Goal: Task Accomplishment & Management: Use online tool/utility

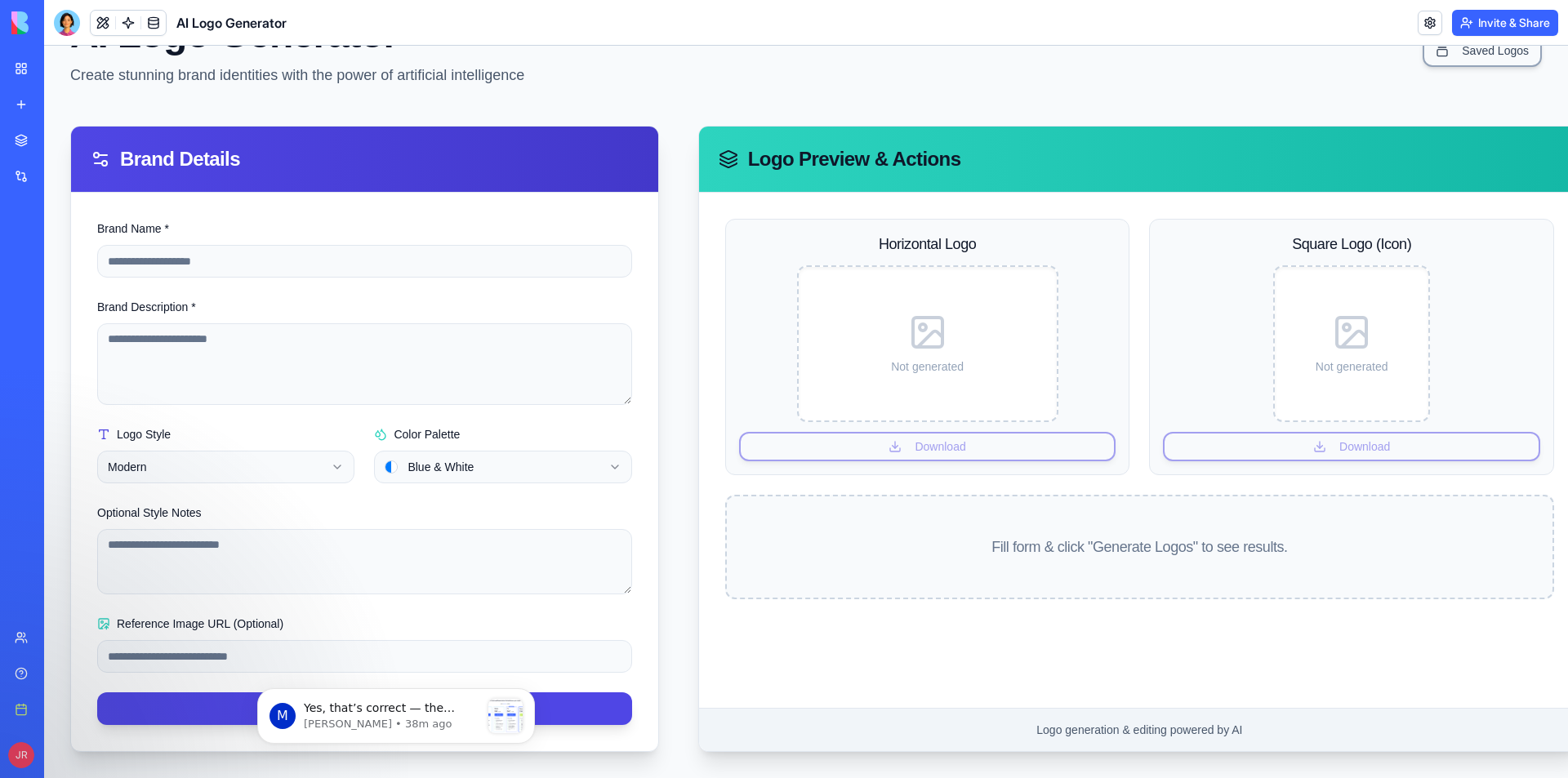
scroll to position [99, 0]
click at [371, 713] on p "Yes, that’s correct — the Business plan is $200/month. The amount you’ve alread…" at bounding box center [392, 708] width 176 height 17
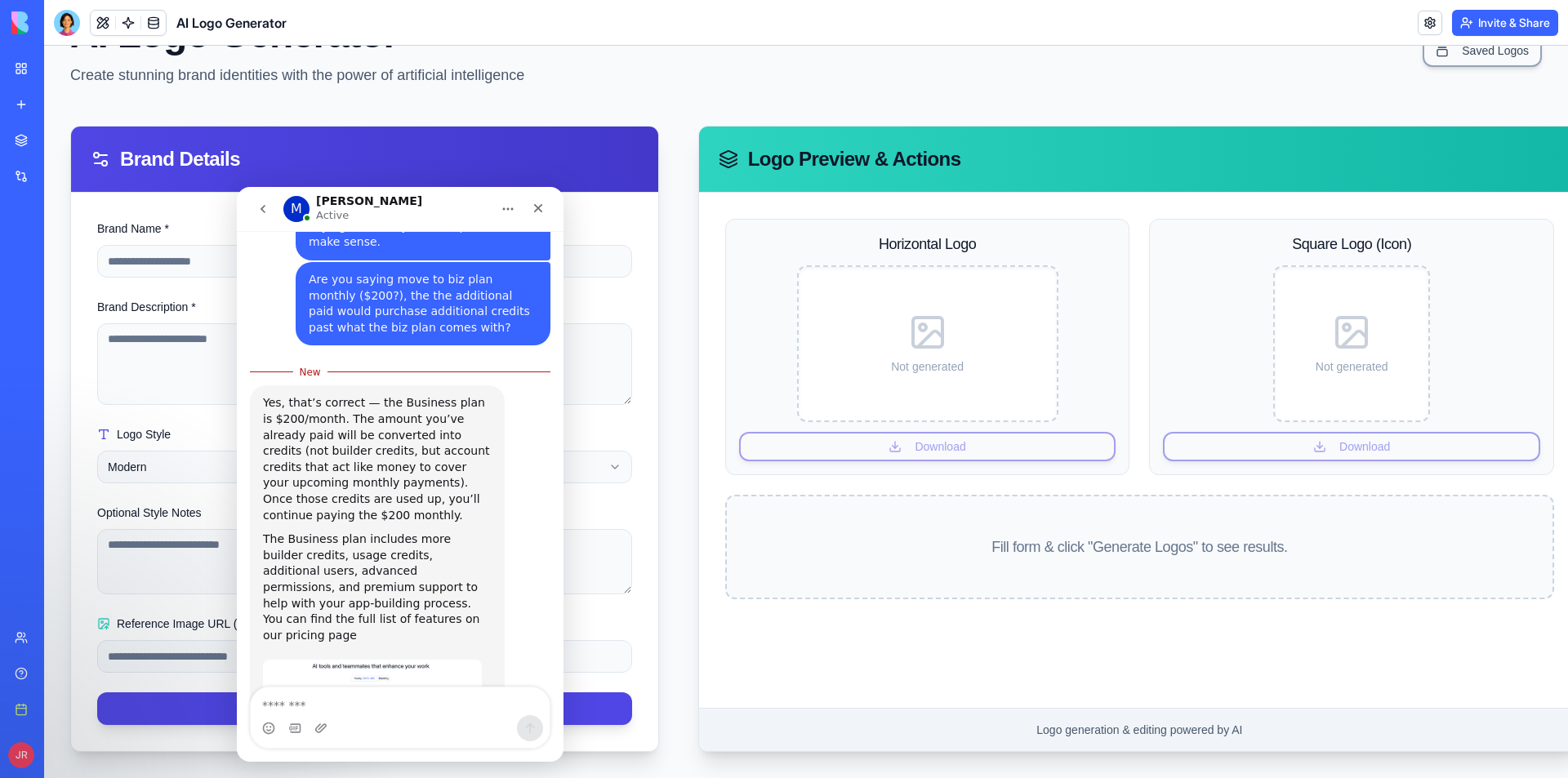
scroll to position [645, 0]
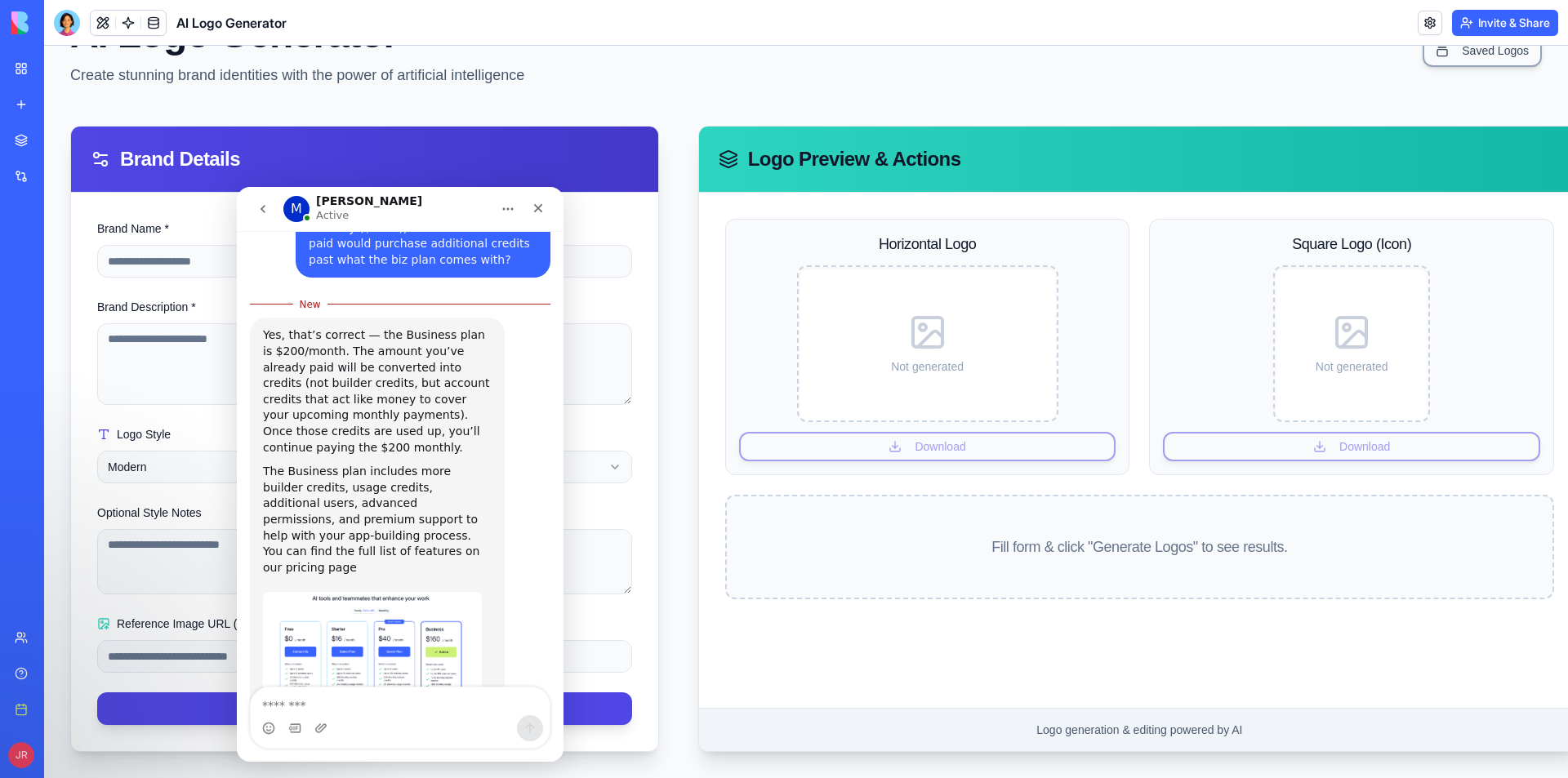
click at [365, 706] on textarea "Message…" at bounding box center [399, 701] width 299 height 28
type textarea "**********"
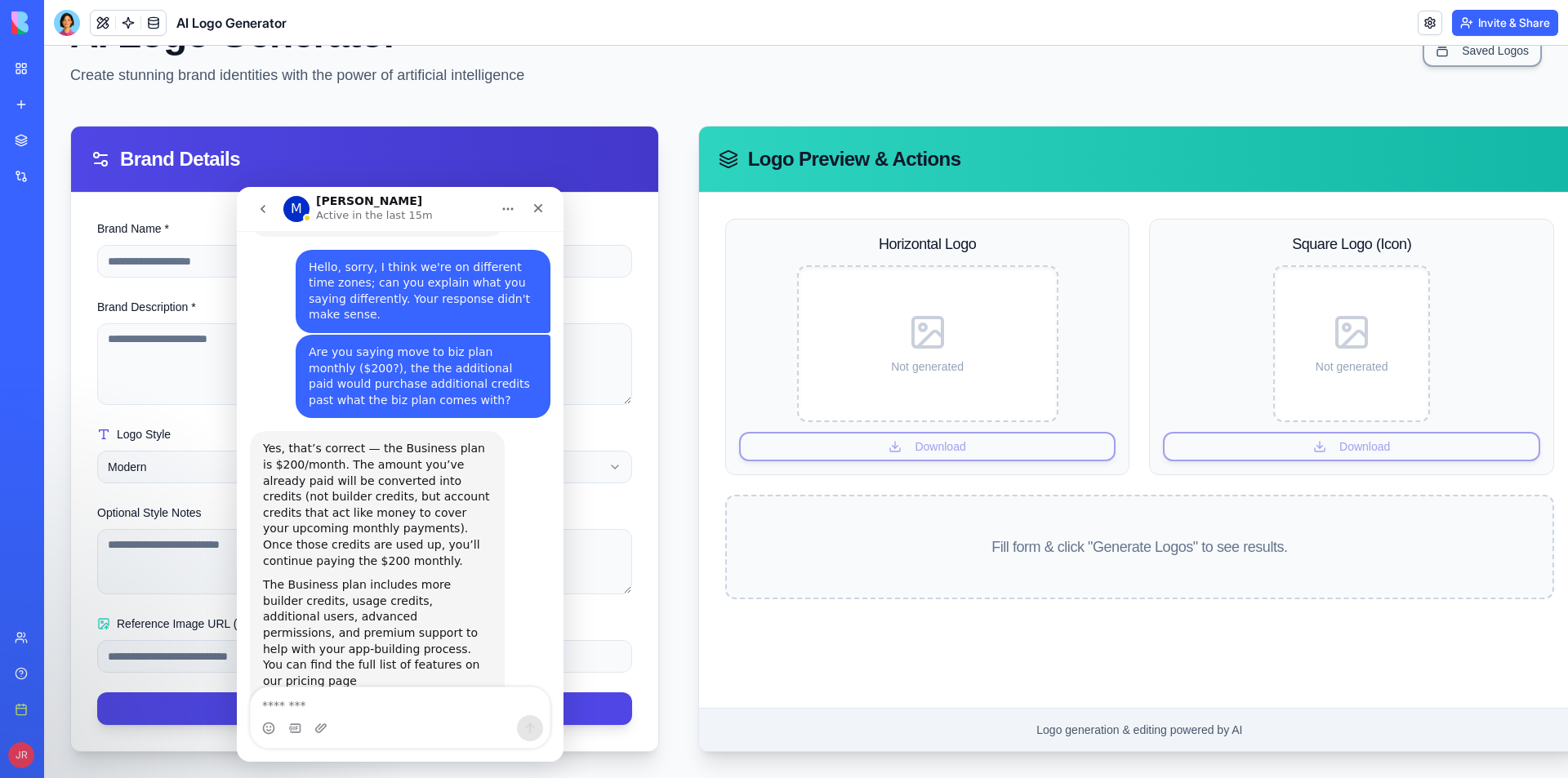
scroll to position [503, 0]
click at [540, 204] on icon "Close" at bounding box center [538, 208] width 13 height 13
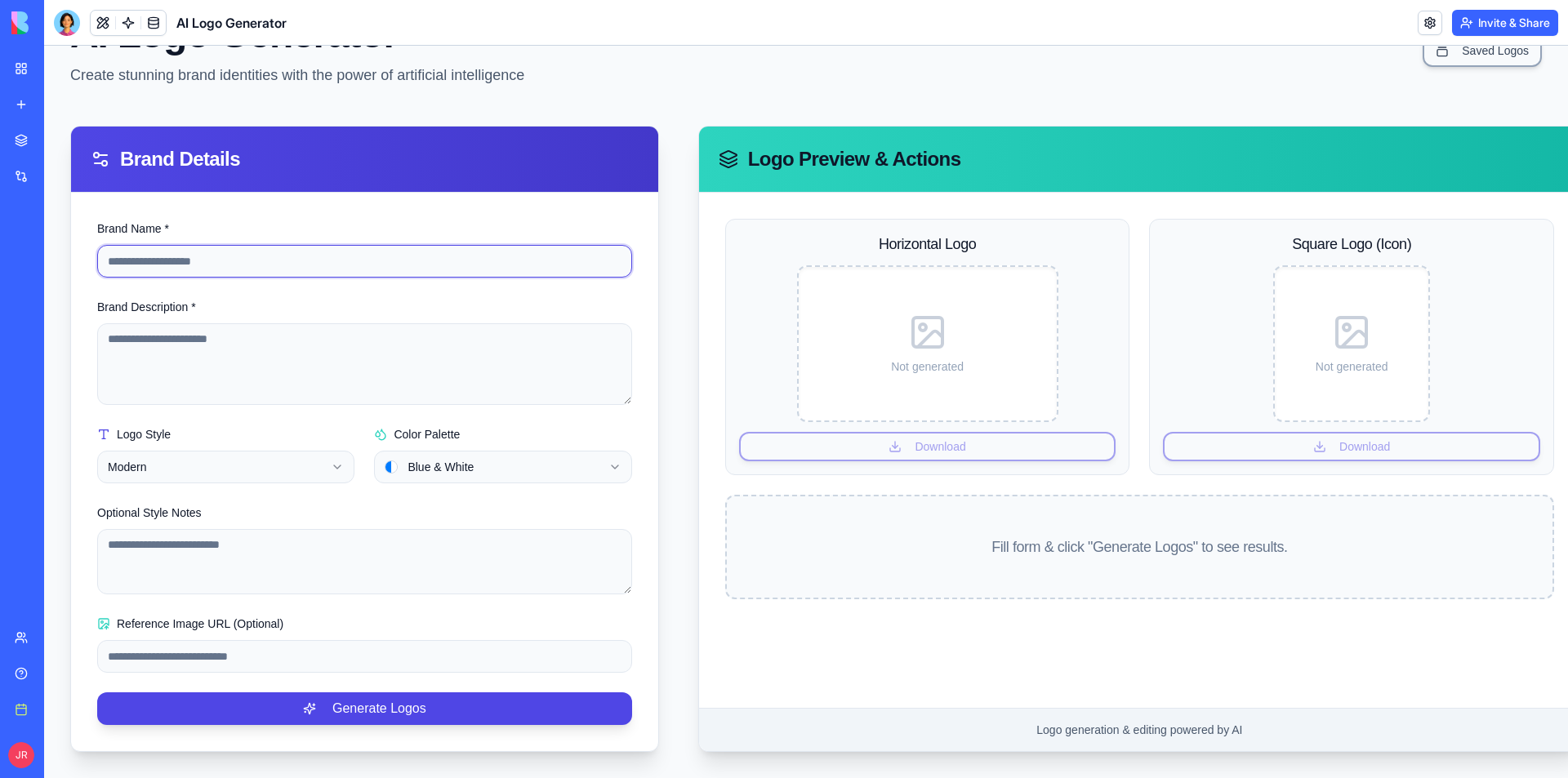
click at [469, 252] on input "Brand Name *" at bounding box center [364, 261] width 535 height 33
type input "**********"
click at [477, 449] on body "**********" at bounding box center [806, 368] width 1524 height 819
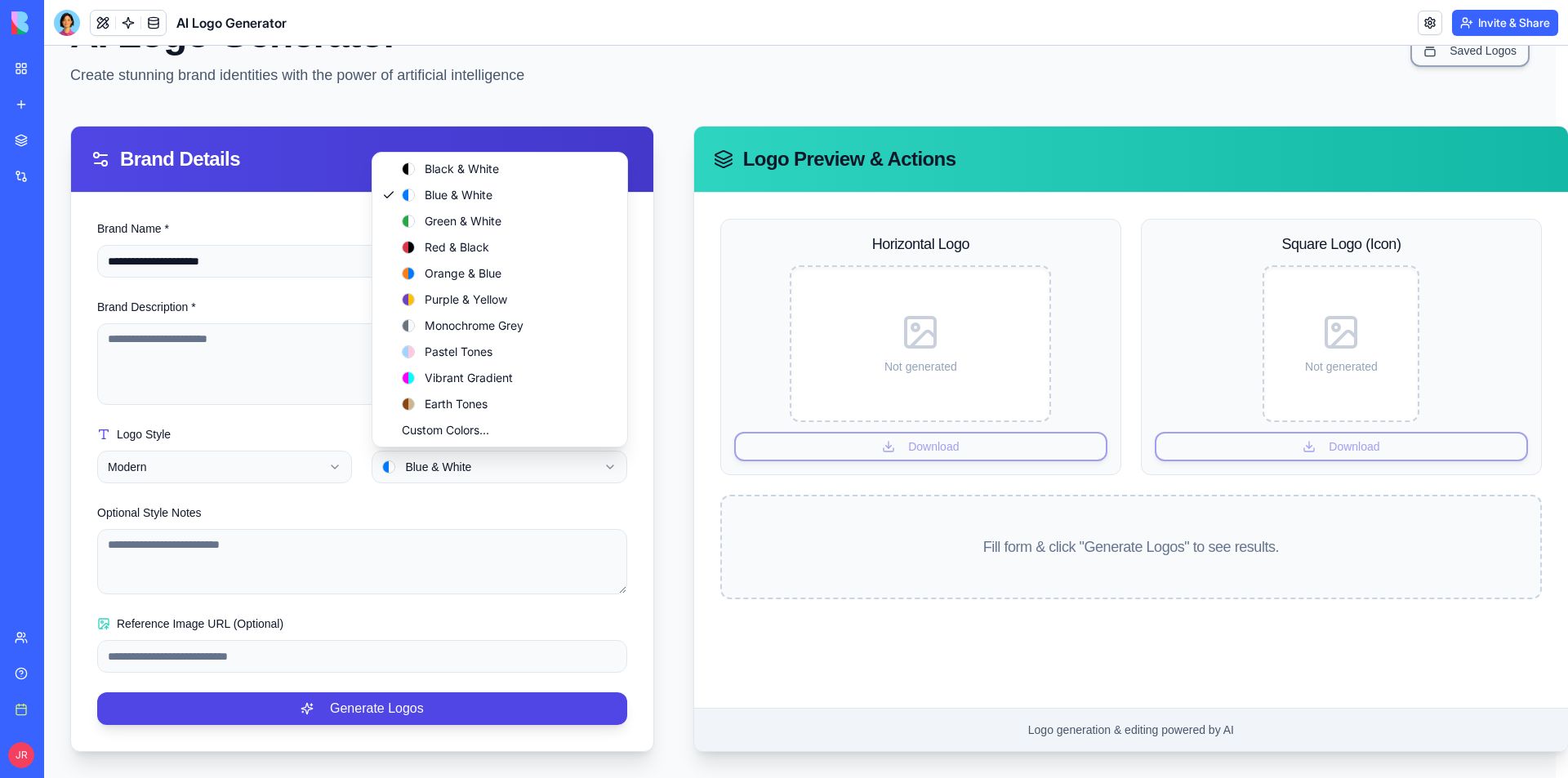
scroll to position [86, 0]
click at [279, 463] on html "**********" at bounding box center [806, 368] width 1524 height 819
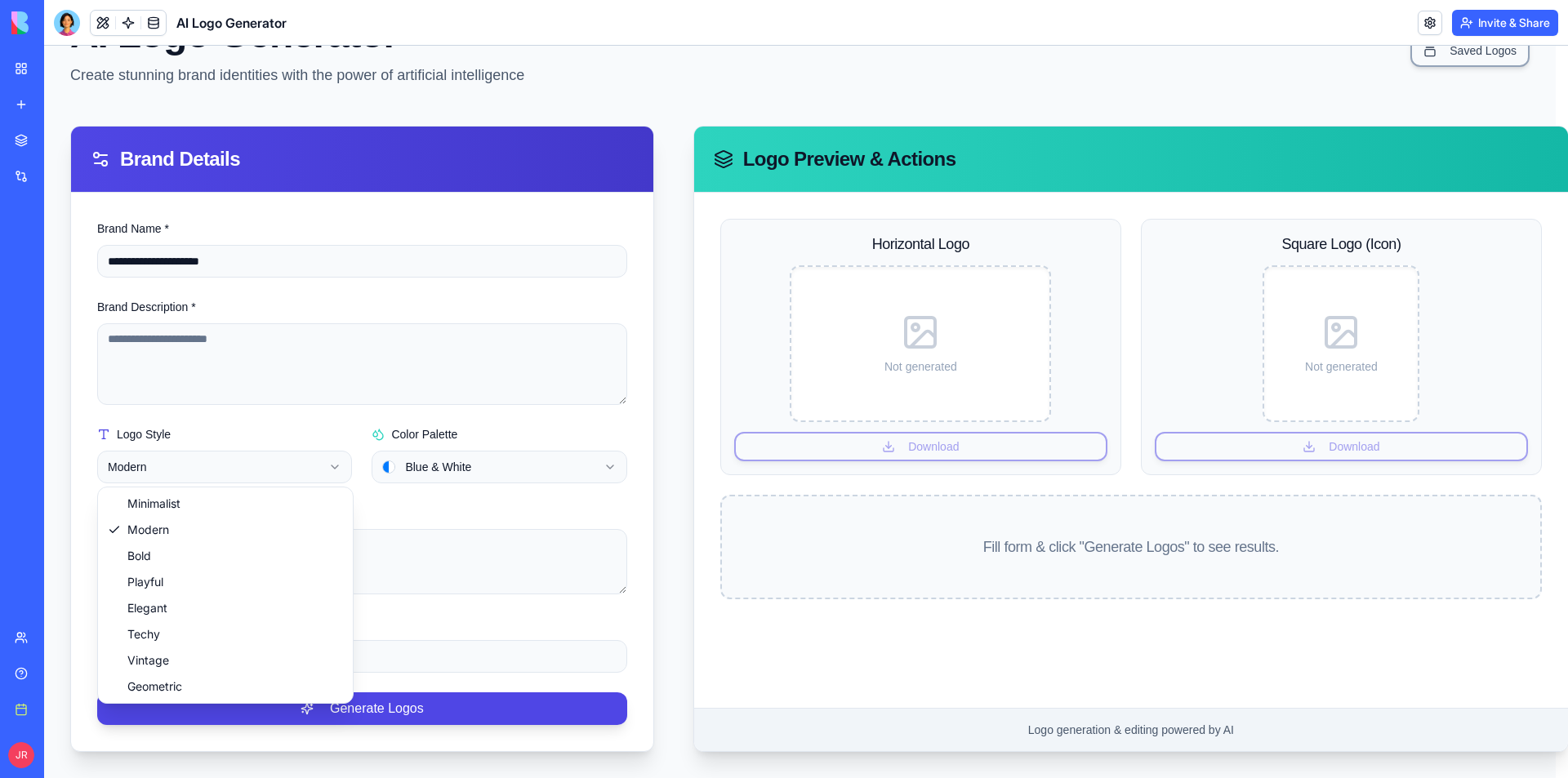
click at [279, 463] on html "**********" at bounding box center [806, 368] width 1524 height 819
select select "*****"
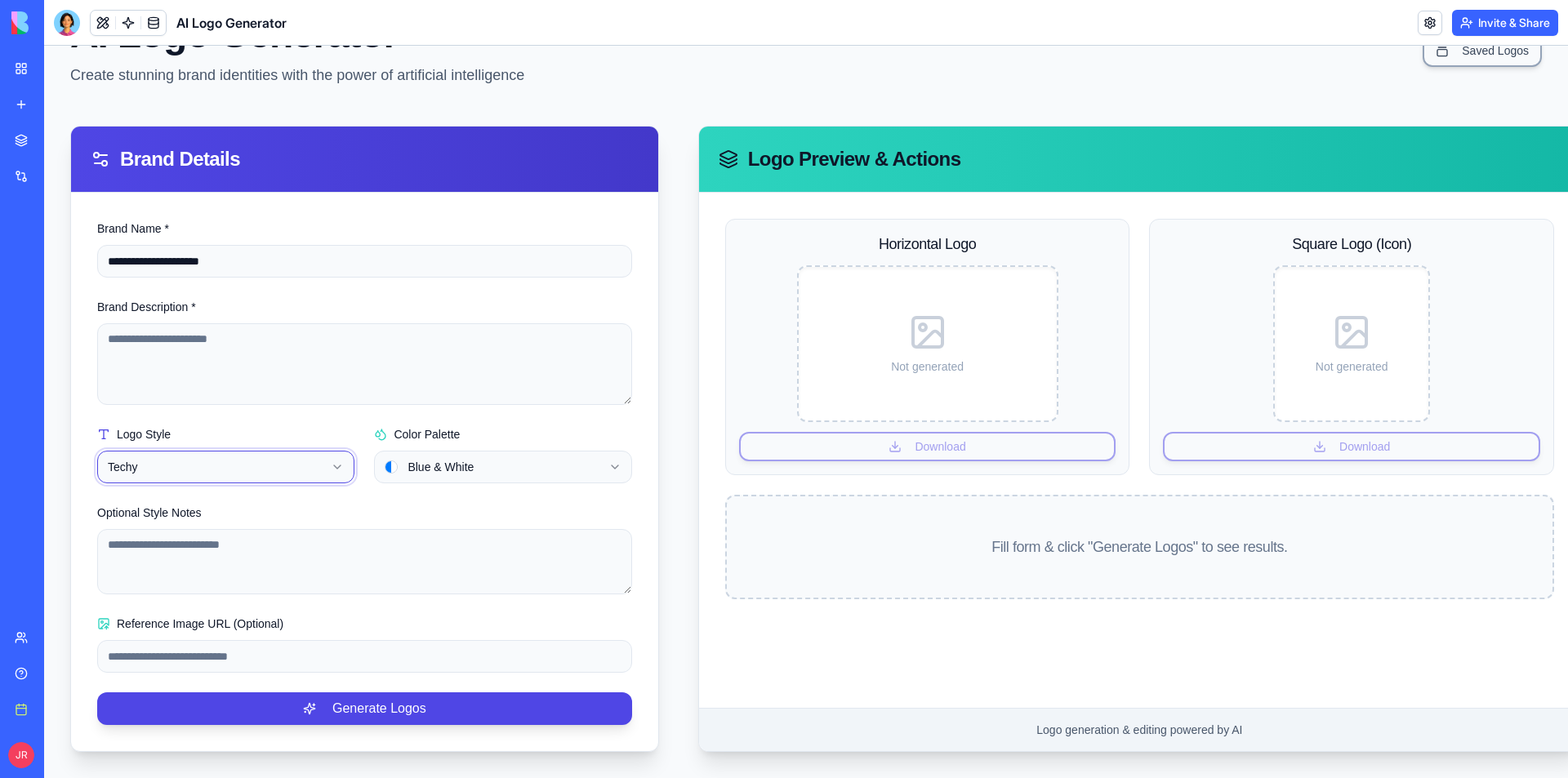
scroll to position [99, 0]
click at [260, 330] on textarea "Brand Description *" at bounding box center [364, 364] width 535 height 82
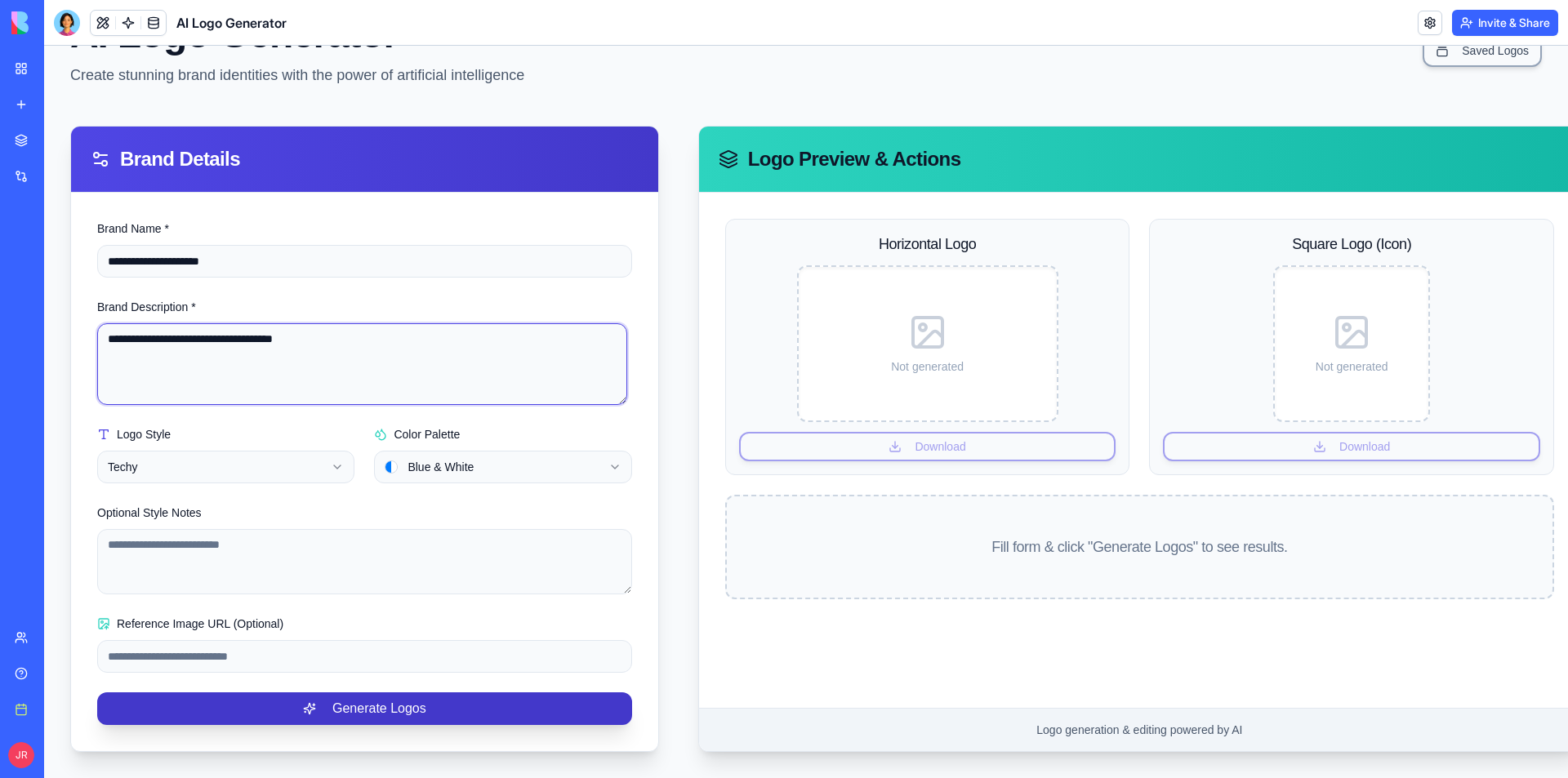
type textarea "**********"
click at [389, 706] on button "Generate Logos" at bounding box center [364, 708] width 535 height 33
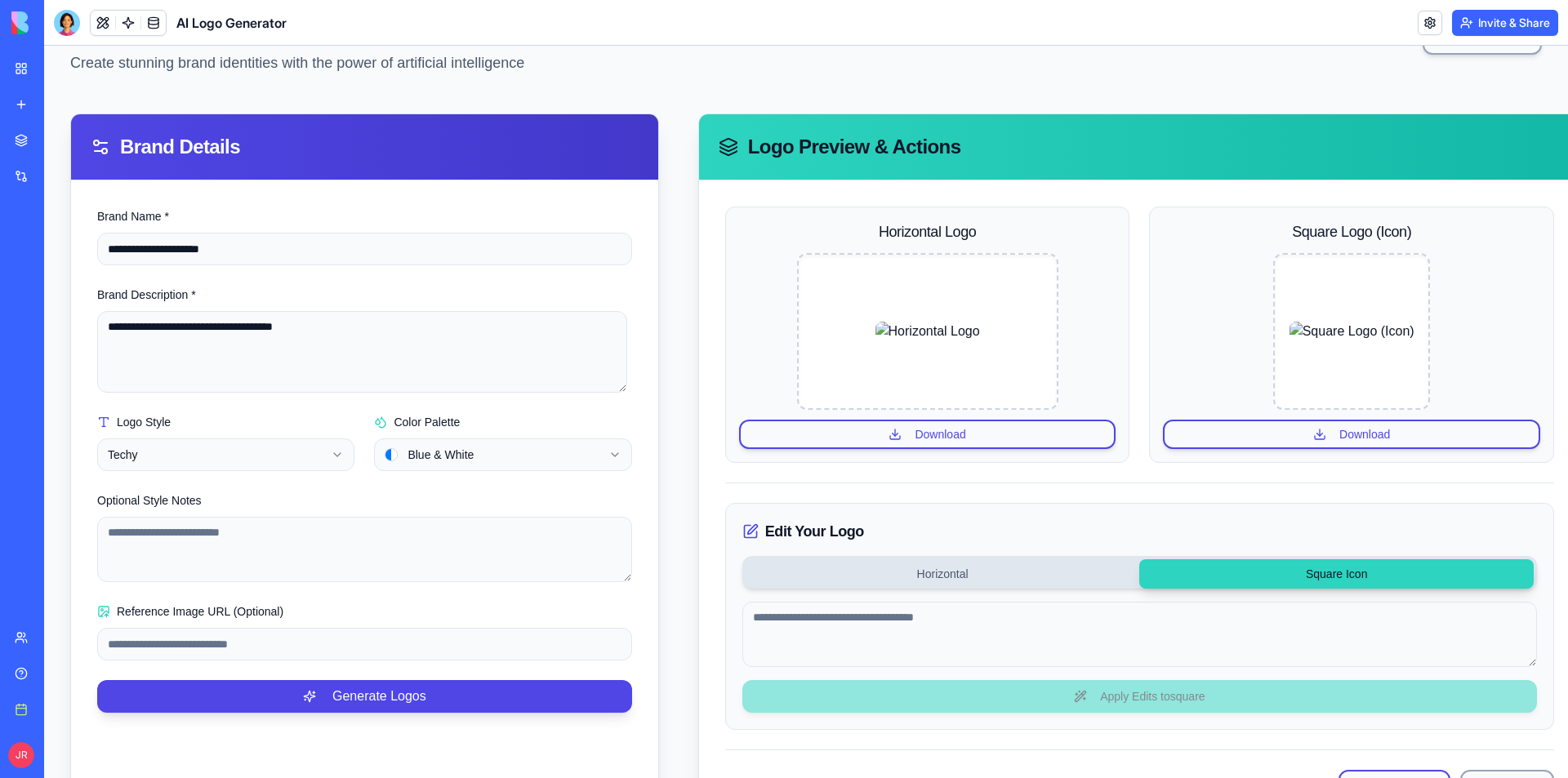
click at [1244, 576] on button "Square Icon" at bounding box center [1337, 574] width 395 height 29
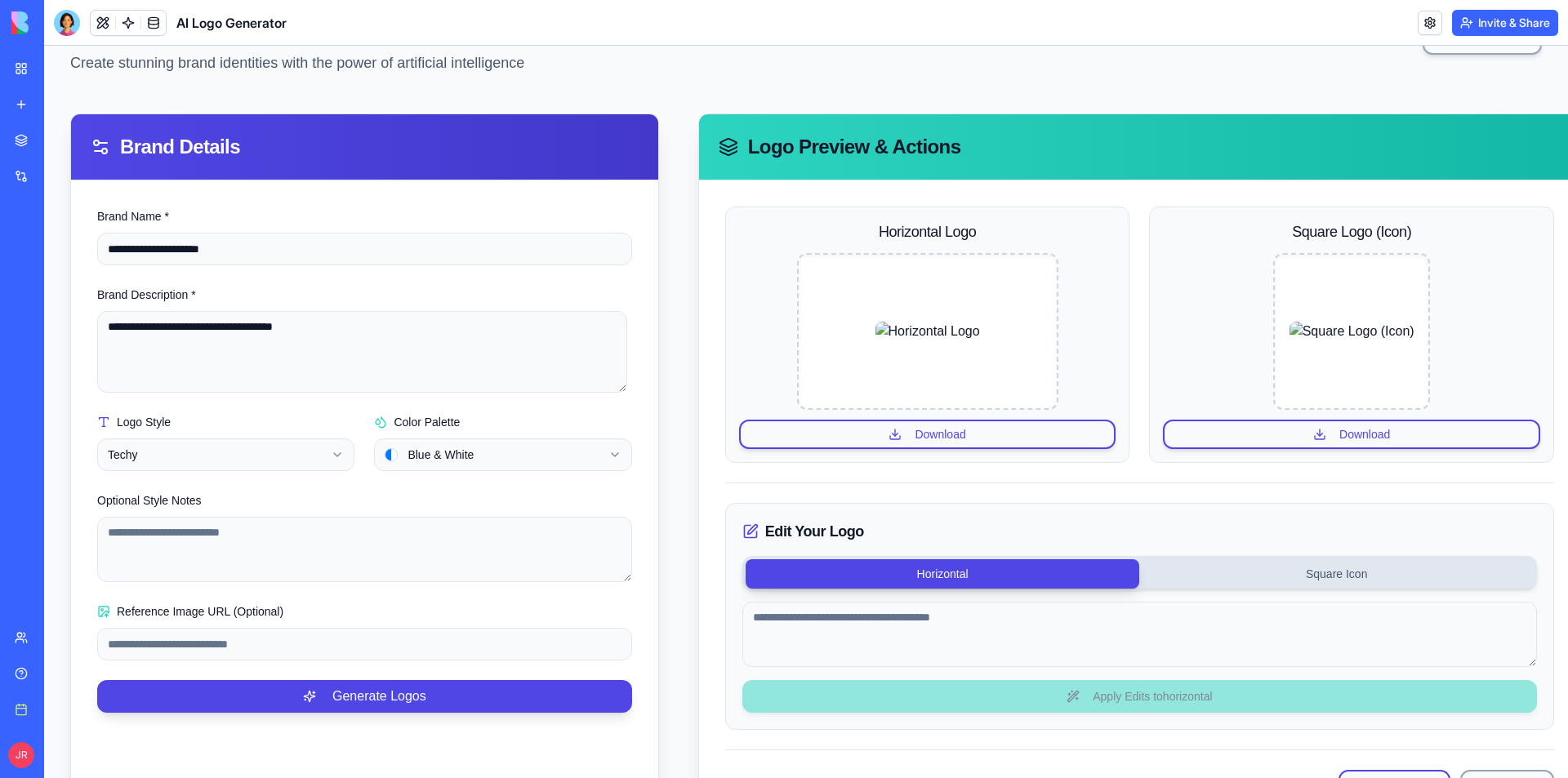
click at [1050, 580] on button "Horizontal" at bounding box center [943, 574] width 395 height 29
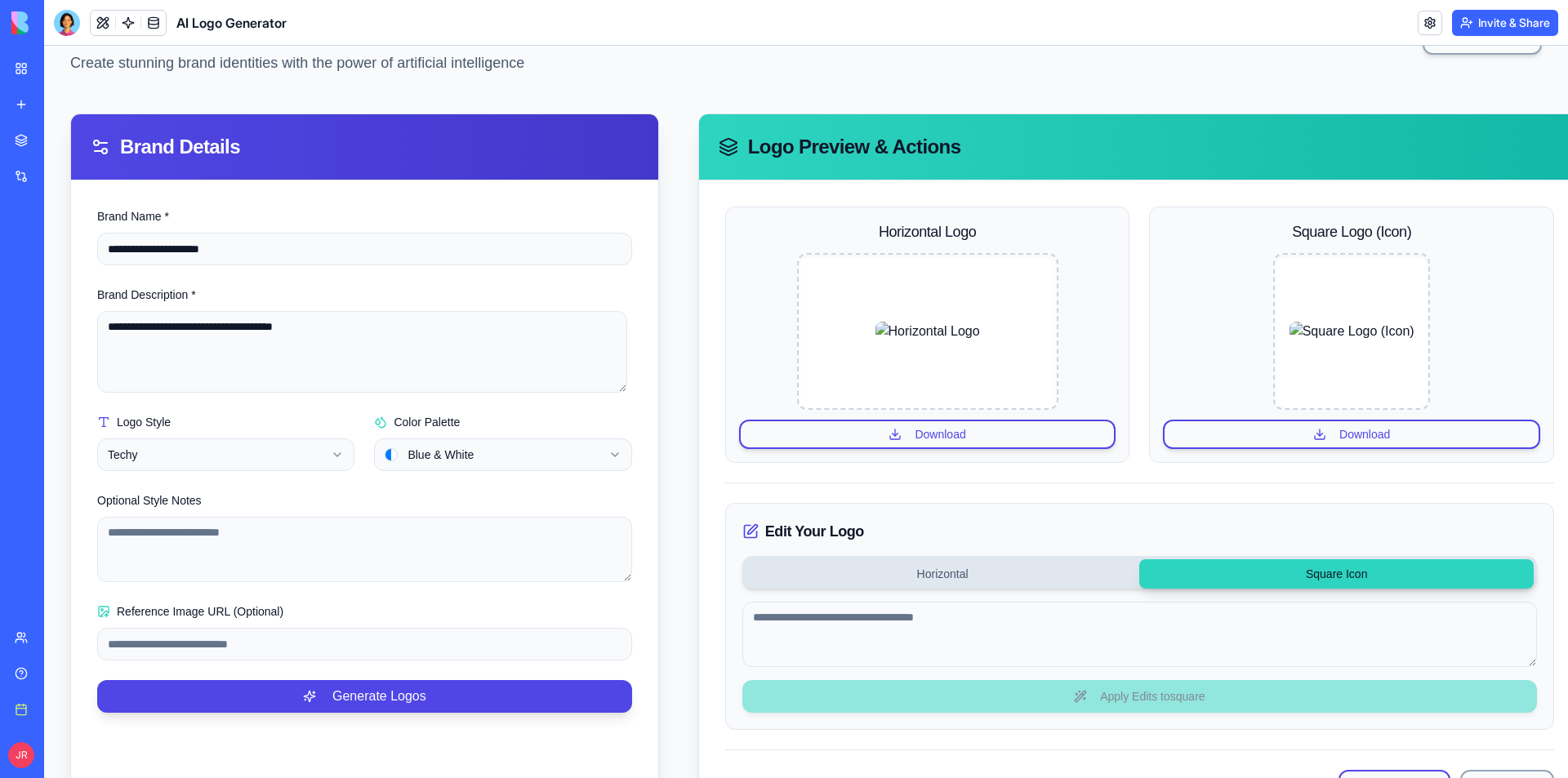
click at [1179, 574] on button "Square Icon" at bounding box center [1337, 574] width 395 height 29
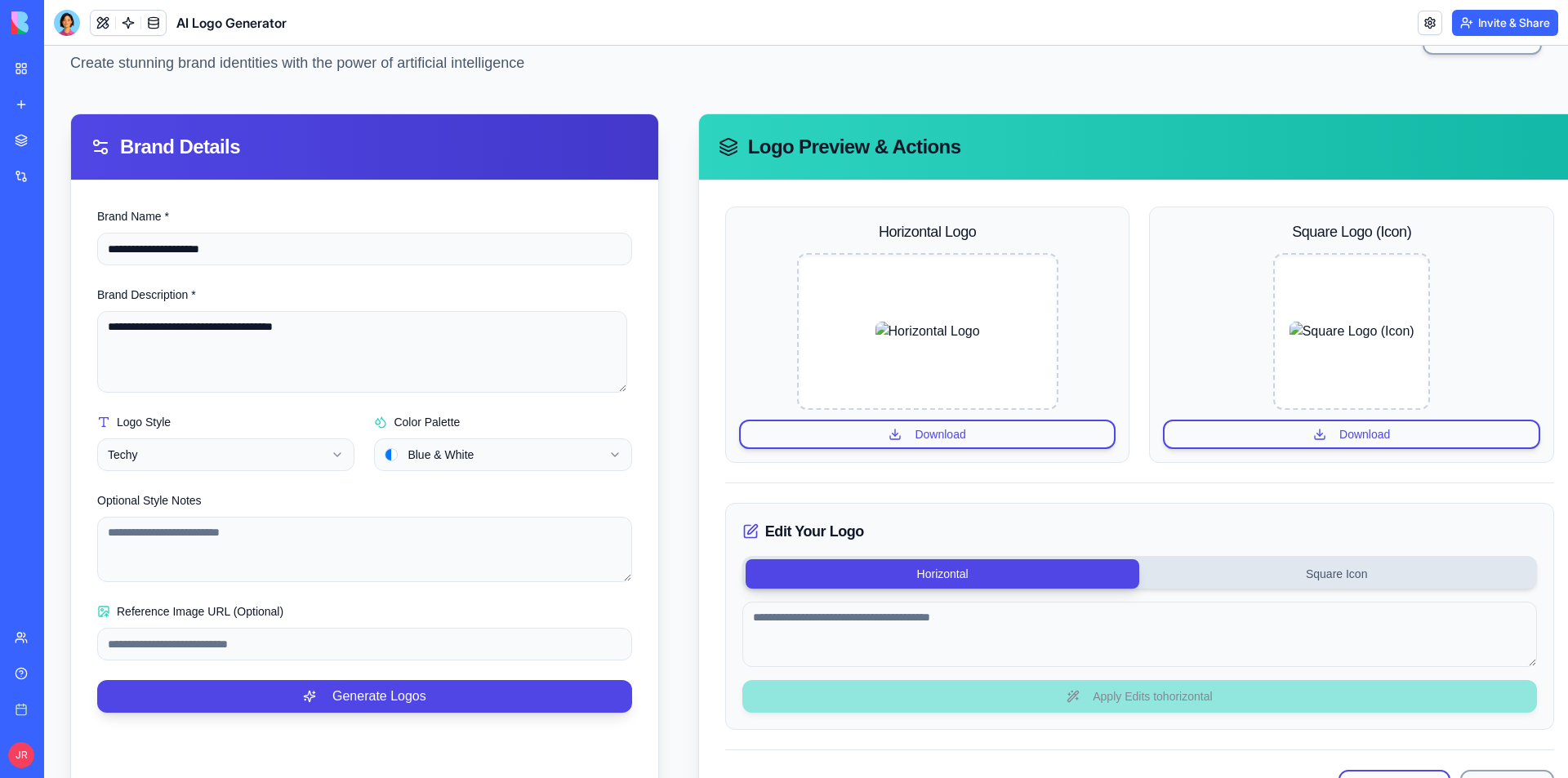
click at [1041, 576] on button "Horizontal" at bounding box center [943, 574] width 395 height 29
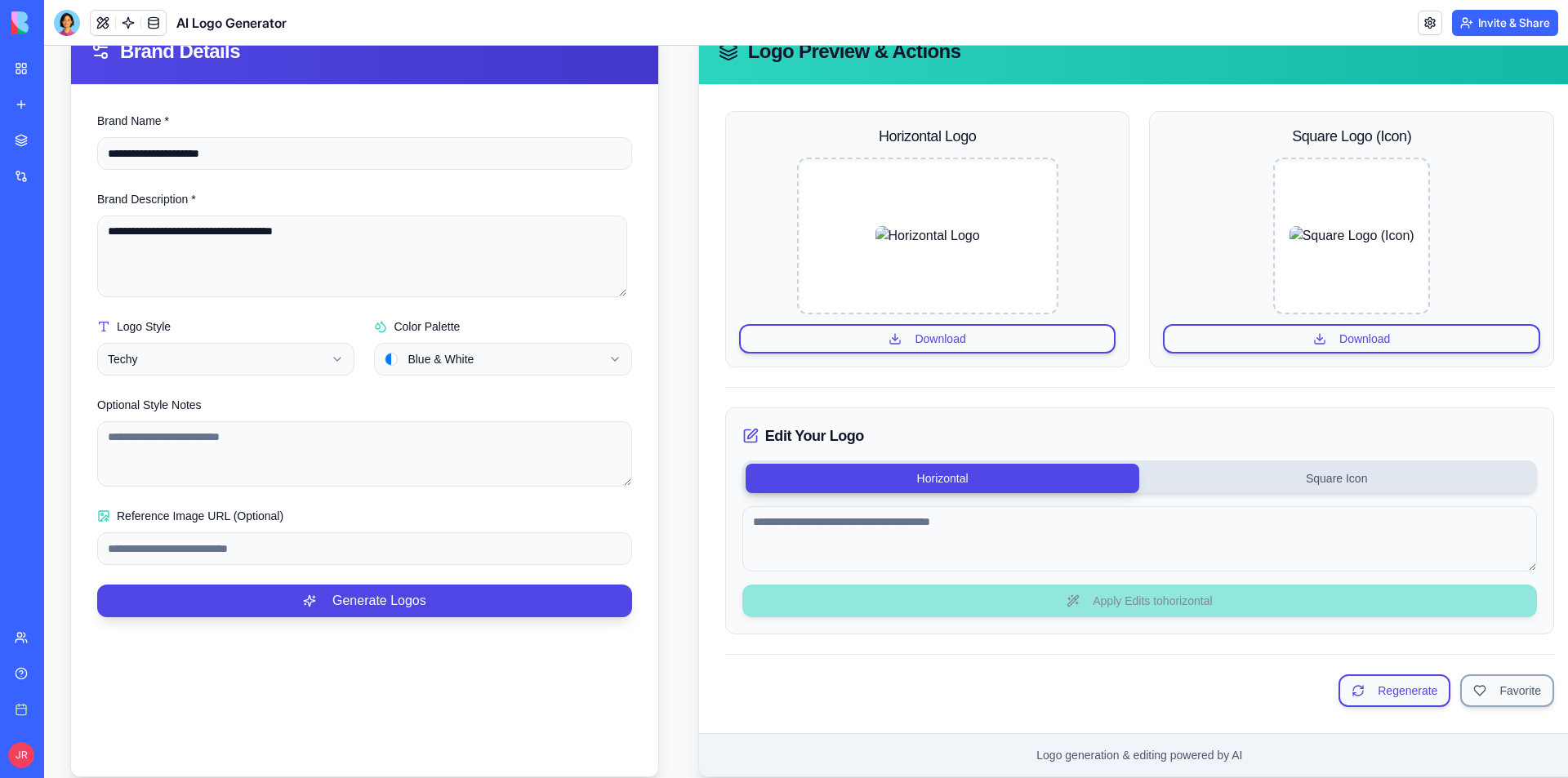
scroll to position [232, 0]
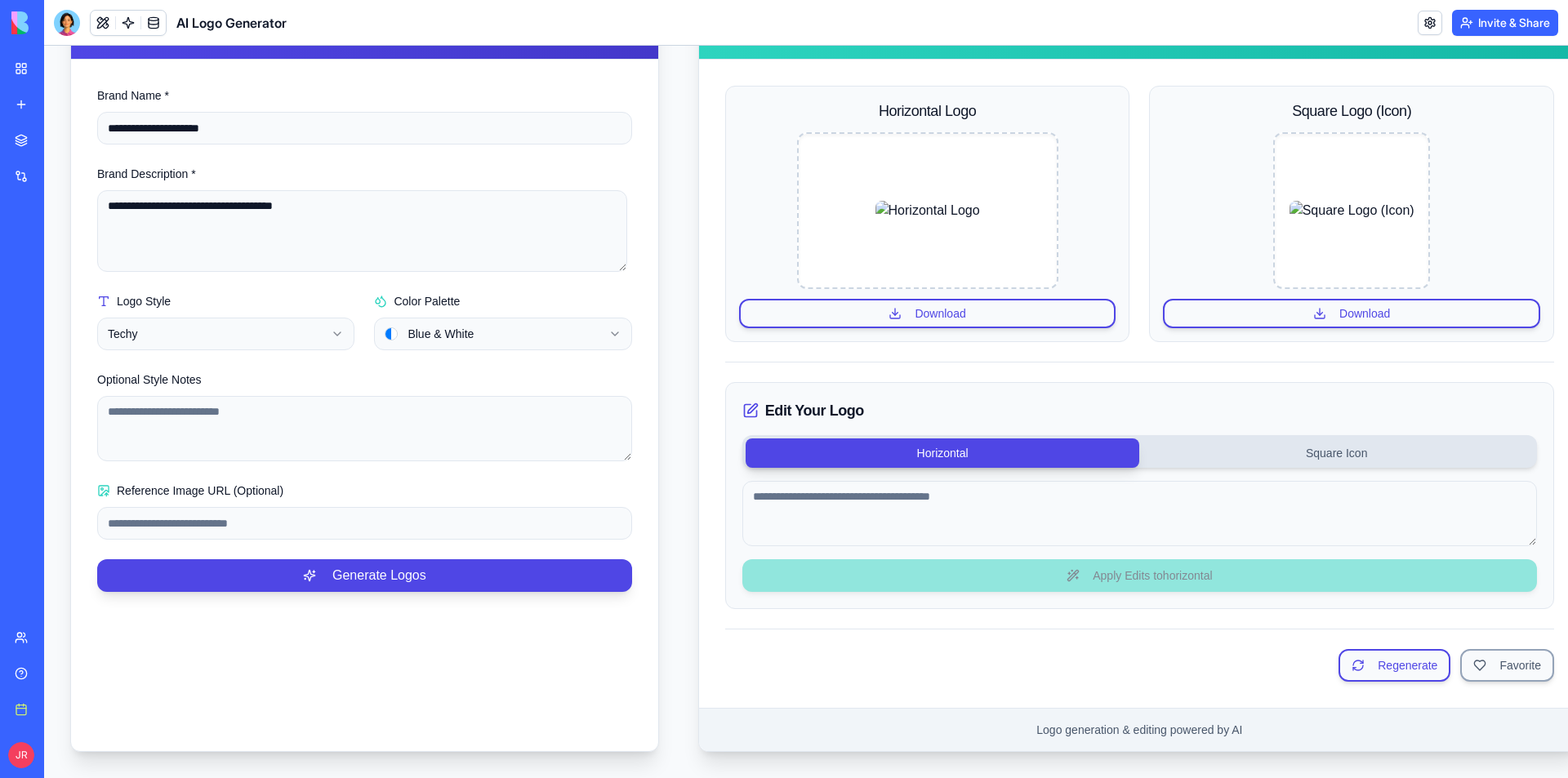
click at [61, 671] on div "Help" at bounding box center [49, 673] width 21 height 17
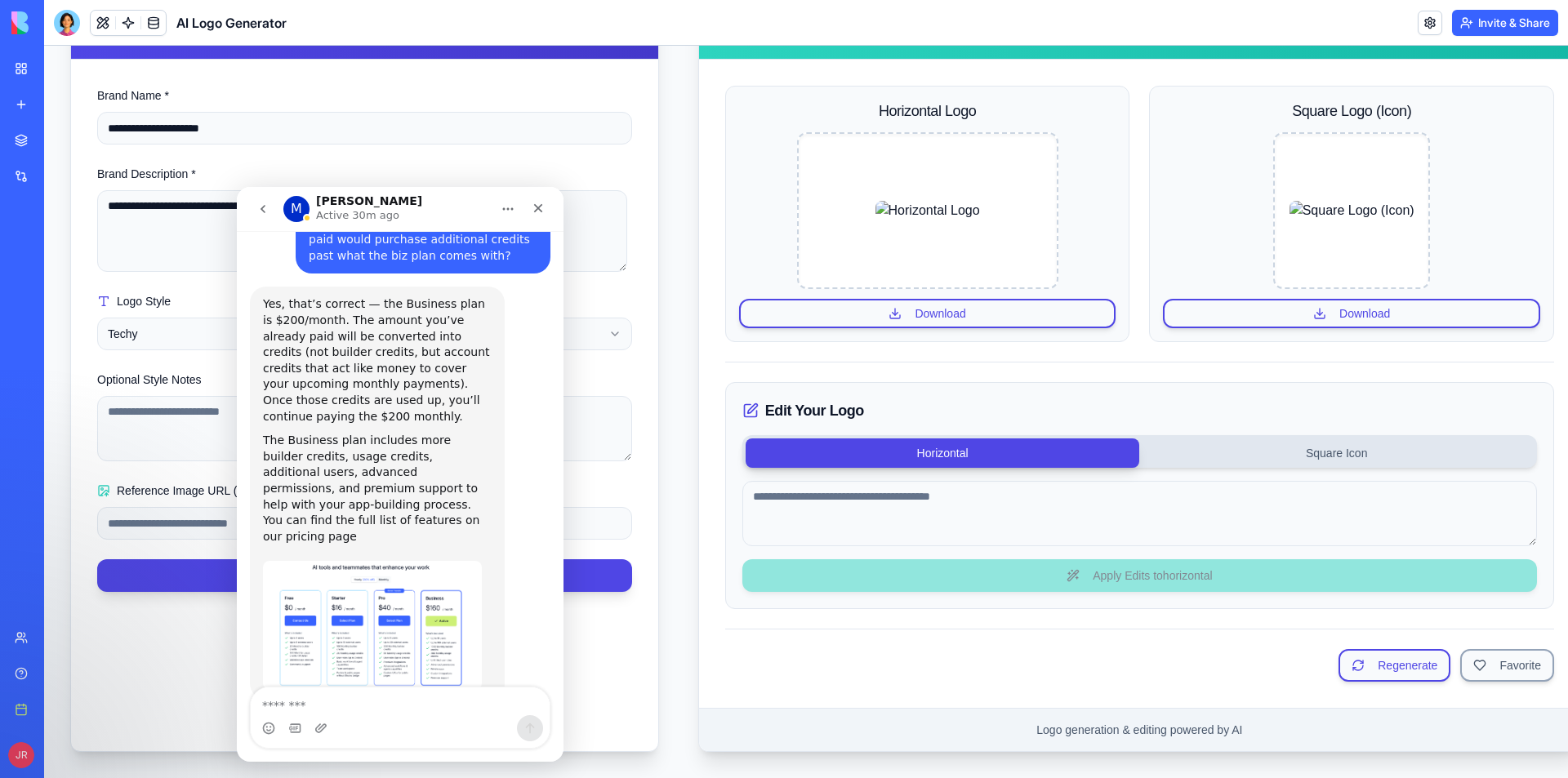
scroll to position [666, 0]
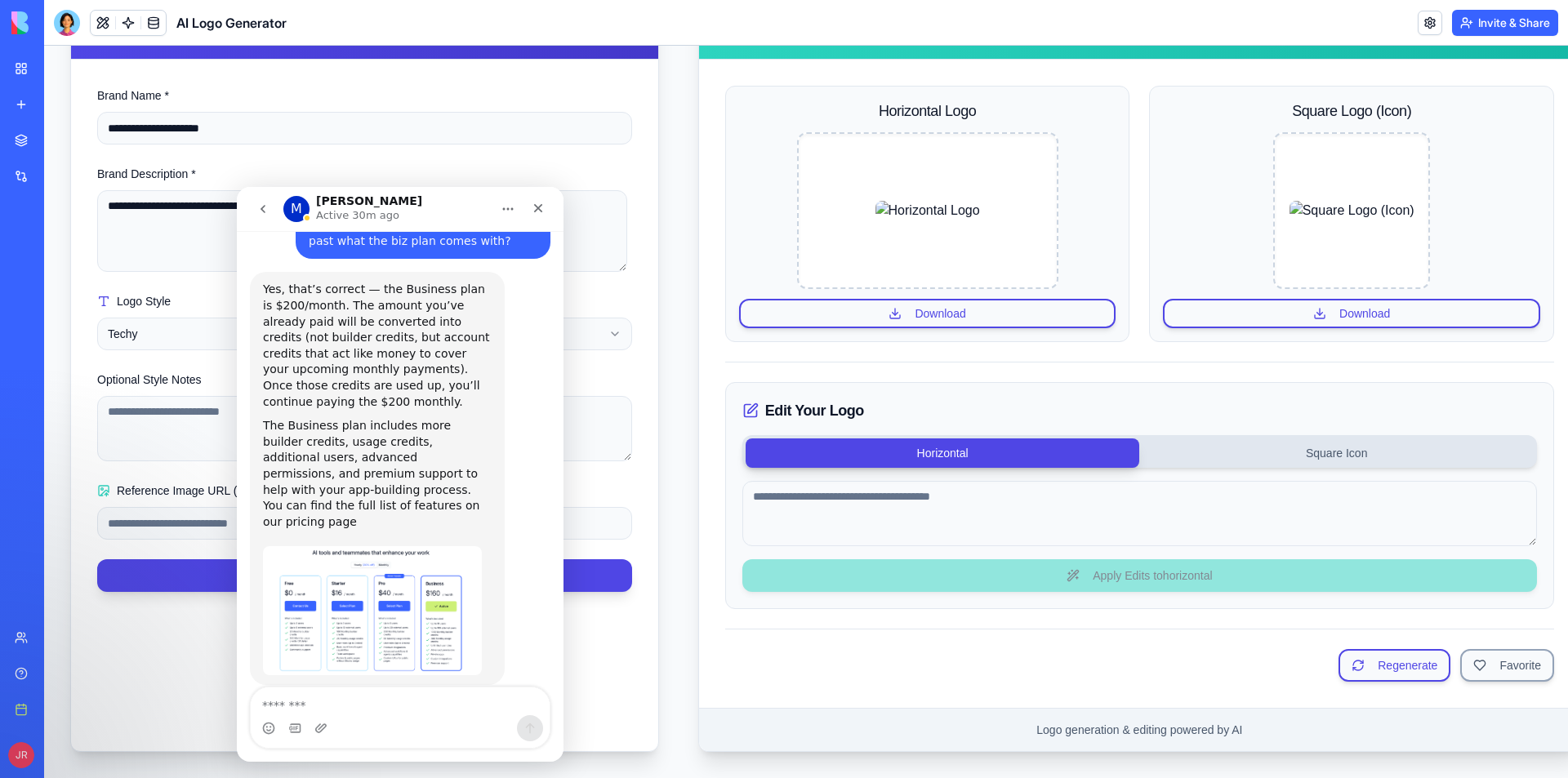
click at [61, 134] on div "Marketplace" at bounding box center [49, 140] width 21 height 17
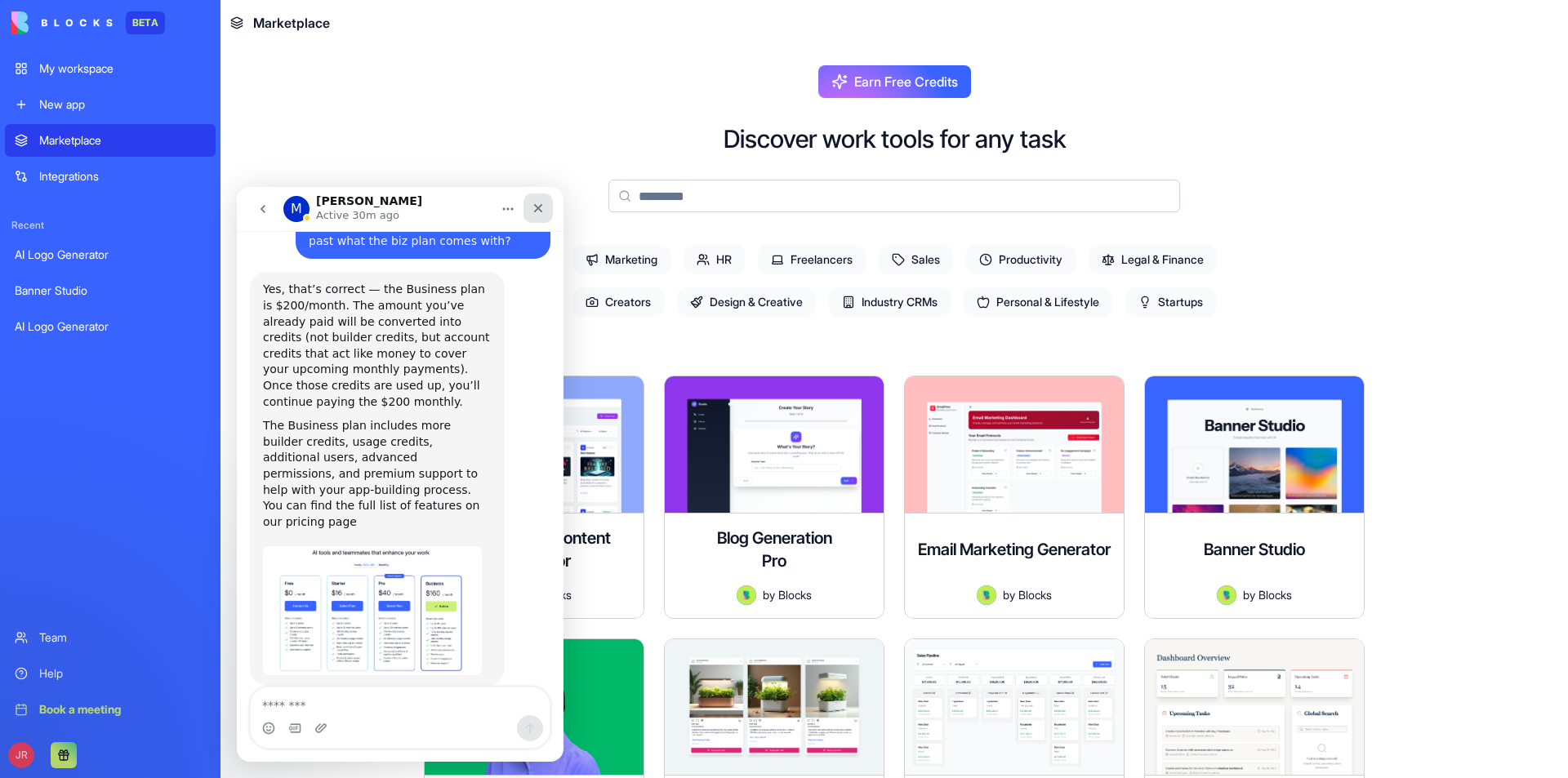
click at [536, 211] on icon "Close" at bounding box center [539, 209] width 9 height 9
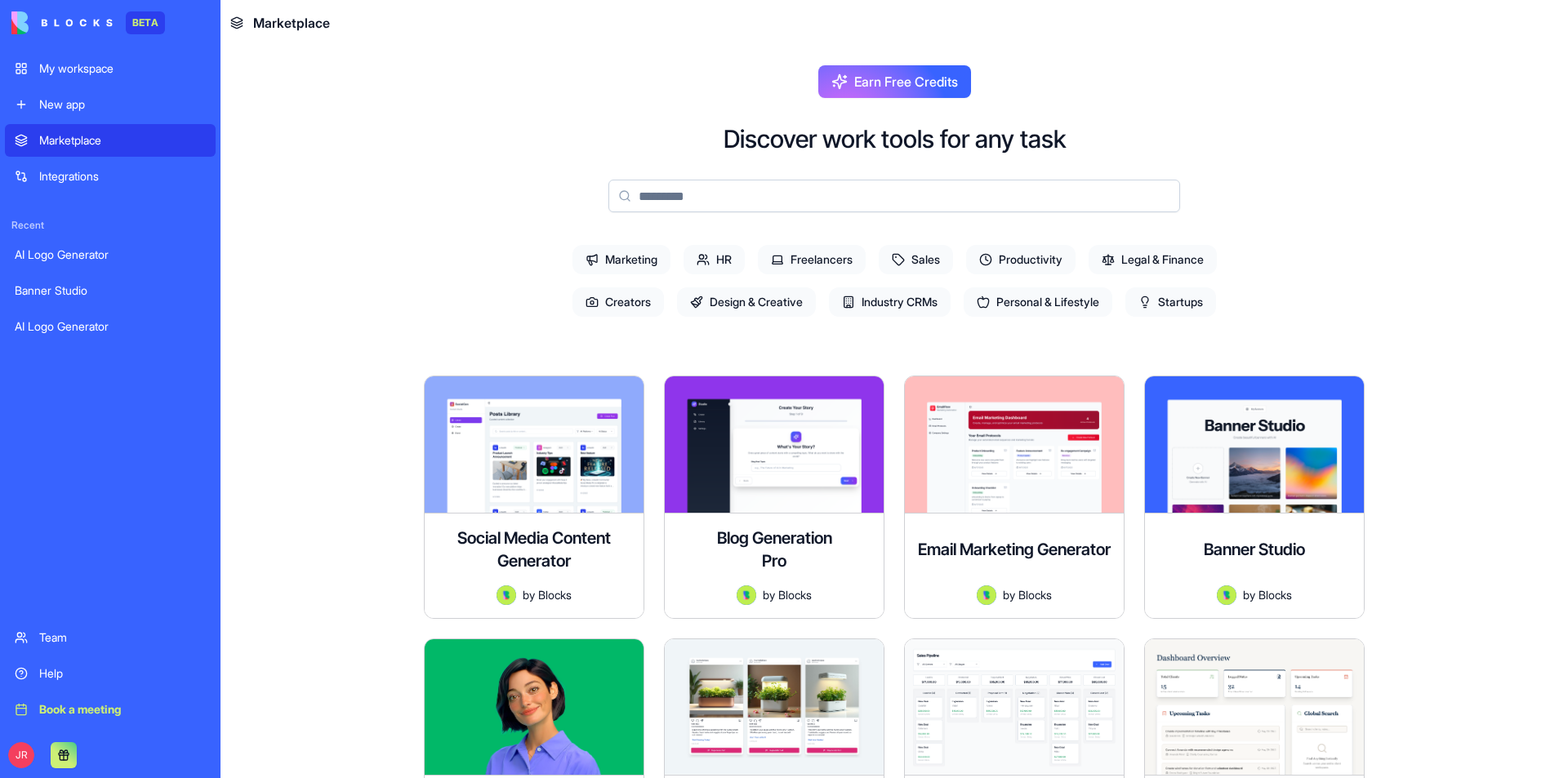
click at [620, 261] on span "Marketing" at bounding box center [621, 259] width 98 height 29
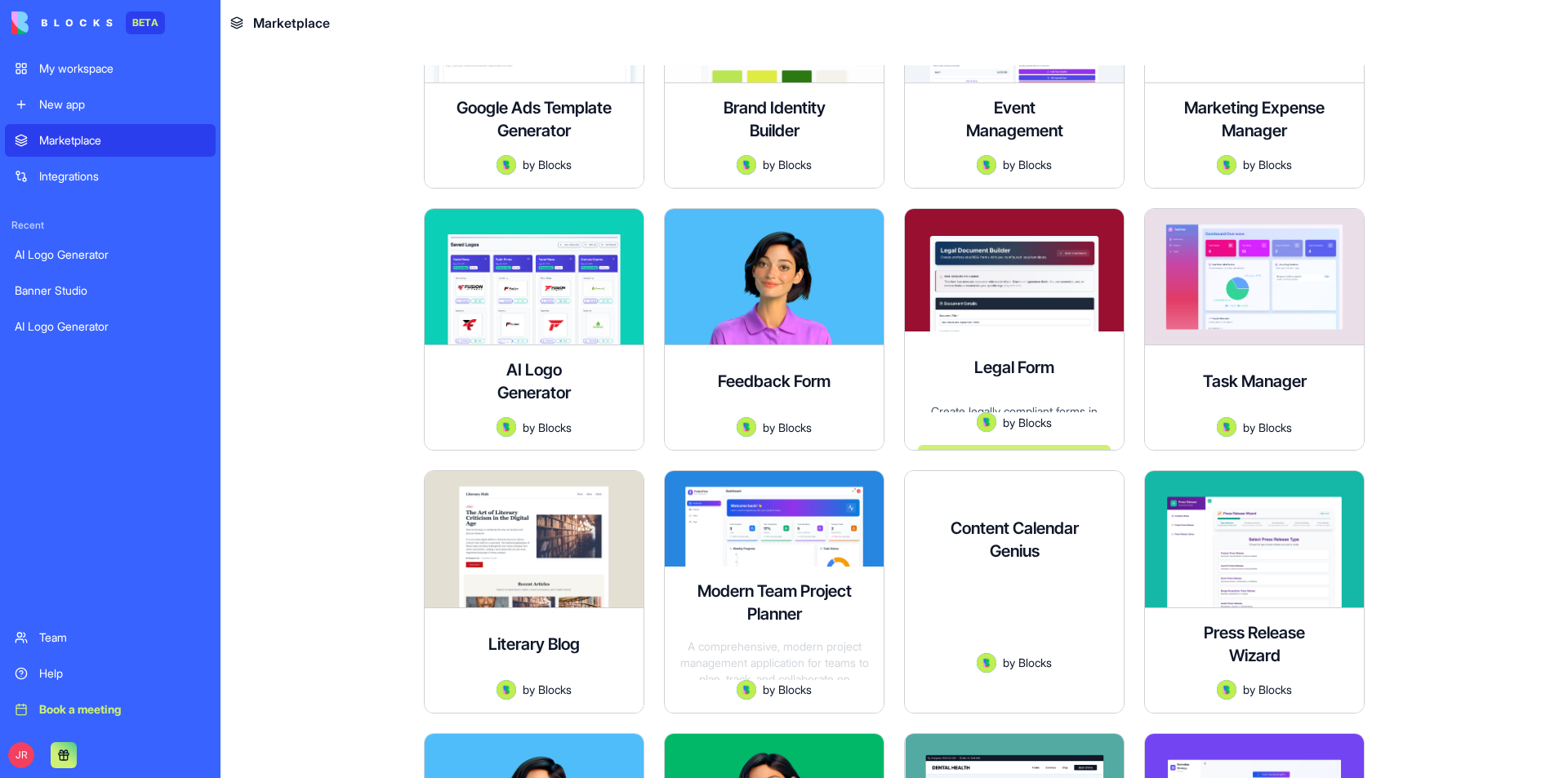
scroll to position [930, 0]
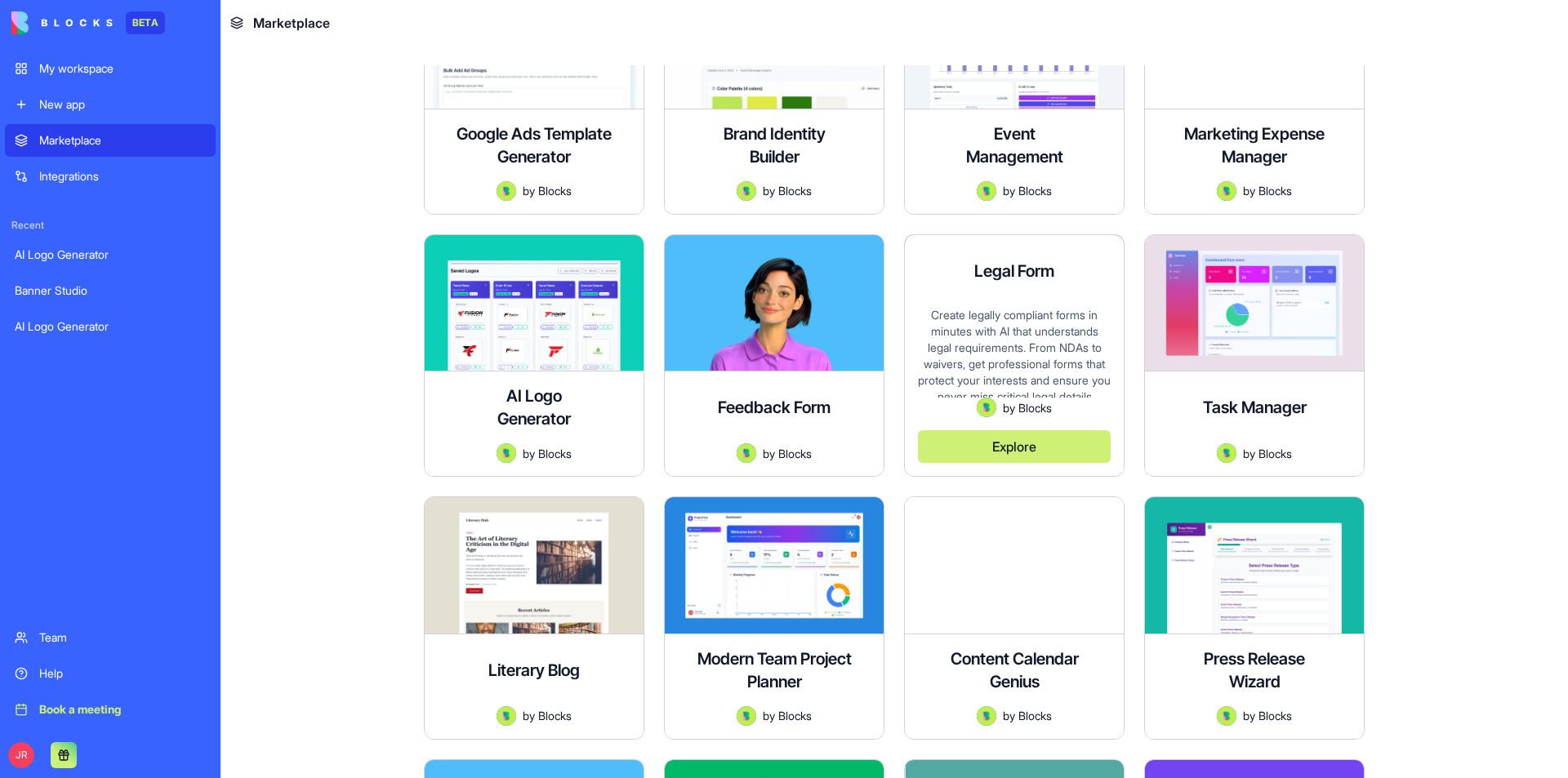
click at [1022, 444] on button "Explore" at bounding box center [1014, 446] width 193 height 33
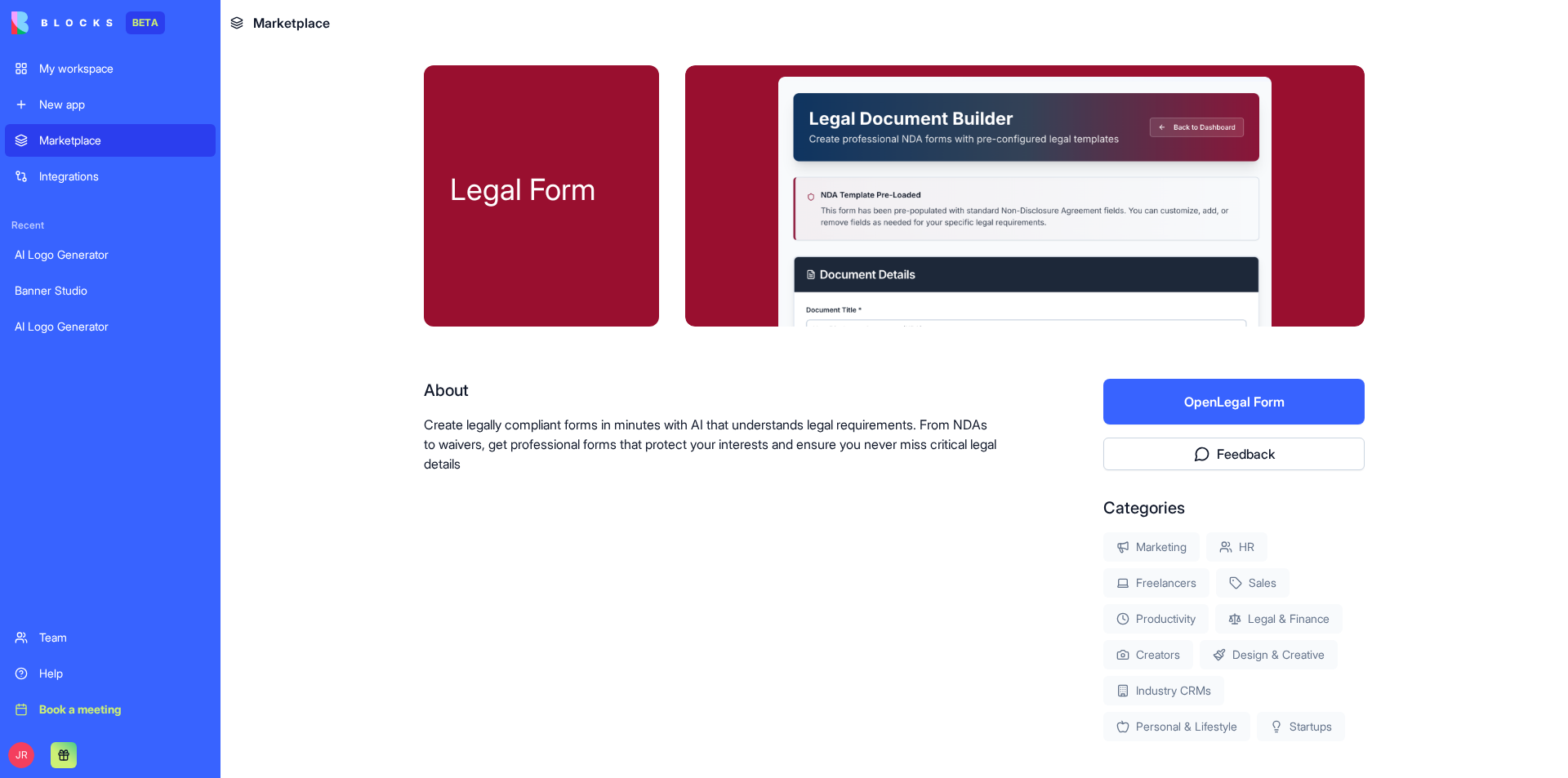
click at [1281, 403] on button "Open Legal Form" at bounding box center [1234, 402] width 262 height 46
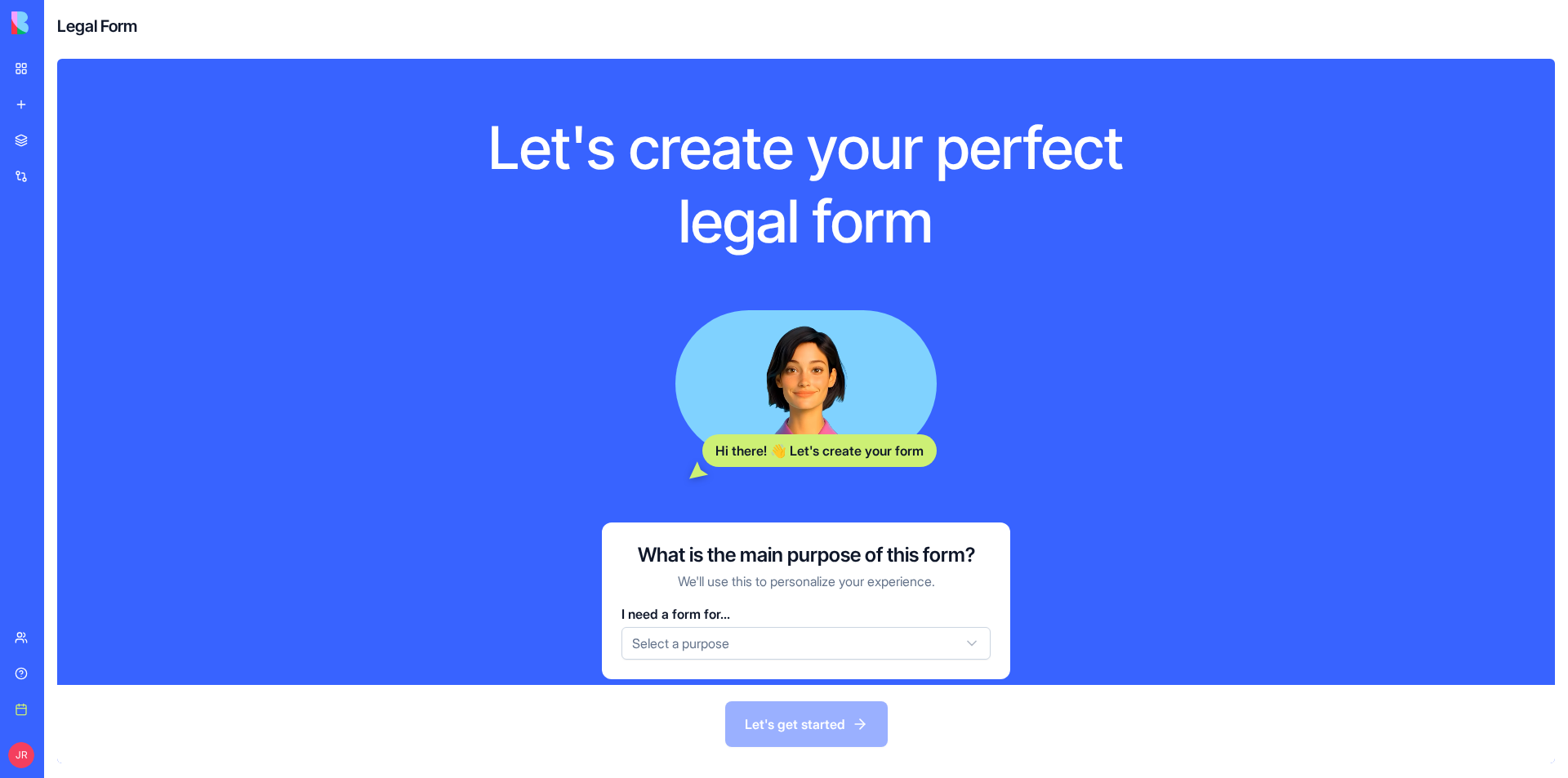
click at [708, 640] on html "BETA My workspace New app Marketplace Integrations Recent AI Logo Generator Ban…" at bounding box center [784, 389] width 1568 height 778
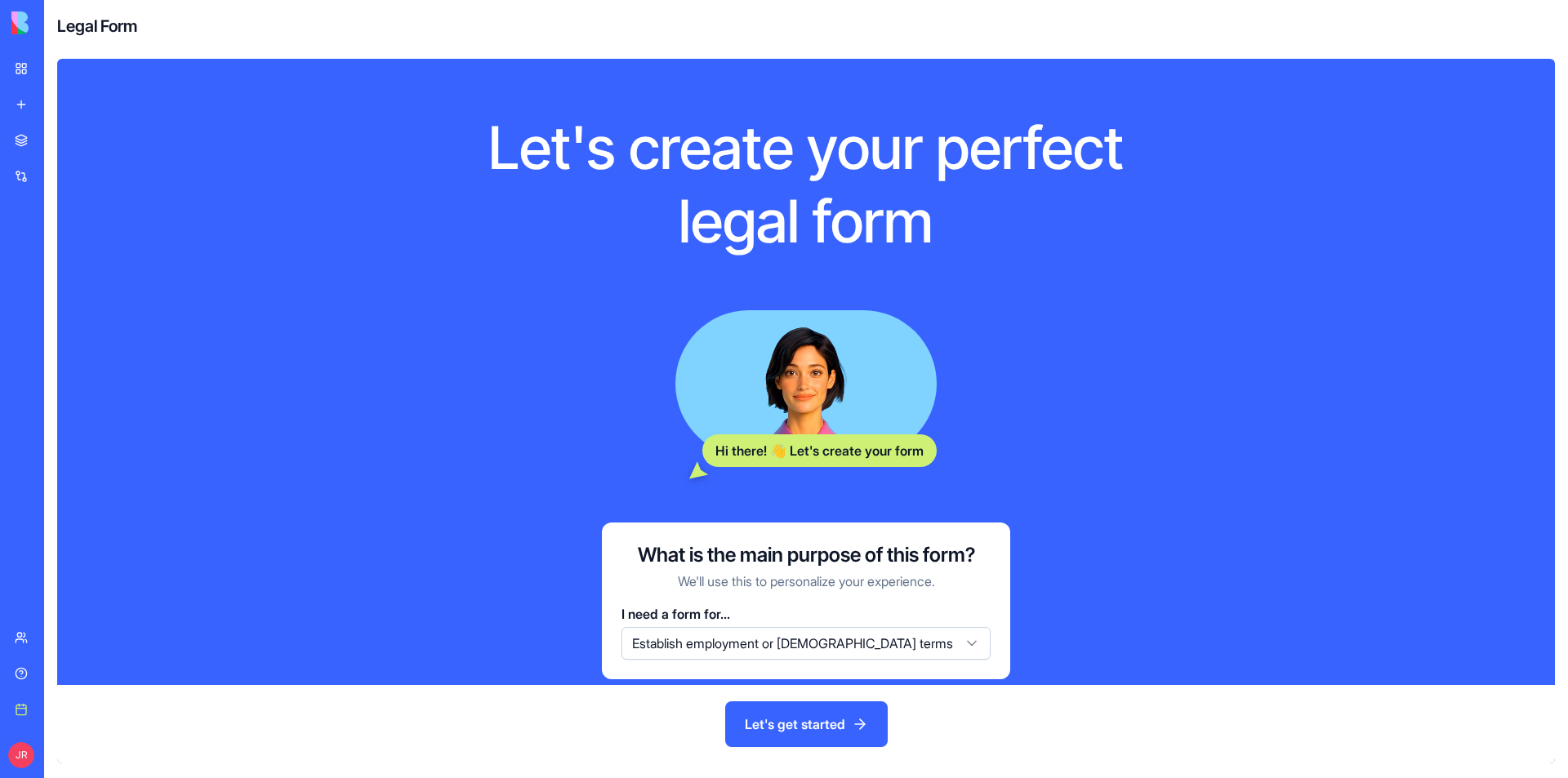
click at [836, 736] on button "Let's get started" at bounding box center [806, 724] width 162 height 46
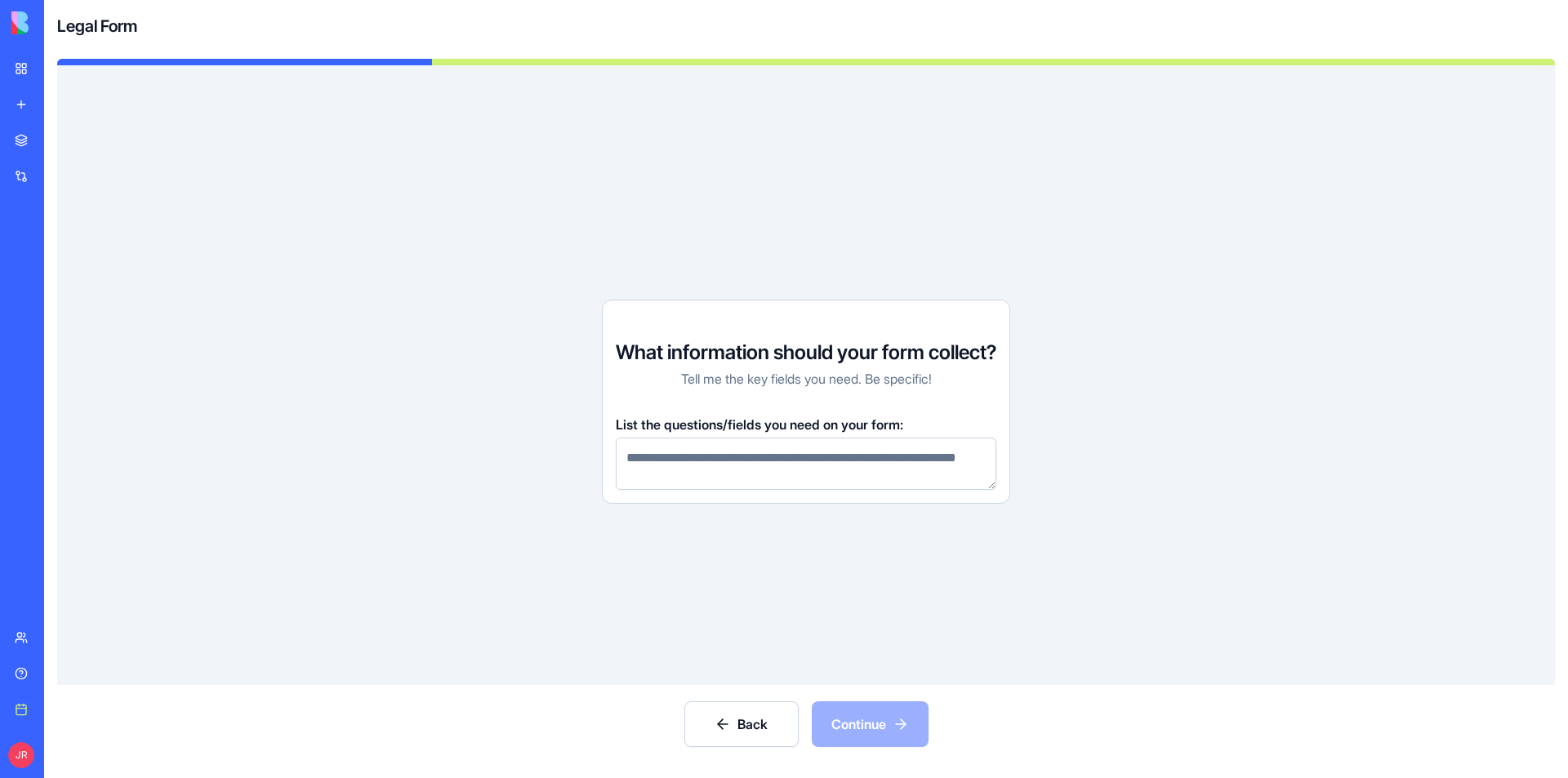
click at [61, 72] on div "My workspace" at bounding box center [49, 69] width 21 height 17
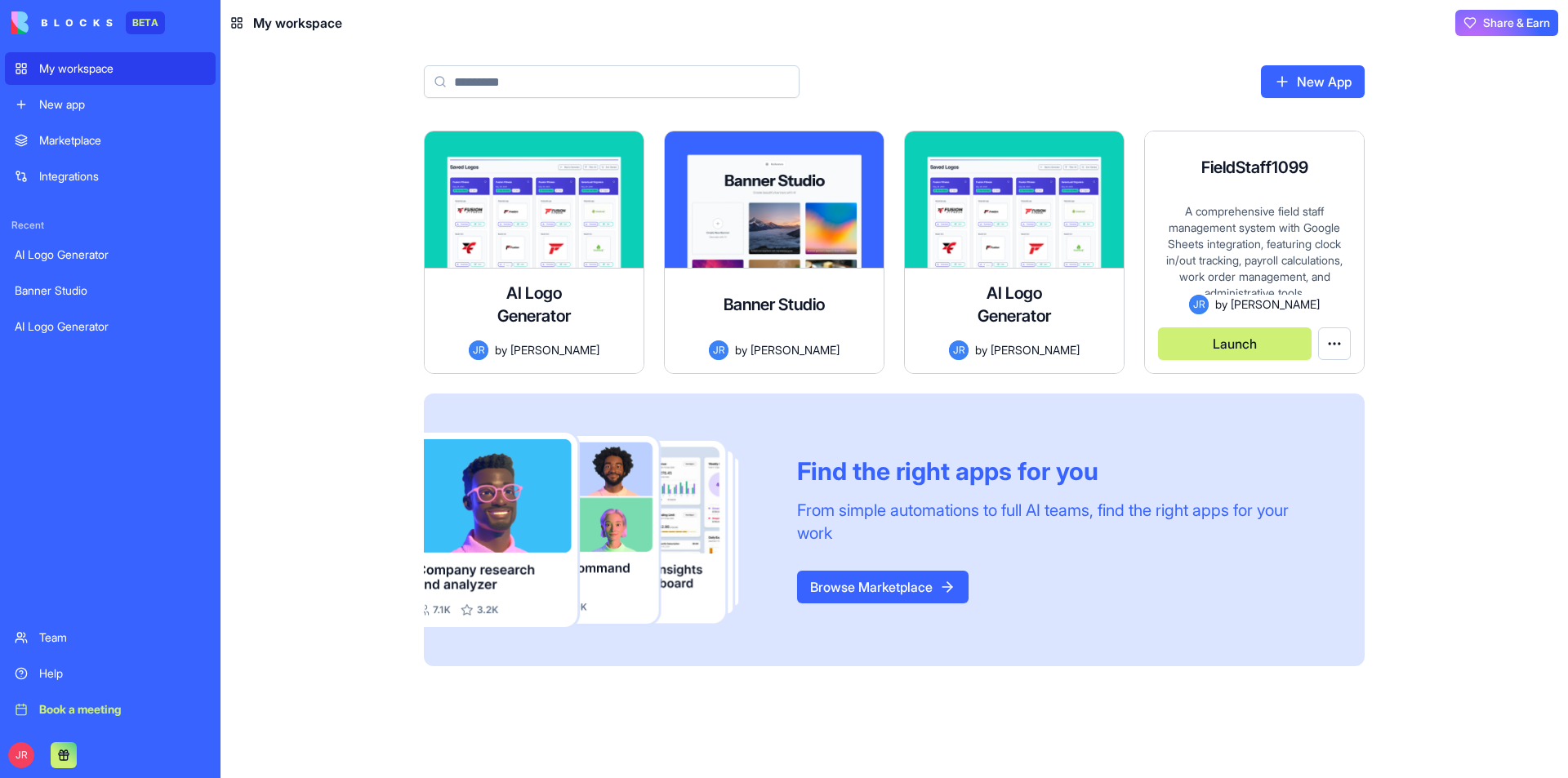
click at [1248, 335] on button "Launch" at bounding box center [1235, 344] width 153 height 33
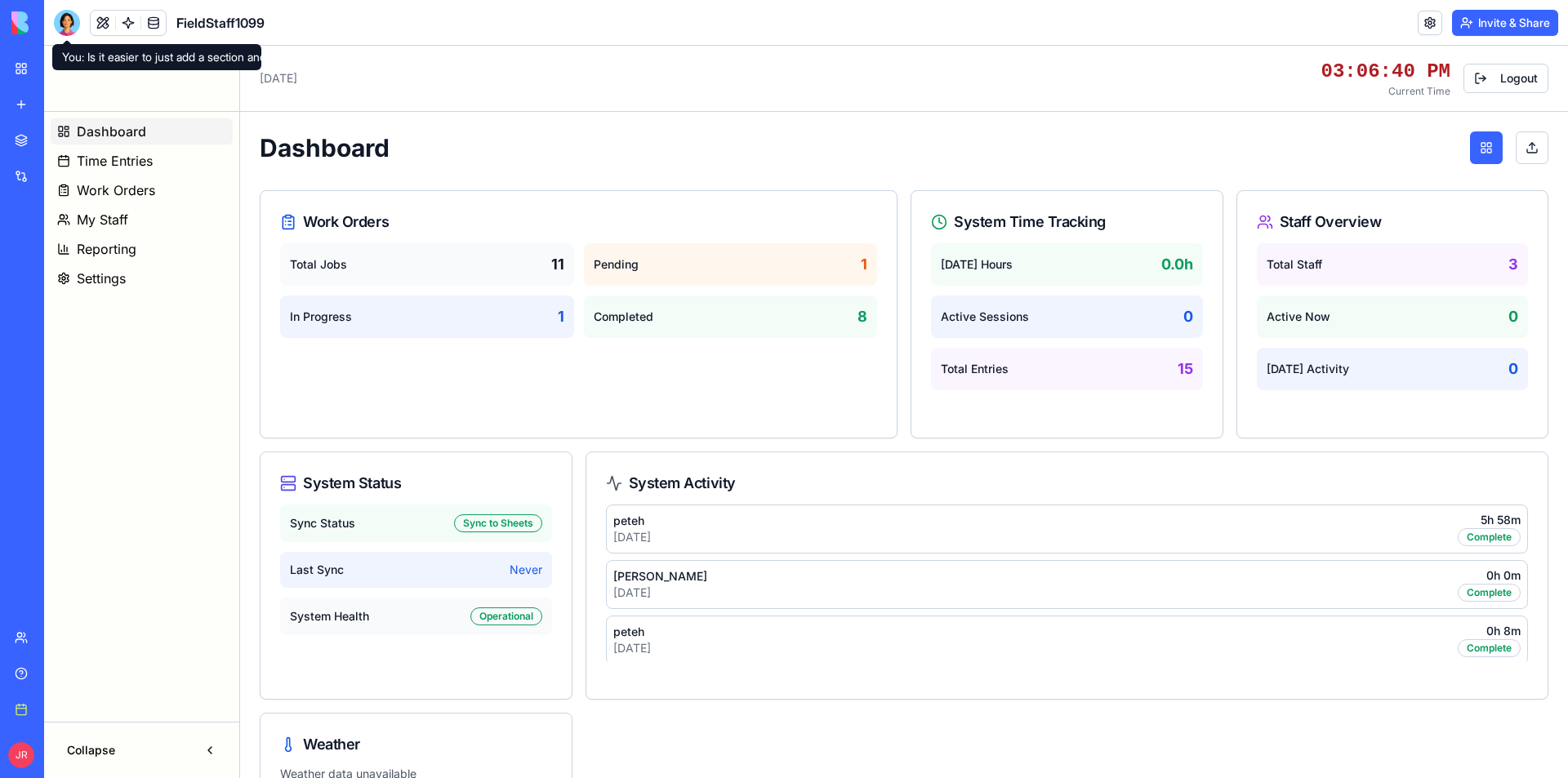
click at [68, 20] on div at bounding box center [67, 23] width 26 height 26
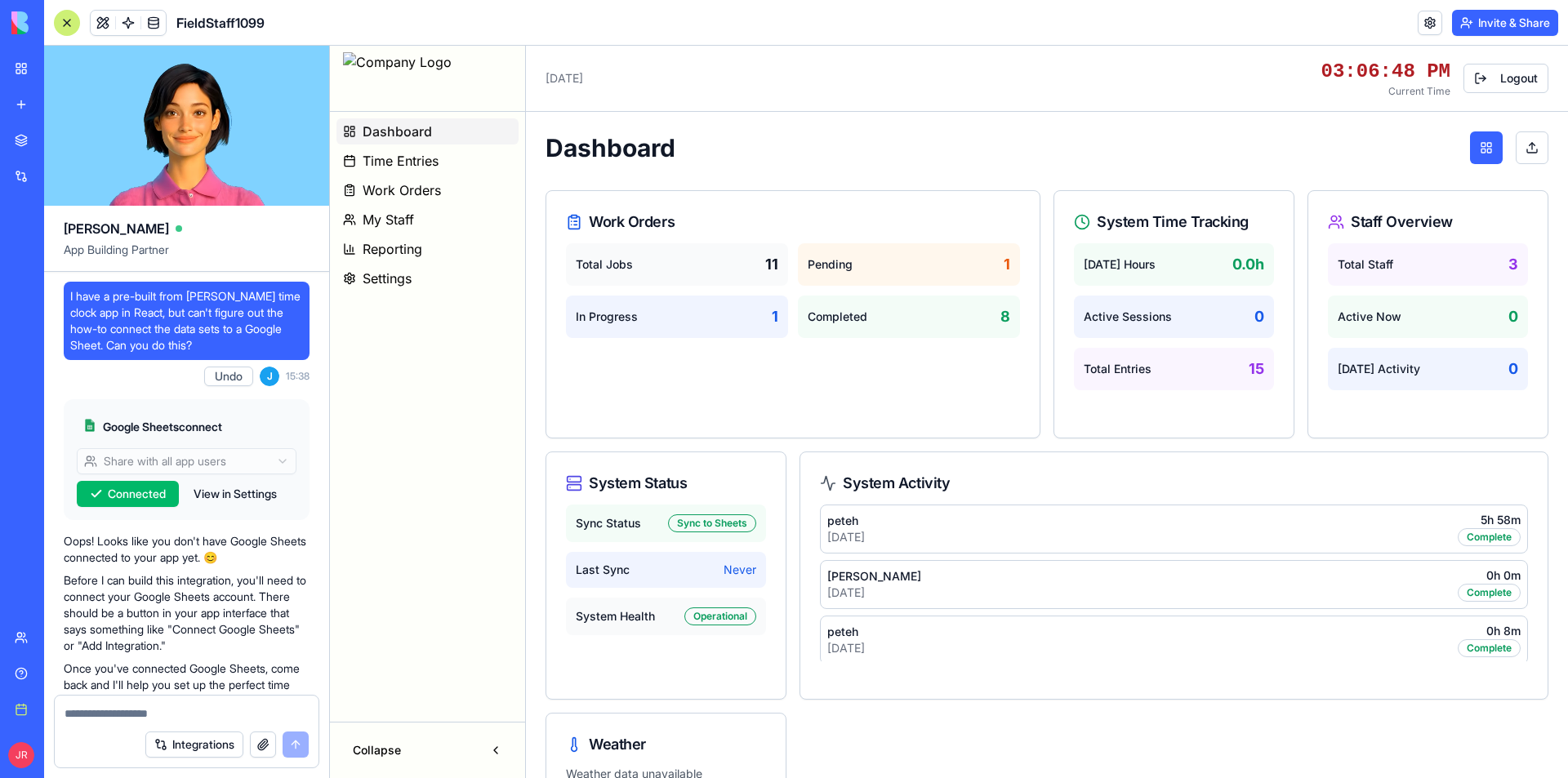
scroll to position [334596, 0]
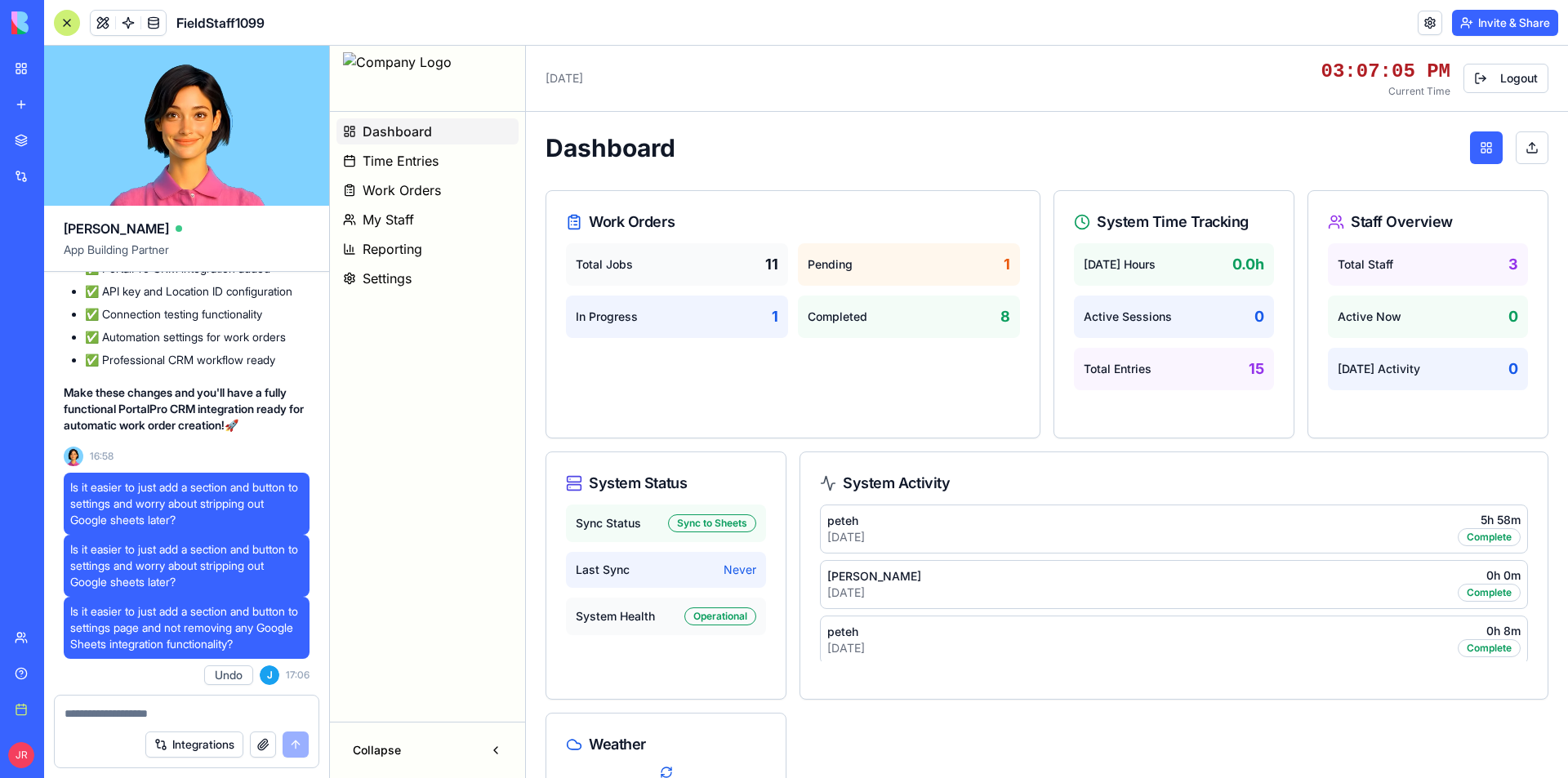
click at [215, 715] on textarea at bounding box center [186, 714] width 244 height 17
click at [181, 707] on textarea at bounding box center [186, 714] width 244 height 17
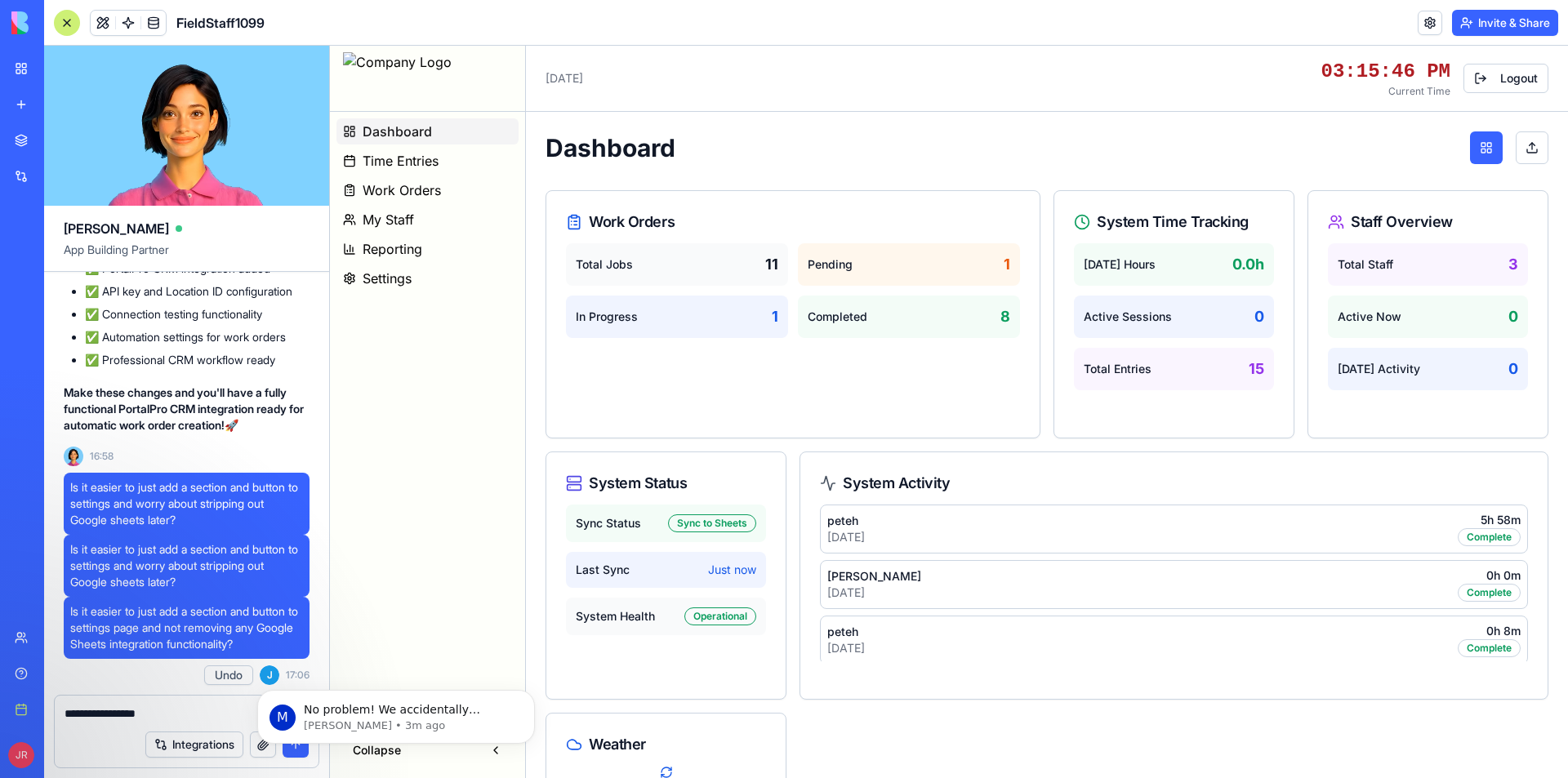
scroll to position [819, 0]
click at [192, 718] on textarea "**********" at bounding box center [186, 714] width 244 height 17
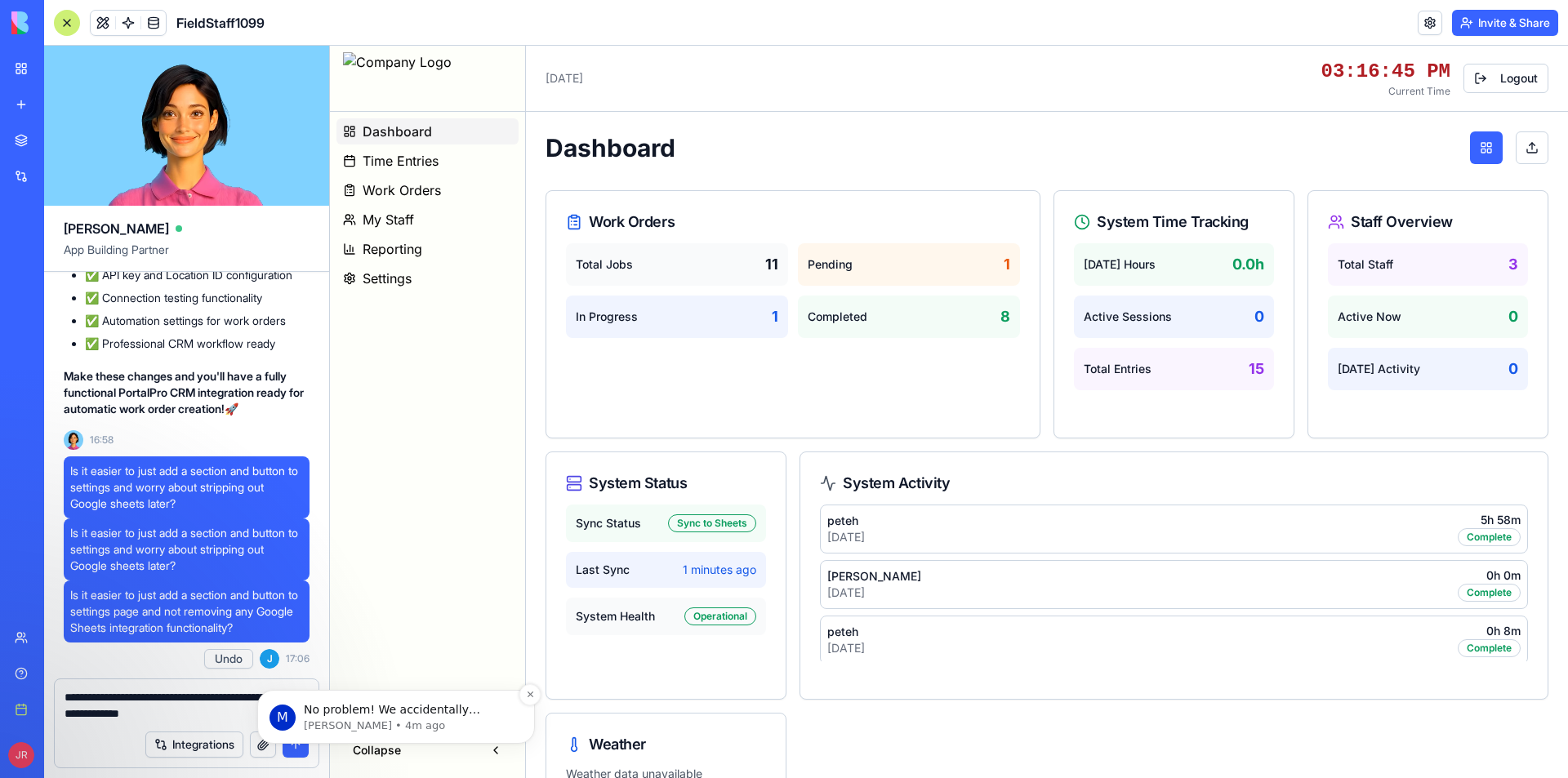
type textarea "**********"
click at [444, 715] on p "No problem! We accidentally charged you $200 but immediately refunded it — sorr…" at bounding box center [409, 710] width 211 height 17
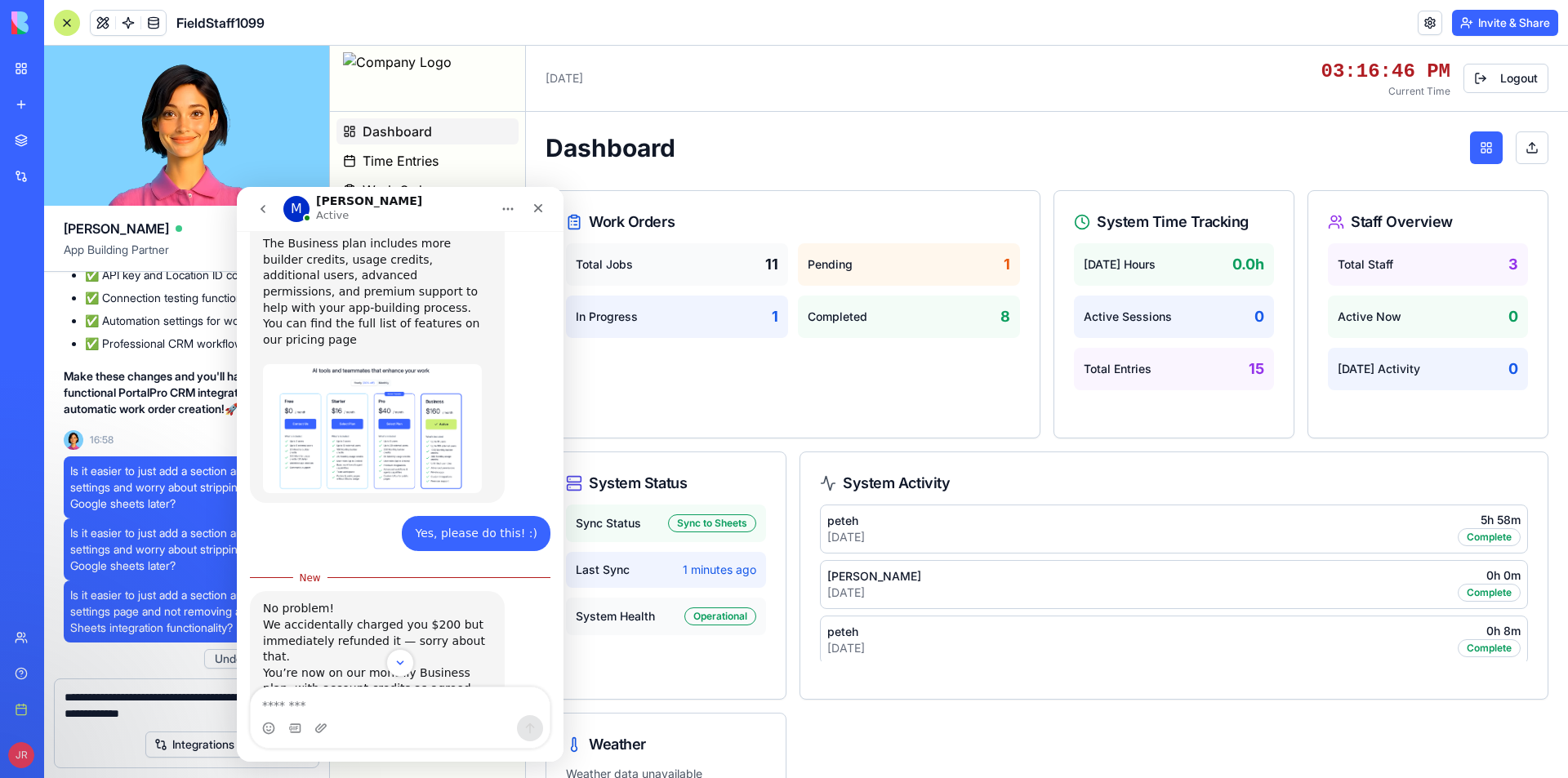
scroll to position [847, 0]
click at [351, 700] on textarea "Message…" at bounding box center [399, 701] width 299 height 28
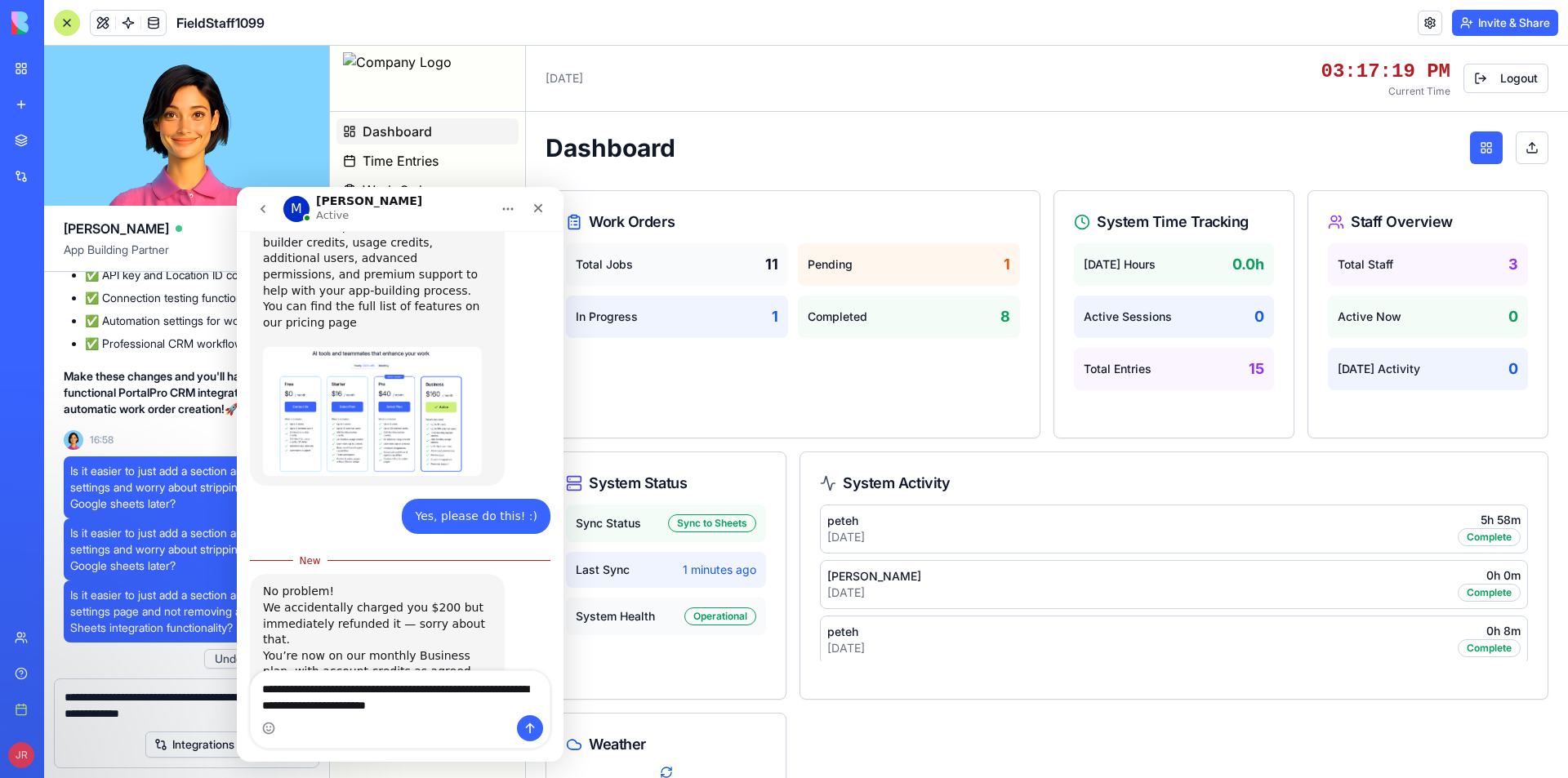
type textarea "**********"
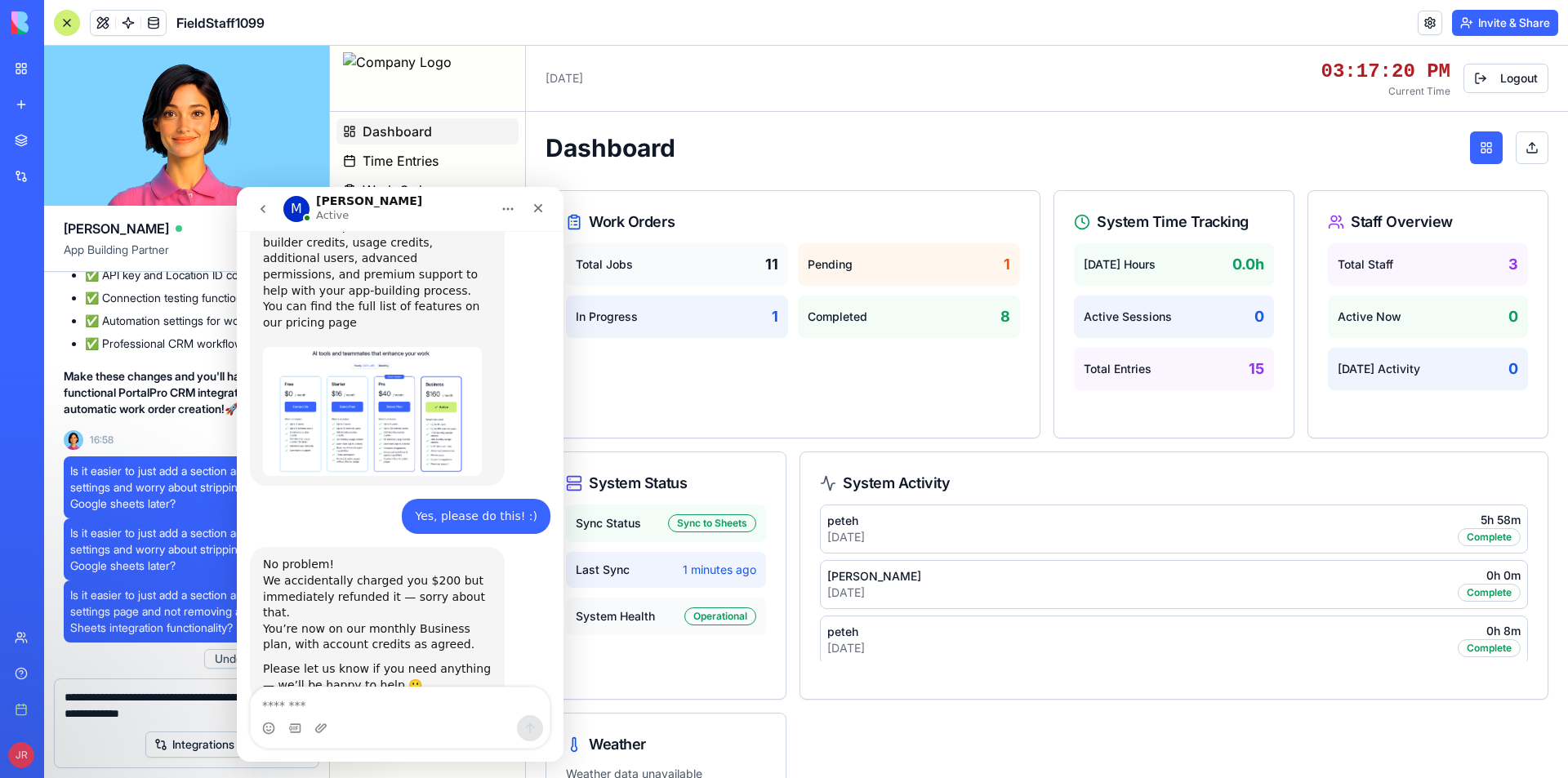
scroll to position [900, 0]
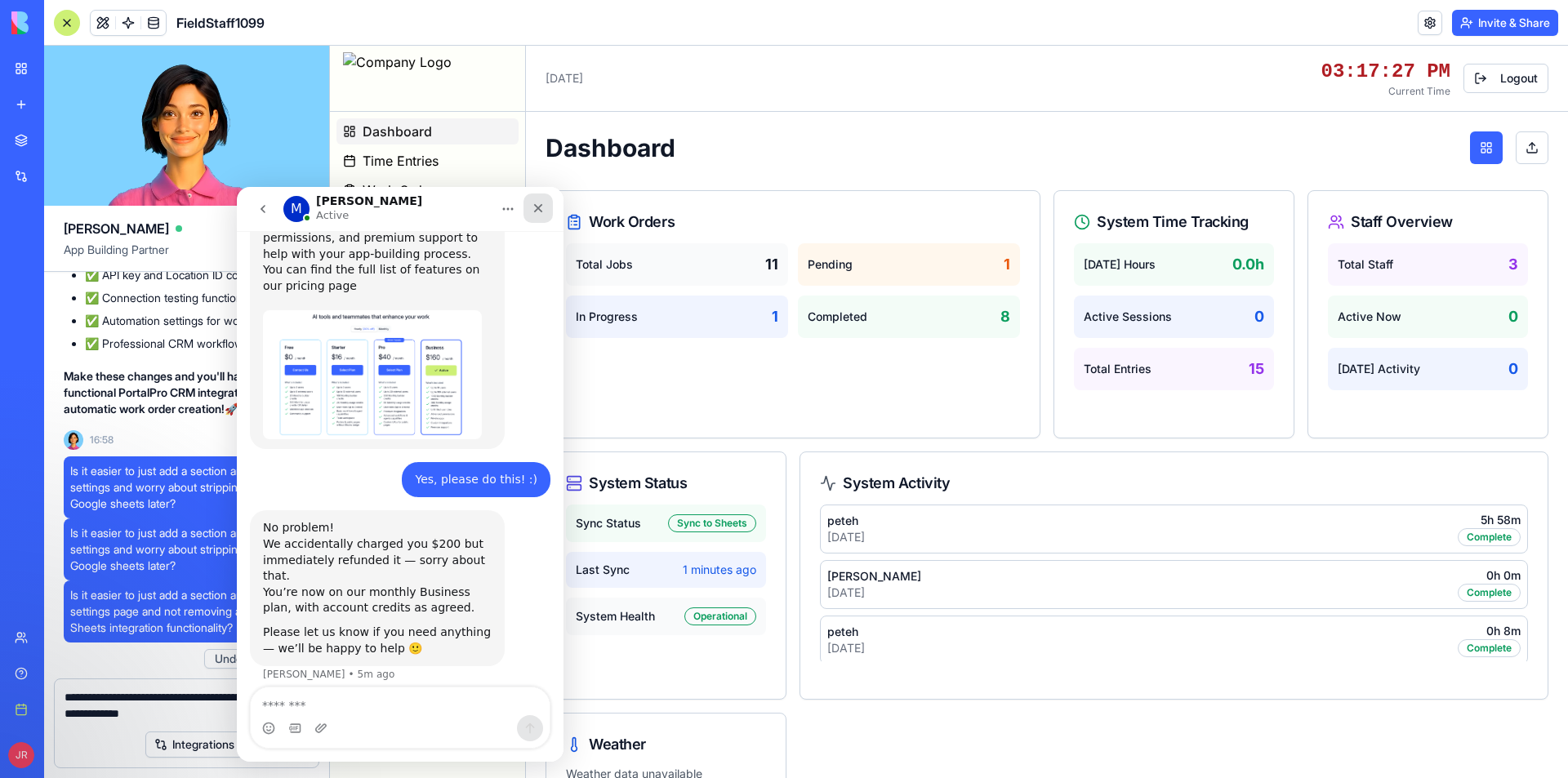
click at [531, 211] on div "Close" at bounding box center [538, 208] width 29 height 29
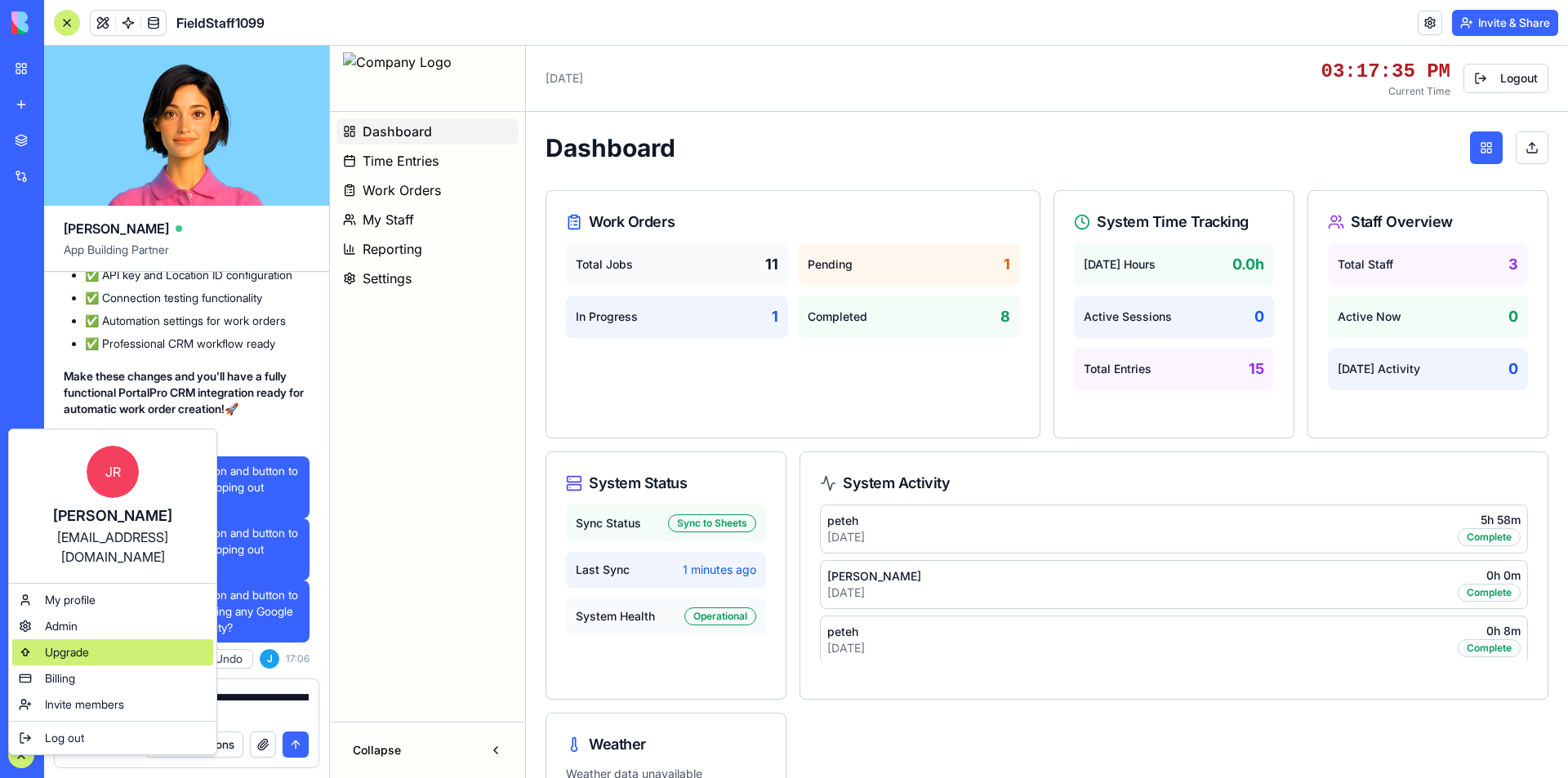
click at [64, 644] on span "Upgrade" at bounding box center [67, 652] width 44 height 17
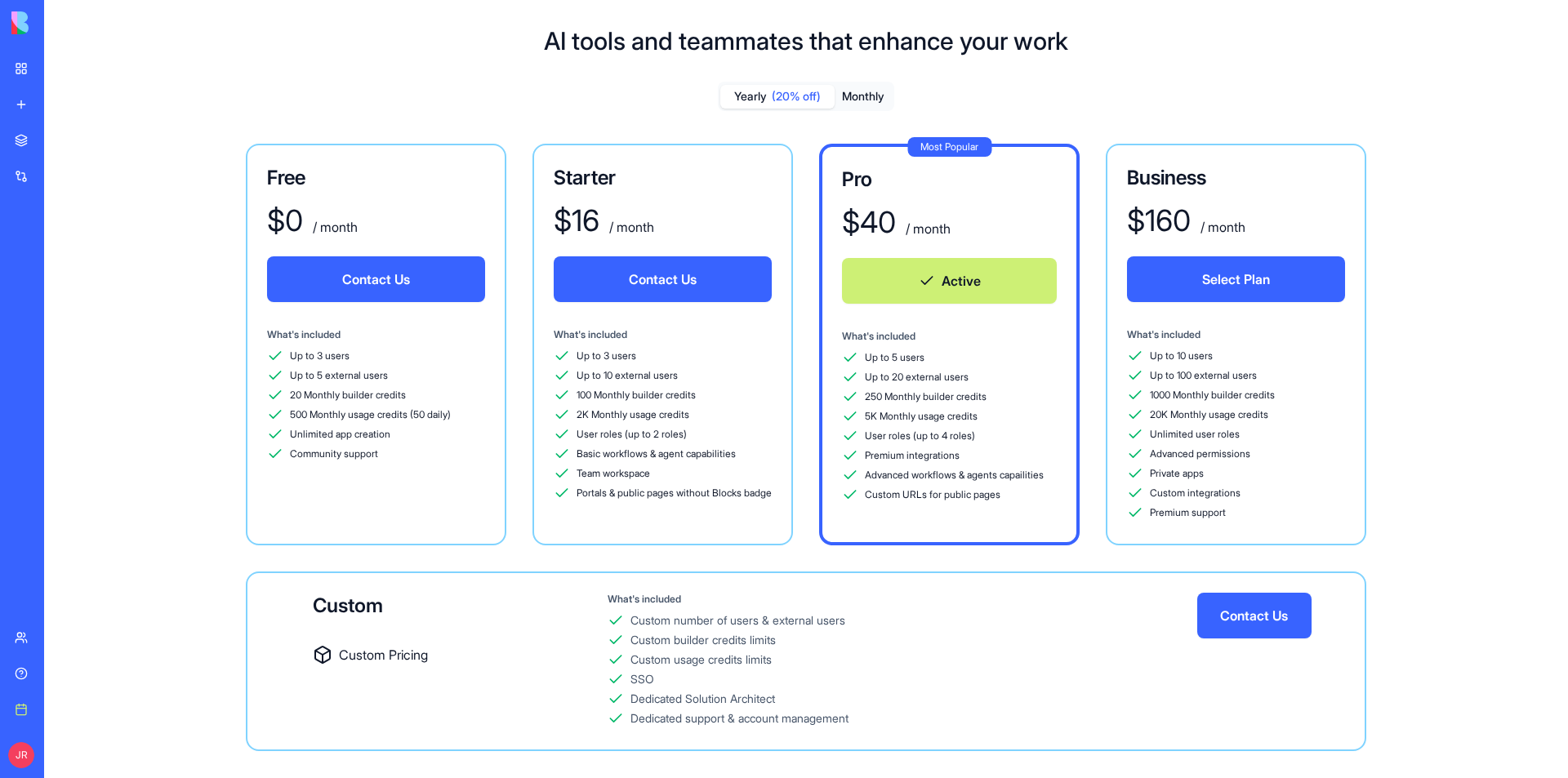
click at [61, 174] on div "Integrations" at bounding box center [49, 176] width 21 height 17
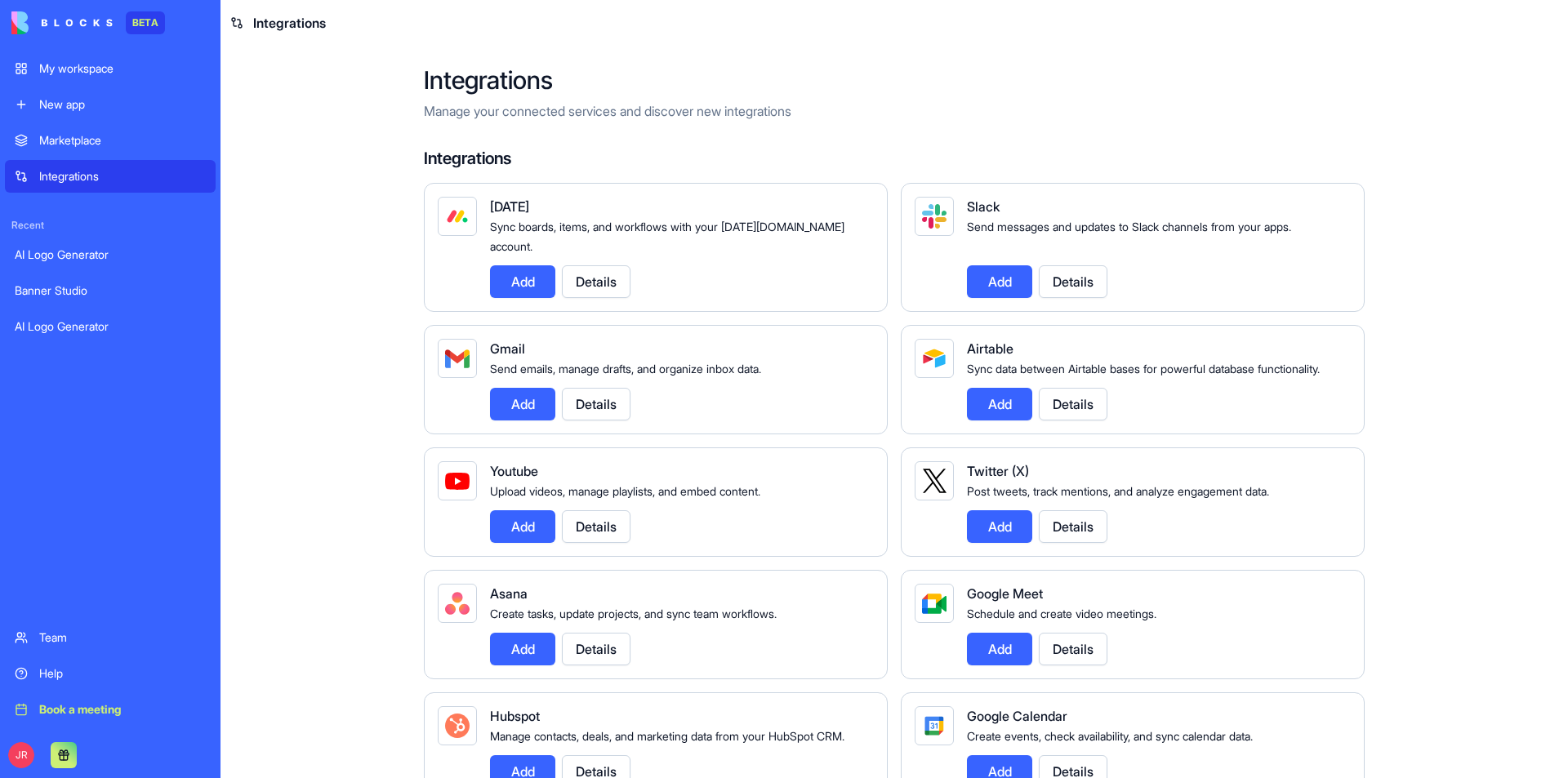
click at [88, 71] on div "My workspace" at bounding box center [122, 69] width 167 height 17
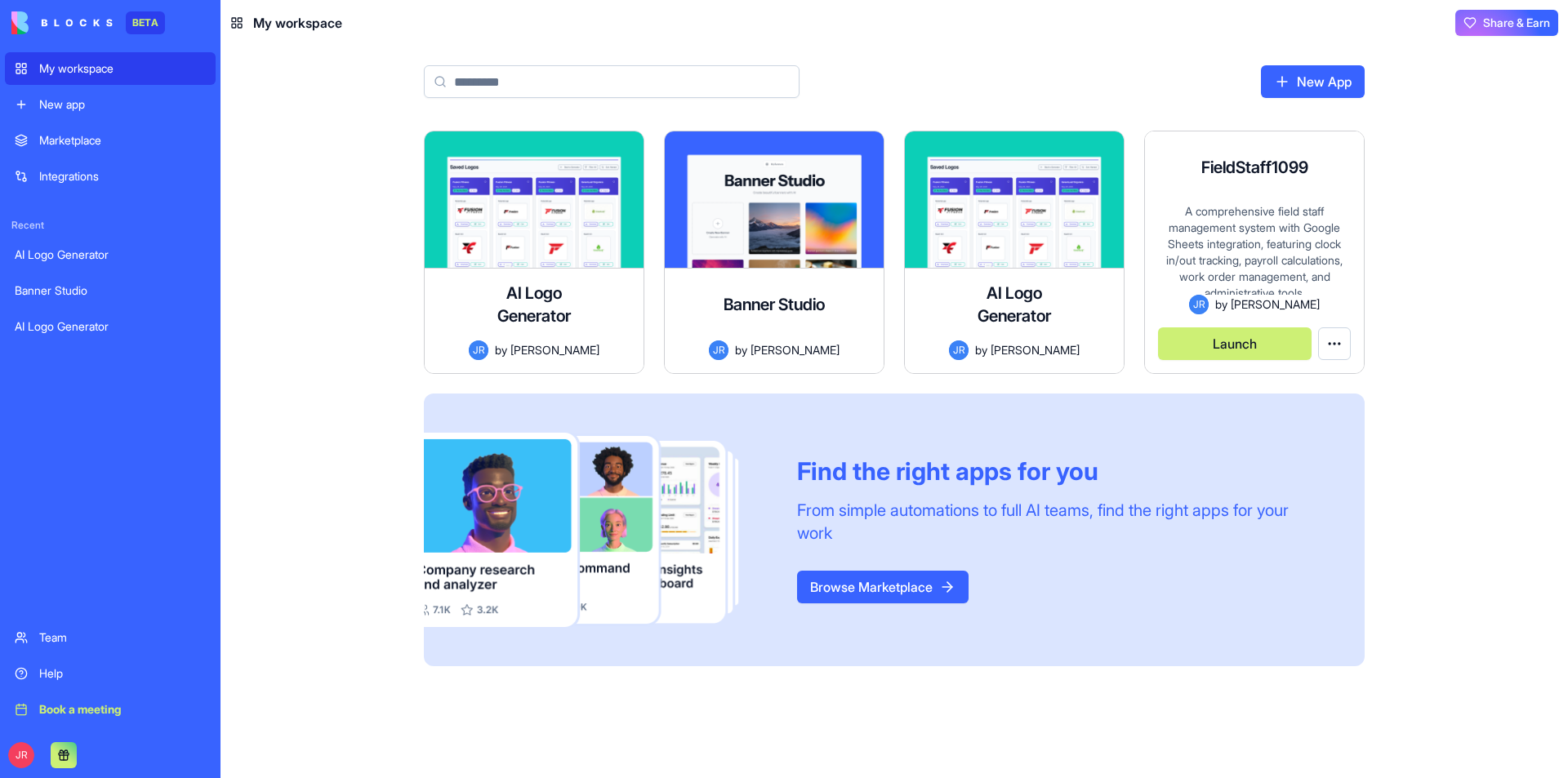
click at [1230, 344] on button "Launch" at bounding box center [1235, 344] width 153 height 33
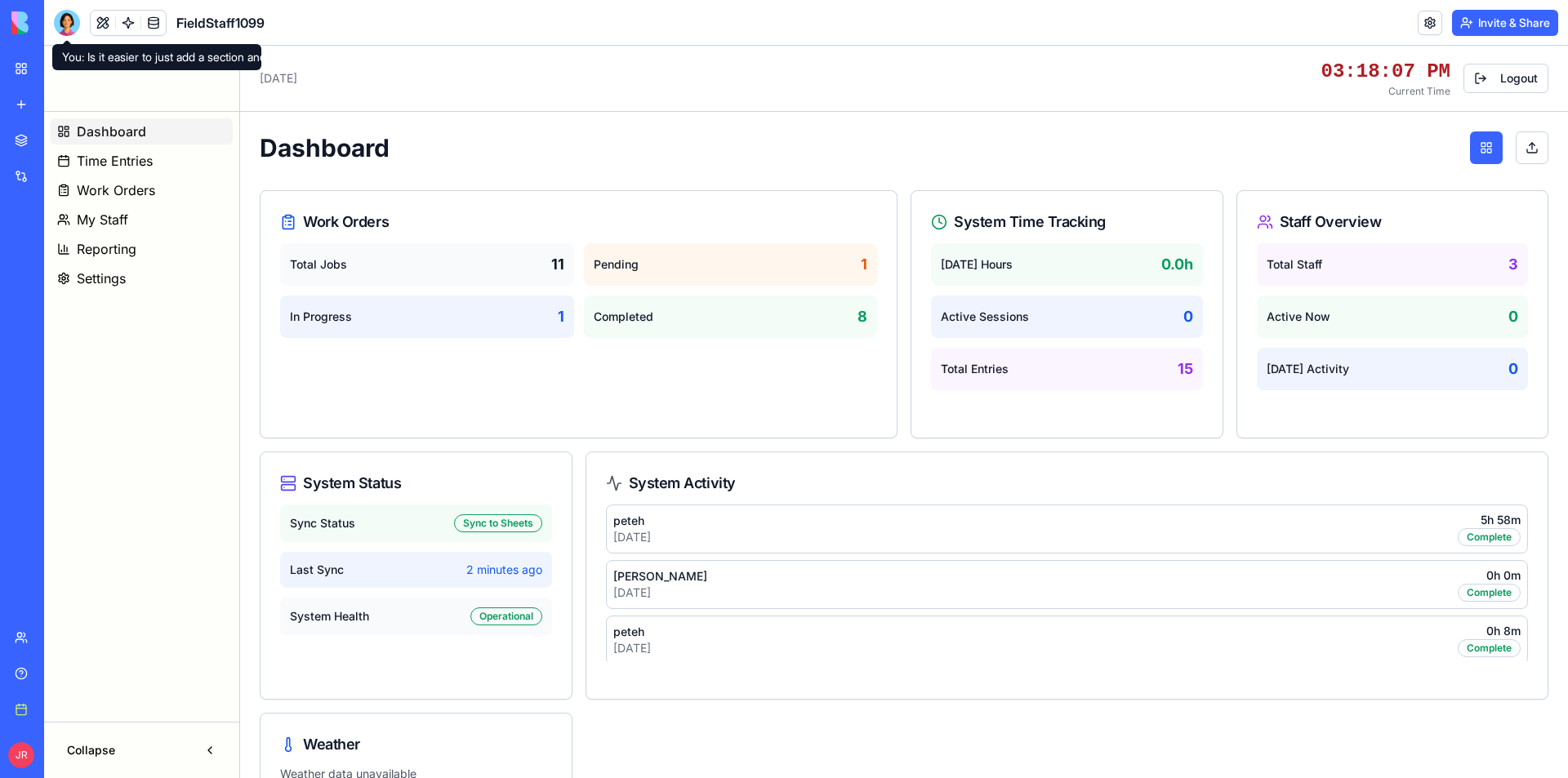
click at [68, 19] on div at bounding box center [67, 23] width 26 height 26
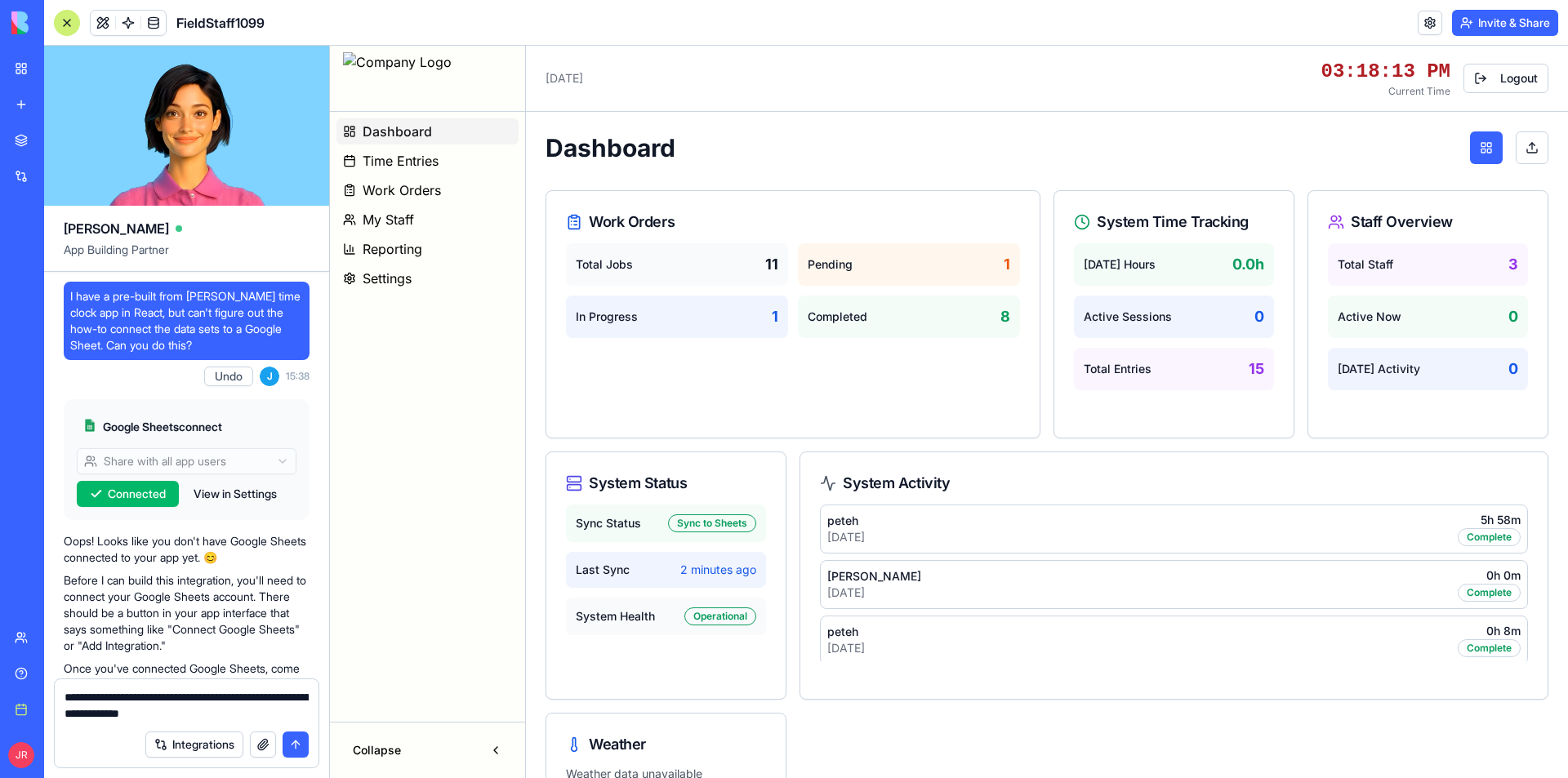
scroll to position [334613, 0]
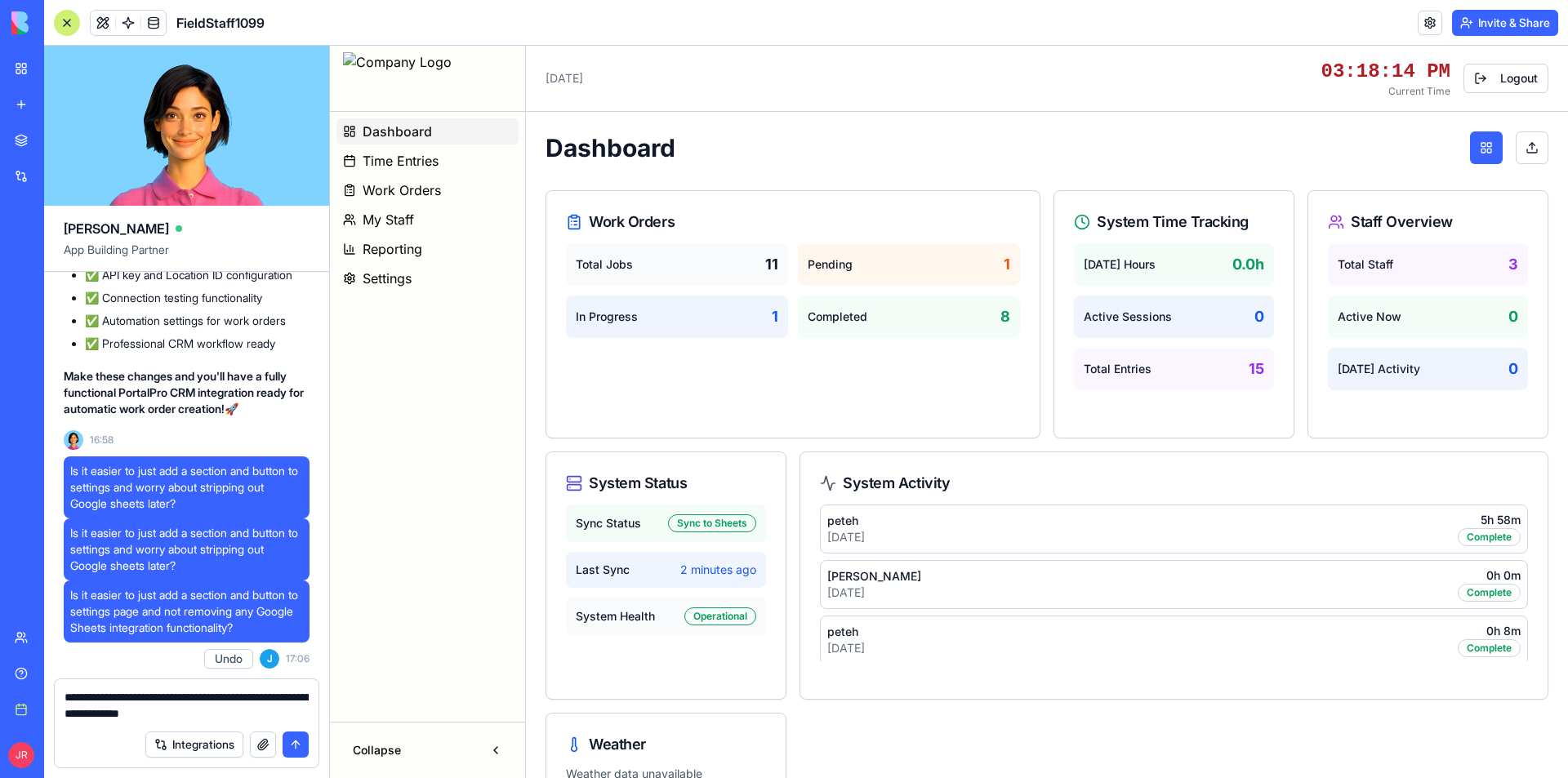
click at [436, 273] on button "Settings" at bounding box center [427, 278] width 182 height 26
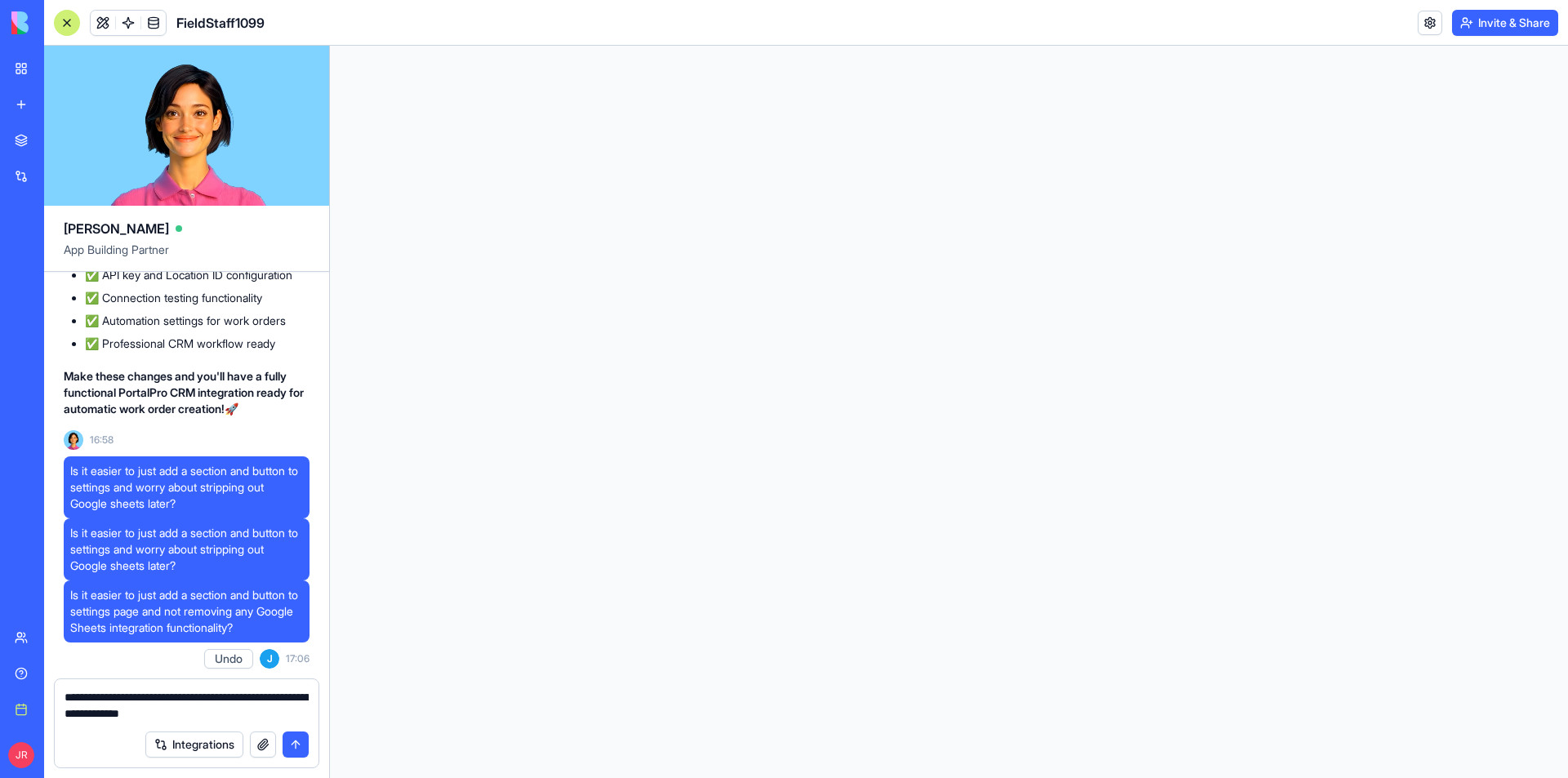
scroll to position [0, 0]
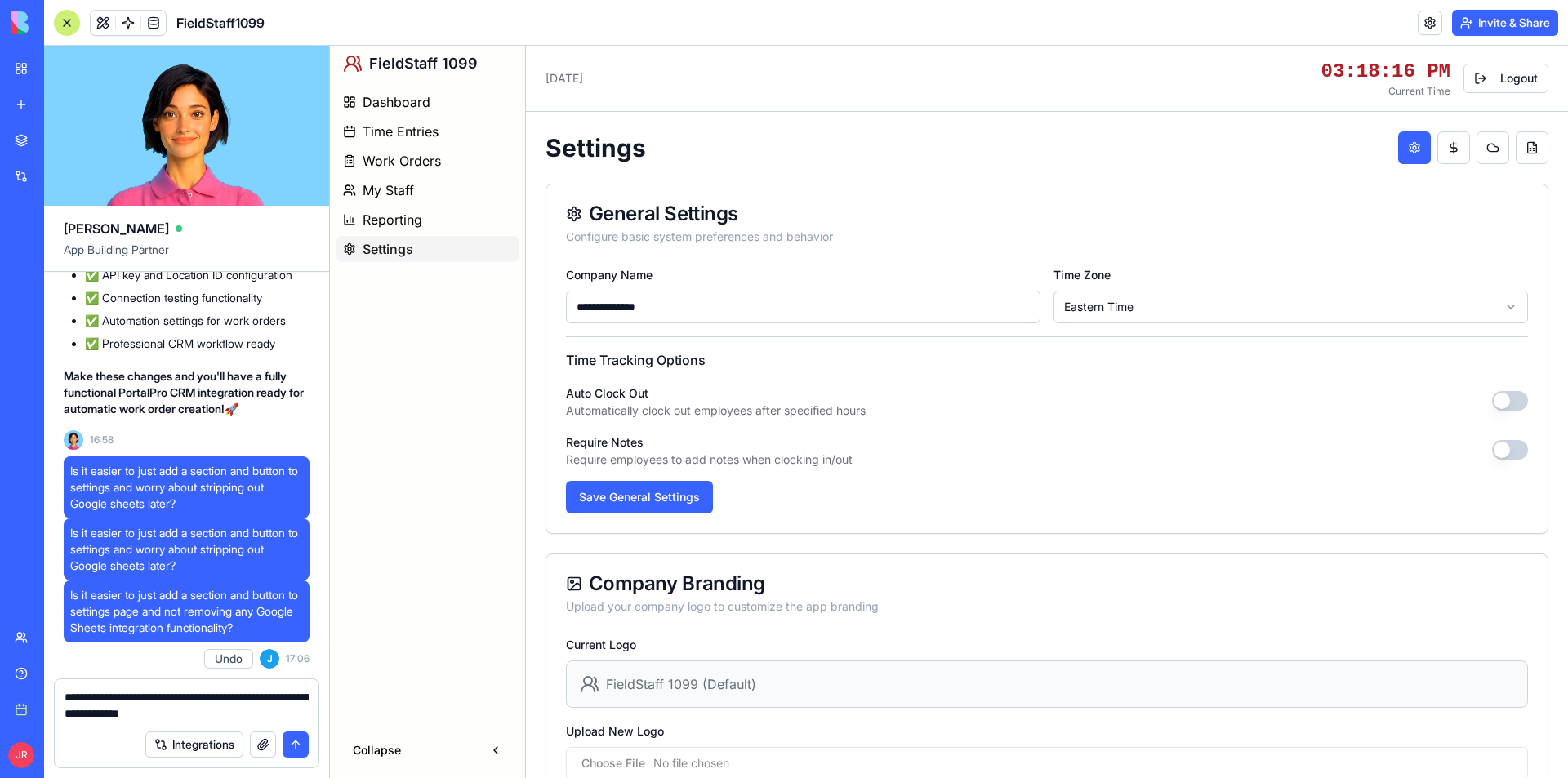
type input "**********"
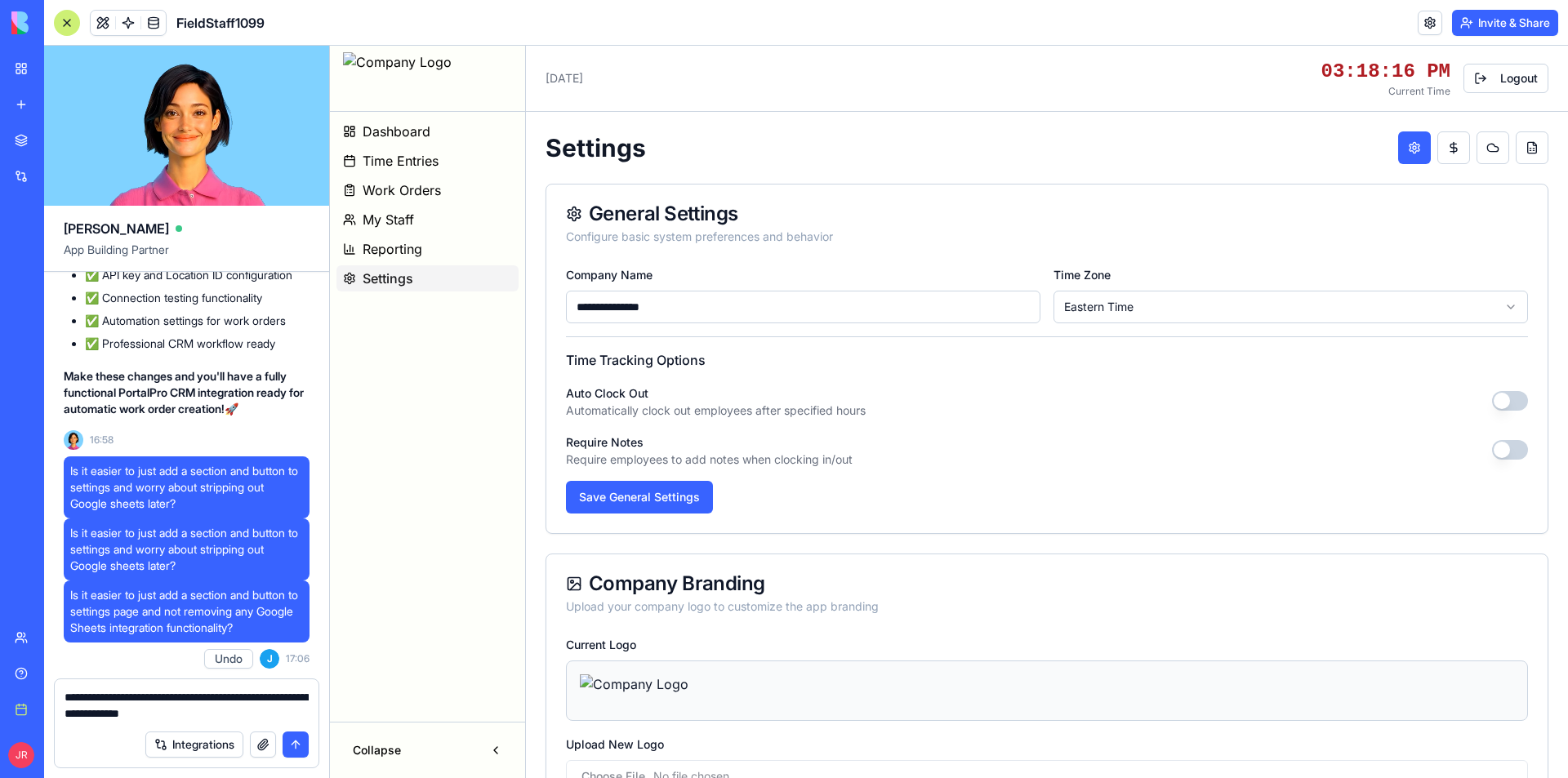
click at [140, 706] on textarea "**********" at bounding box center [186, 705] width 244 height 33
click at [66, 695] on textarea "**********" at bounding box center [186, 705] width 244 height 33
click at [106, 20] on button at bounding box center [103, 23] width 25 height 25
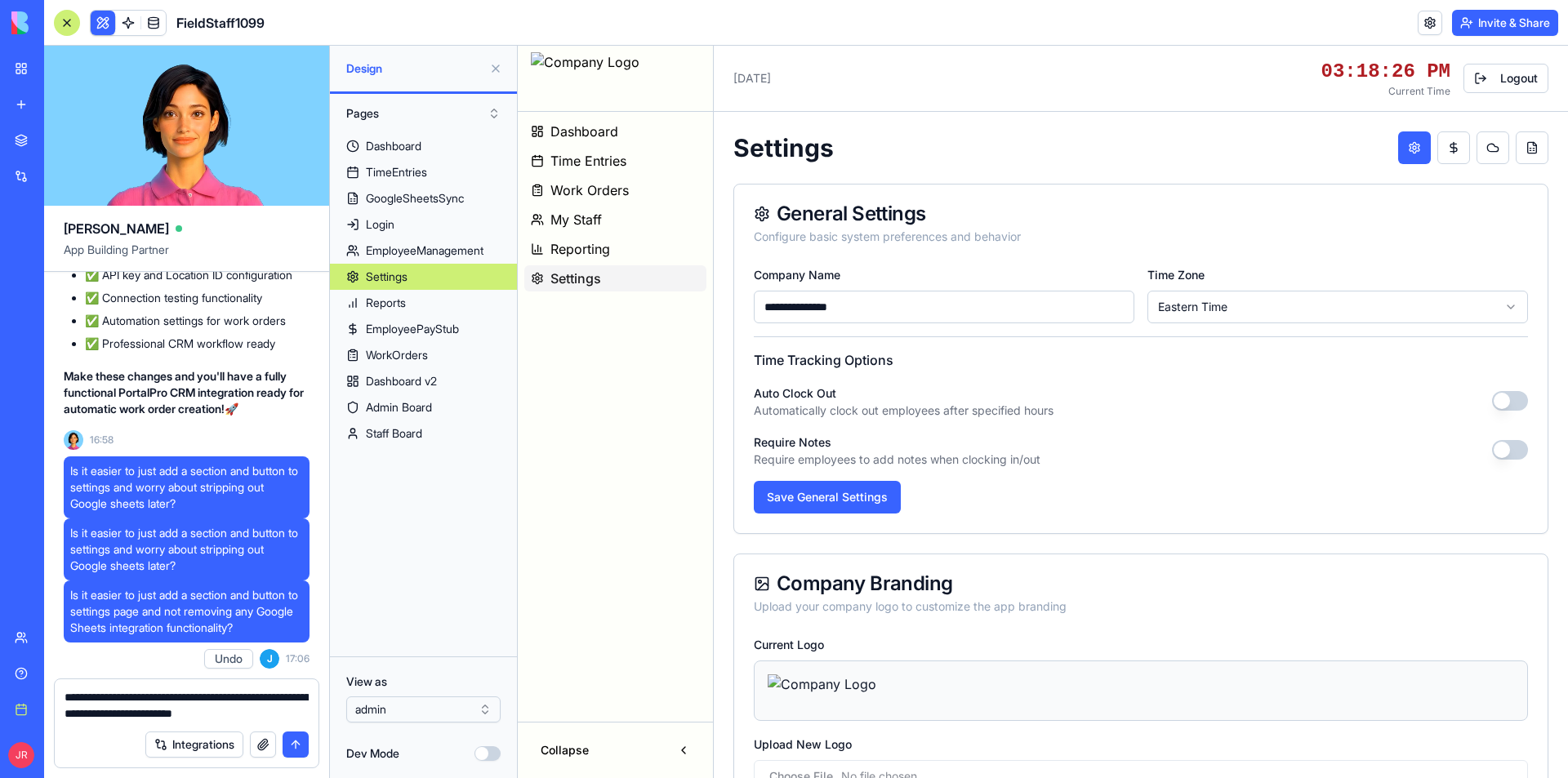
drag, startPoint x: 137, startPoint y: 692, endPoint x: 157, endPoint y: 695, distance: 20.2
click at [136, 692] on textarea "**********" at bounding box center [186, 705] width 244 height 33
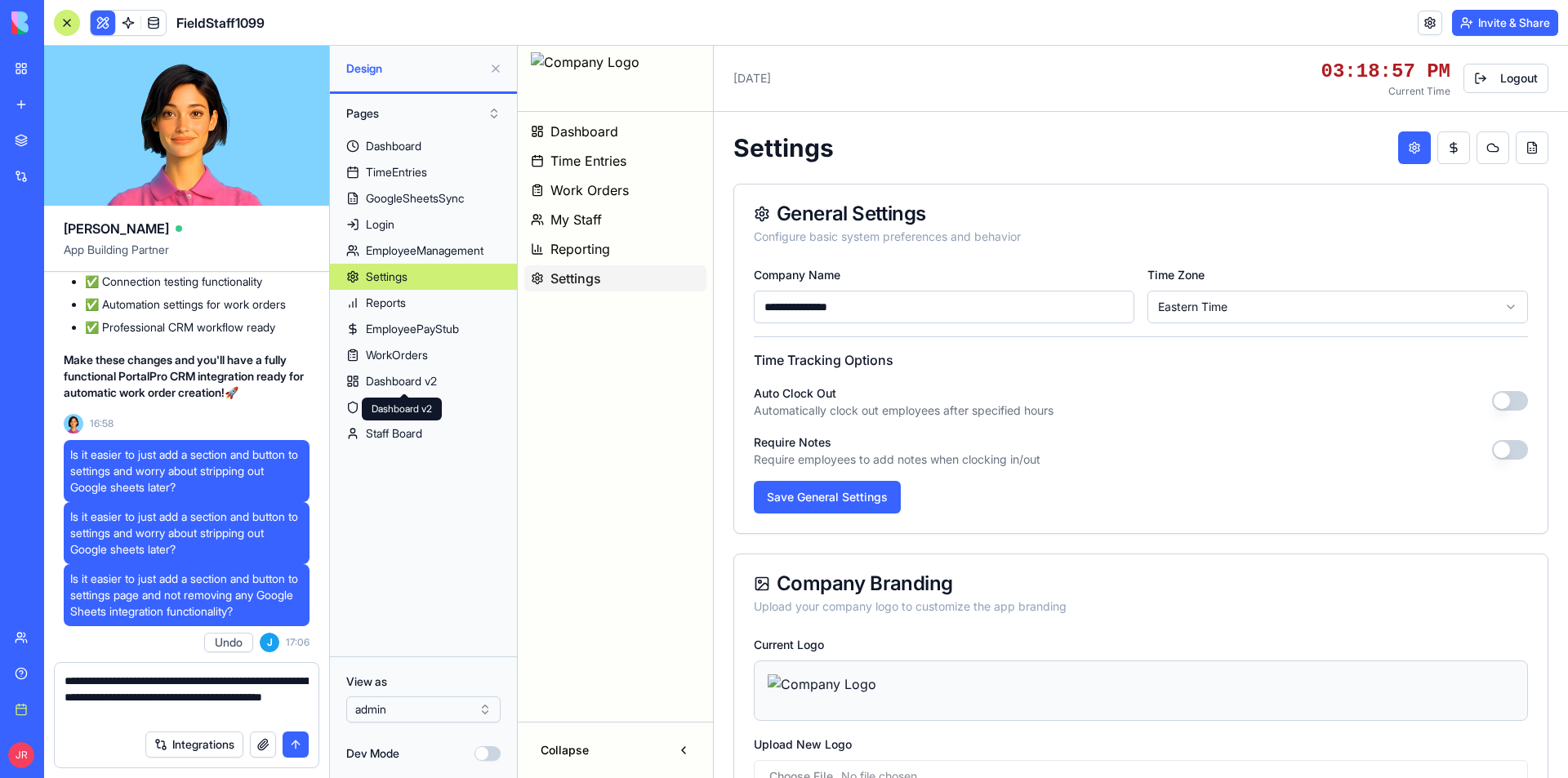
paste textarea "******"
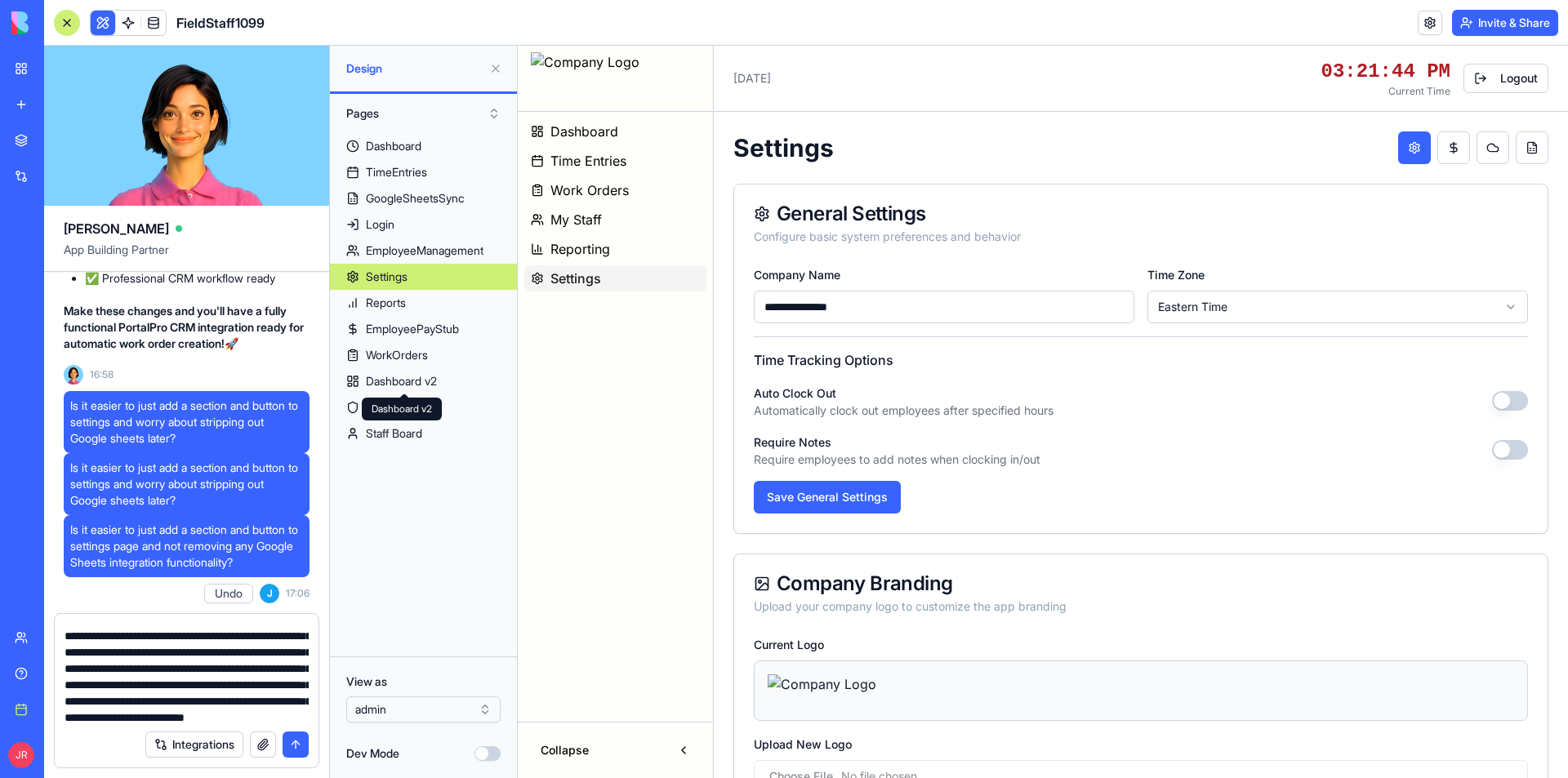
scroll to position [49, 0]
type textarea "**********"
drag, startPoint x: 300, startPoint y: 741, endPoint x: 297, endPoint y: 687, distance: 54.1
click at [299, 741] on button "submit" at bounding box center [296, 745] width 26 height 26
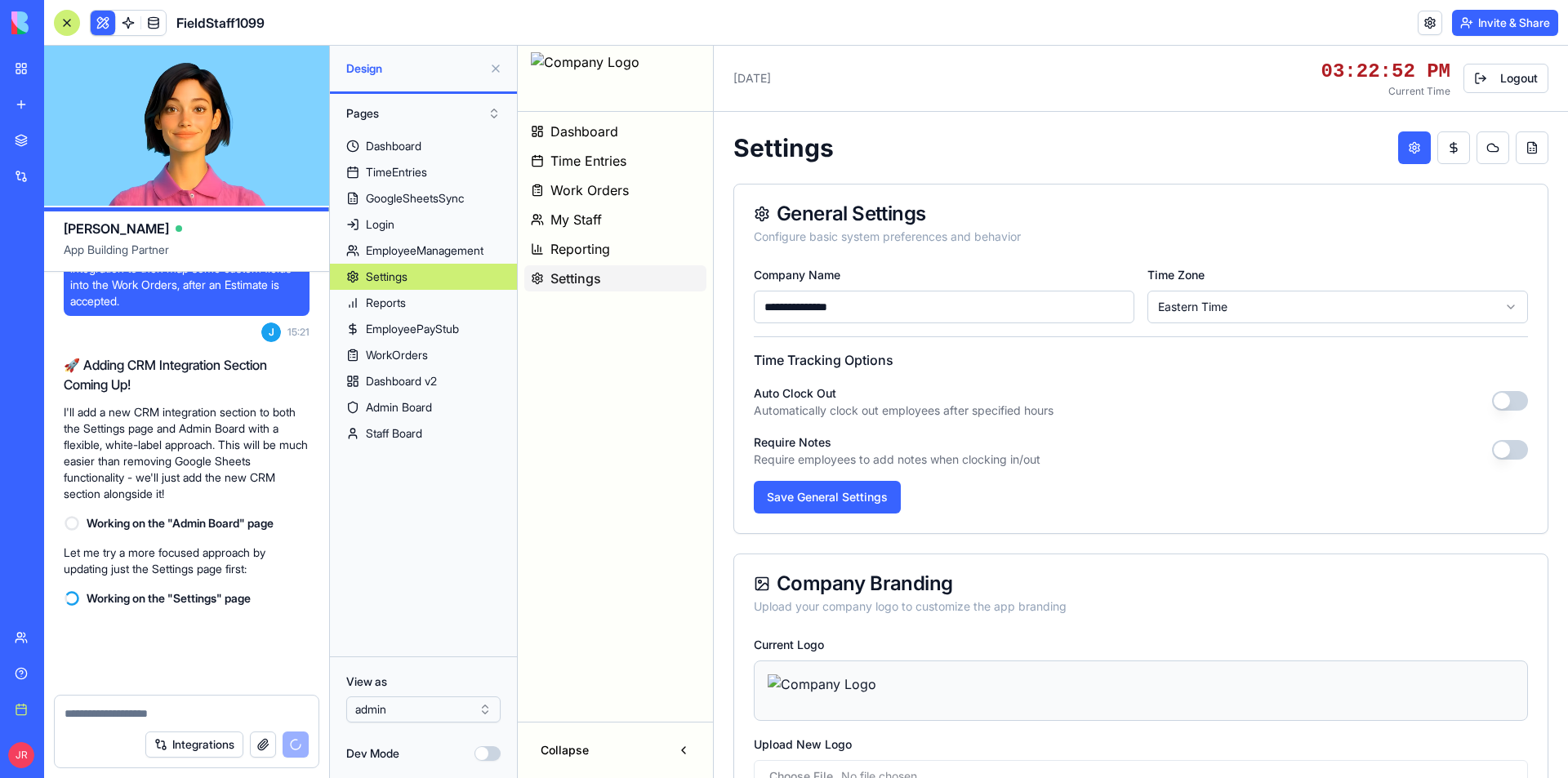
scroll to position [335116, 0]
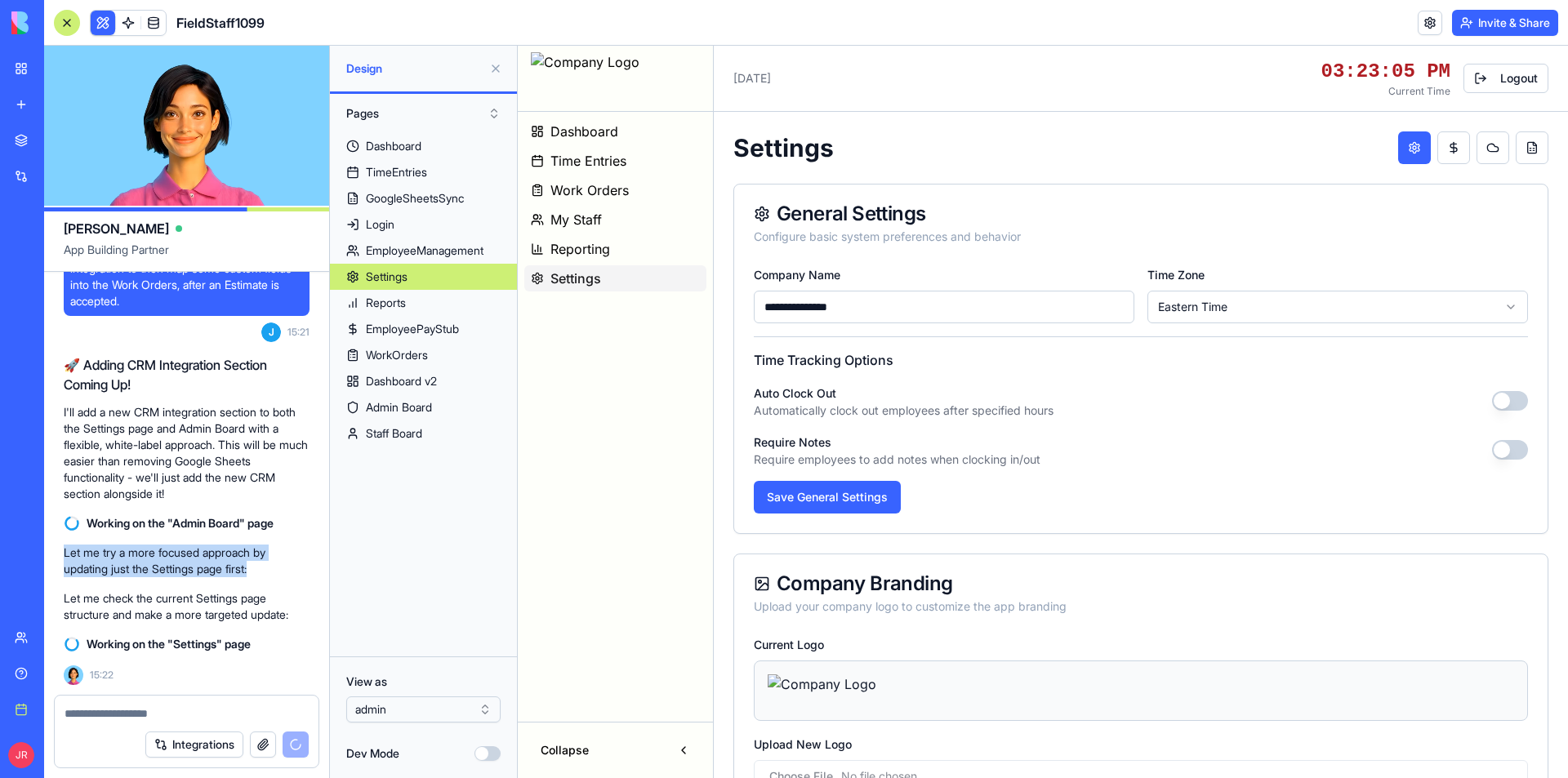
drag, startPoint x: 262, startPoint y: 571, endPoint x: 57, endPoint y: 559, distance: 205.4
copy p "Let me try a more focused approach by updating just the Settings page first:"
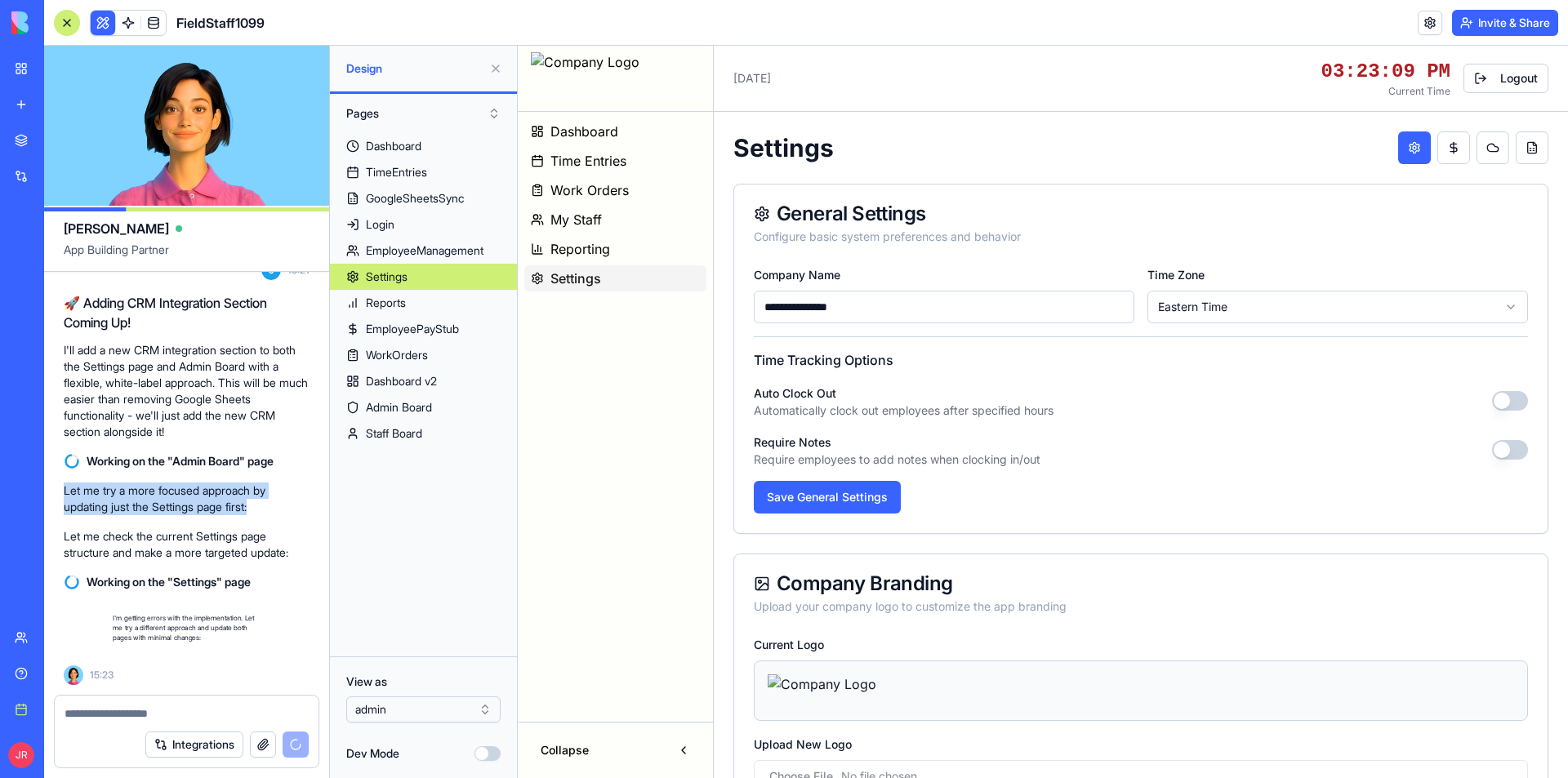
scroll to position [335178, 0]
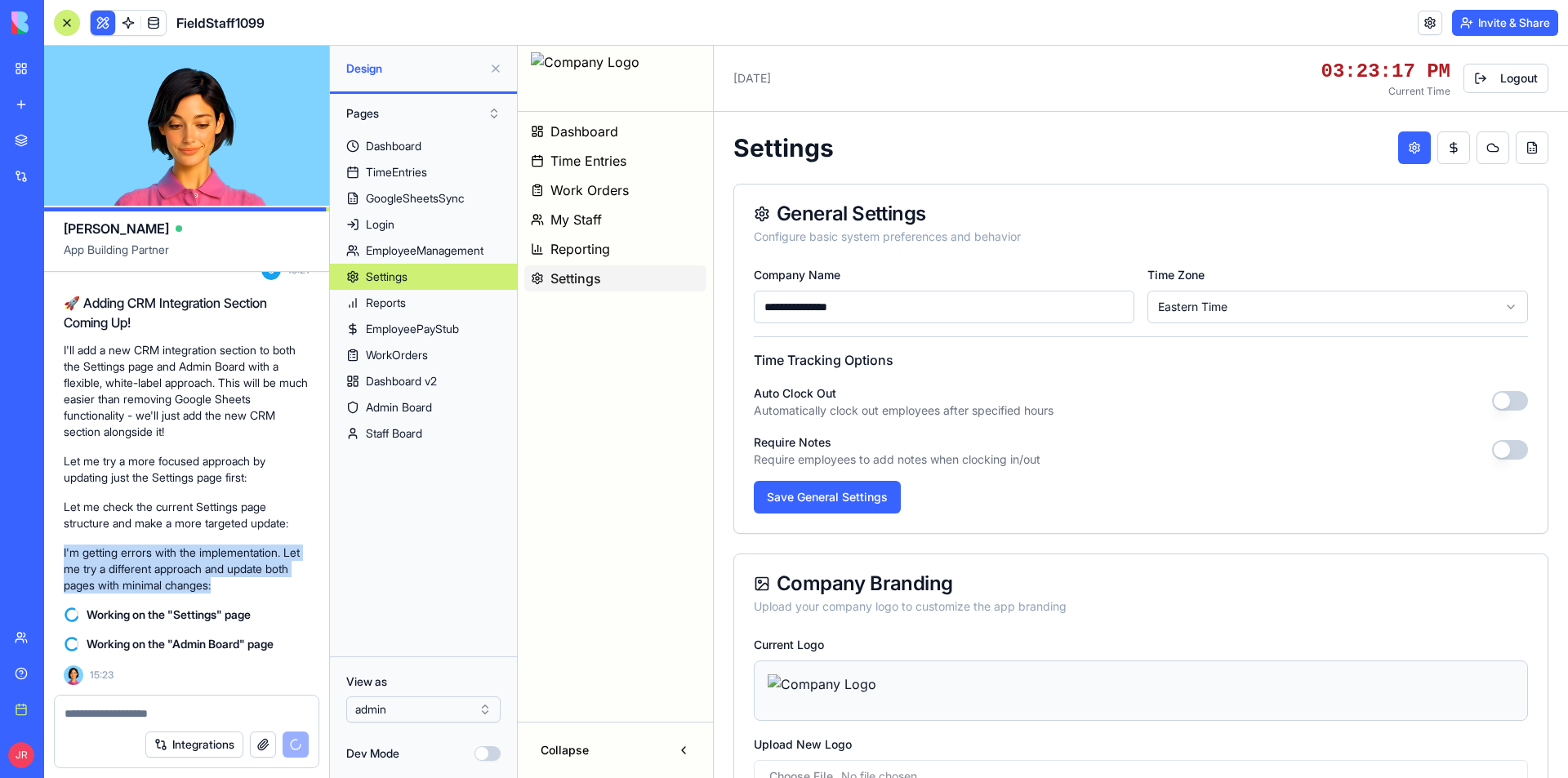
drag, startPoint x: 251, startPoint y: 582, endPoint x: 63, endPoint y: 555, distance: 189.9
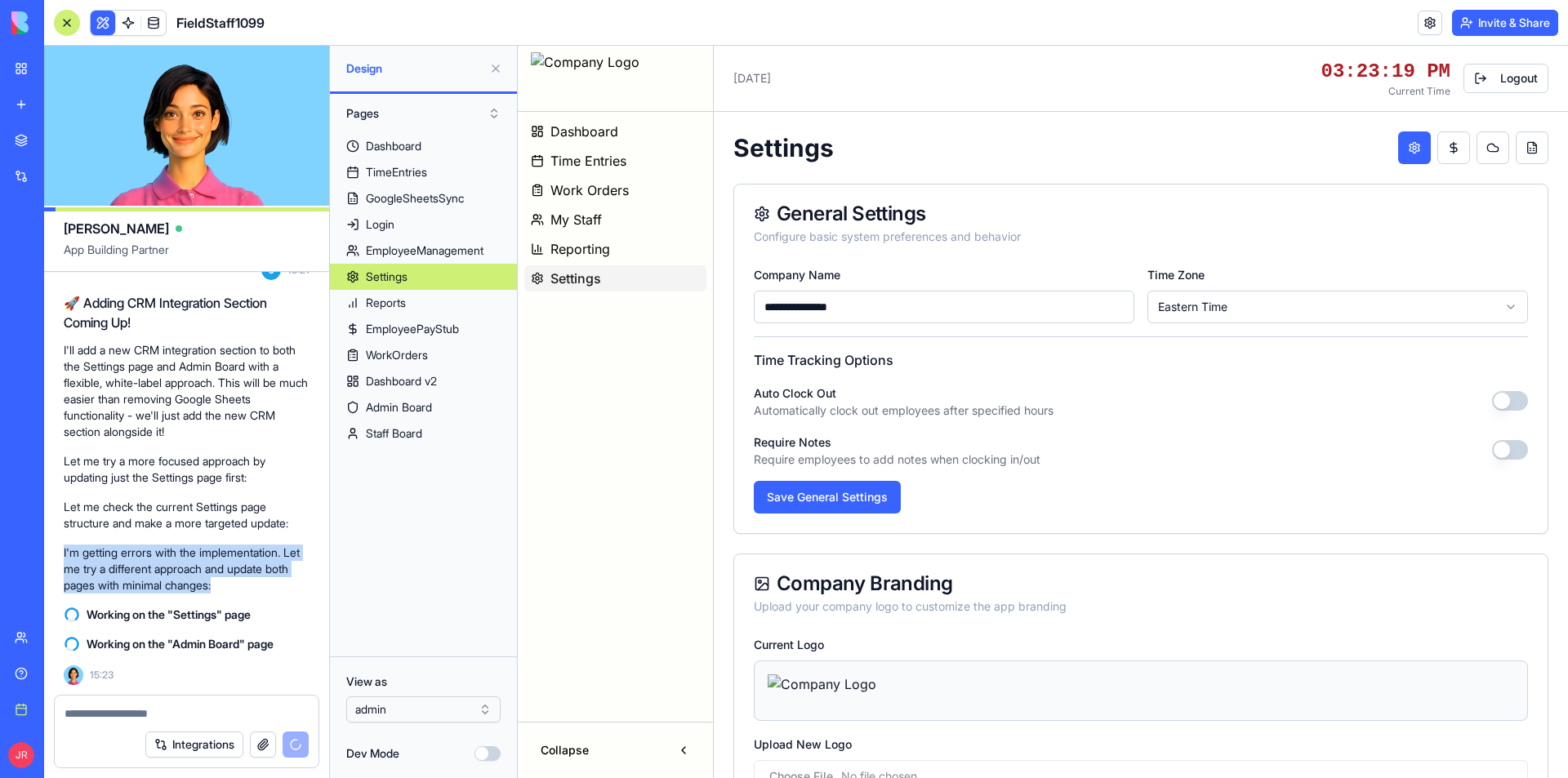
copy p "I'm getting errors with the implementation. Let me try a different approach and…"
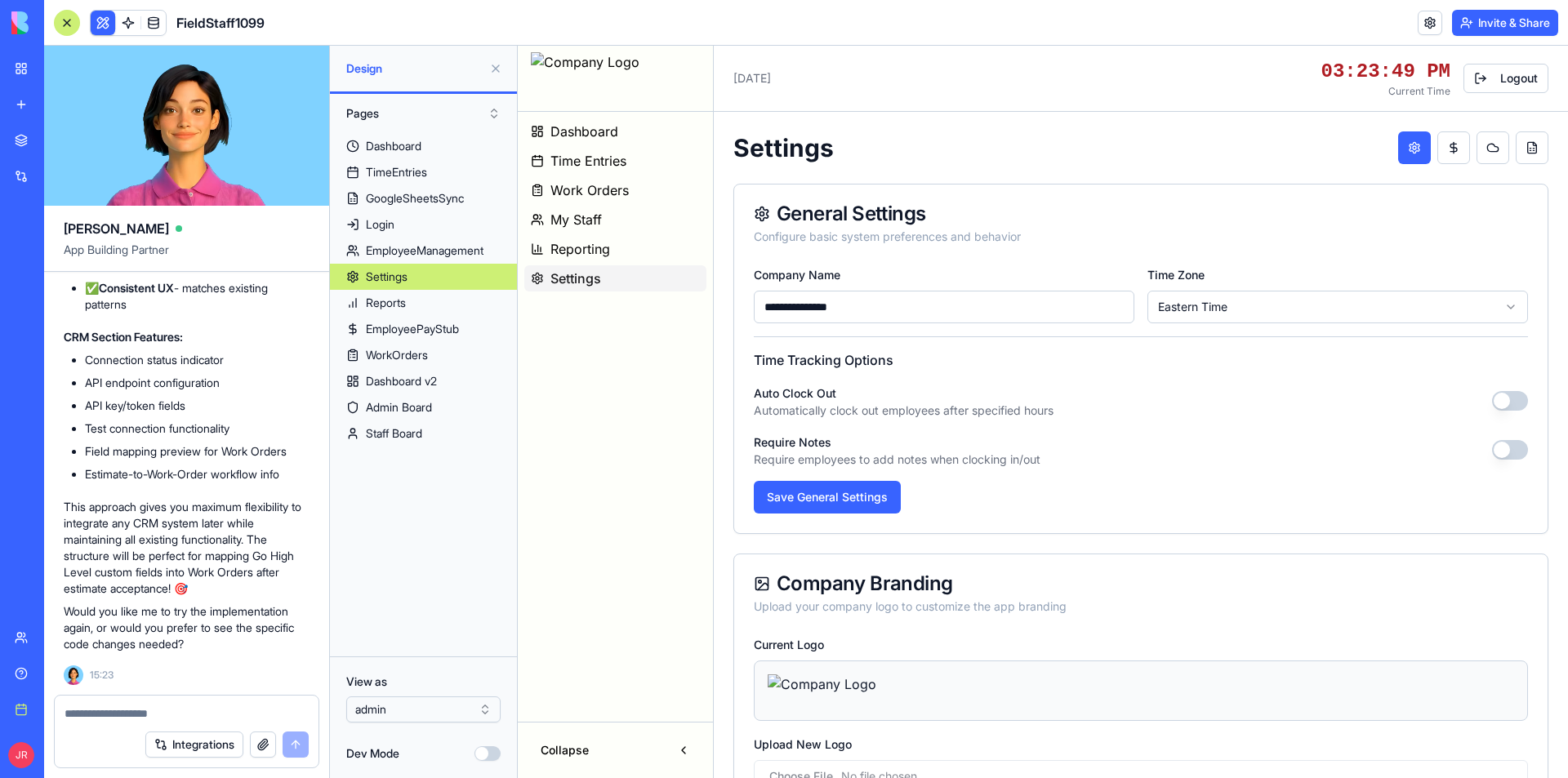
scroll to position [335609, 0]
click at [488, 755] on button "Dev Mode" at bounding box center [487, 753] width 26 height 15
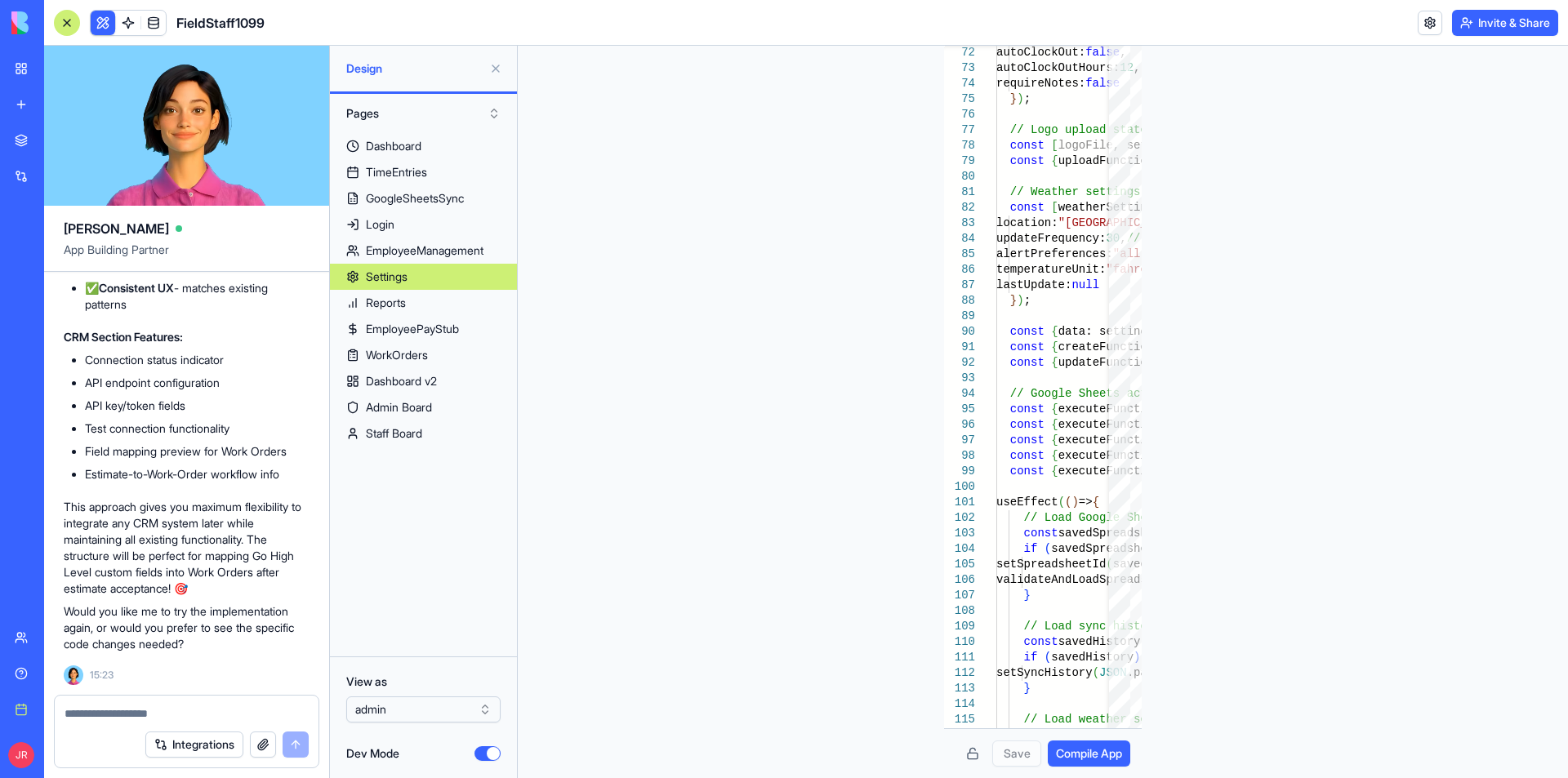
drag, startPoint x: 1344, startPoint y: 473, endPoint x: 1289, endPoint y: 530, distance: 79.2
click at [1289, 530] on div "72 73 74 75 76 77 78 79 80 81 82 83 84 85 86 87 88 89 90 91 92 93 94 95 96 97 9…" at bounding box center [1043, 411] width 1051 height 732
click at [443, 710] on html "BETA My workspace New app Marketplace Integrations Recent AI Logo Generator Ban…" at bounding box center [784, 389] width 1568 height 778
click at [61, 676] on div "Help" at bounding box center [49, 673] width 21 height 17
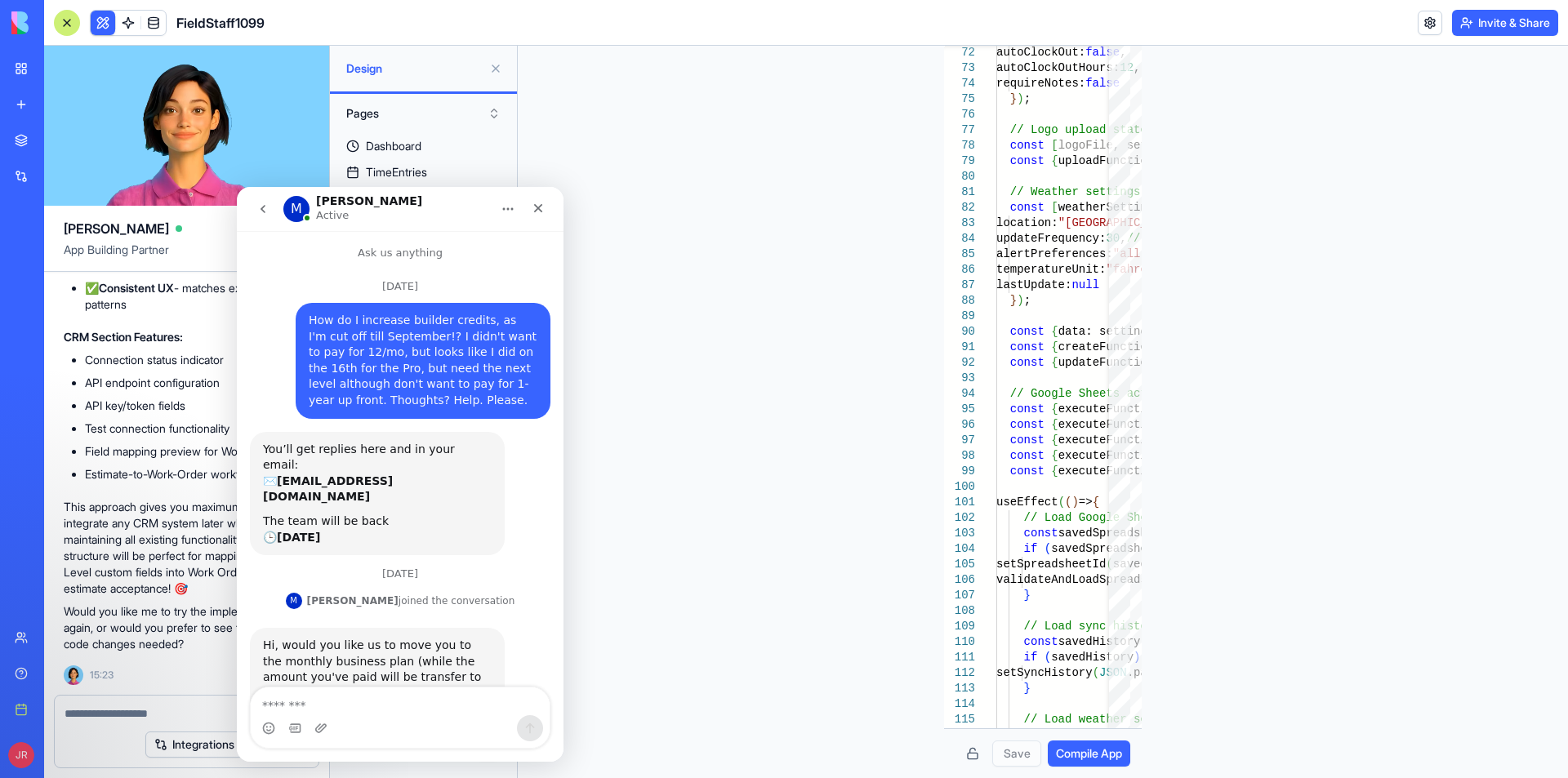
scroll to position [900, 0]
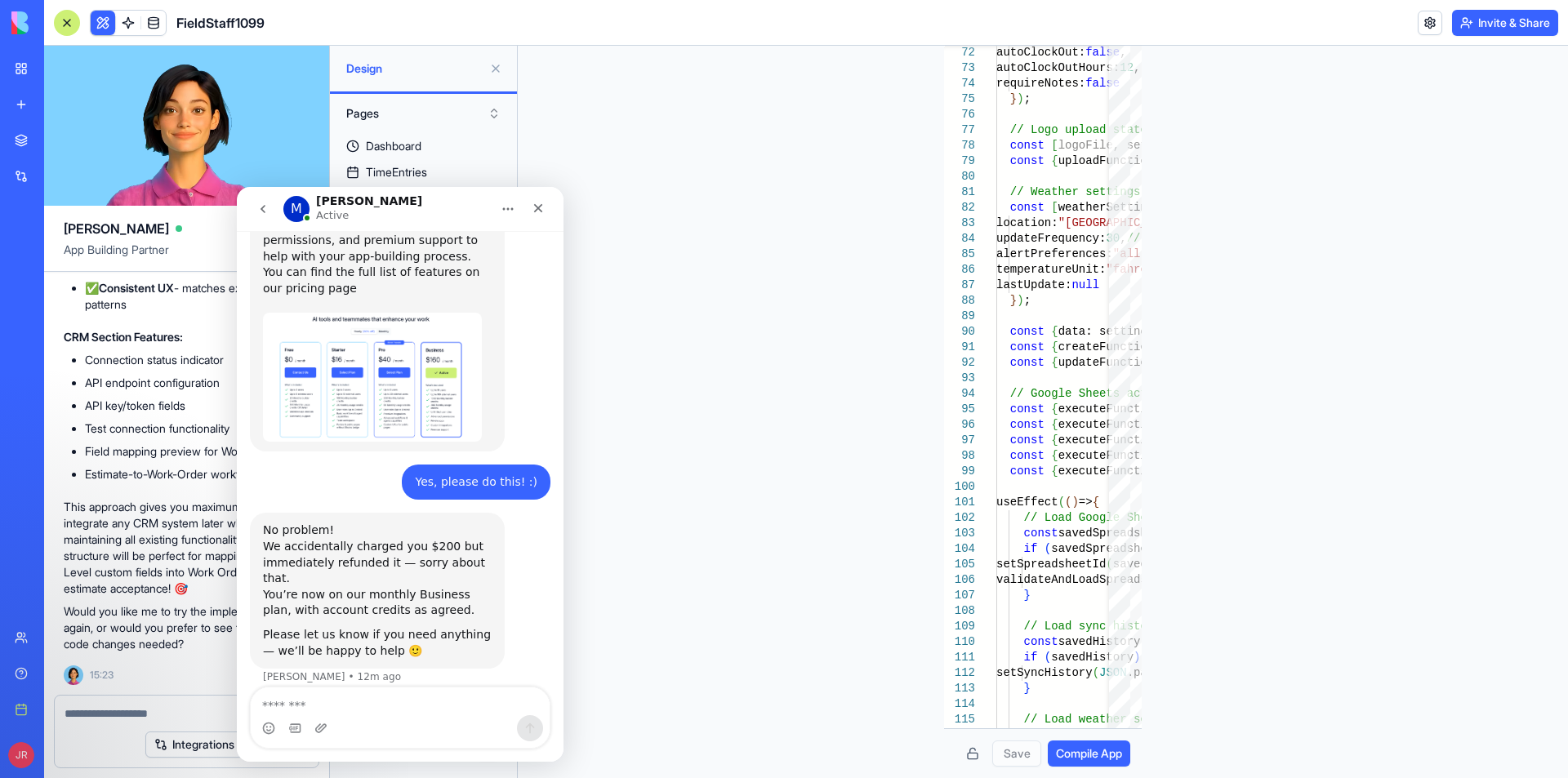
click at [363, 695] on textarea "Message…" at bounding box center [399, 701] width 299 height 28
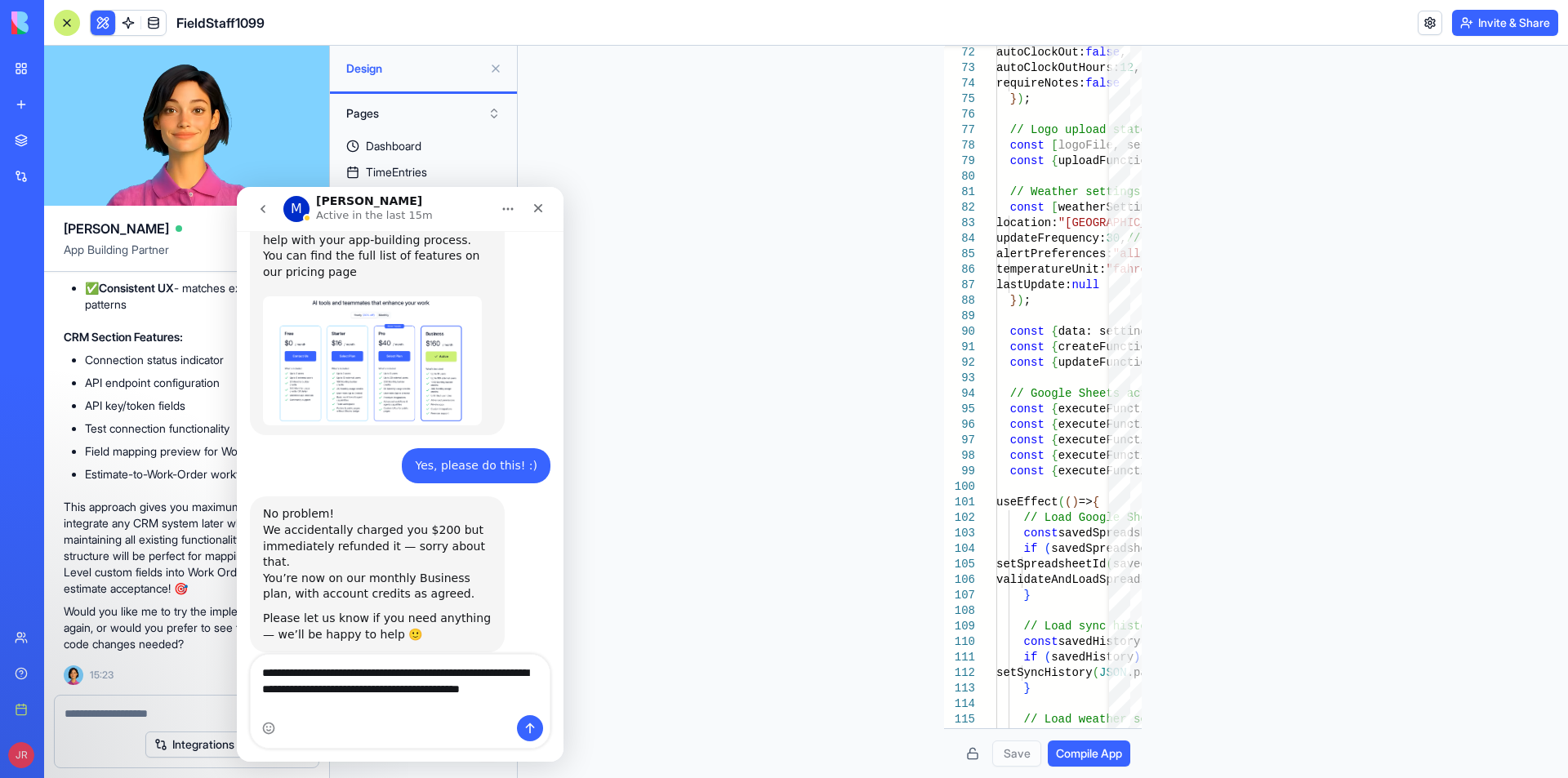
scroll to position [932, 0]
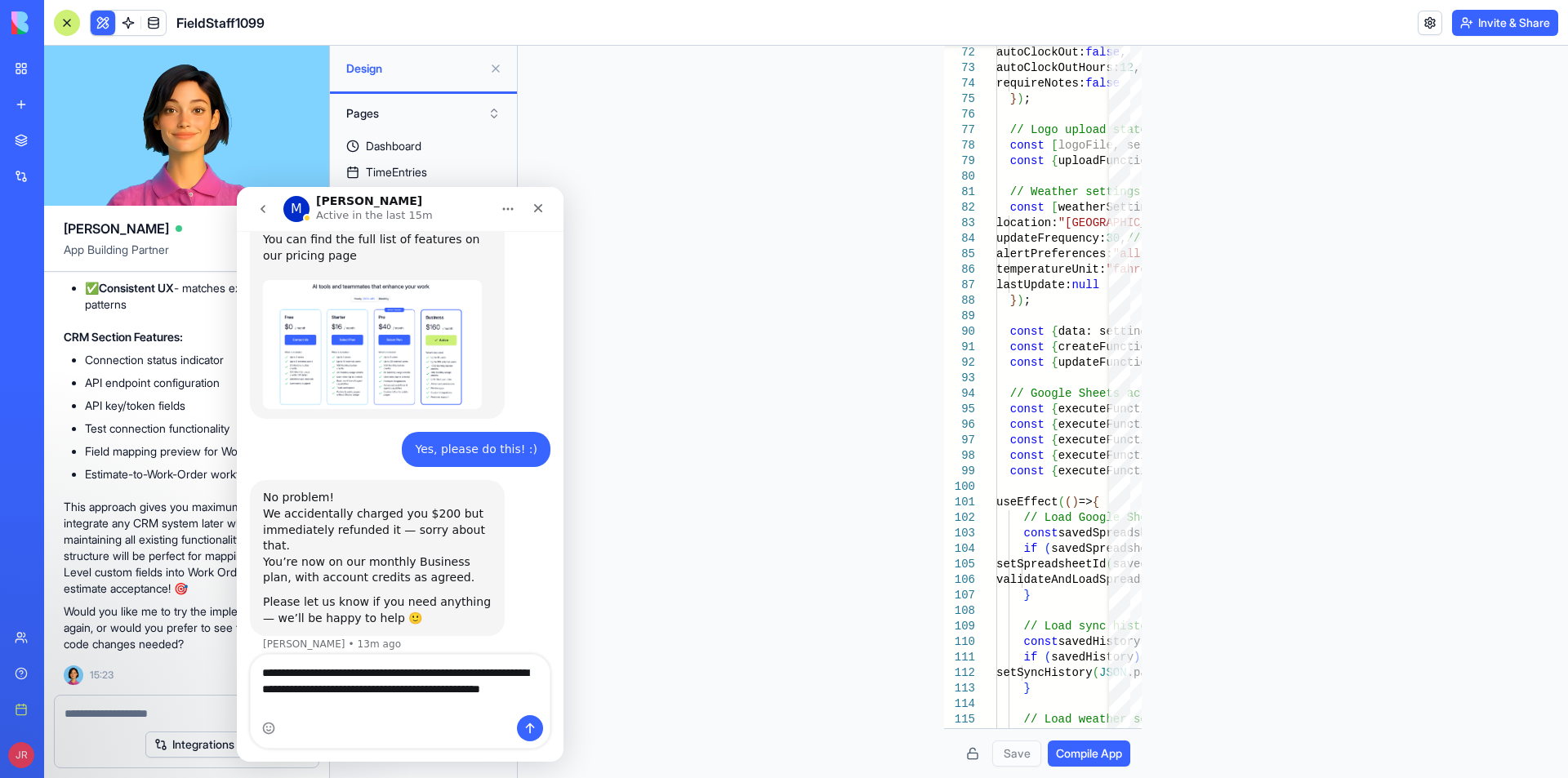
click at [299, 702] on textarea "**********" at bounding box center [399, 685] width 299 height 61
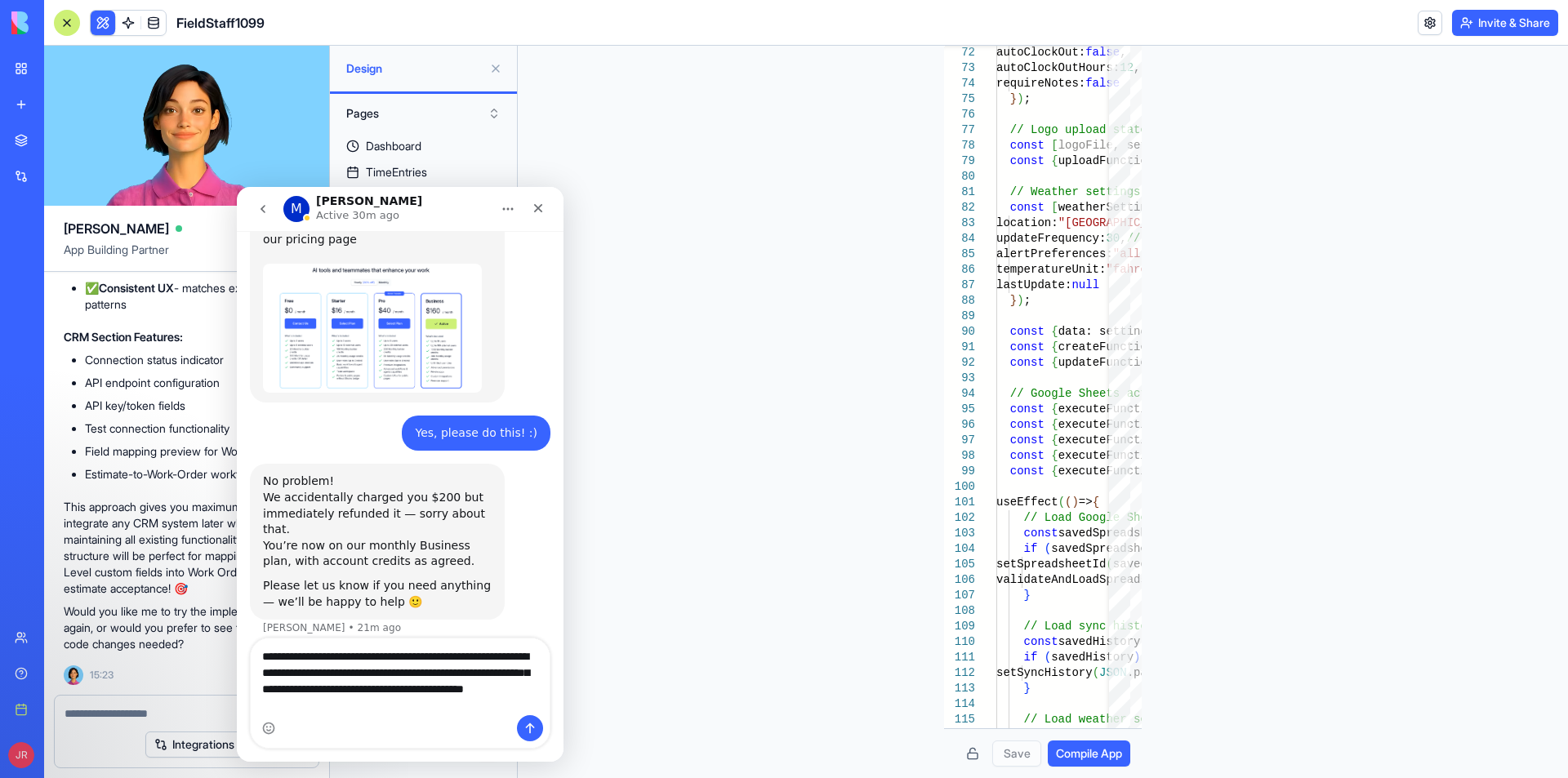
type textarea "**********"
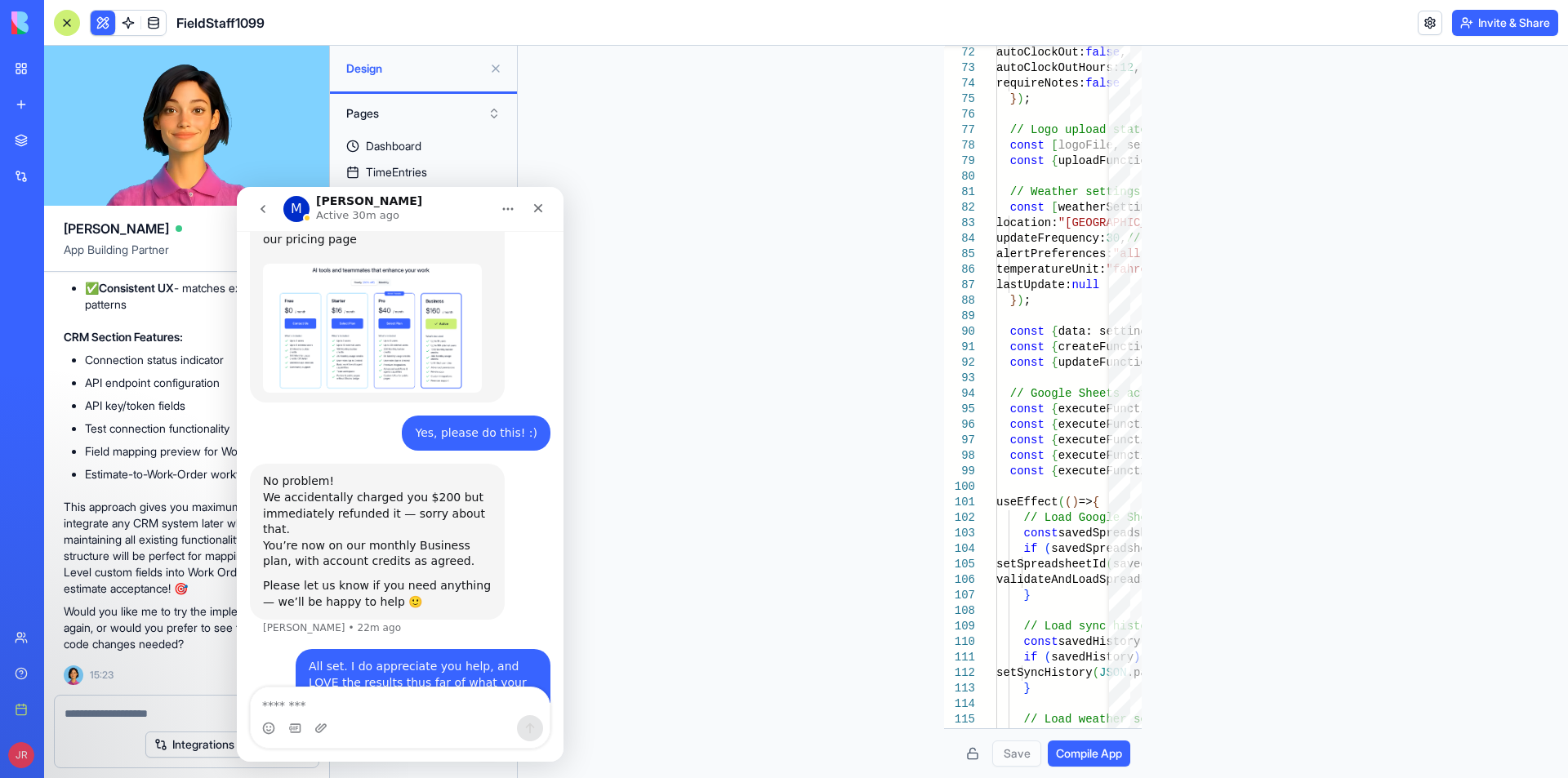
scroll to position [1001, 0]
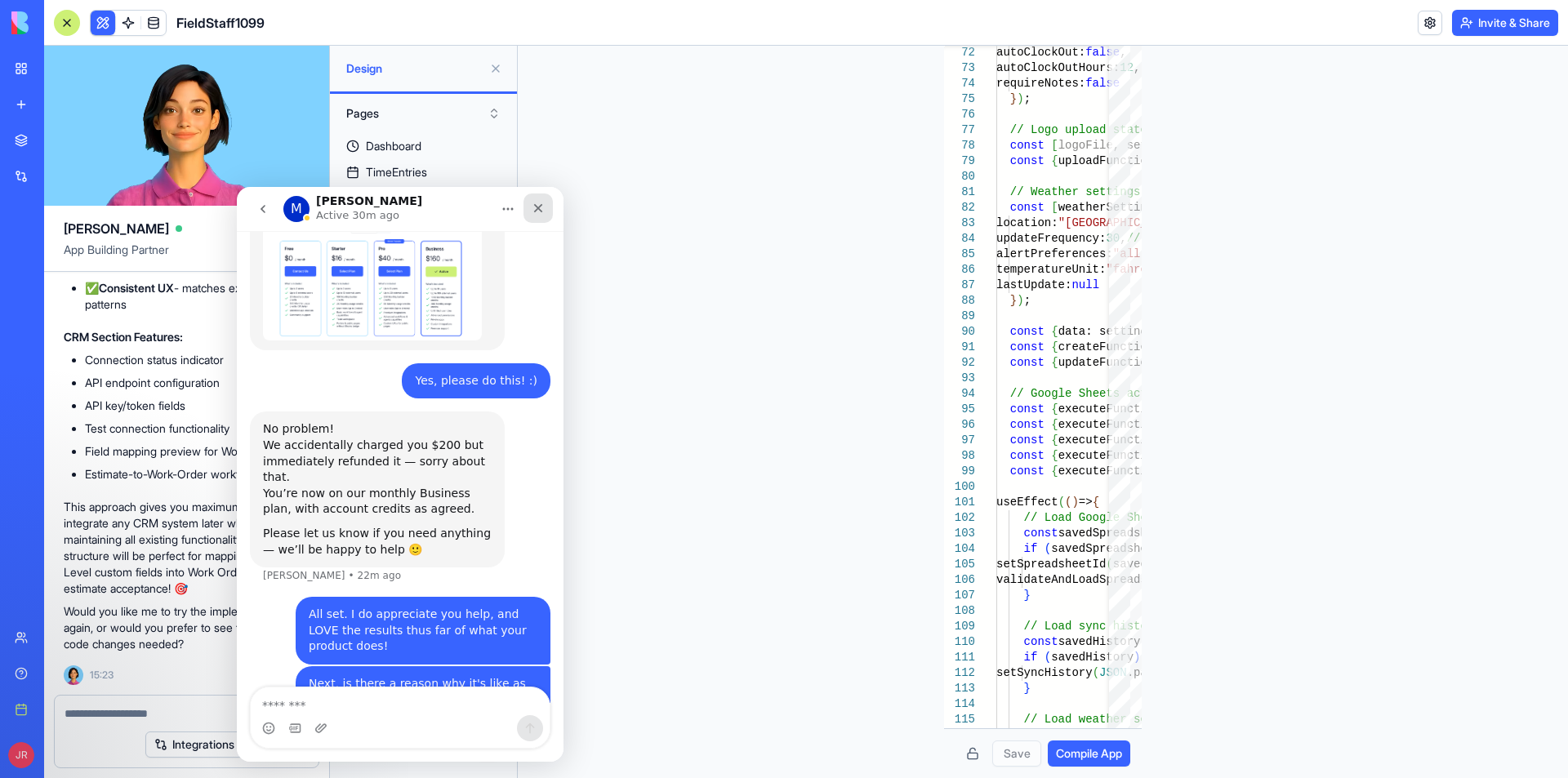
click at [539, 201] on div "Close" at bounding box center [538, 208] width 29 height 29
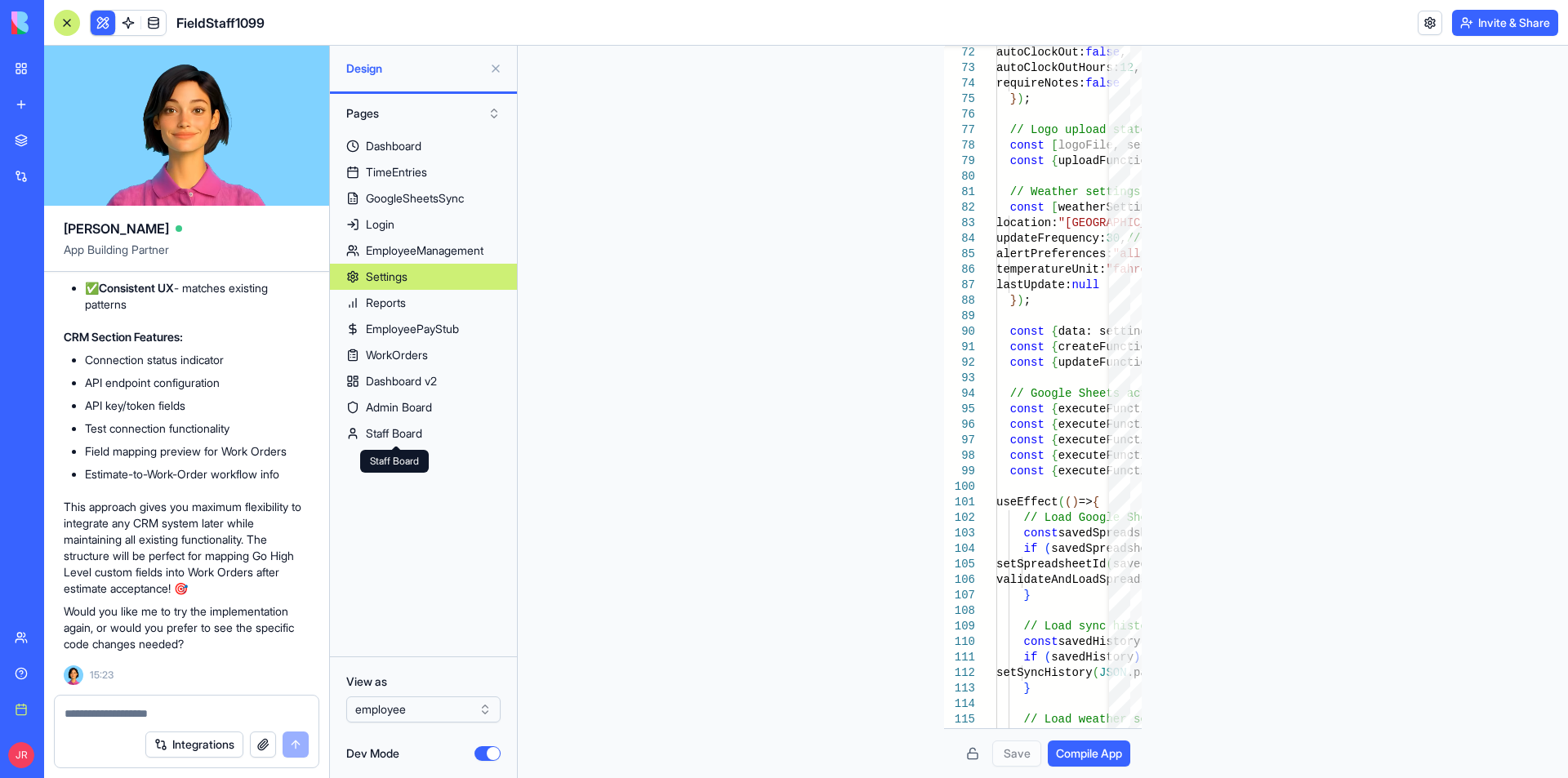
click at [484, 752] on button "Dev Mode" at bounding box center [487, 753] width 26 height 15
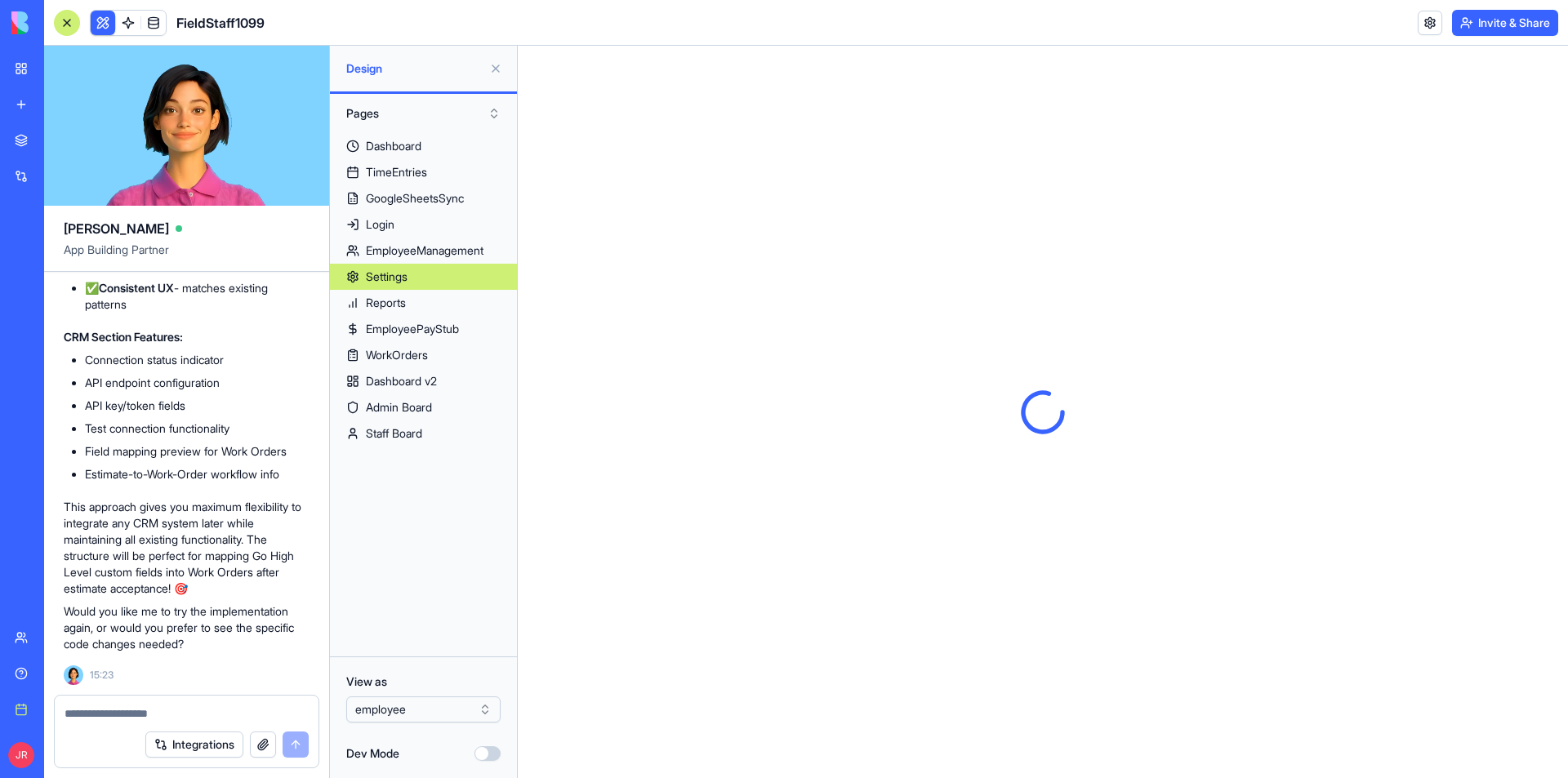
scroll to position [0, 0]
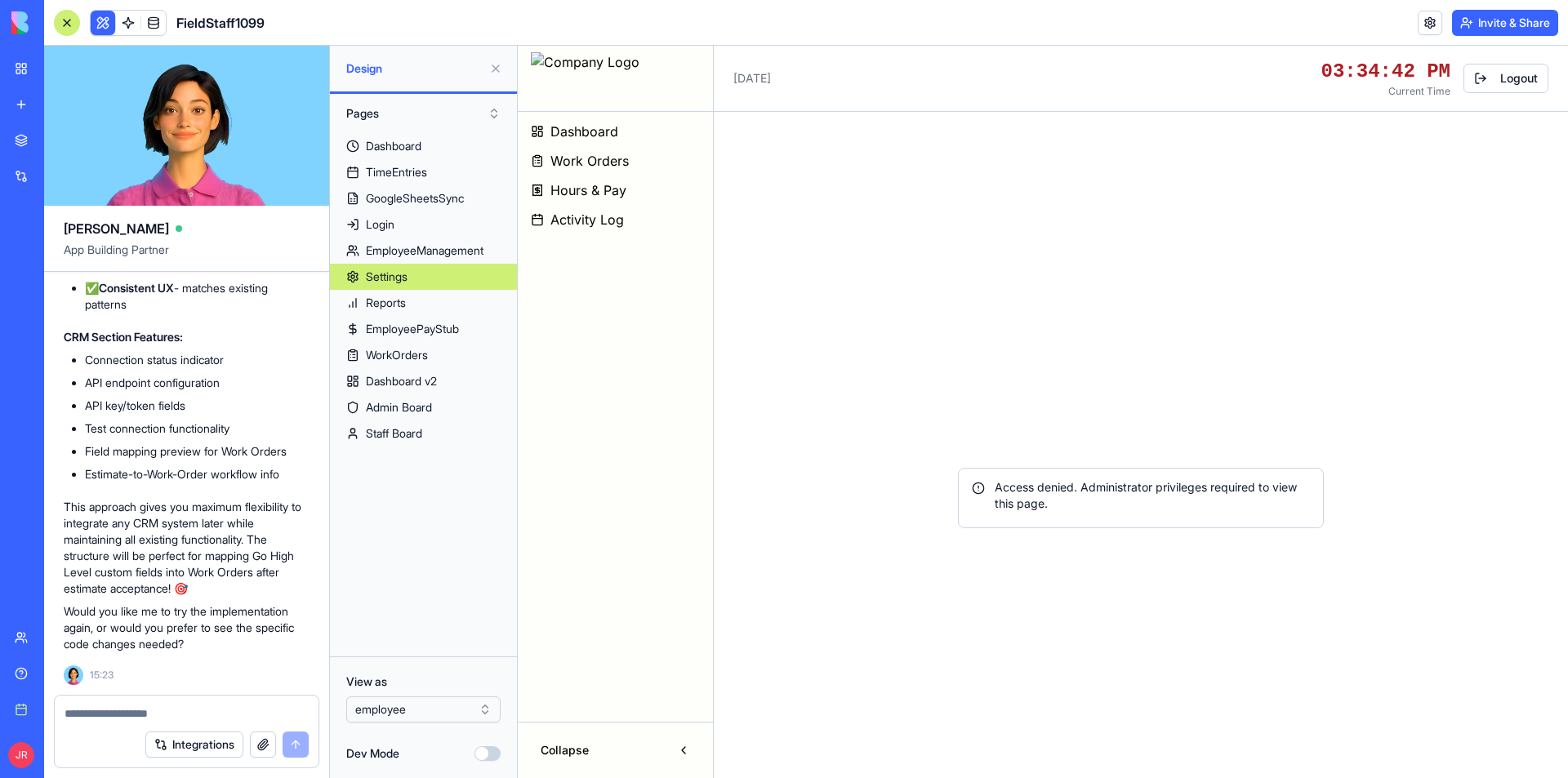
click at [450, 716] on html "BETA My workspace New app Marketplace Integrations Recent AI Logo Generator Ban…" at bounding box center [784, 389] width 1568 height 778
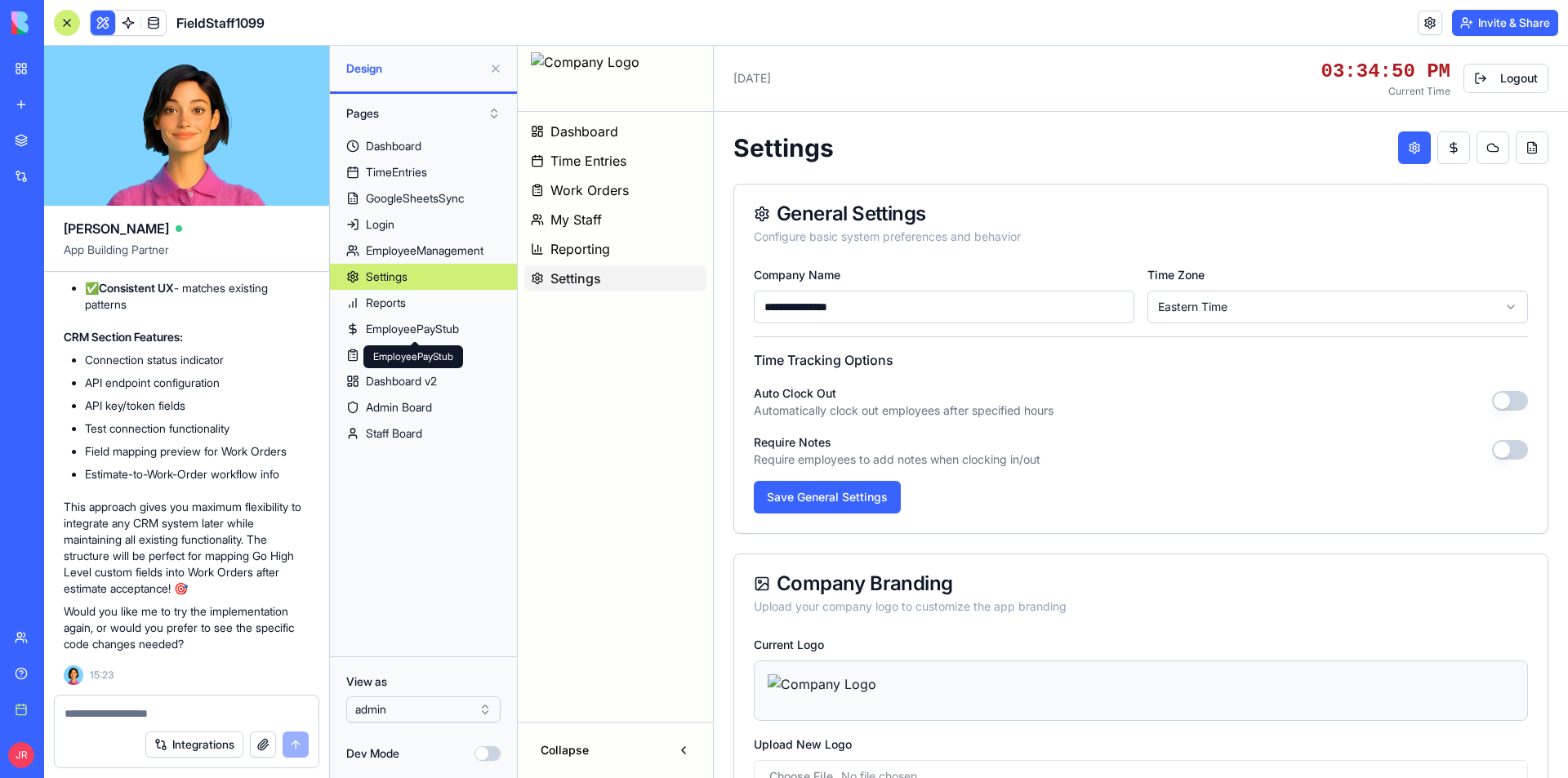
click at [491, 756] on button "Dev Mode" at bounding box center [487, 753] width 26 height 15
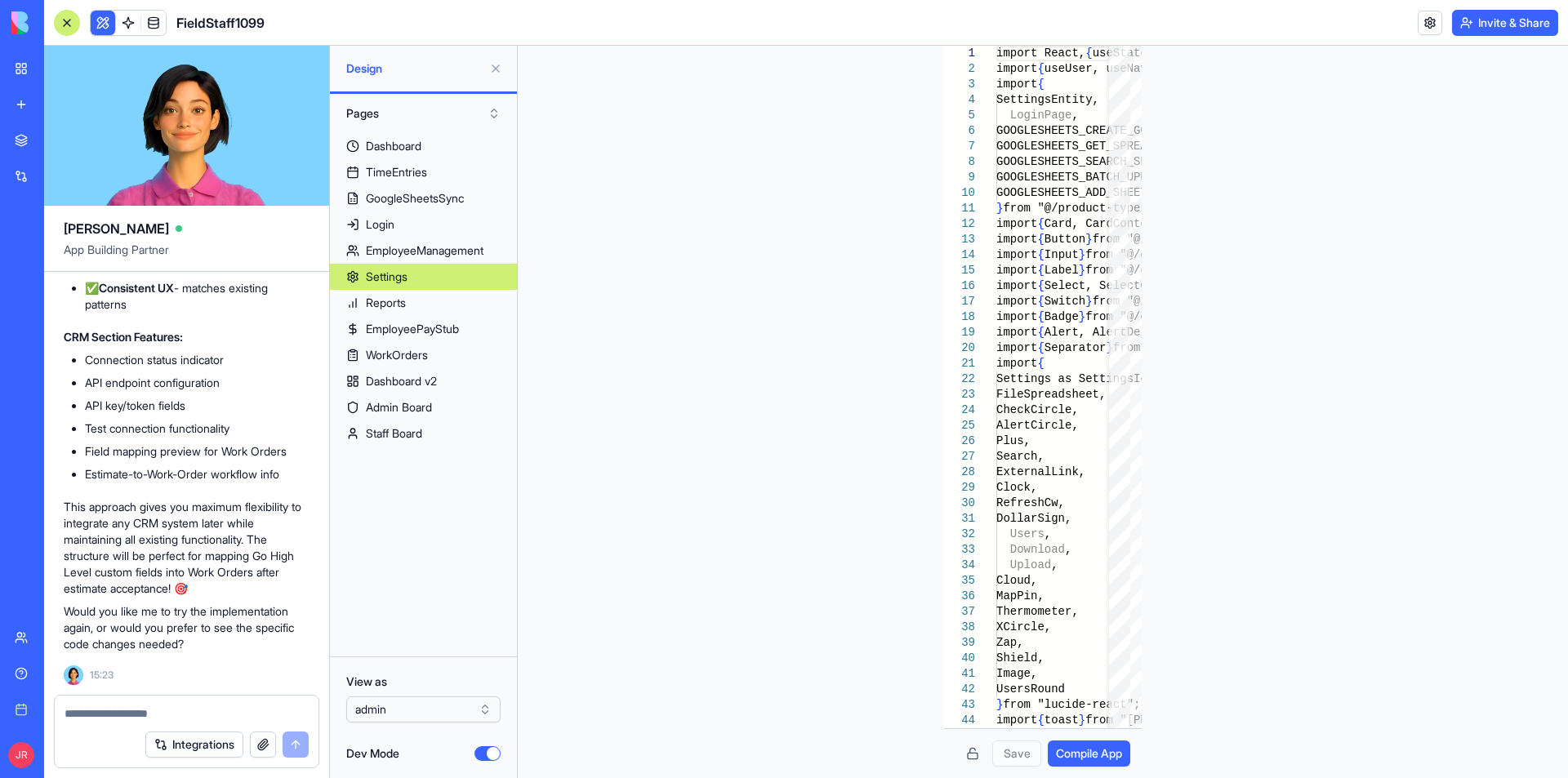
click at [493, 754] on button "Dev Mode" at bounding box center [487, 753] width 26 height 15
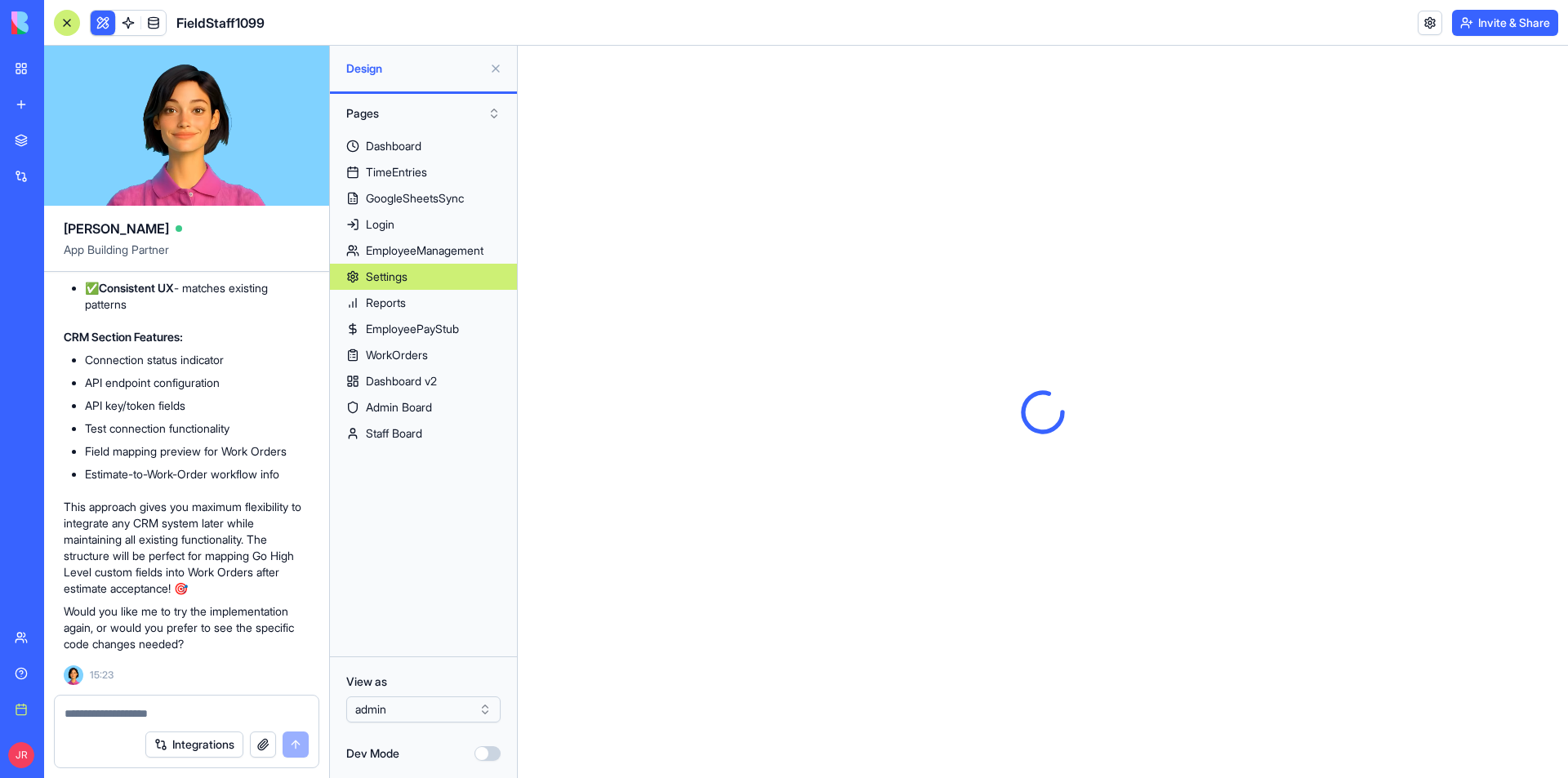
type input "**********"
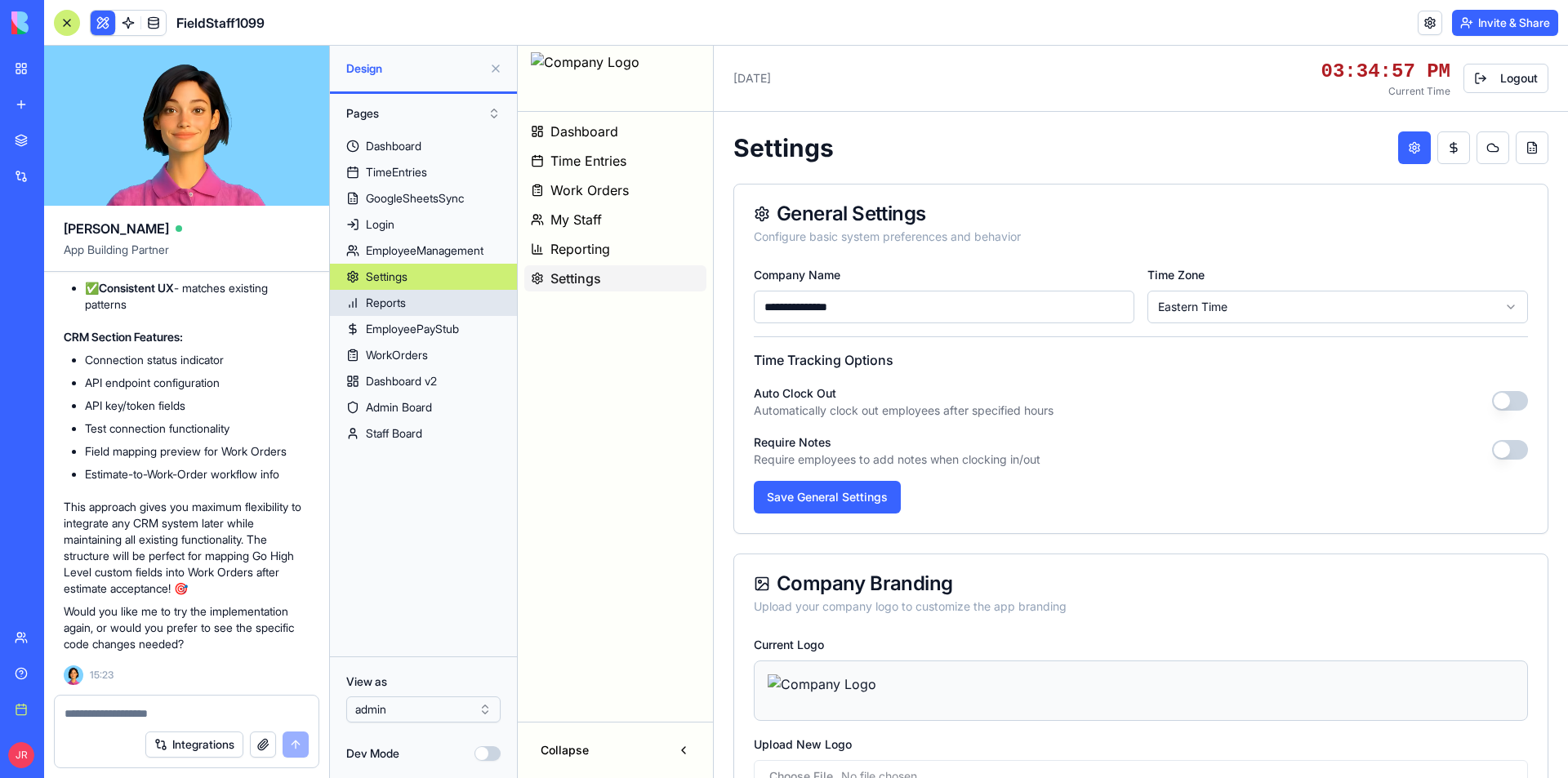
click at [413, 300] on link "Reports" at bounding box center [423, 303] width 187 height 26
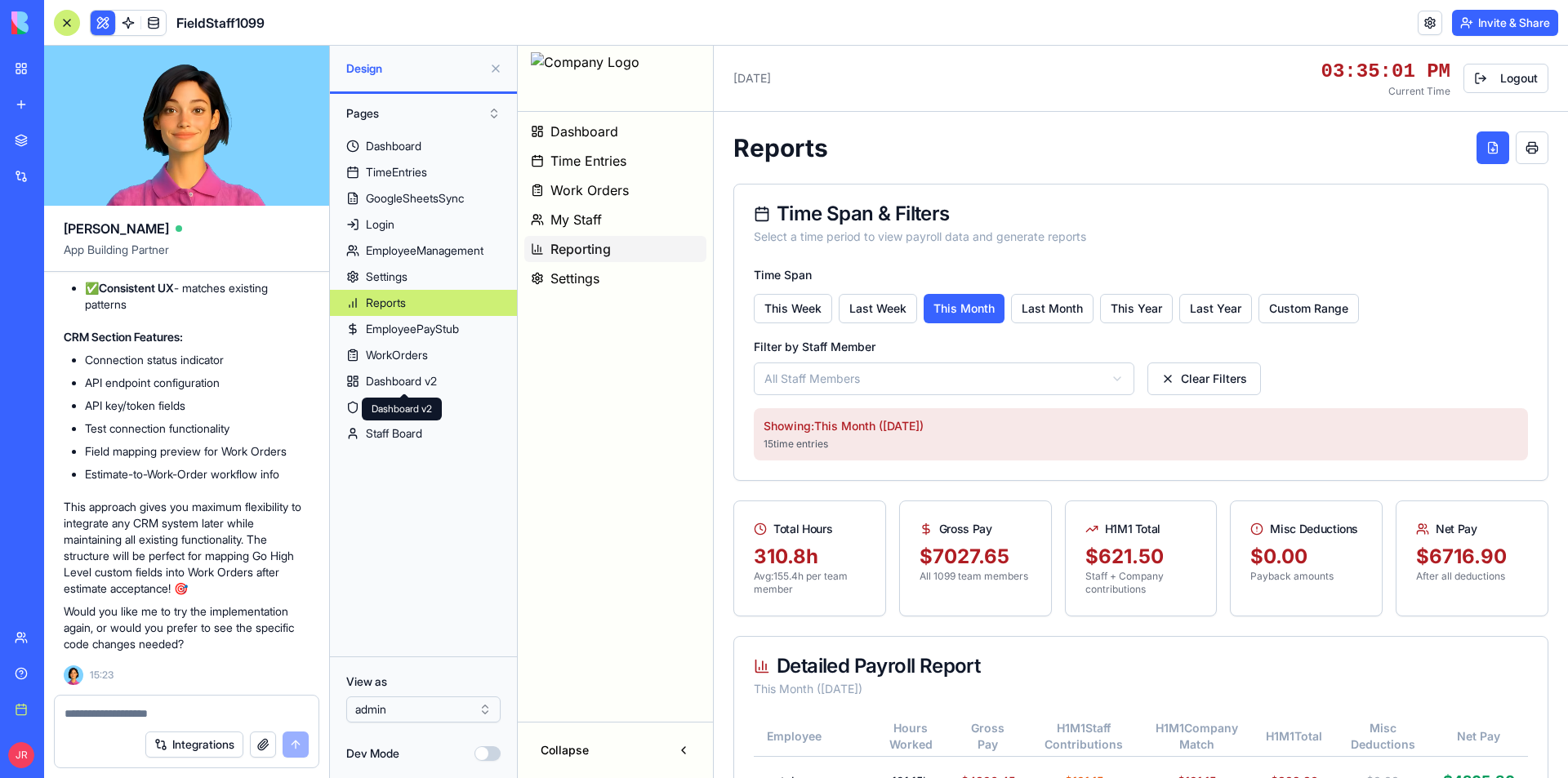
click at [484, 759] on button "Dev Mode" at bounding box center [487, 753] width 26 height 15
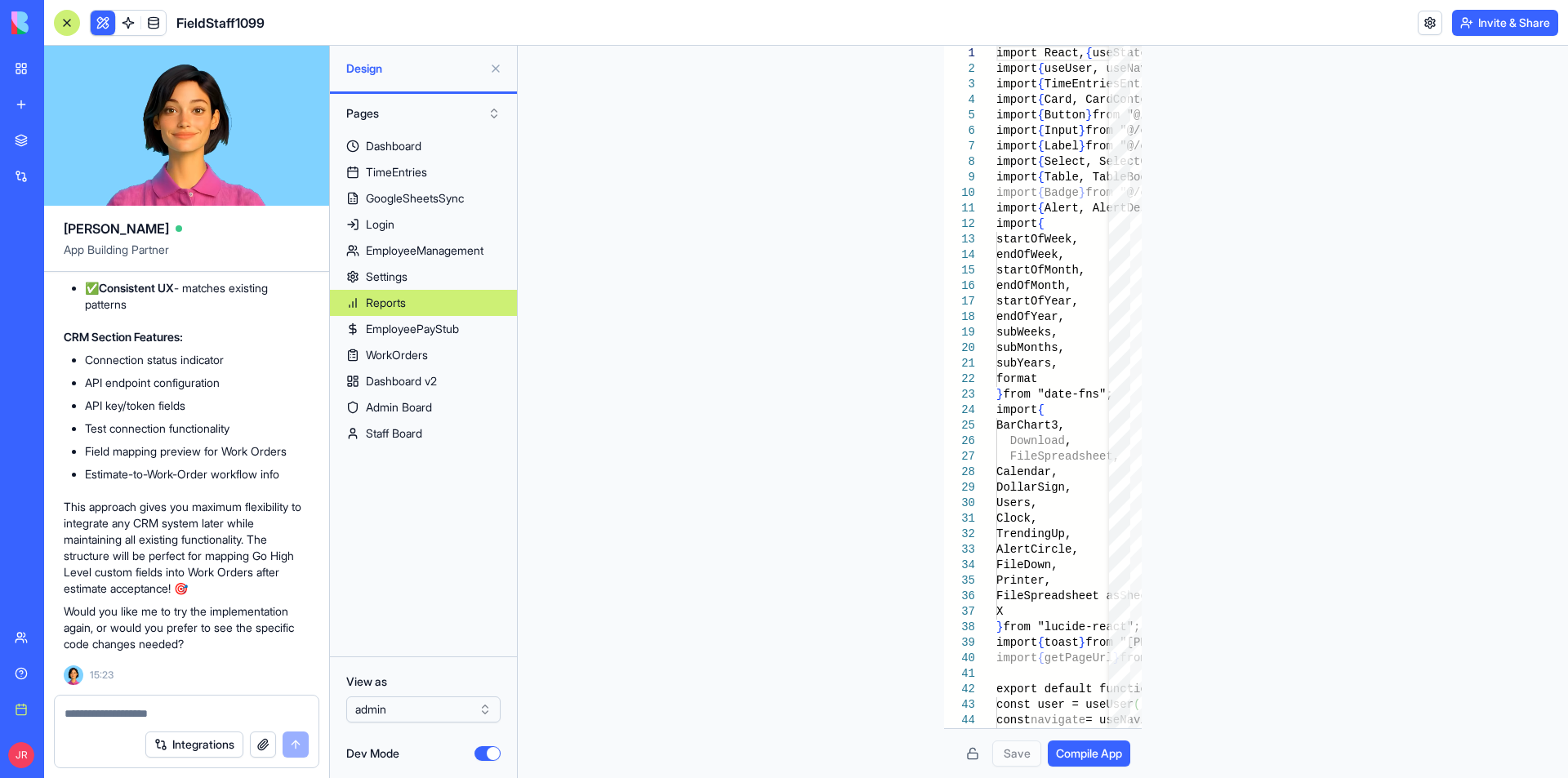
click at [61, 668] on div "Help" at bounding box center [49, 673] width 21 height 17
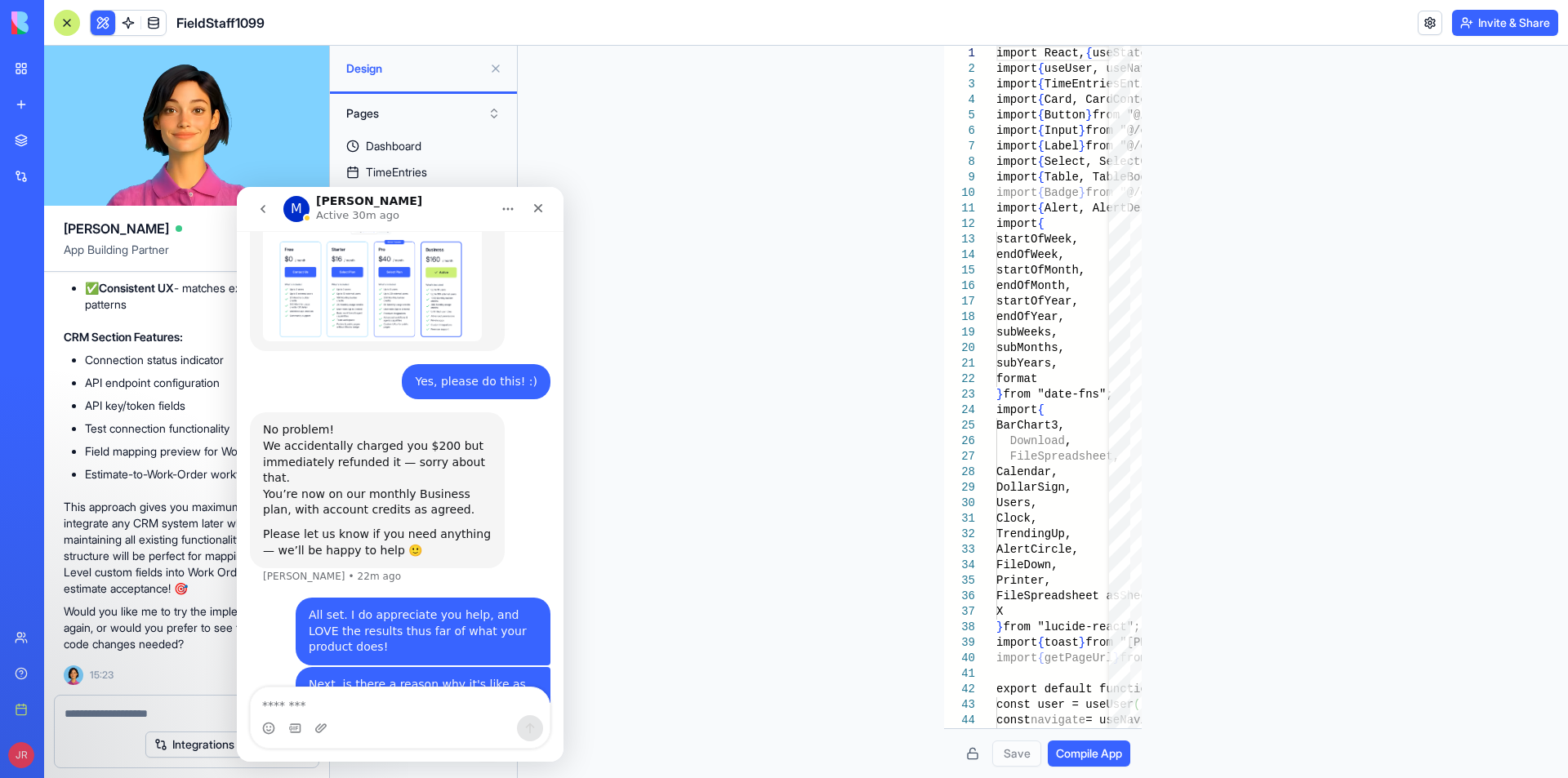
scroll to position [1001, 0]
click at [351, 707] on textarea "Message…" at bounding box center [399, 701] width 299 height 28
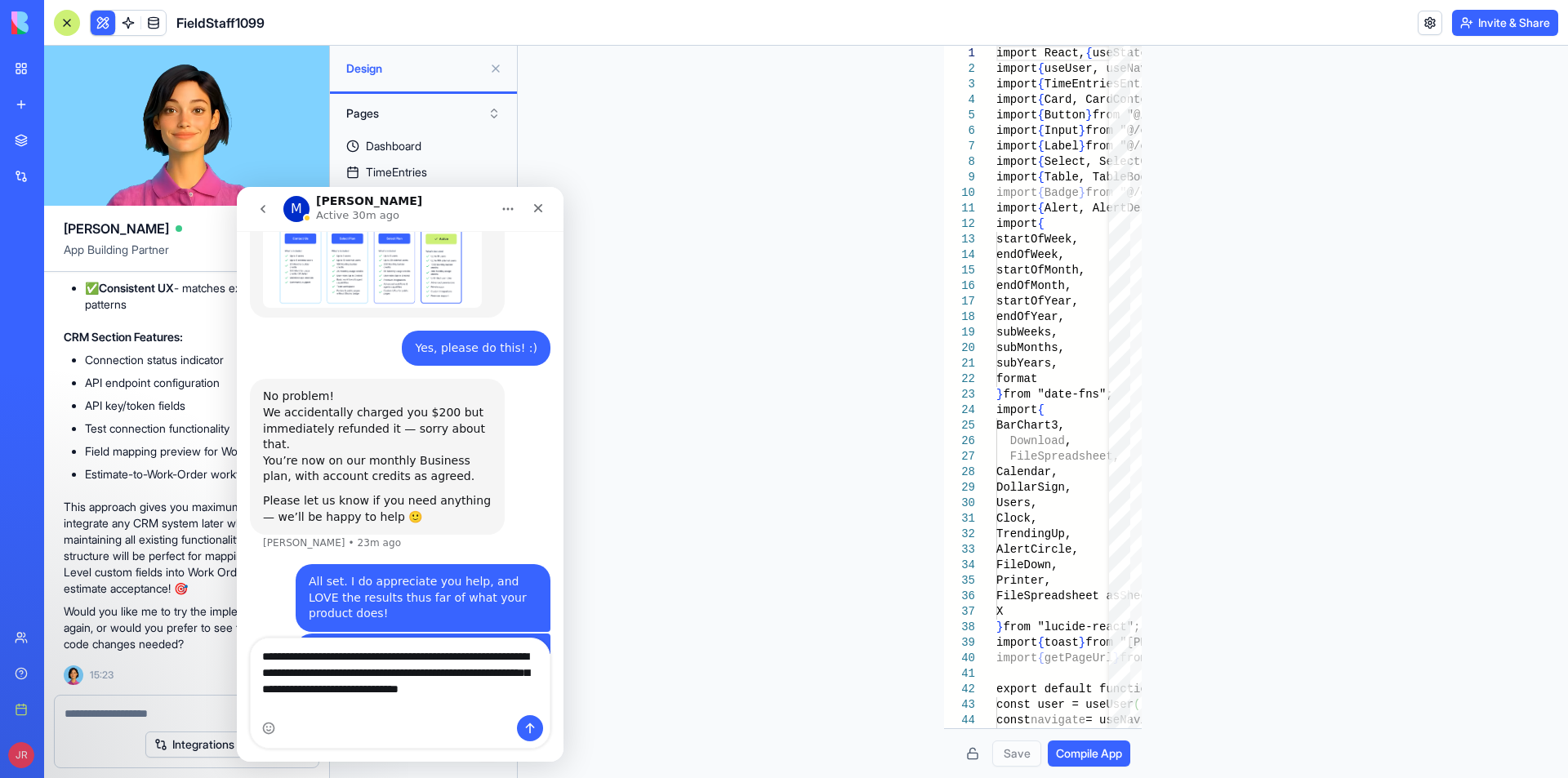
scroll to position [1050, 0]
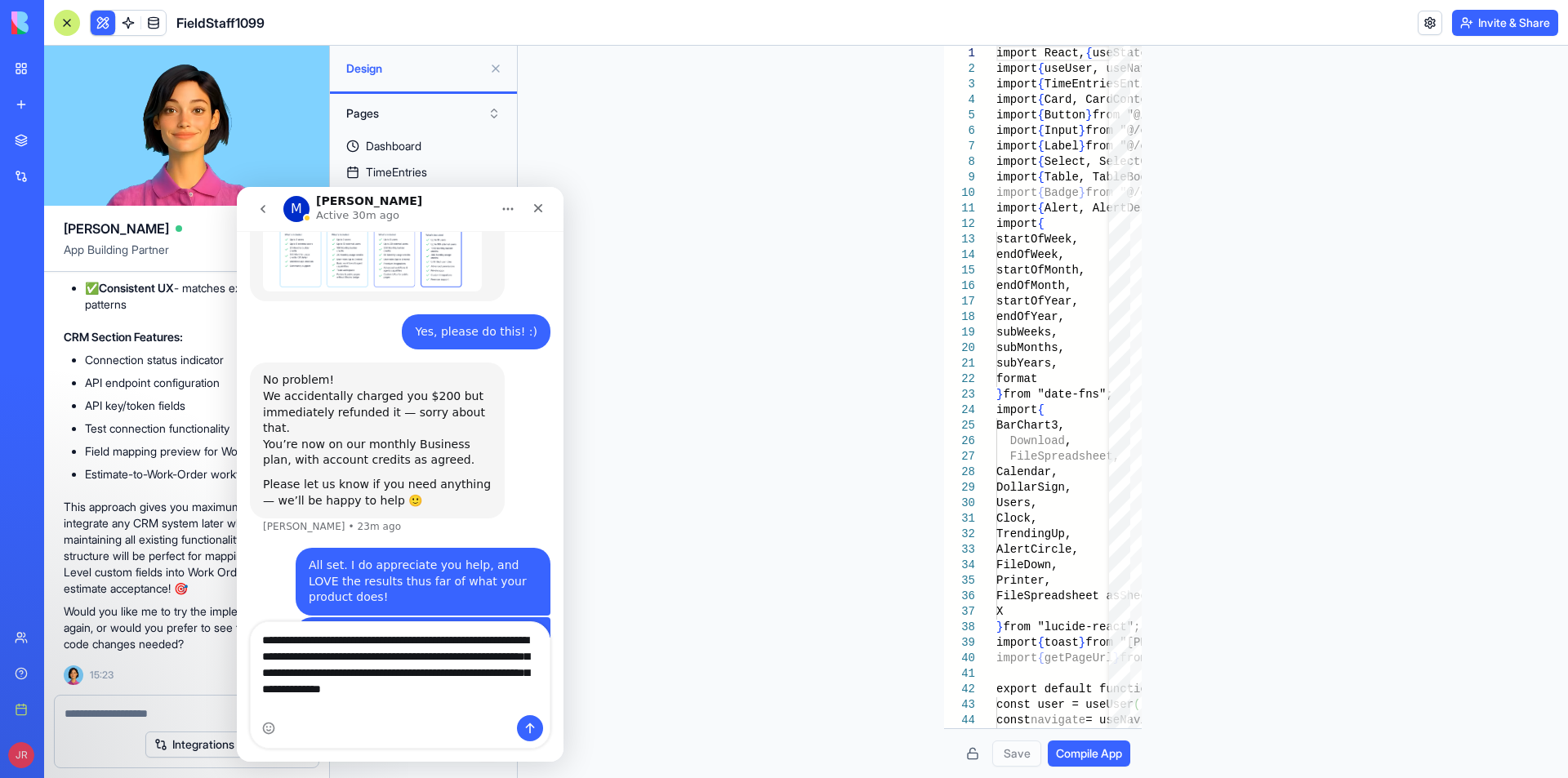
type textarea "**********"
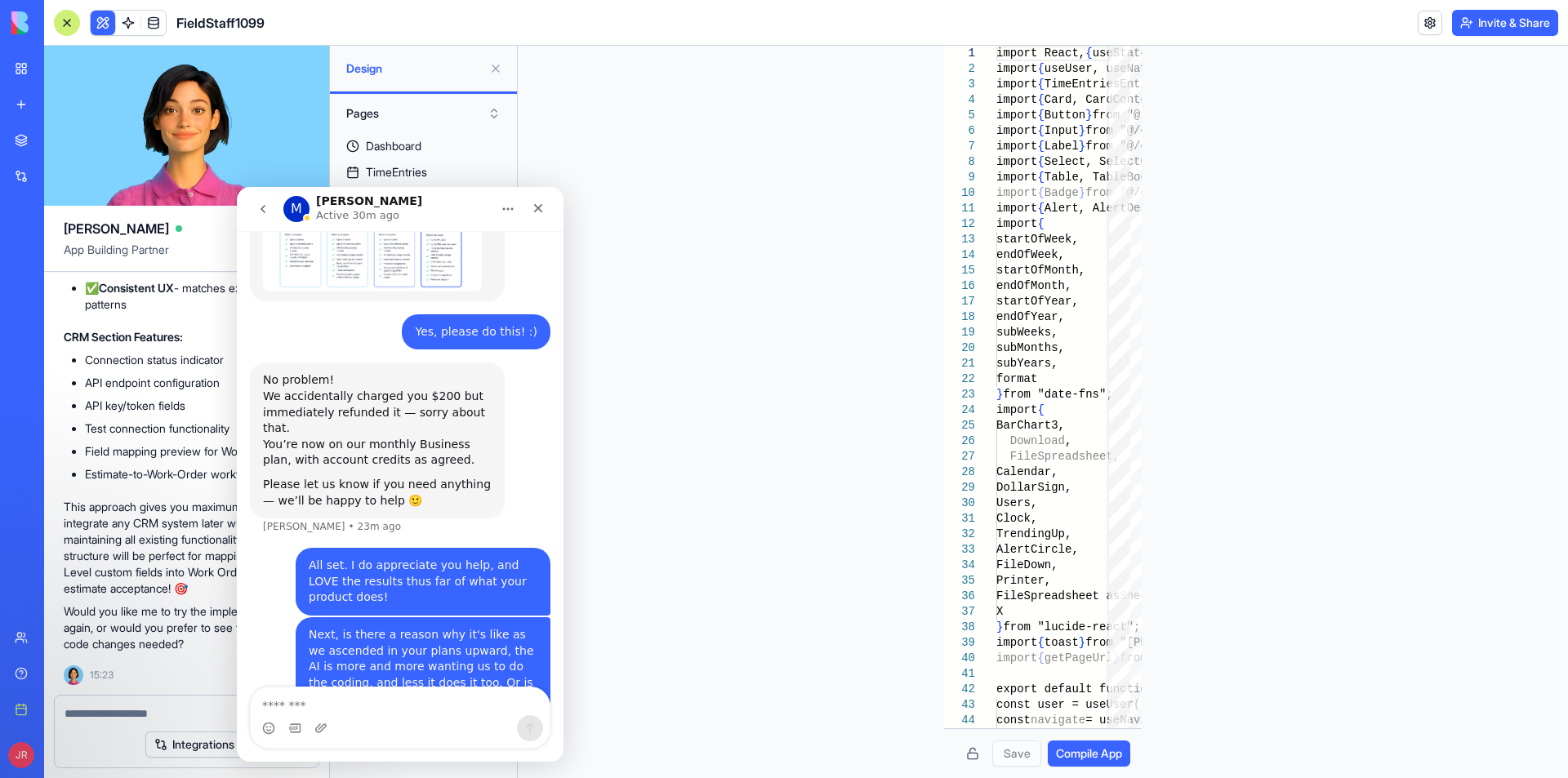
scroll to position [1102, 0]
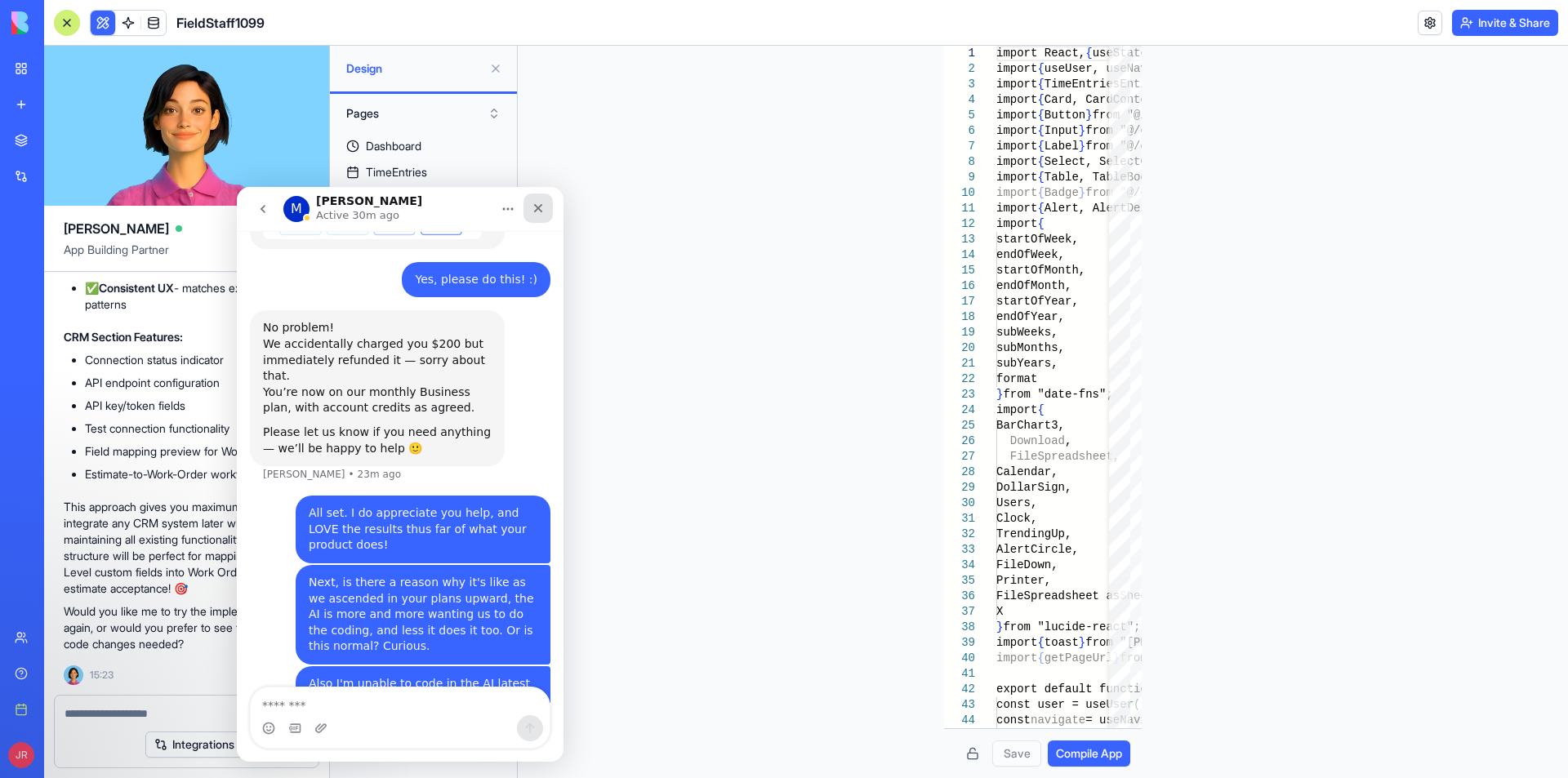
click at [536, 208] on icon "Close" at bounding box center [538, 208] width 13 height 13
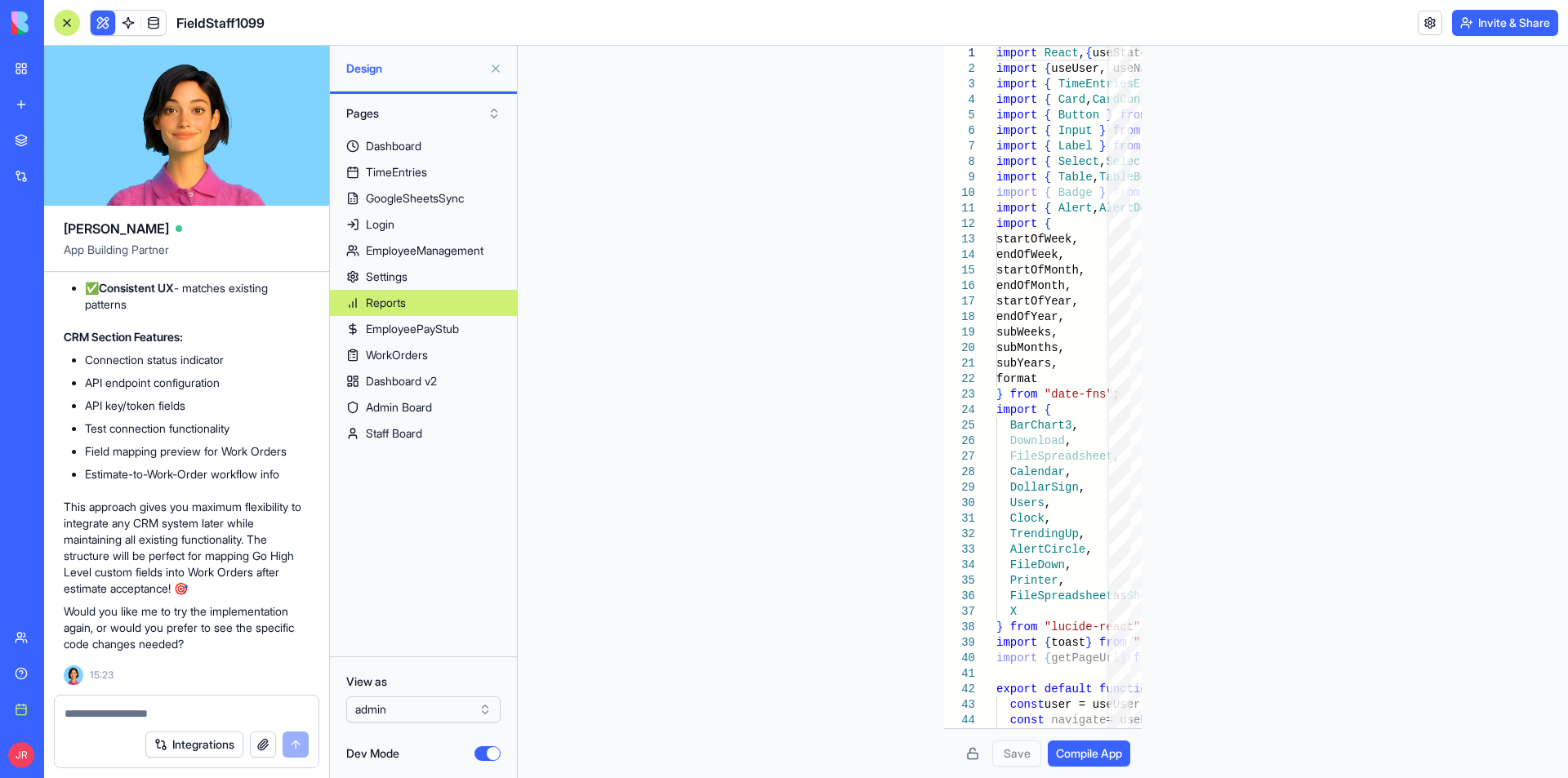
click at [47, 673] on div "Help" at bounding box center [49, 673] width 21 height 17
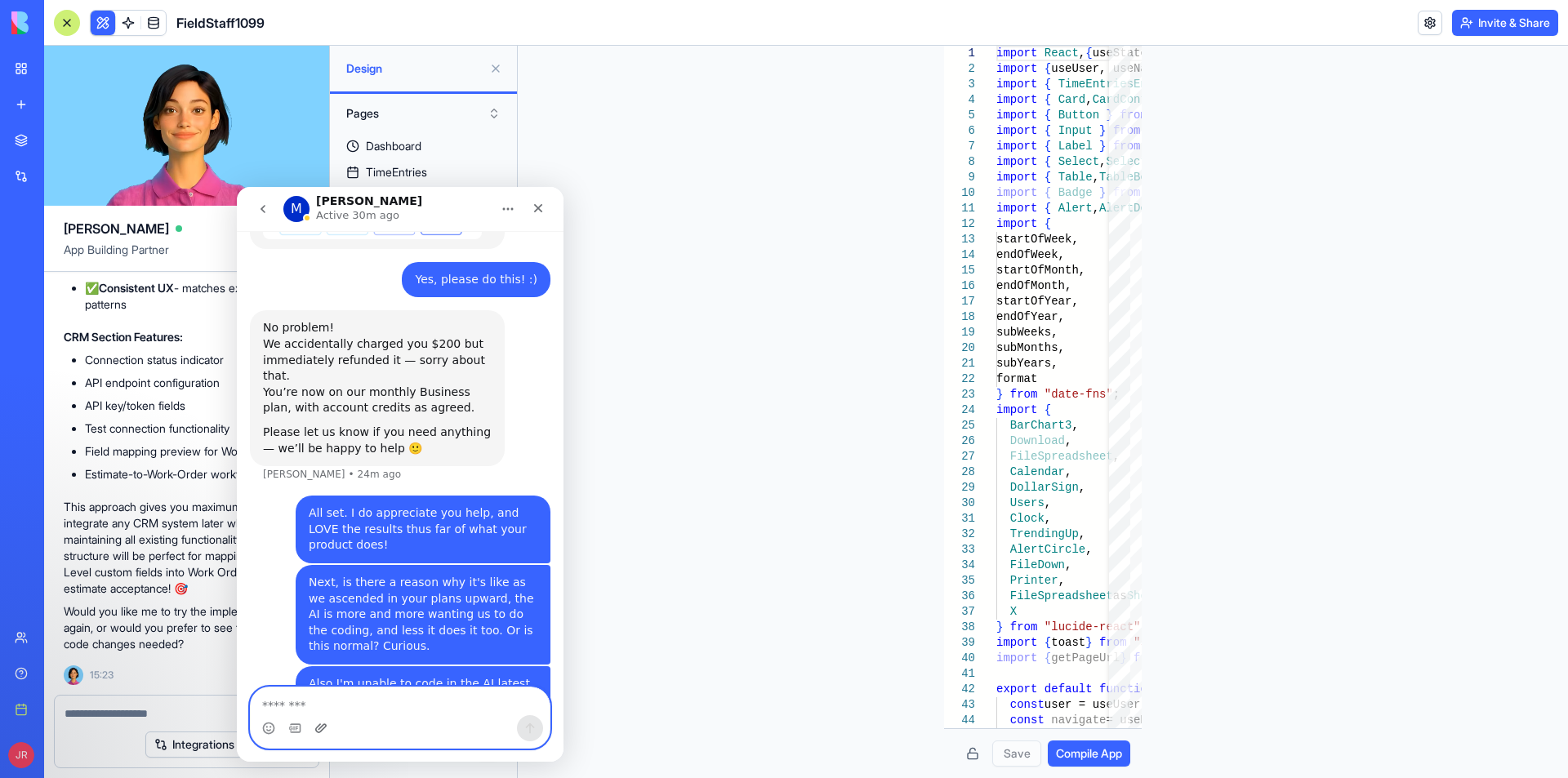
click at [323, 724] on icon "Upload attachment" at bounding box center [321, 728] width 13 height 13
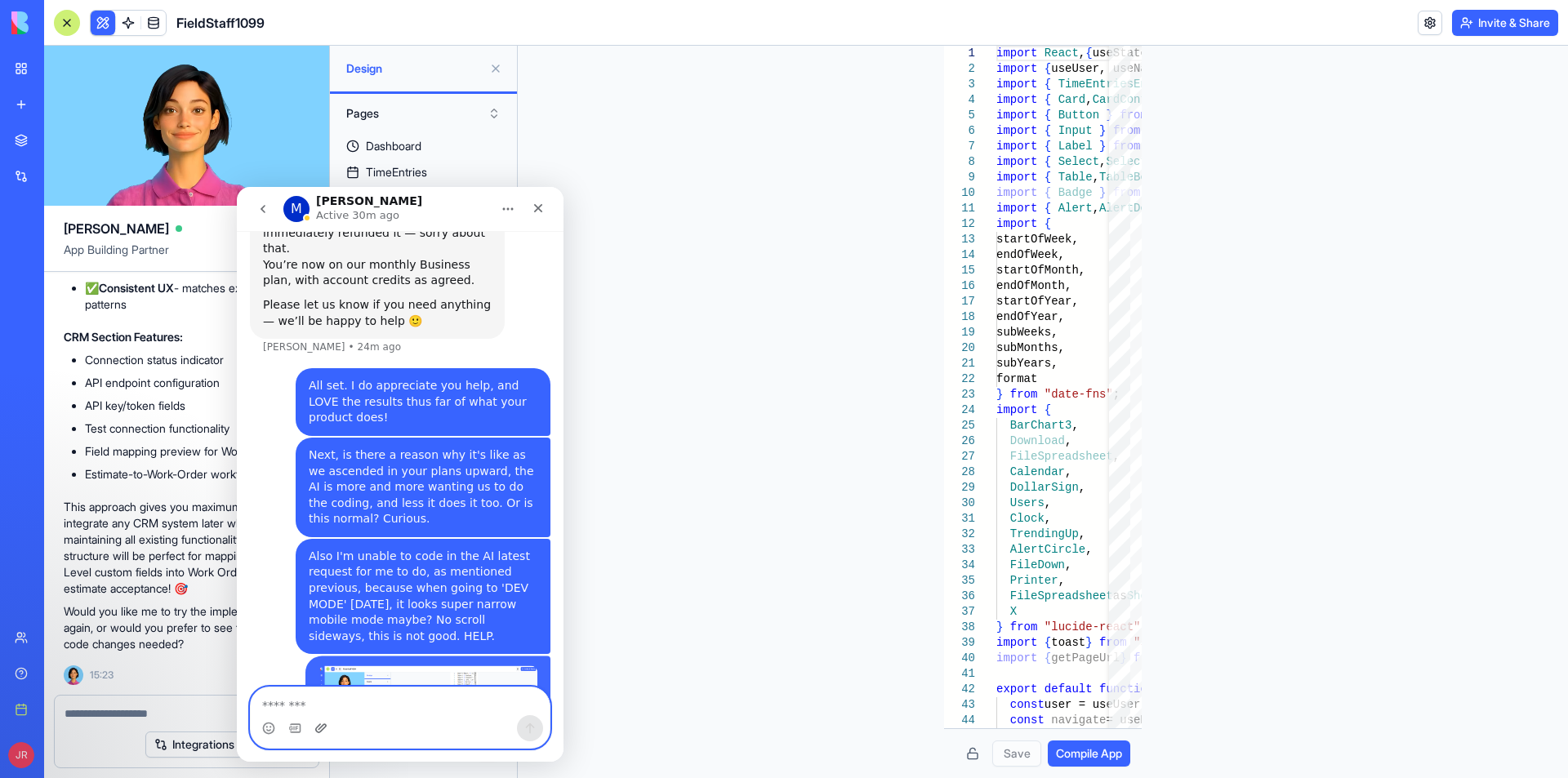
scroll to position [1232, 0]
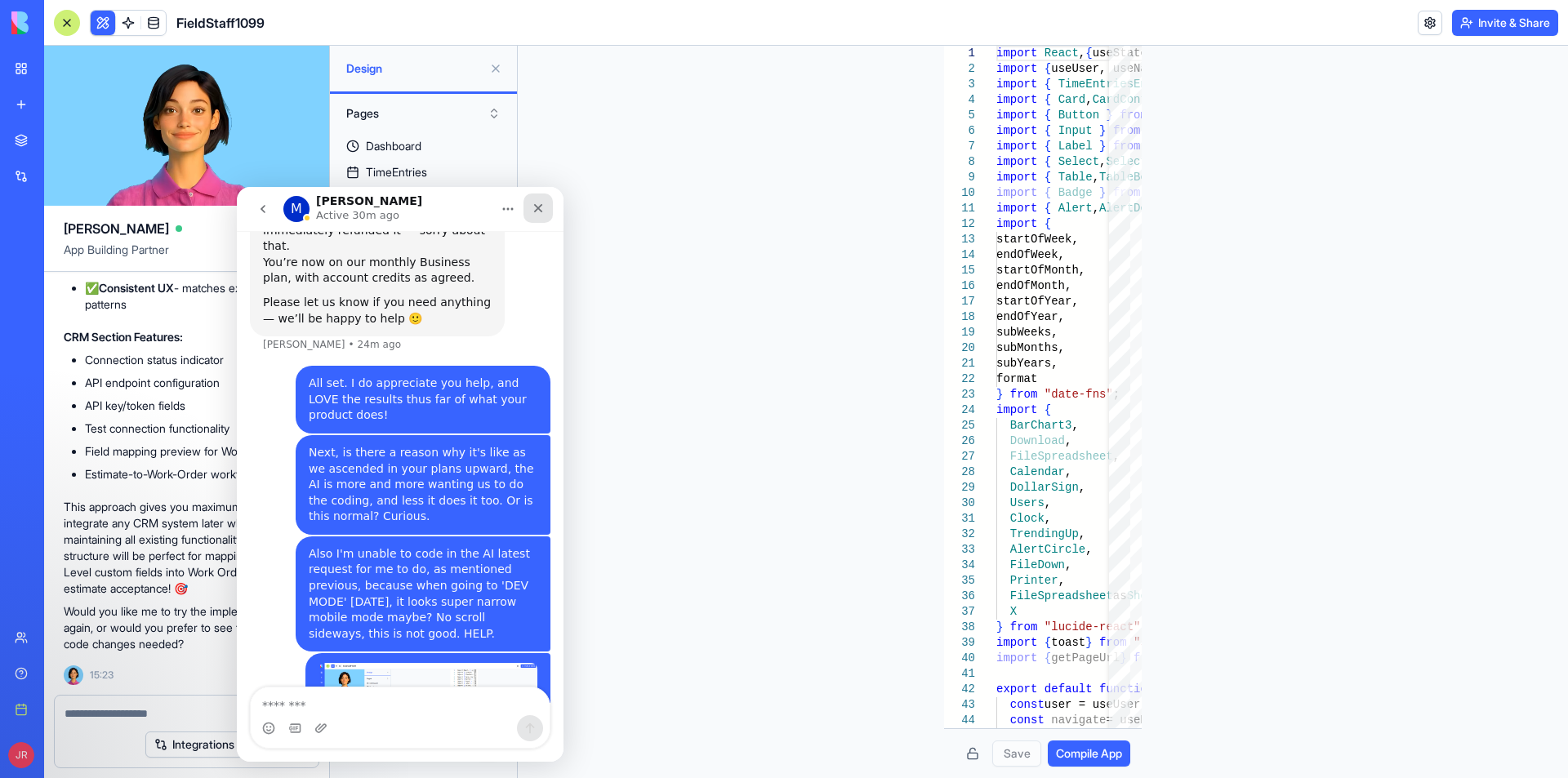
click at [537, 210] on icon "Close" at bounding box center [538, 208] width 13 height 13
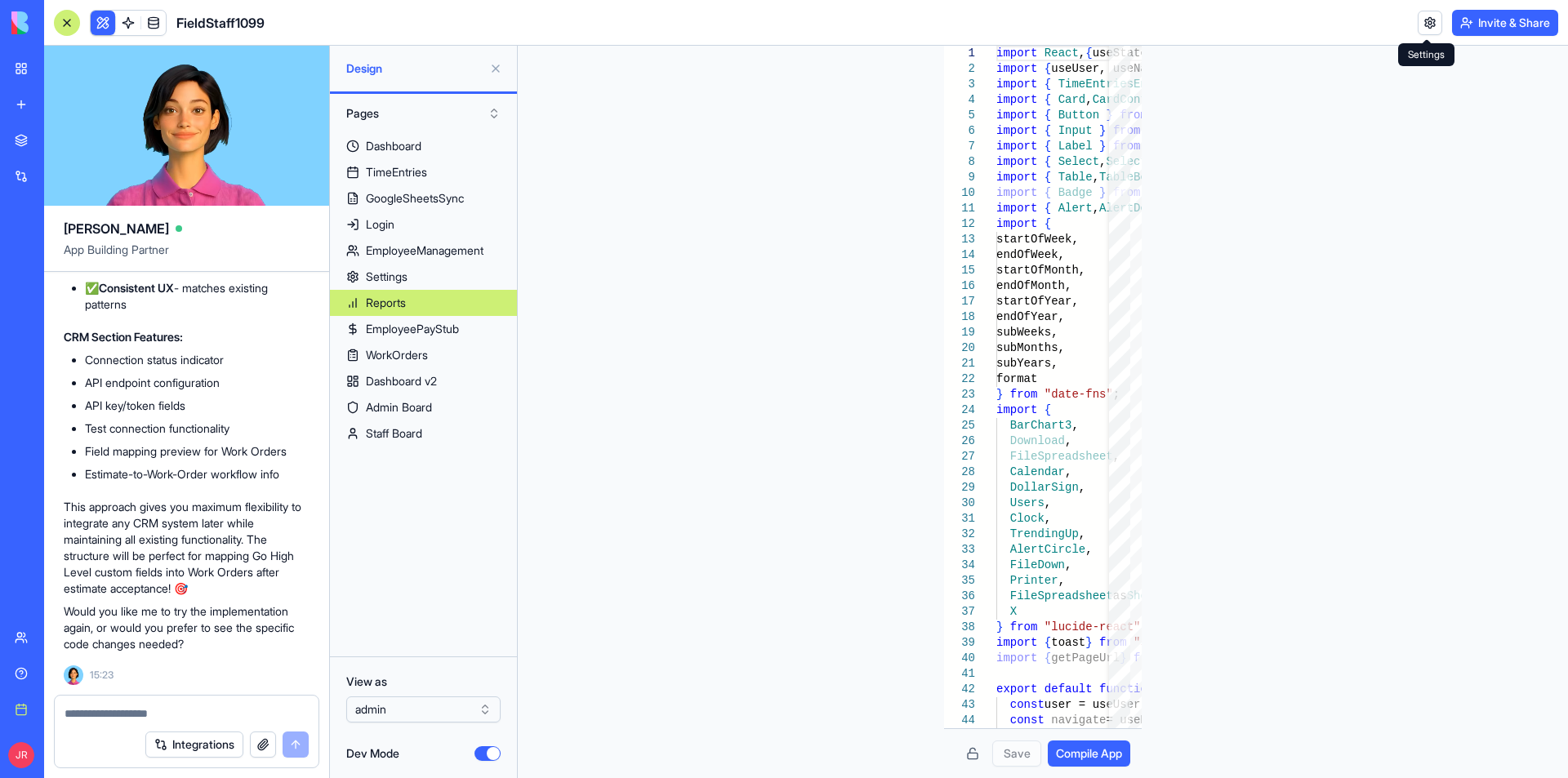
click at [1423, 28] on link at bounding box center [1431, 23] width 25 height 25
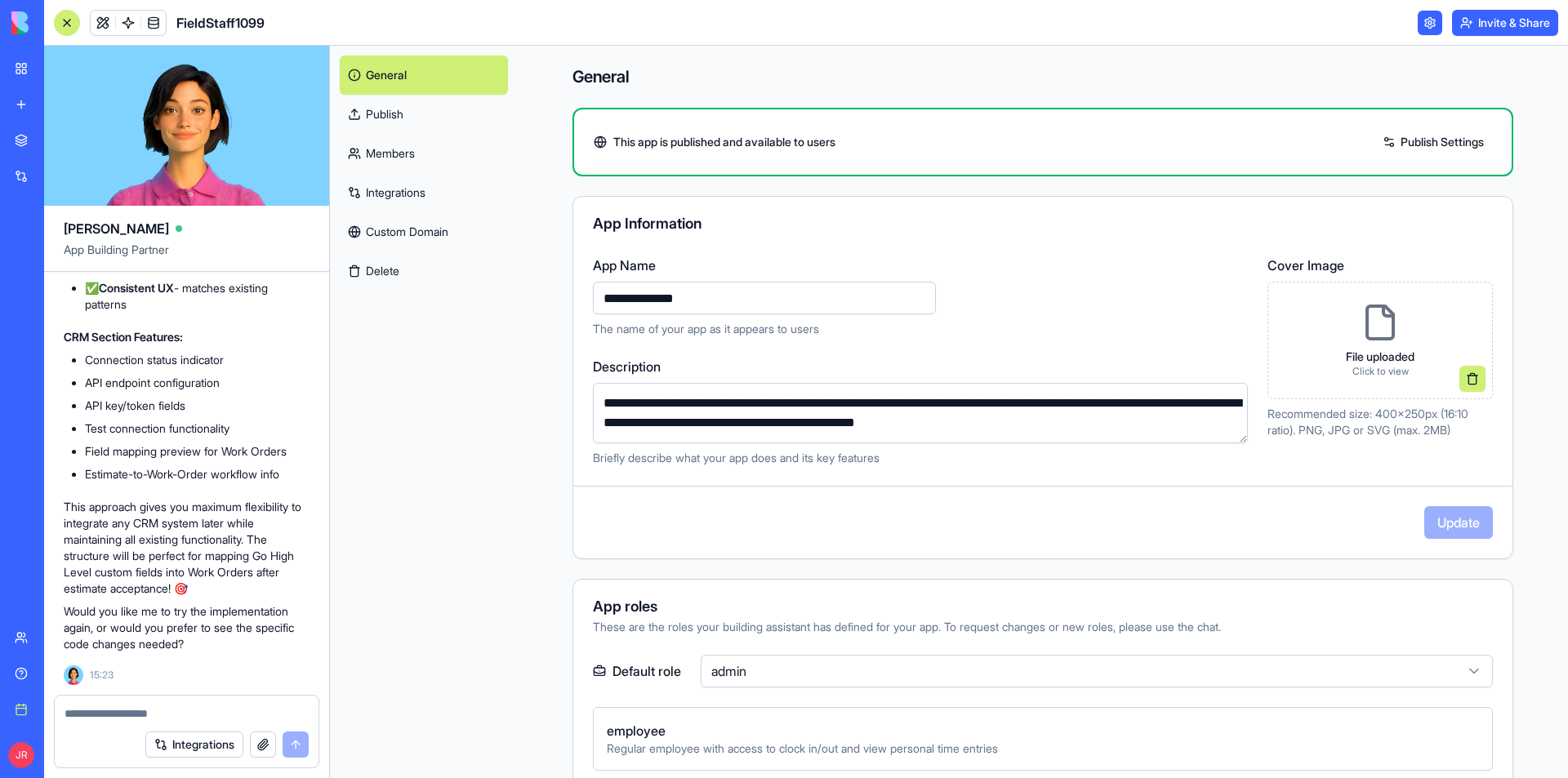
click at [1420, 142] on link "Publish Settings" at bounding box center [1433, 142] width 117 height 26
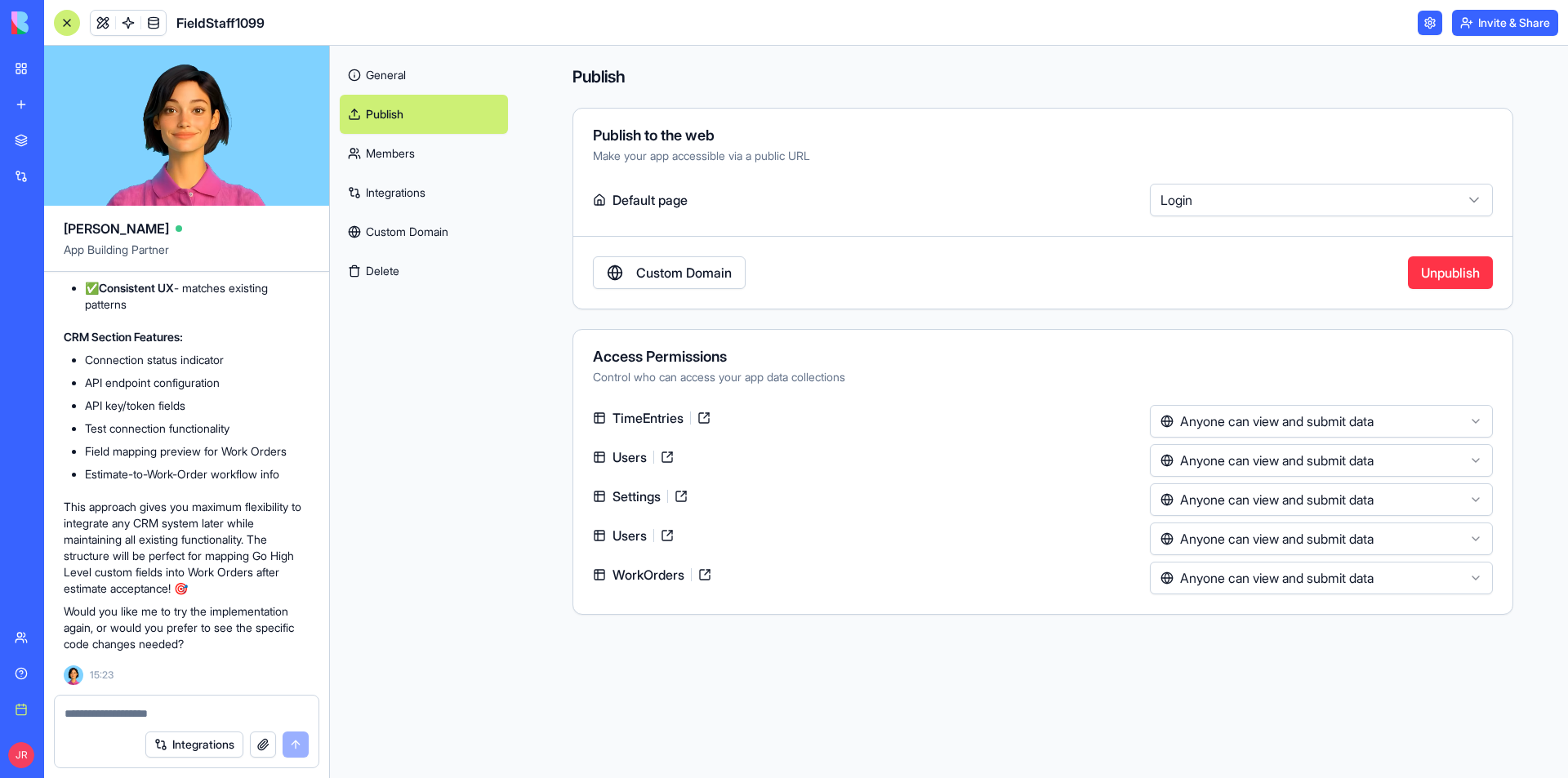
click at [406, 159] on link "Members" at bounding box center [423, 153] width 168 height 39
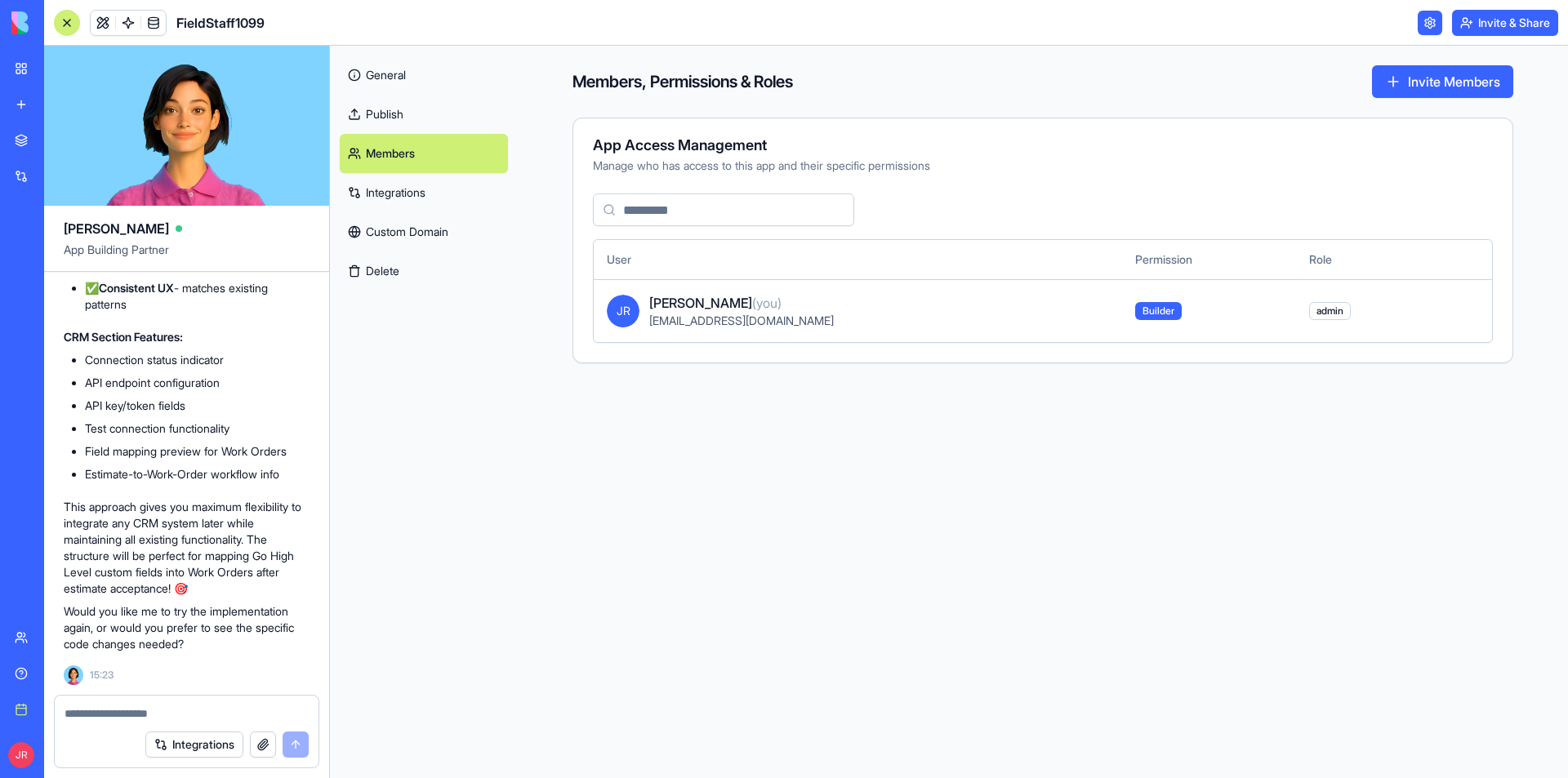
click at [404, 197] on link "Integrations" at bounding box center [423, 192] width 168 height 39
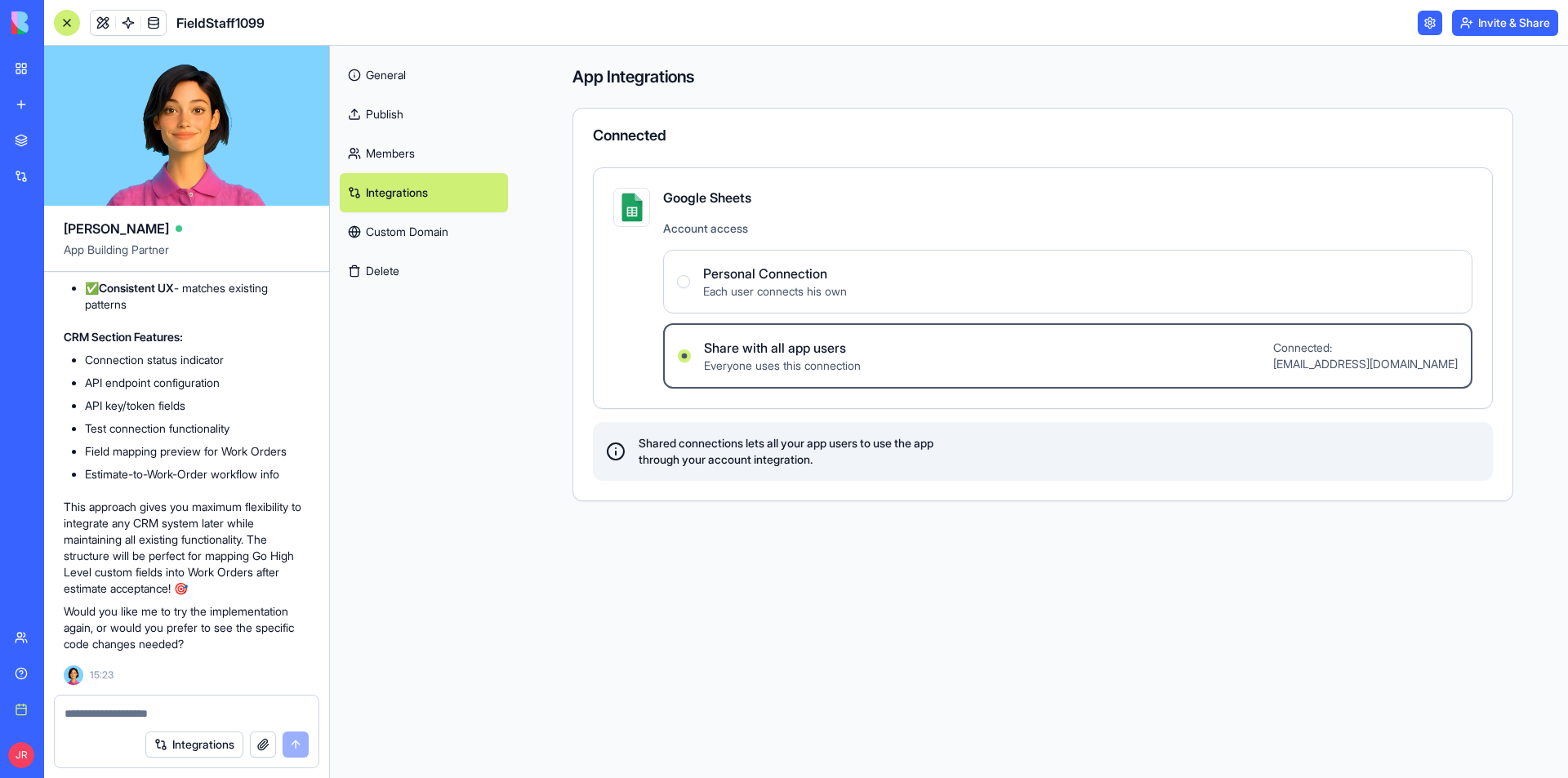
click at [419, 230] on link "Custom Domain" at bounding box center [423, 232] width 168 height 39
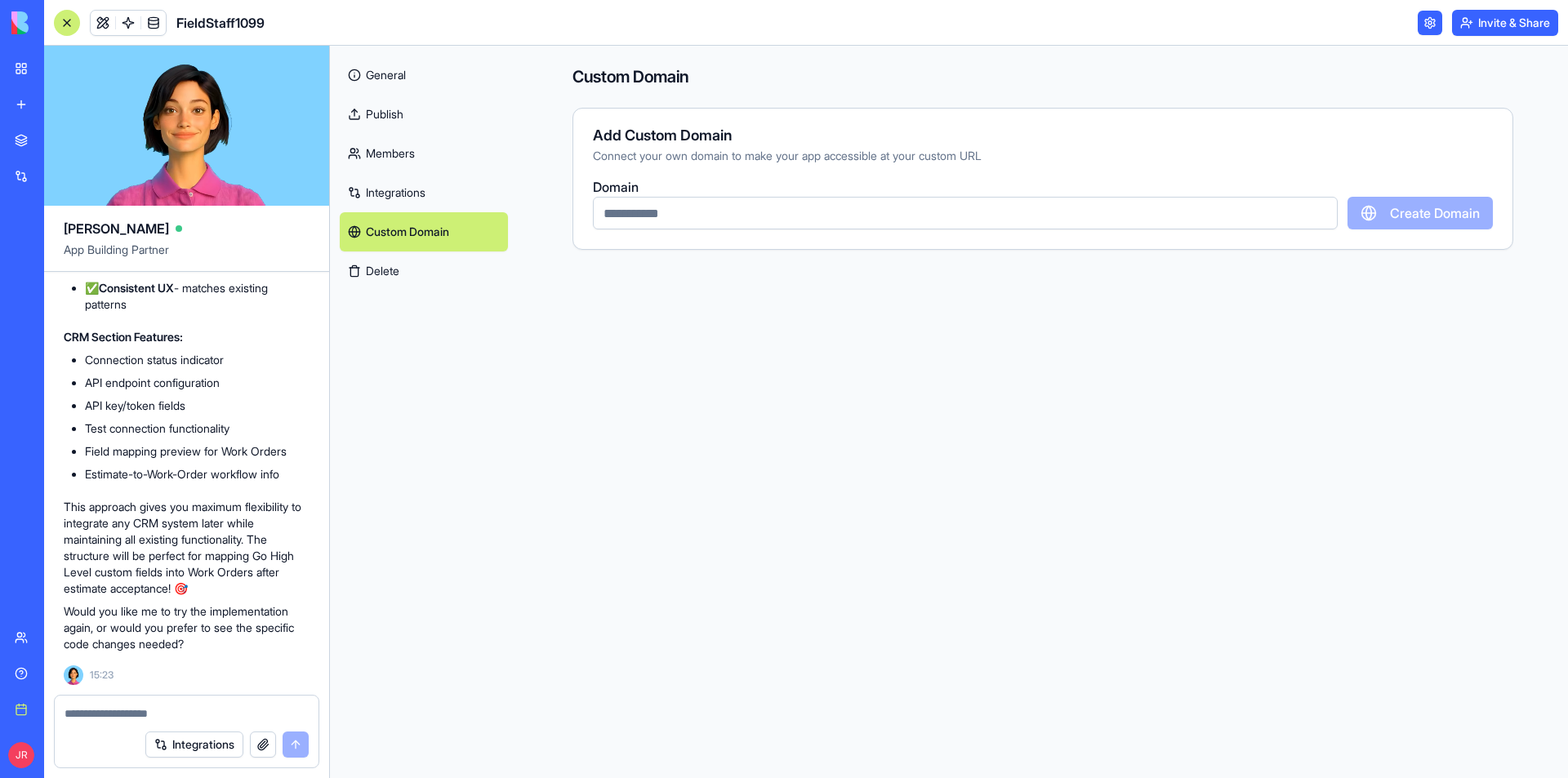
click at [1424, 19] on link at bounding box center [1431, 23] width 25 height 25
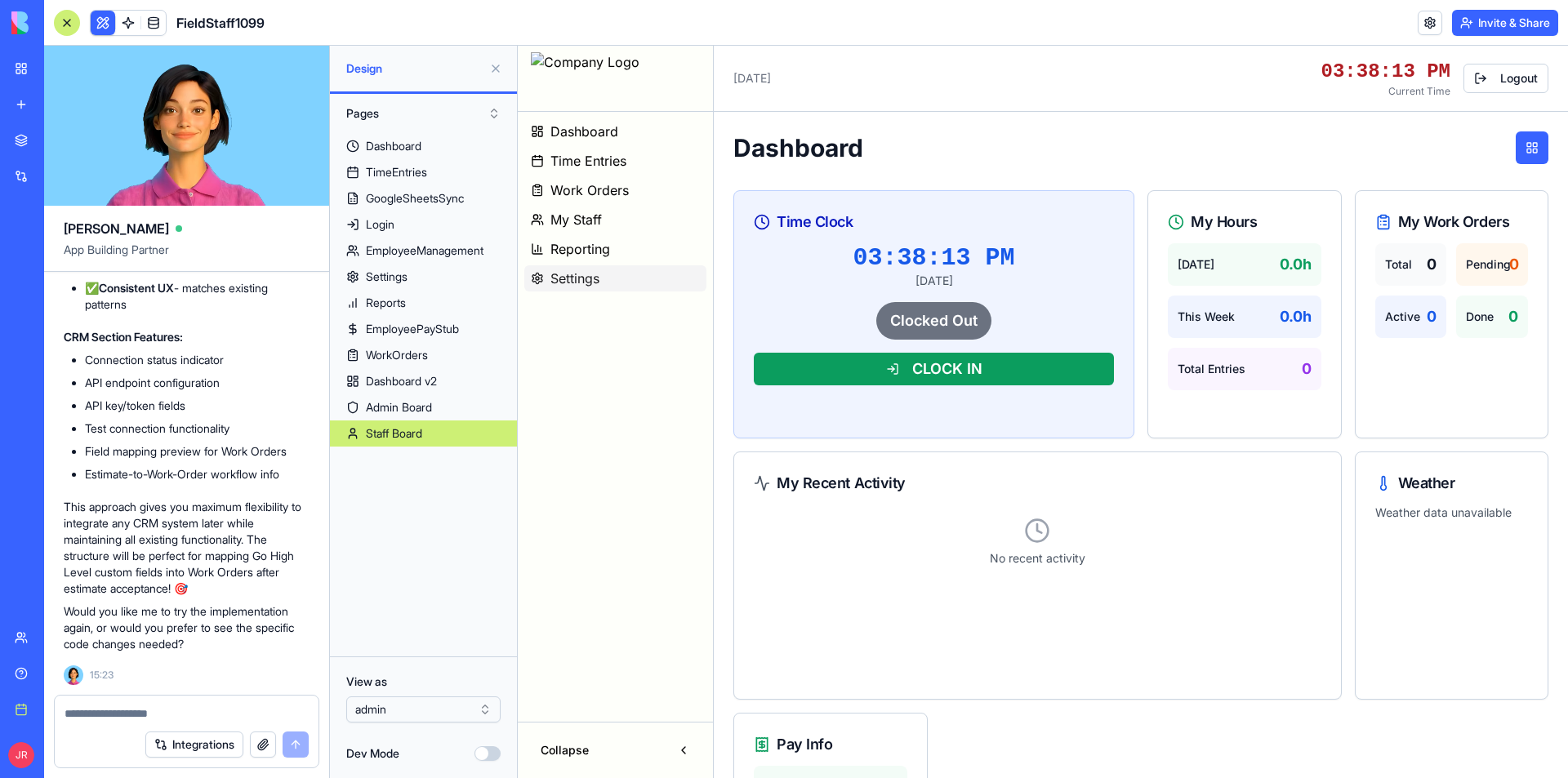
click at [594, 274] on span "Settings" at bounding box center [576, 278] width 49 height 19
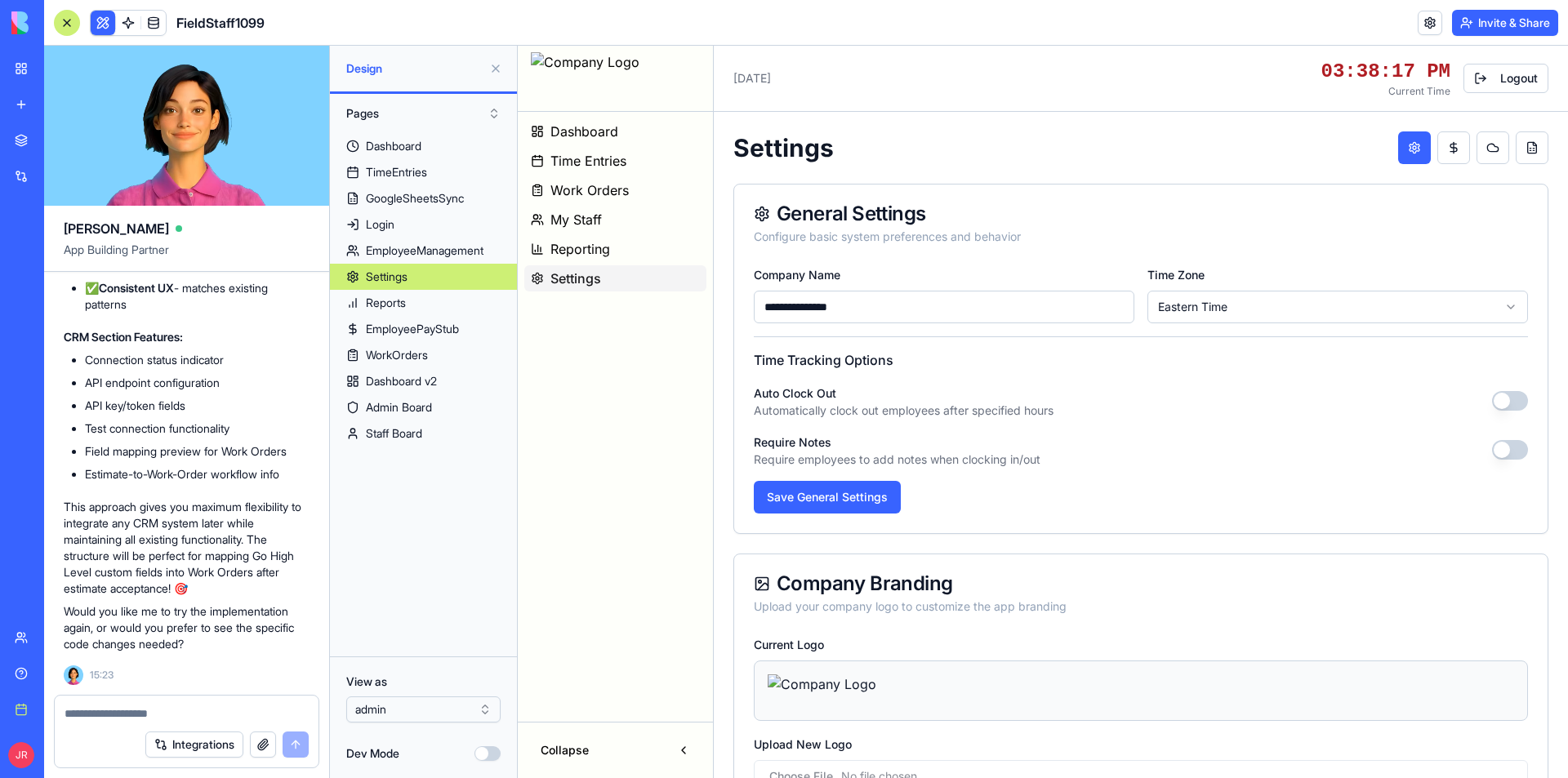
drag, startPoint x: 872, startPoint y: 305, endPoint x: 758, endPoint y: 304, distance: 114.0
click at [757, 307] on input "**********" at bounding box center [944, 307] width 381 height 33
click at [1143, 384] on div "Auto Clock Out Automatically clock out employees after specified hours" at bounding box center [1141, 401] width 774 height 36
drag, startPoint x: 843, startPoint y: 493, endPoint x: 874, endPoint y: 501, distance: 32.0
click at [843, 491] on button "Save General Settings" at bounding box center [827, 497] width 147 height 33
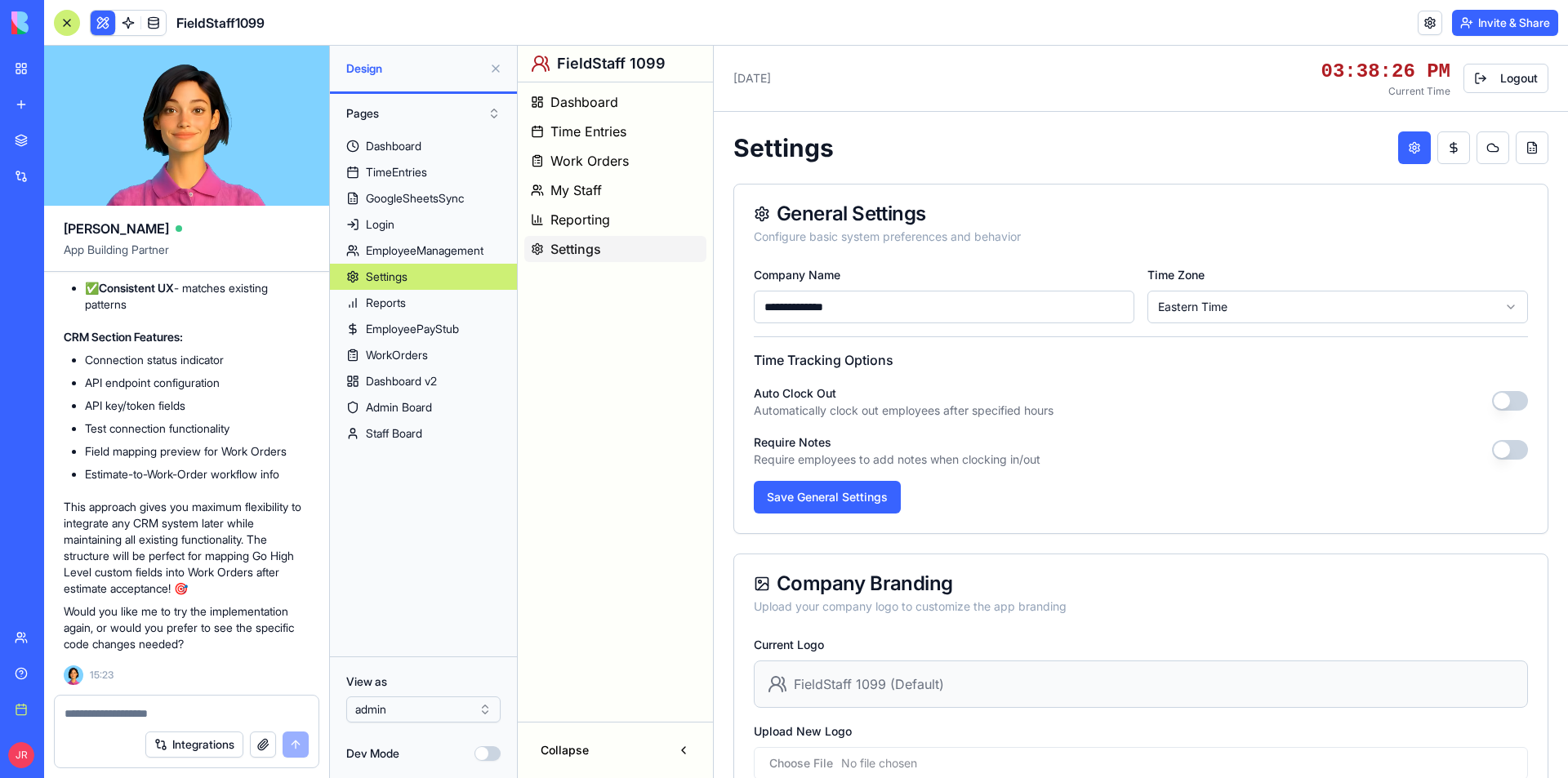
type input "**********"
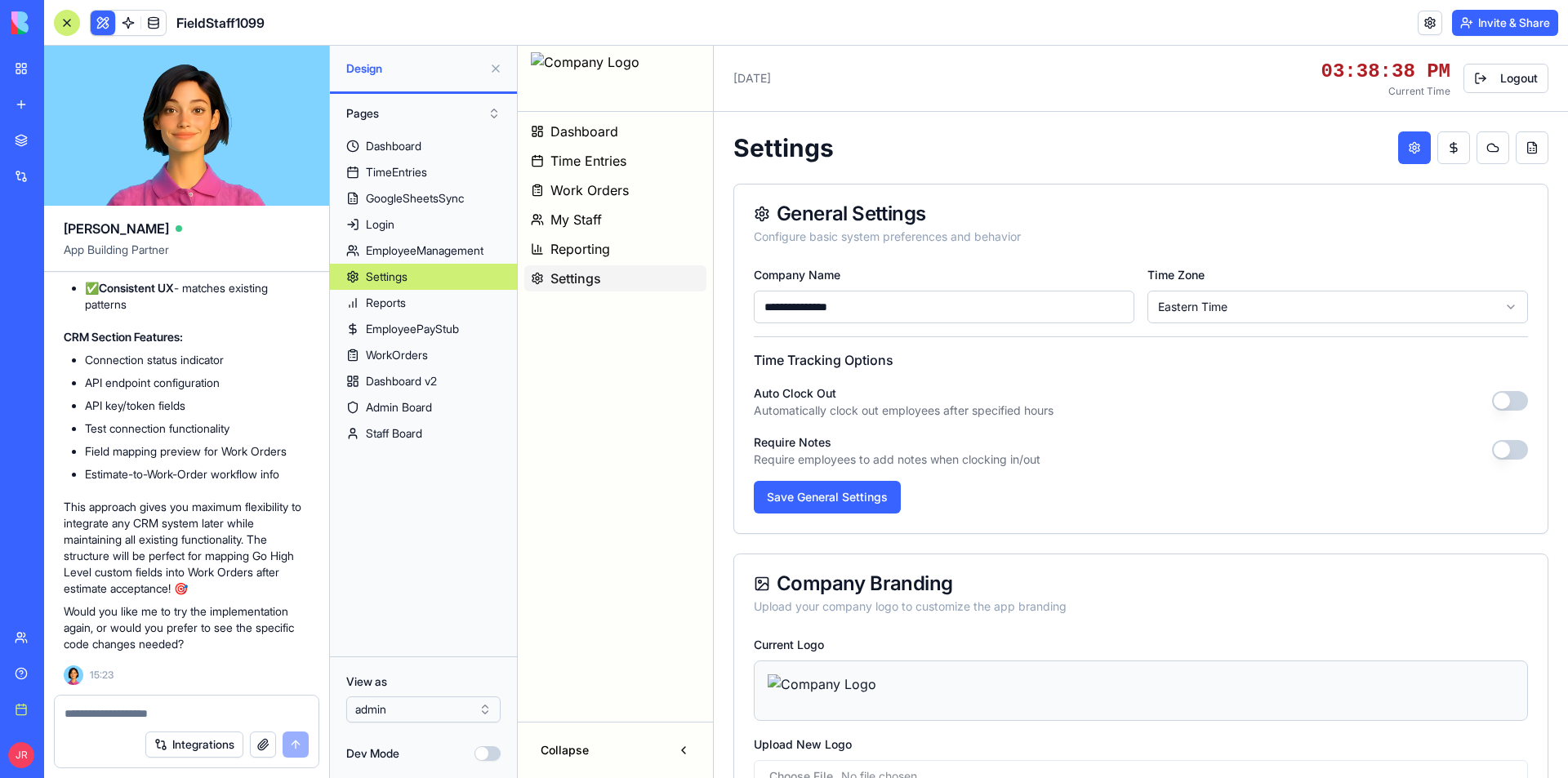
click at [61, 678] on div "Help" at bounding box center [49, 673] width 21 height 17
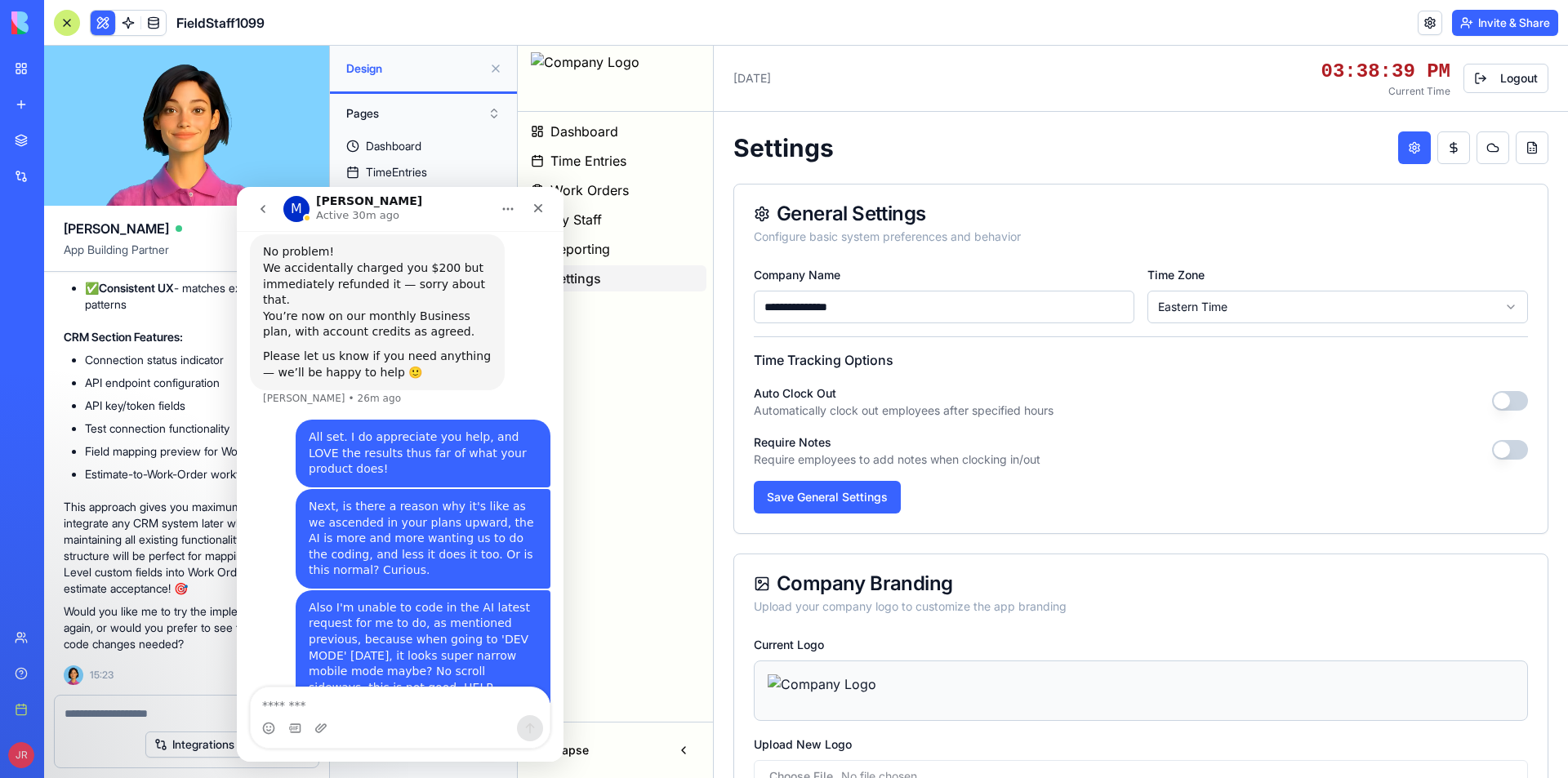
scroll to position [1232, 0]
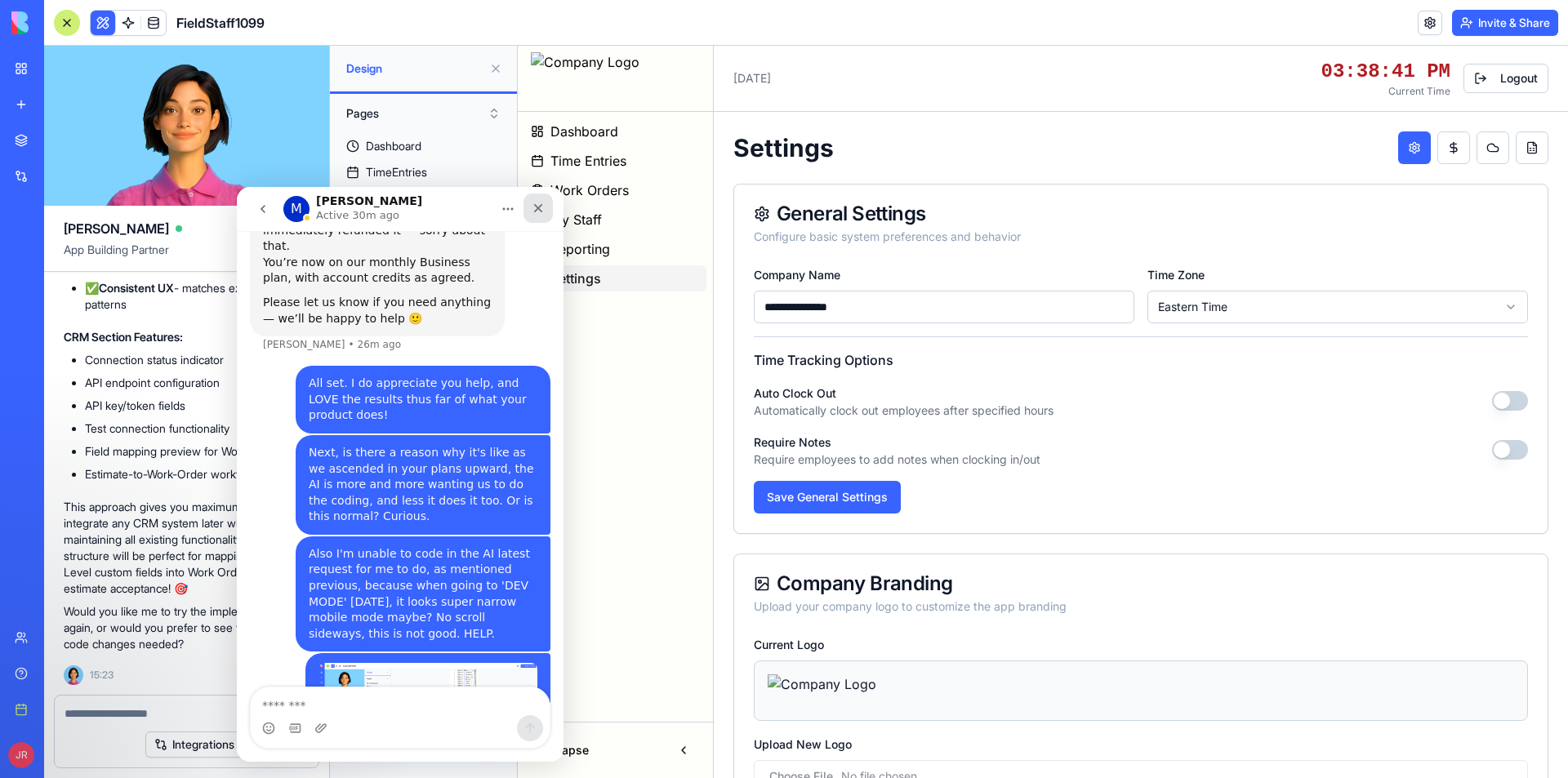
click at [536, 210] on icon "Close" at bounding box center [539, 209] width 9 height 9
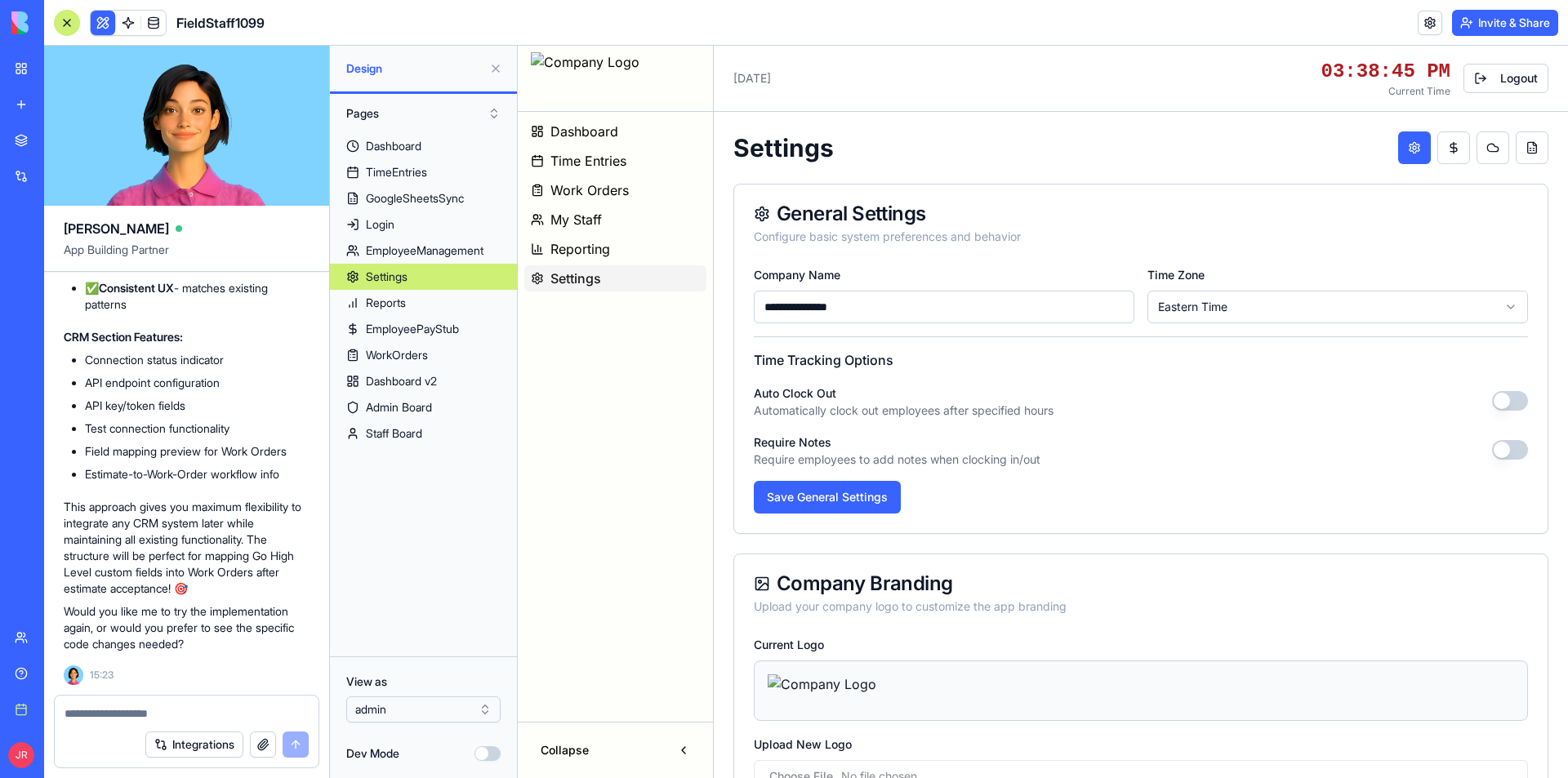
click at [72, 22] on img at bounding box center [62, 23] width 101 height 23
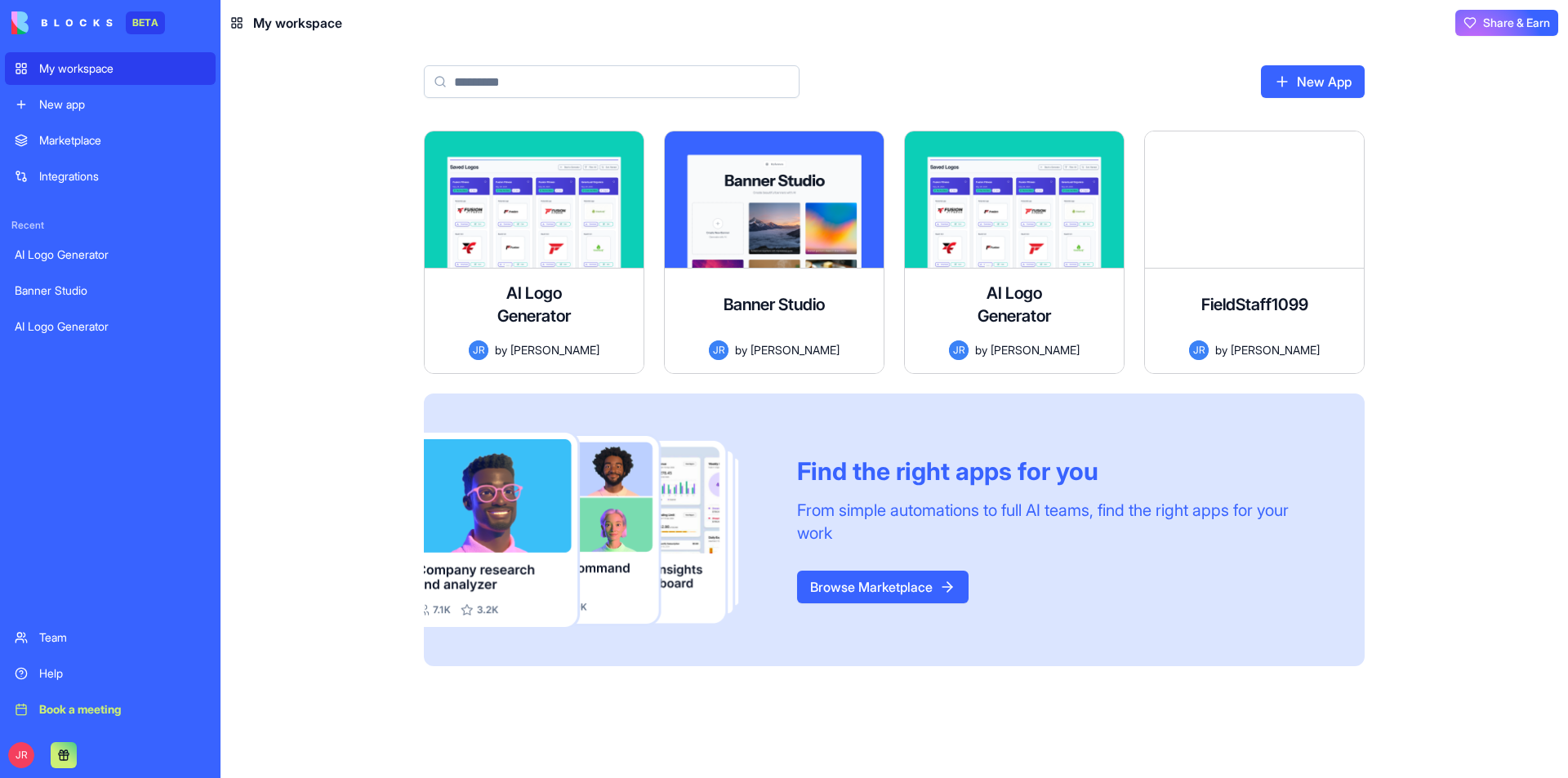
click at [47, 677] on div "Help" at bounding box center [122, 673] width 167 height 17
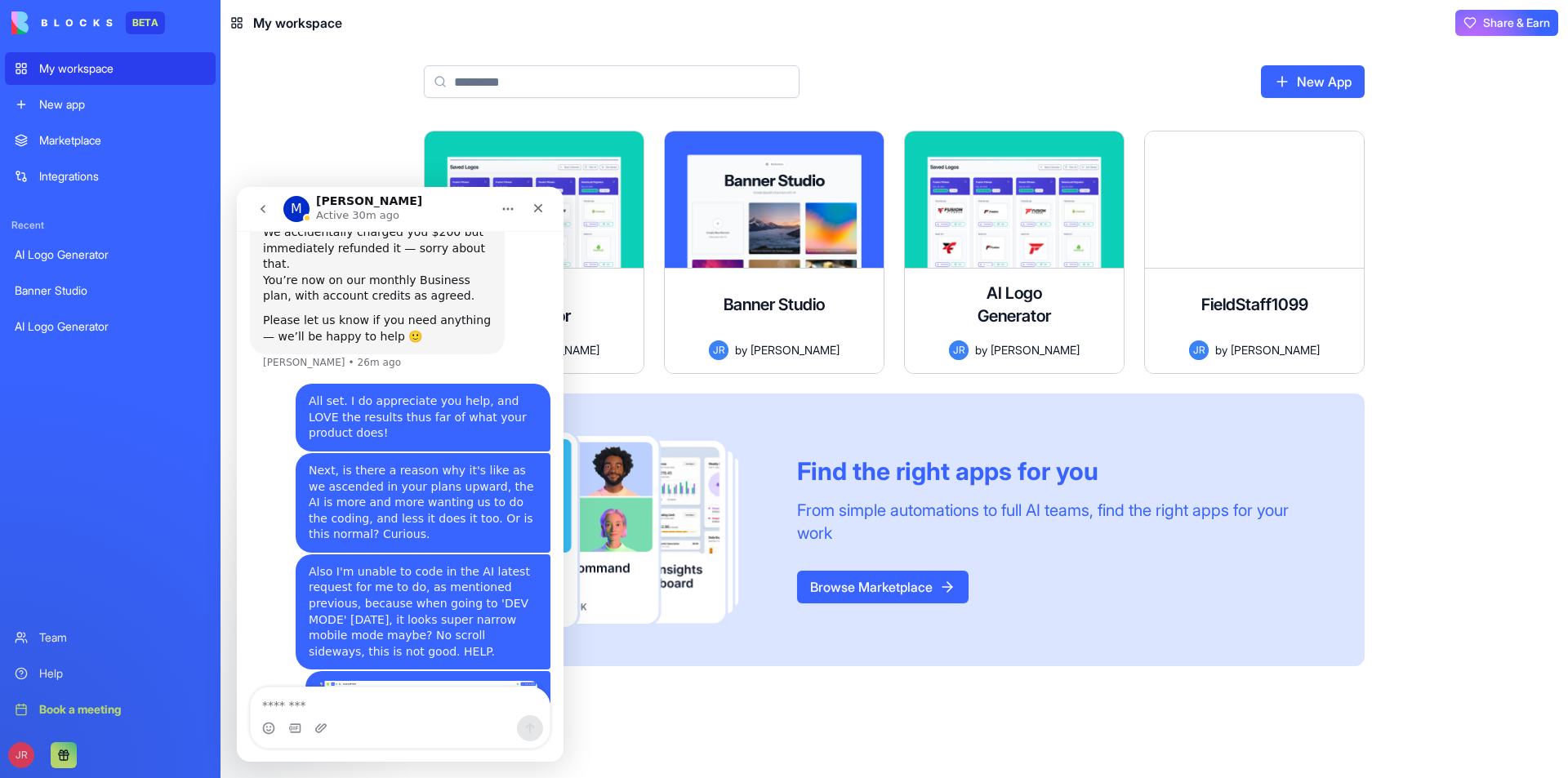
scroll to position [1232, 0]
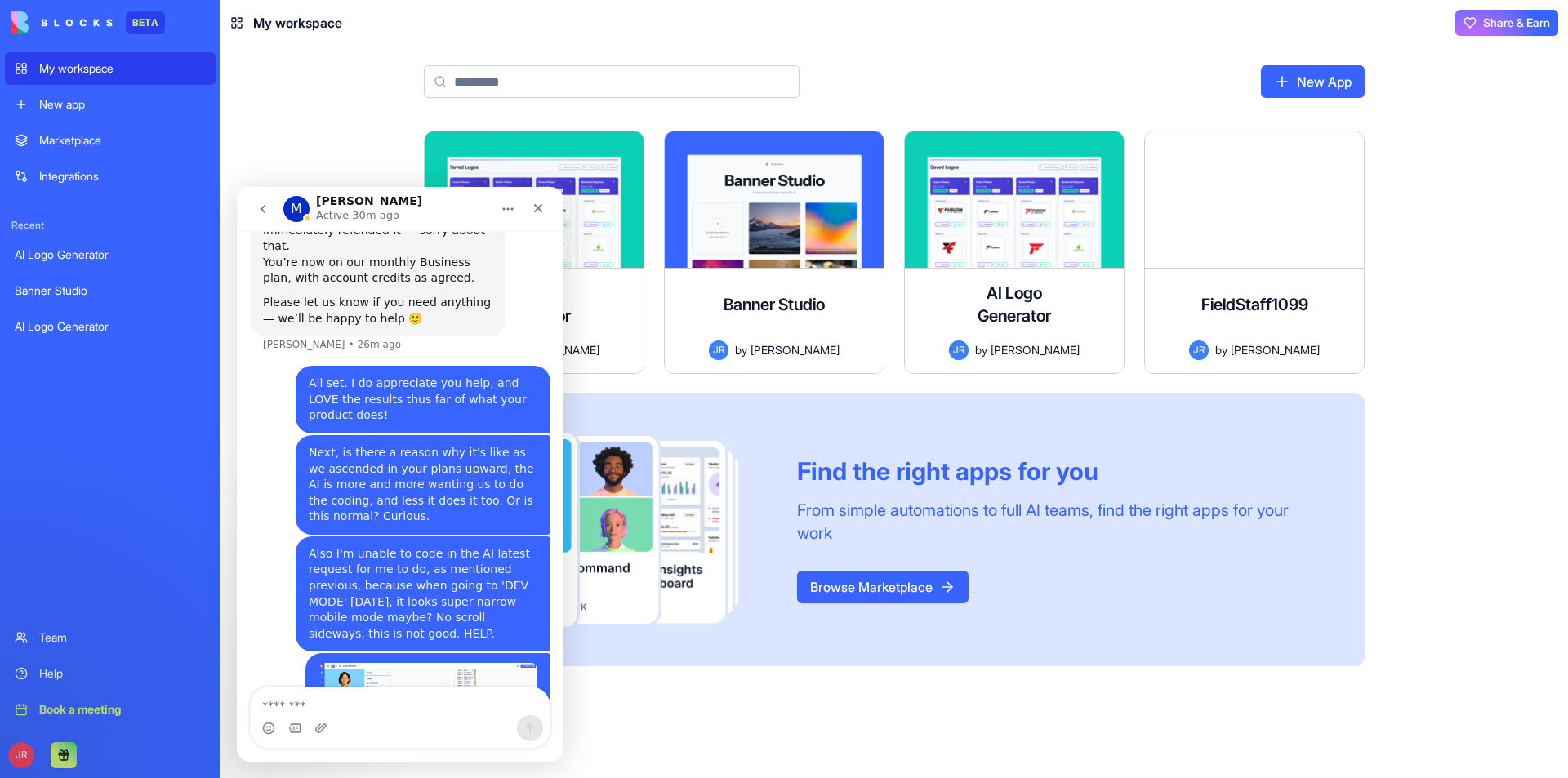
click at [266, 210] on icon "go back" at bounding box center [263, 209] width 13 height 13
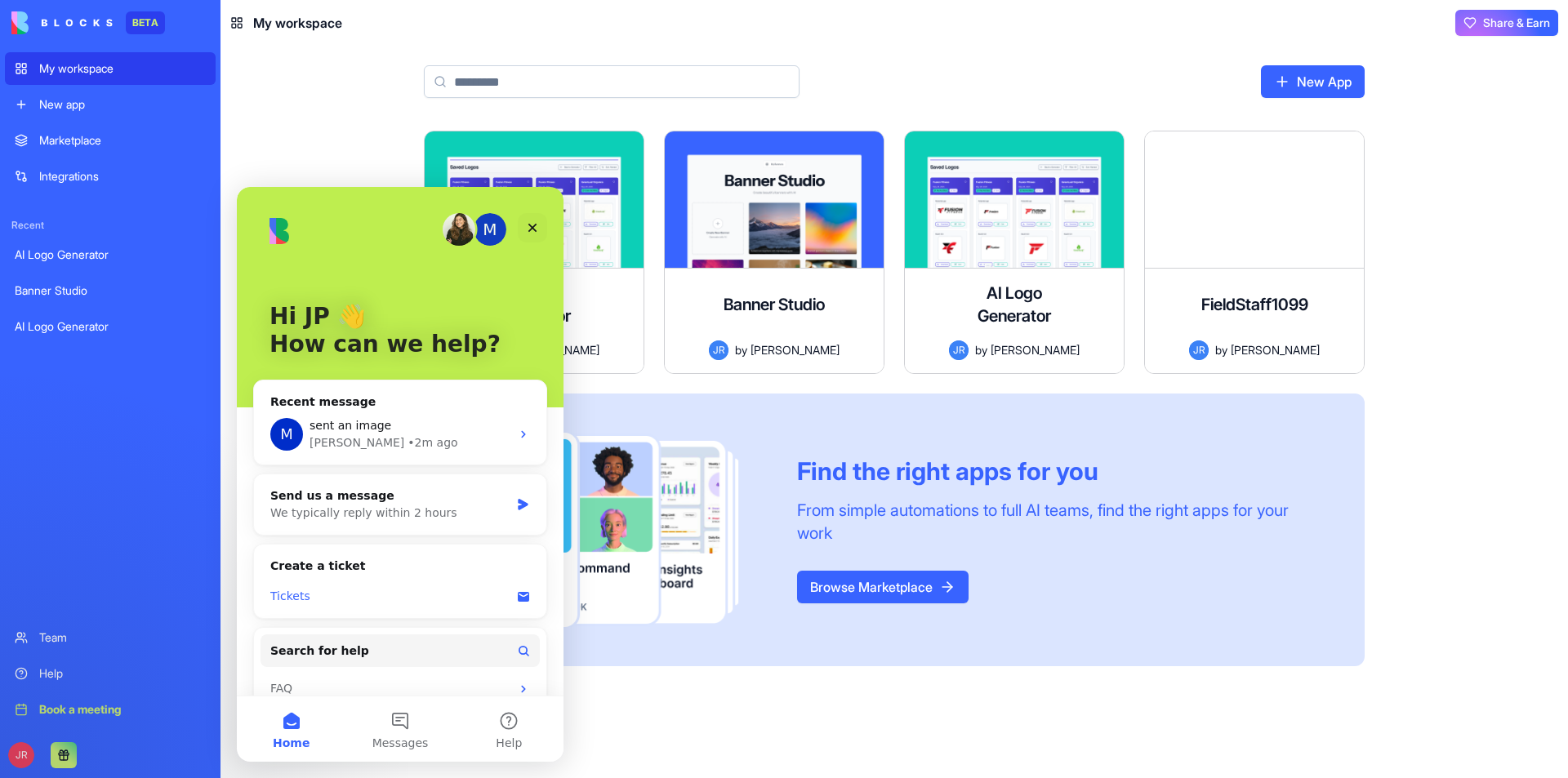
scroll to position [24, 0]
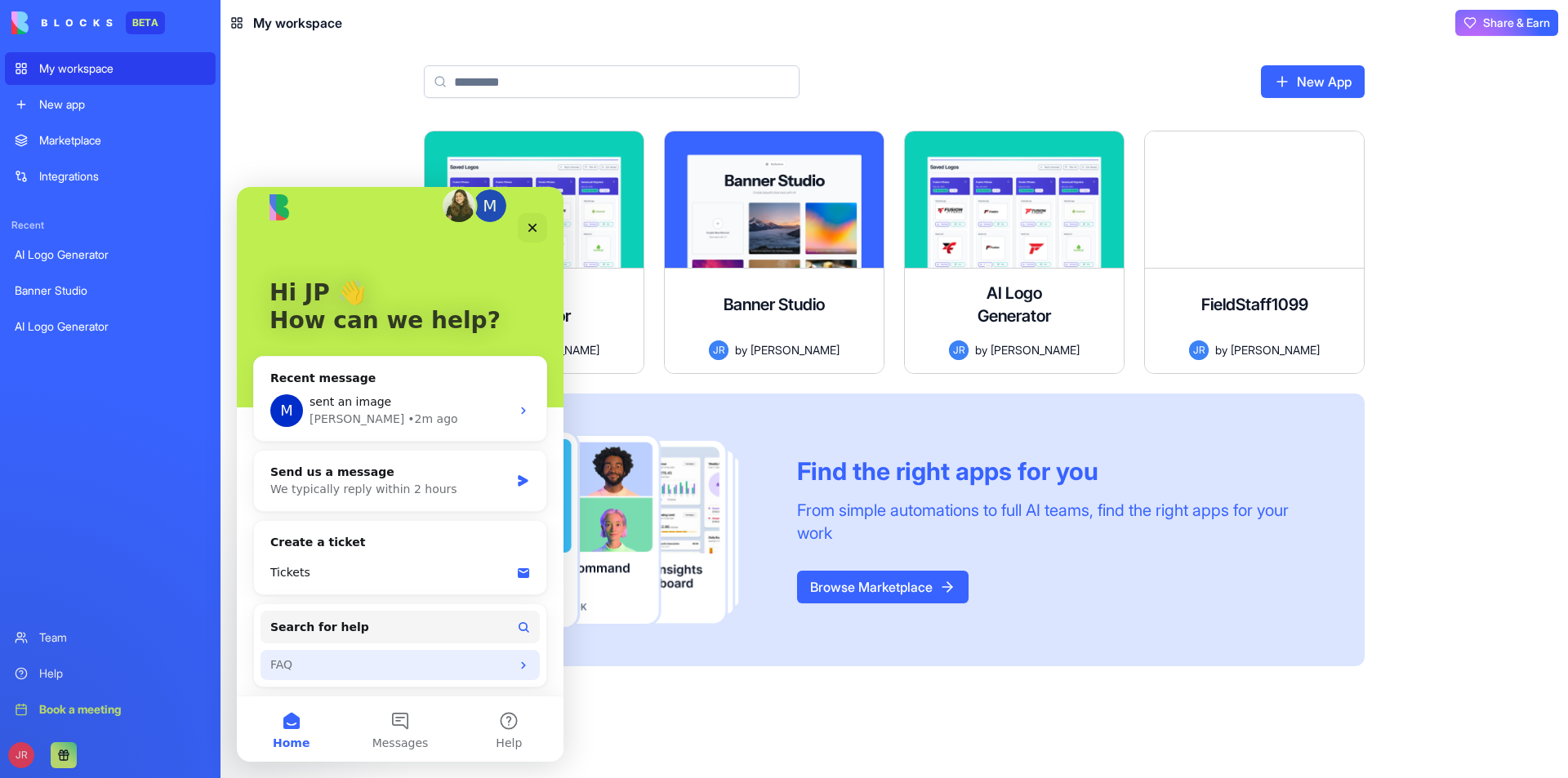
click at [408, 668] on div "FAQ" at bounding box center [390, 664] width 240 height 17
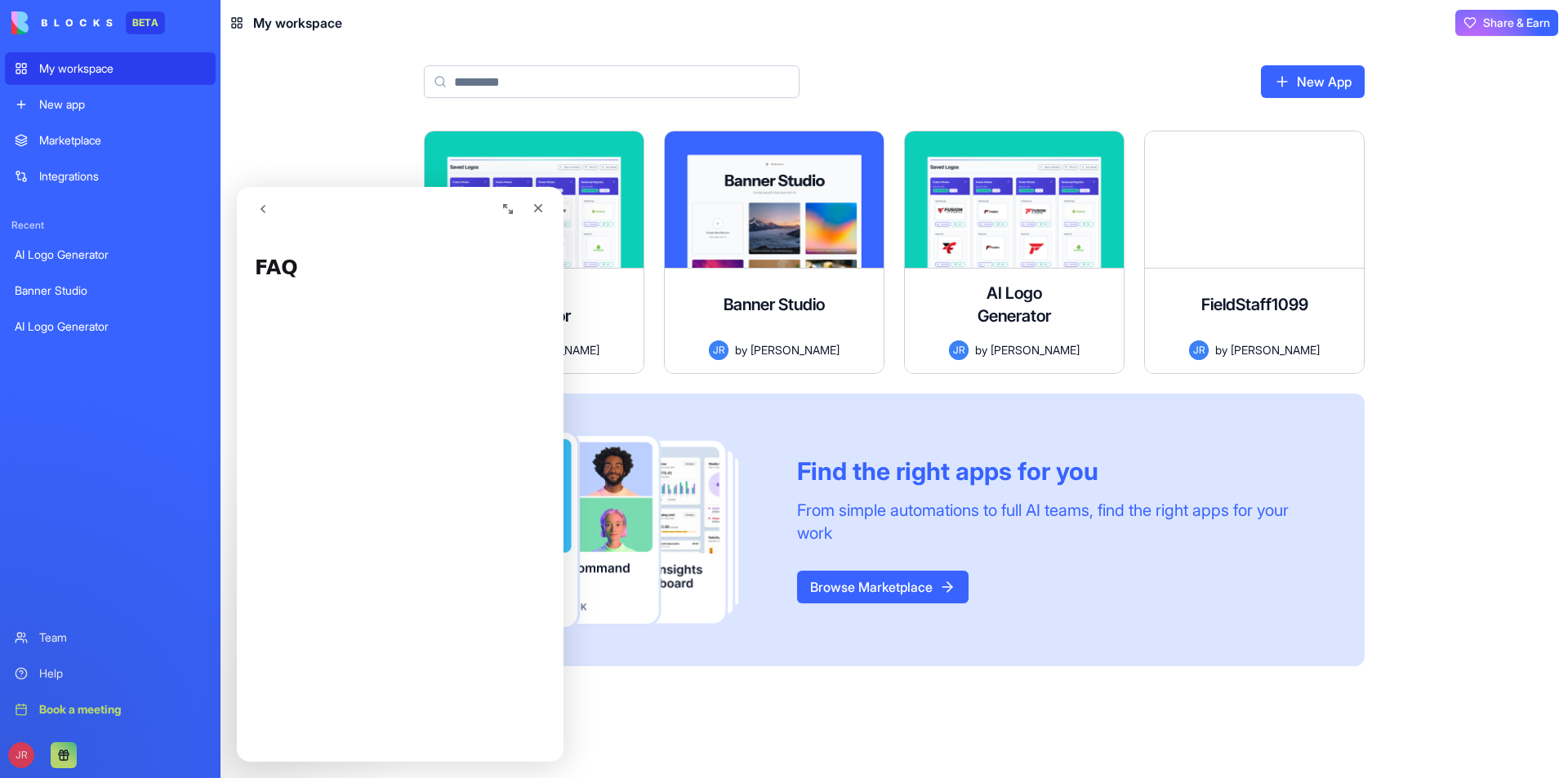
scroll to position [1448, 0]
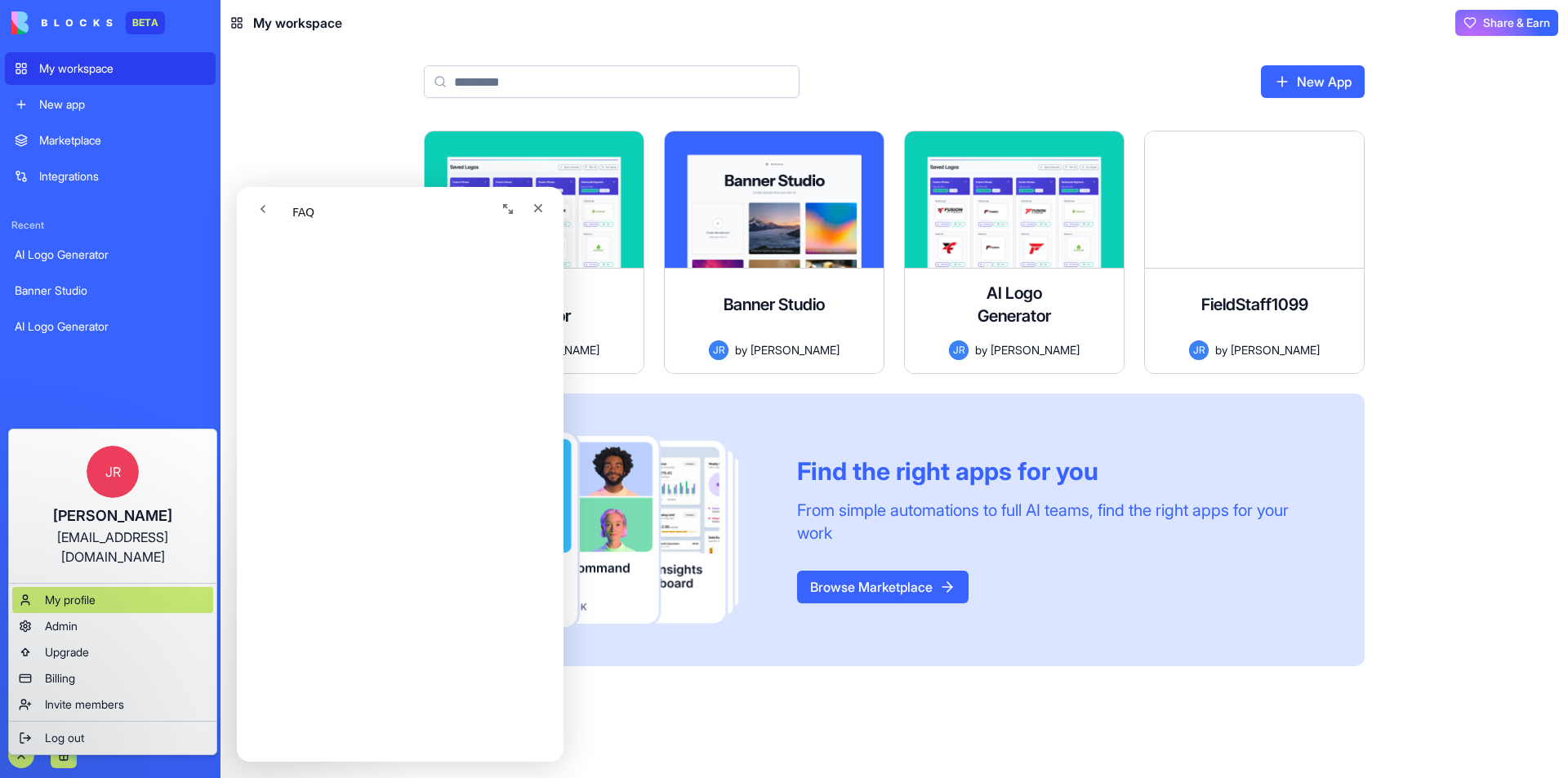
click at [106, 587] on div "My profile" at bounding box center [113, 600] width 201 height 26
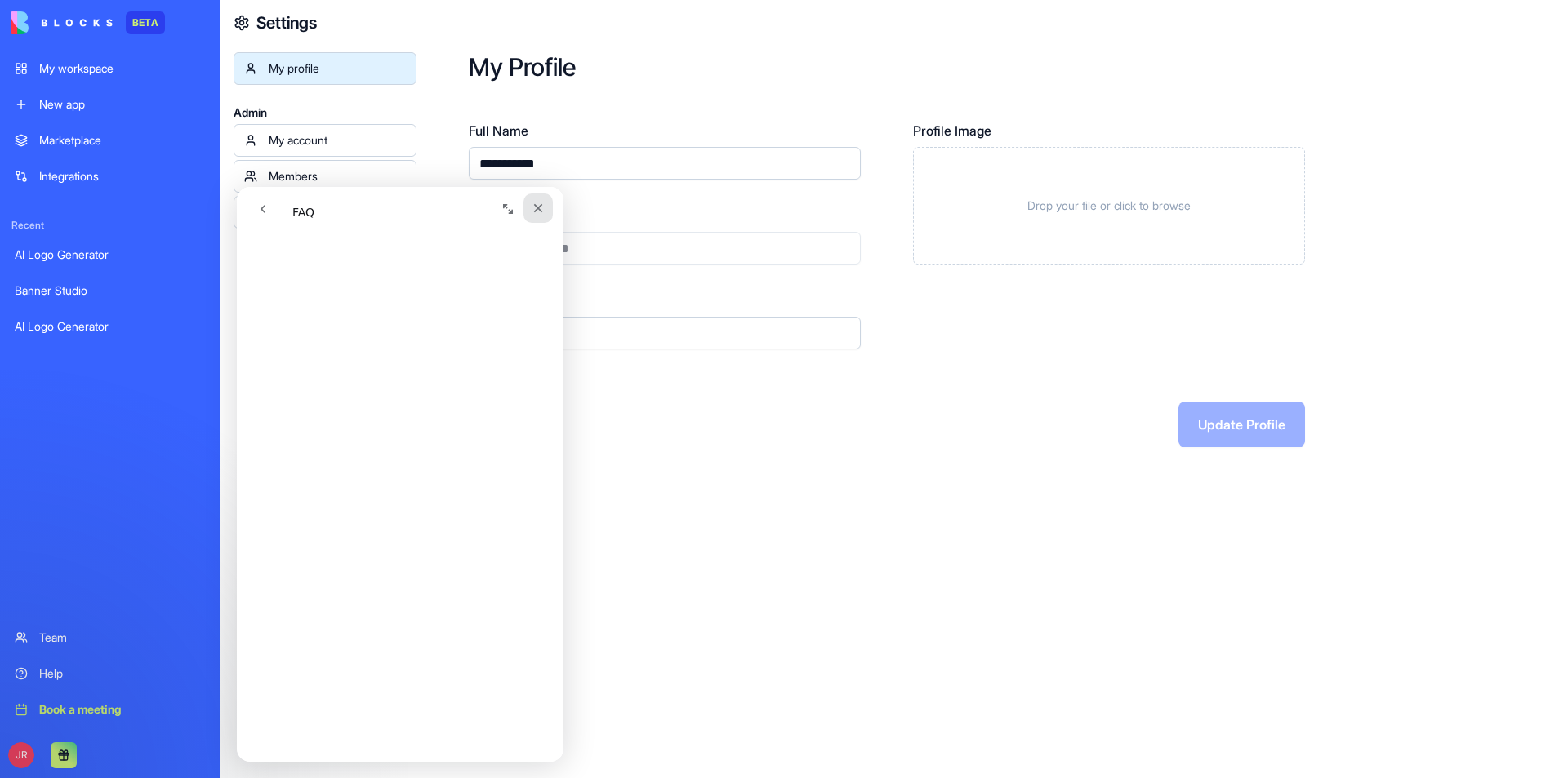
click at [542, 207] on icon "Close" at bounding box center [538, 208] width 13 height 13
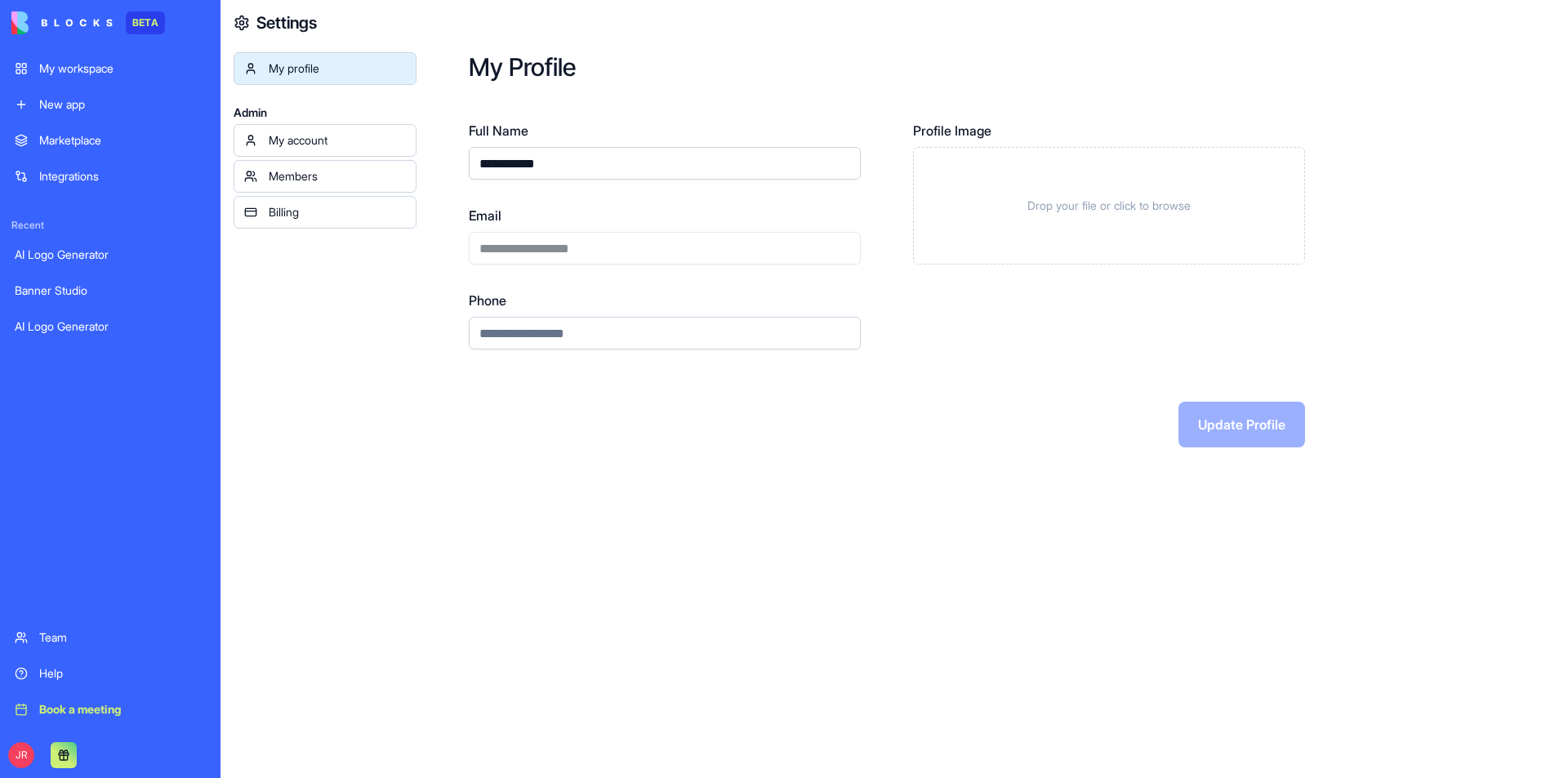
click at [315, 129] on link "My account" at bounding box center [325, 140] width 183 height 33
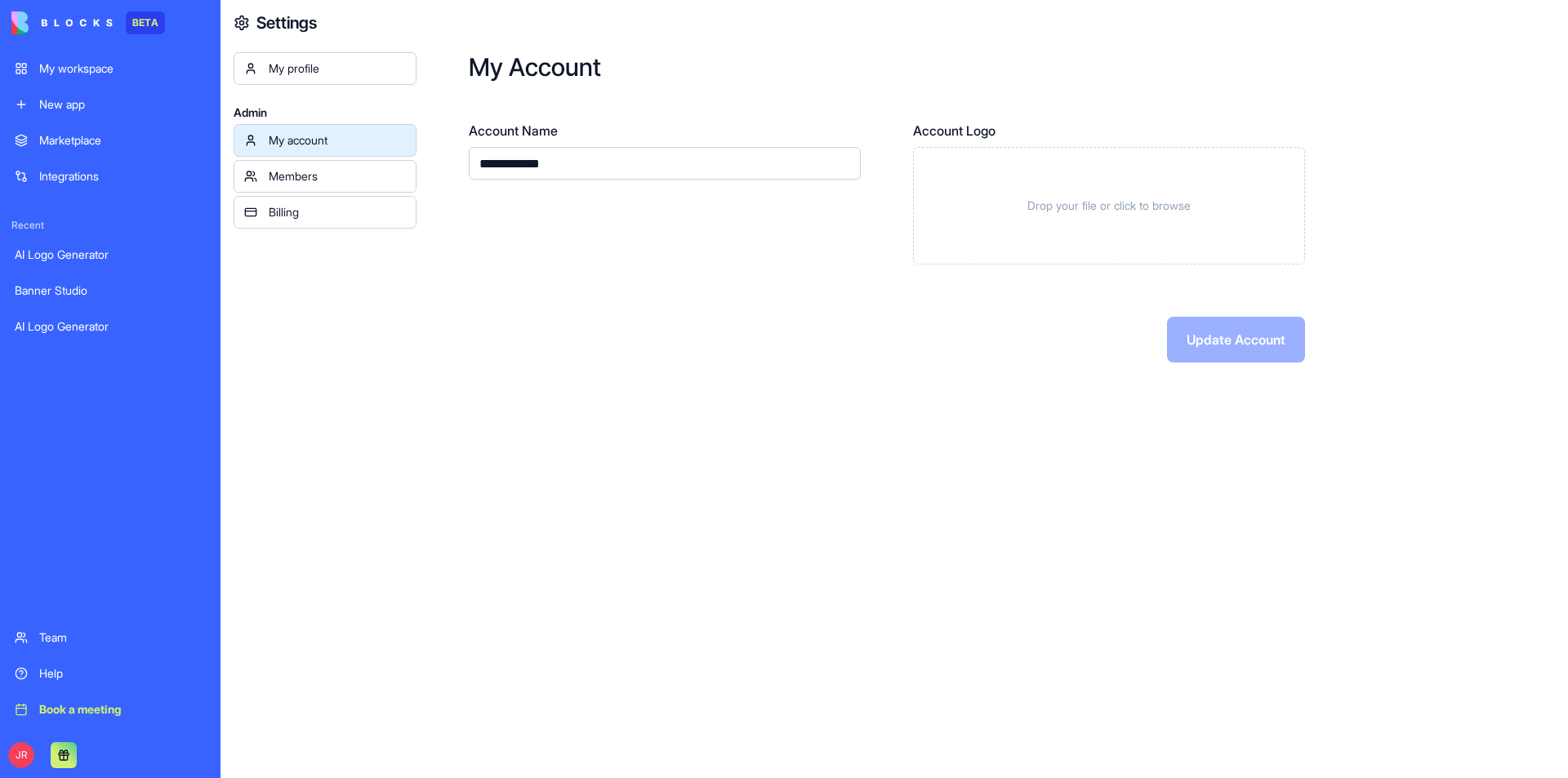
click at [1148, 204] on span "Drop your file or click to browse" at bounding box center [1109, 205] width 163 height 17
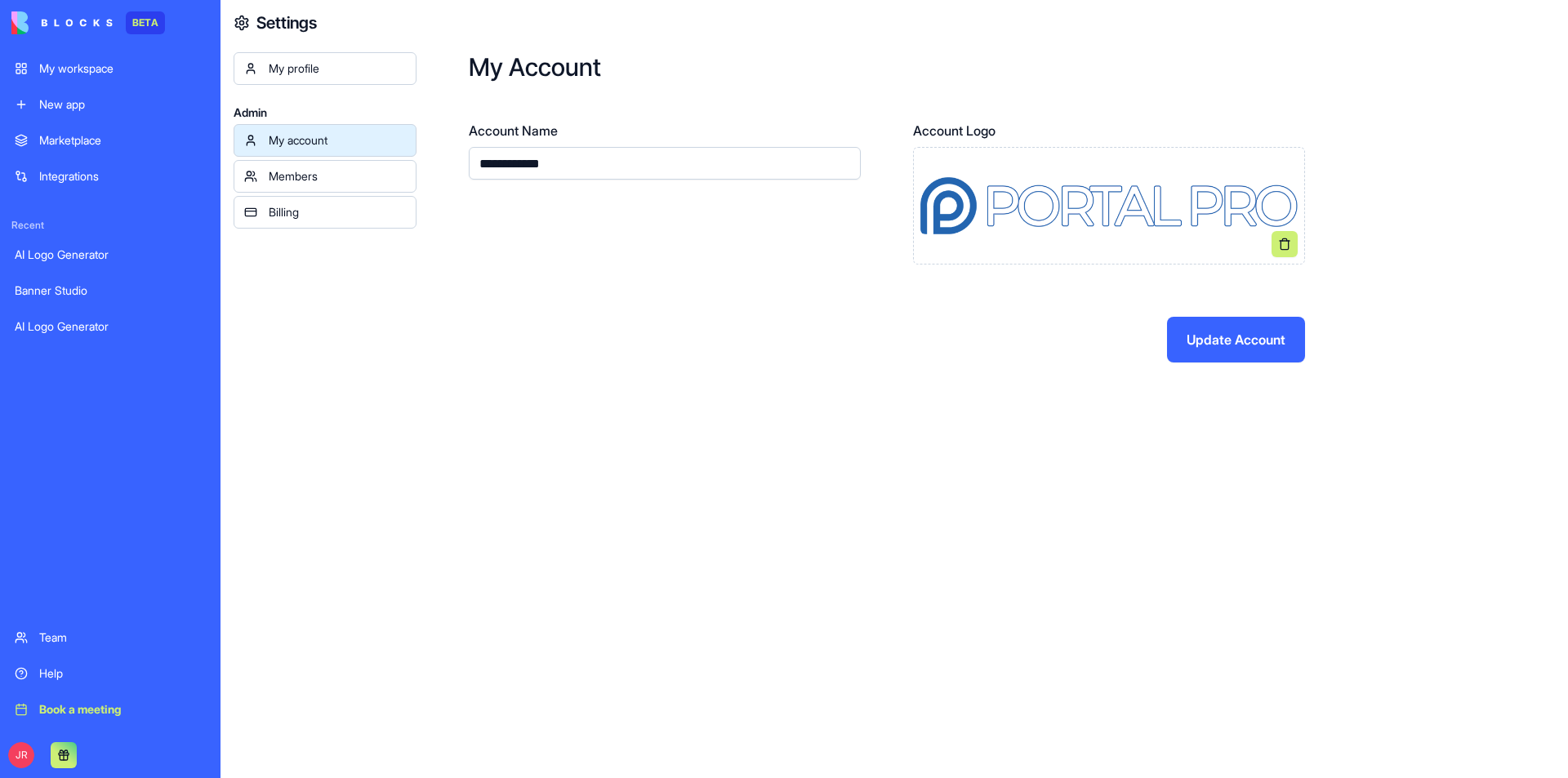
click at [1234, 346] on button "Update Account" at bounding box center [1236, 340] width 138 height 46
click at [302, 180] on div "Members" at bounding box center [338, 176] width 137 height 17
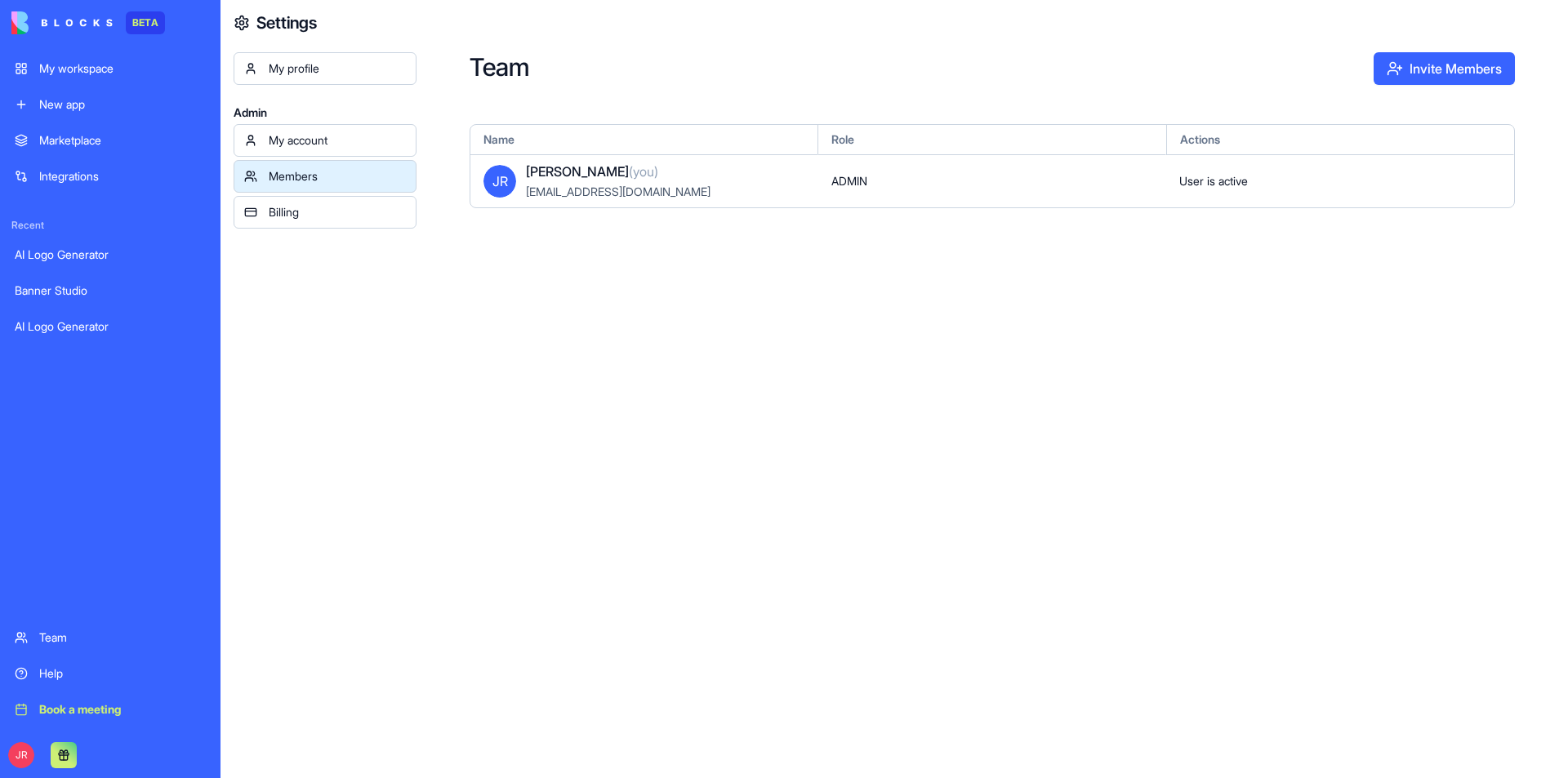
click at [312, 219] on div "Billing" at bounding box center [338, 212] width 137 height 17
click at [308, 74] on div "My profile" at bounding box center [338, 69] width 137 height 17
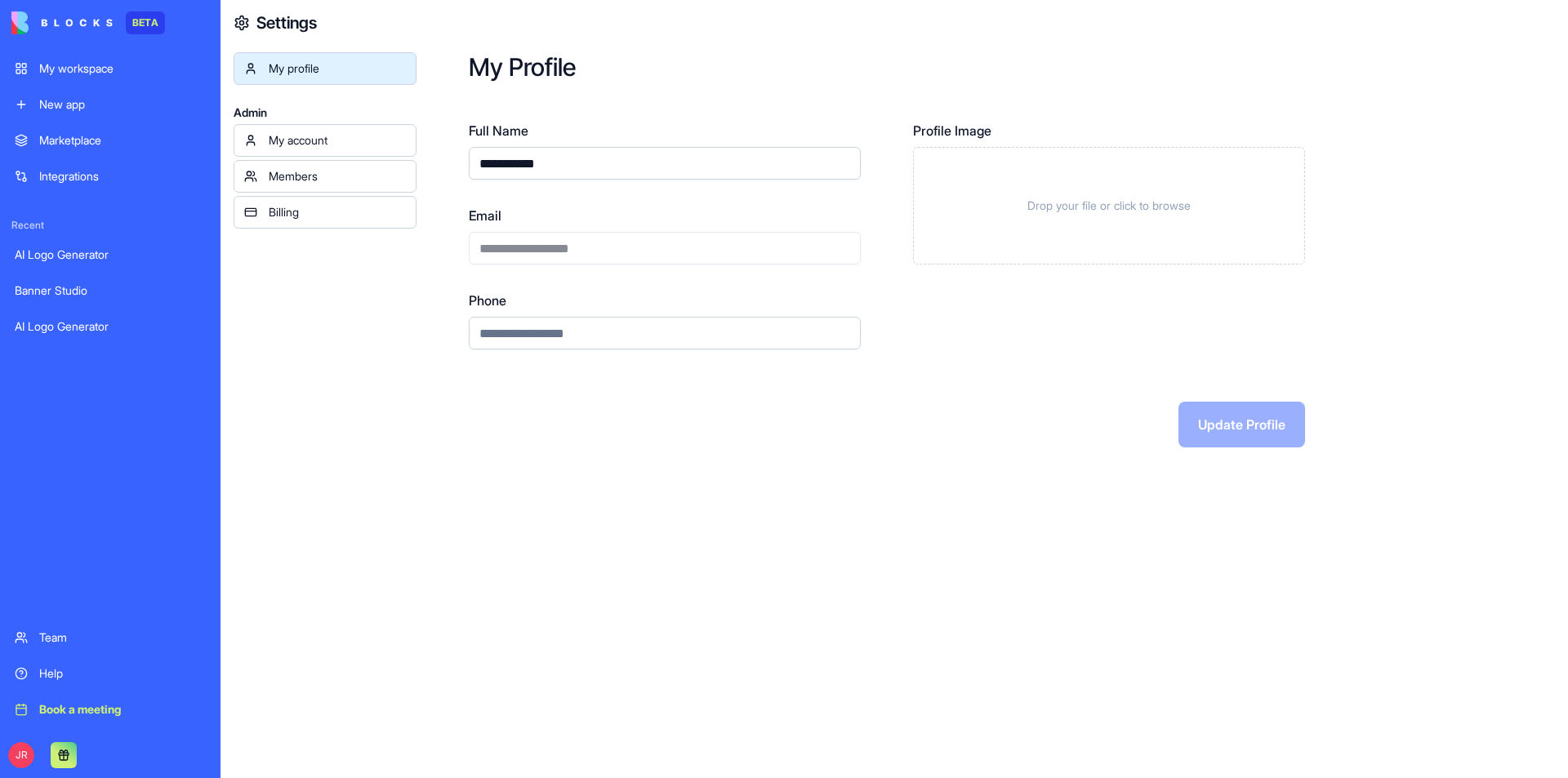
click at [76, 180] on div "Integrations" at bounding box center [122, 176] width 167 height 17
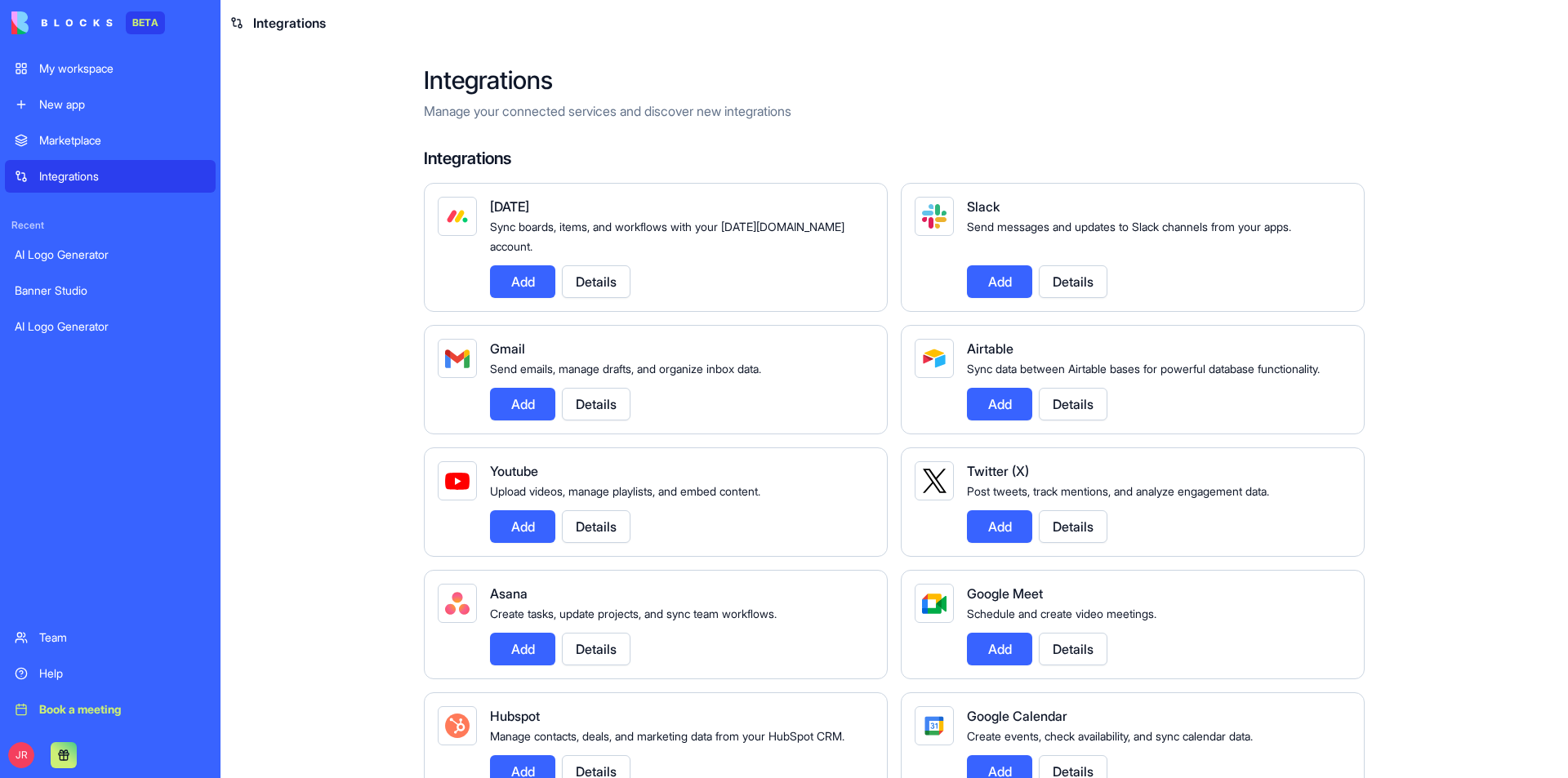
click at [84, 151] on link "Marketplace" at bounding box center [110, 140] width 211 height 33
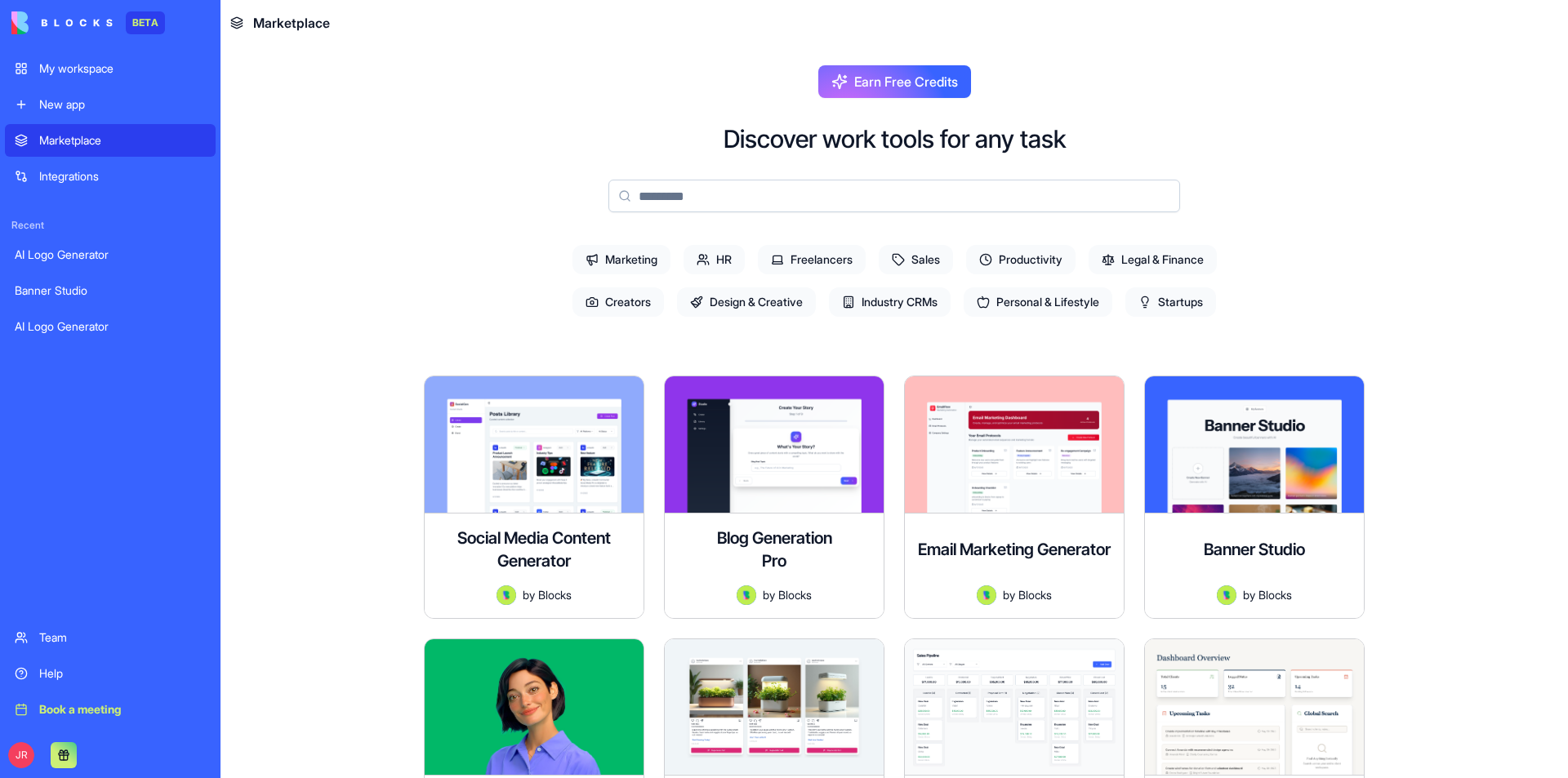
click at [1198, 299] on span "Startups" at bounding box center [1170, 301] width 91 height 29
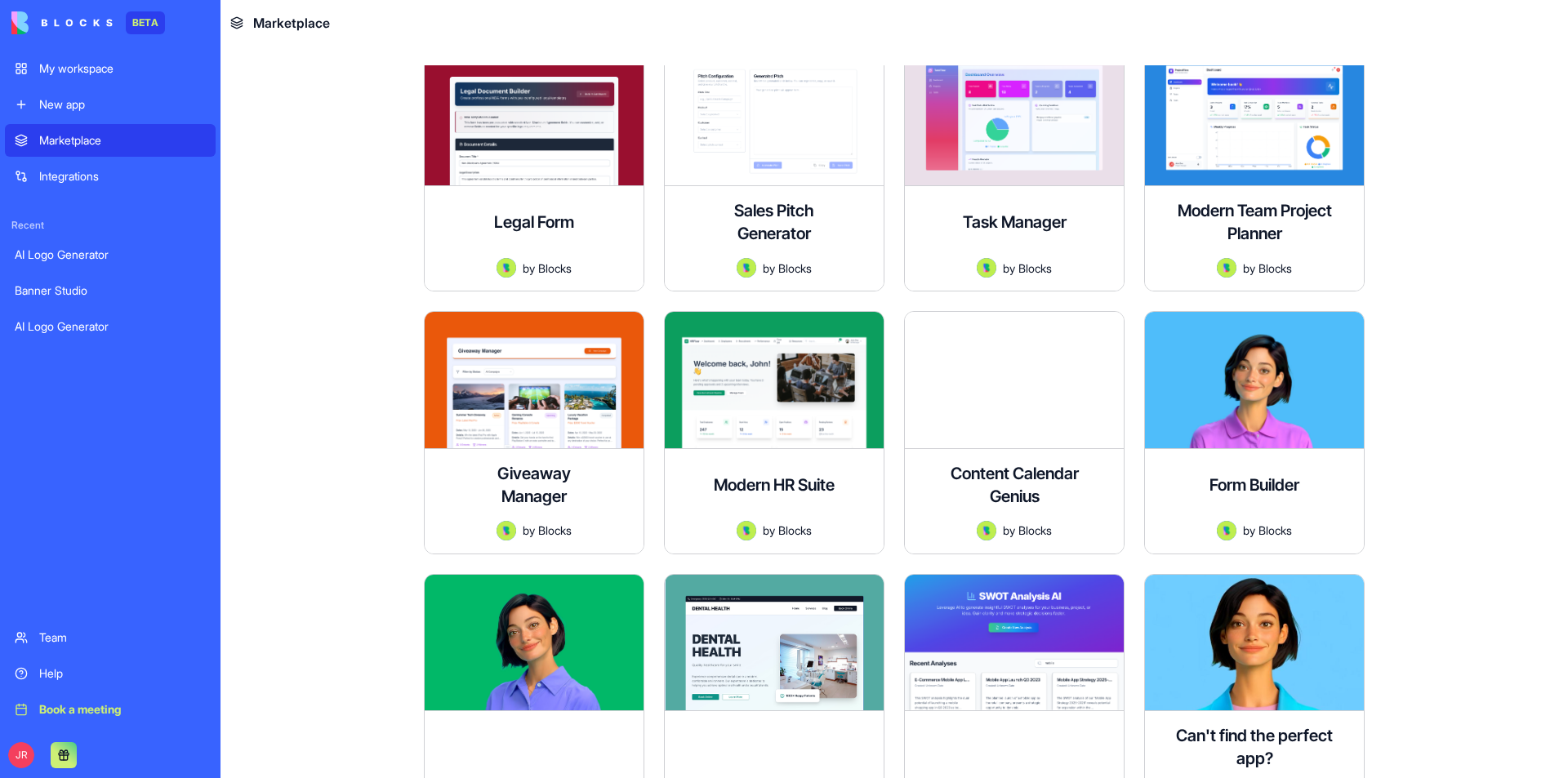
scroll to position [829, 0]
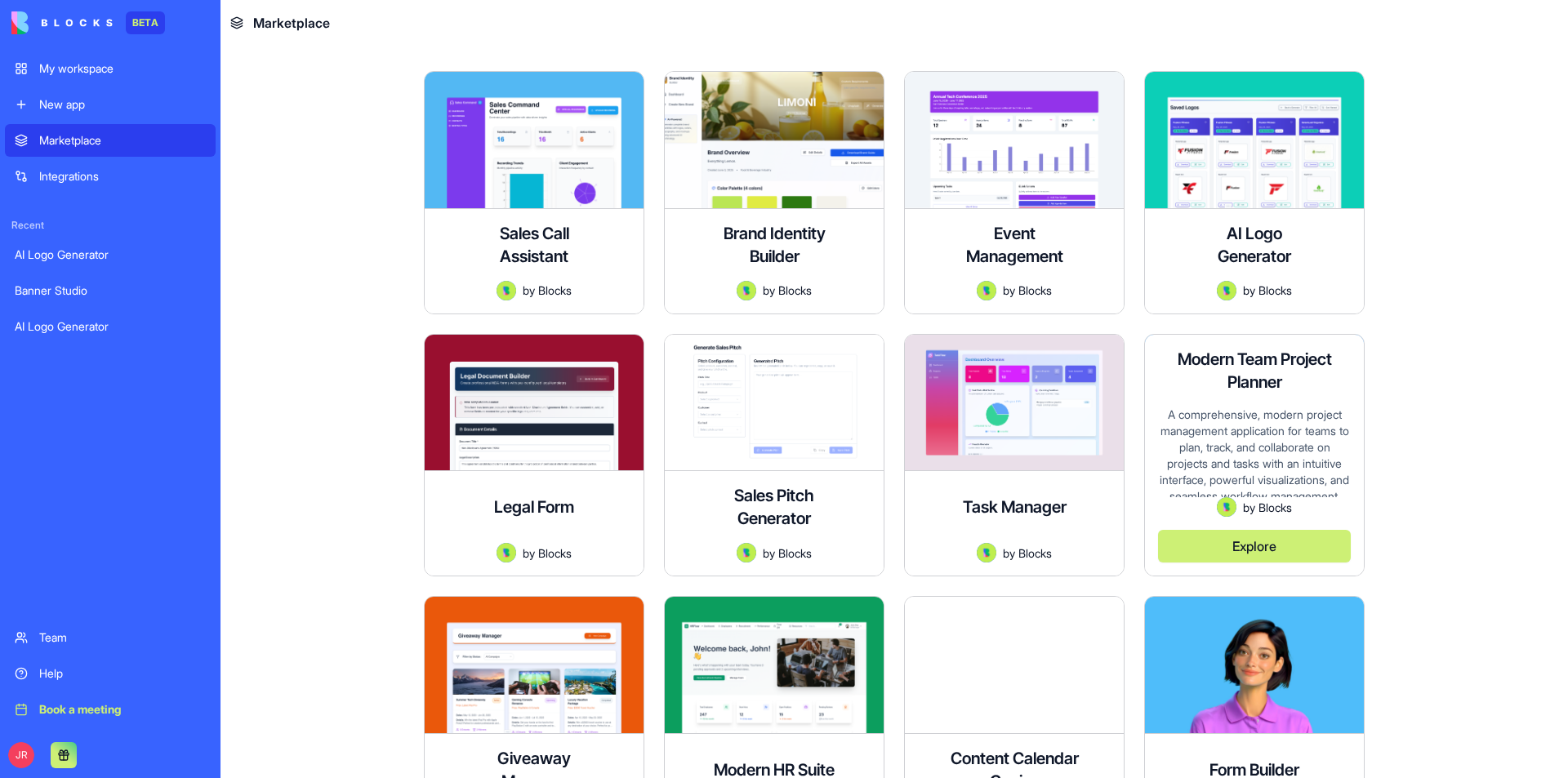
click at [1274, 551] on button "Explore" at bounding box center [1254, 545] width 193 height 33
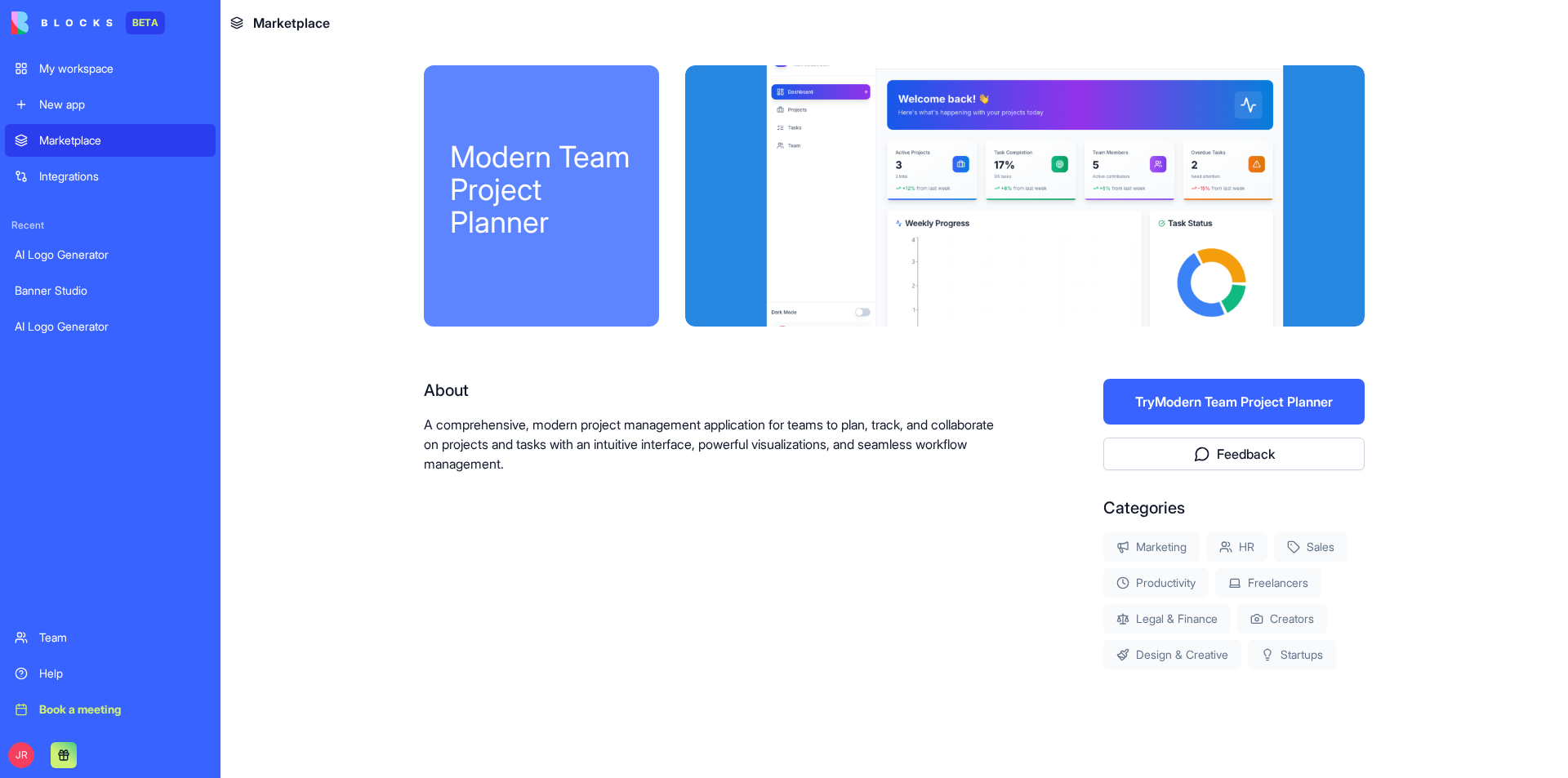
click at [1198, 408] on button "Try Modern Team Project Planner" at bounding box center [1234, 402] width 262 height 46
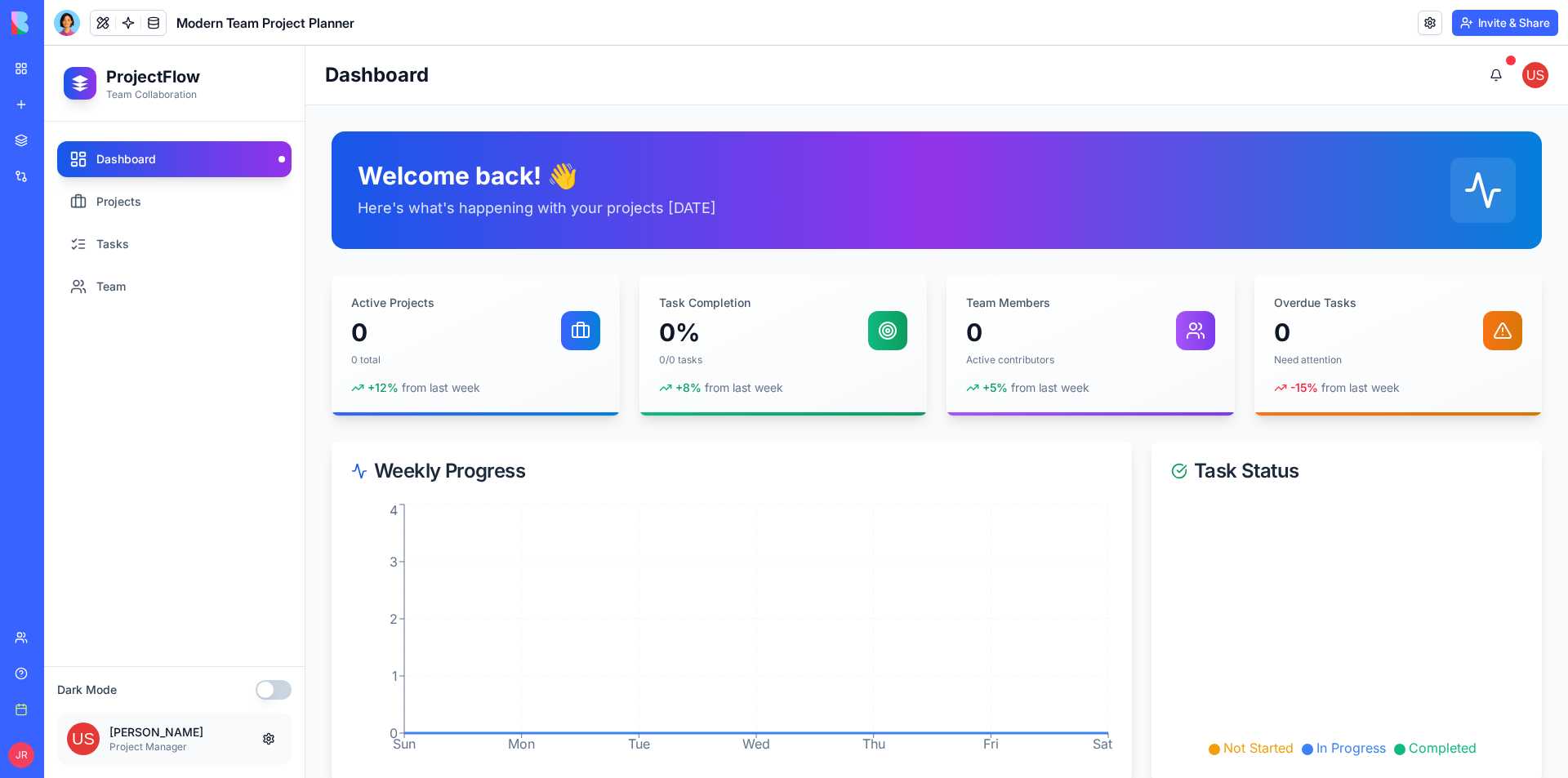
click at [273, 691] on button "button" at bounding box center [273, 690] width 36 height 19
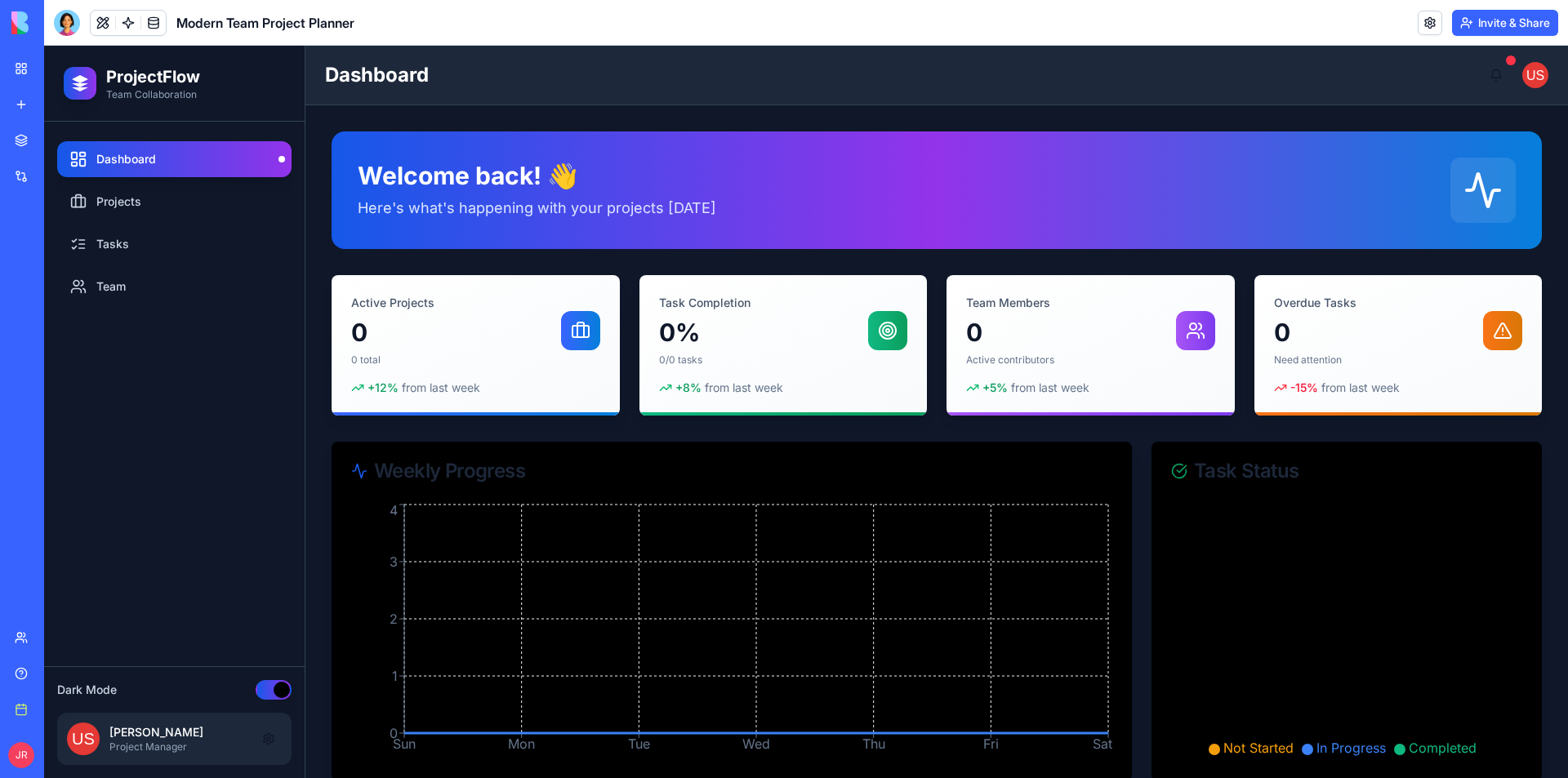
click at [273, 691] on button "button" at bounding box center [273, 690] width 36 height 19
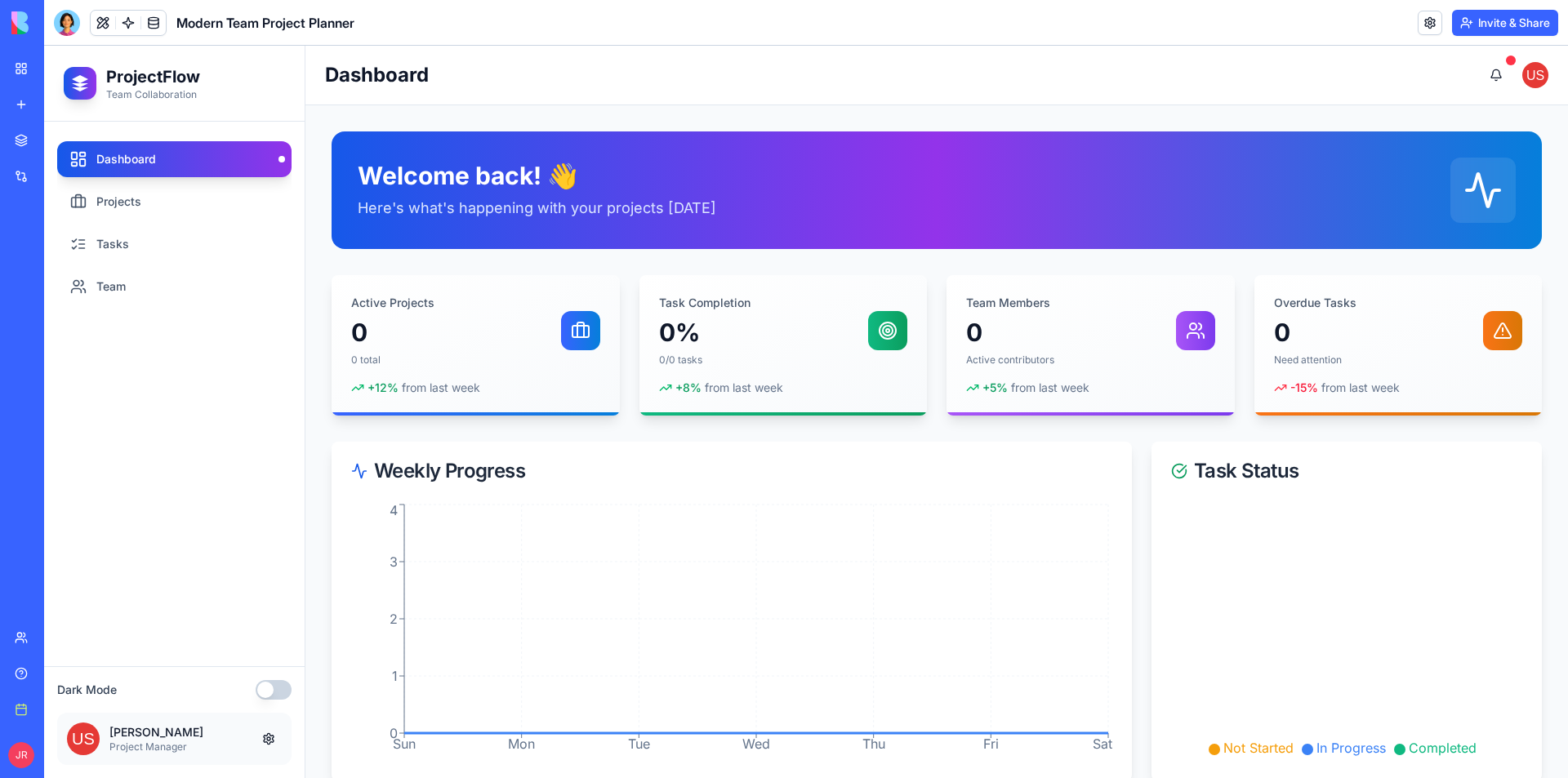
click at [26, 25] on img at bounding box center [62, 23] width 101 height 23
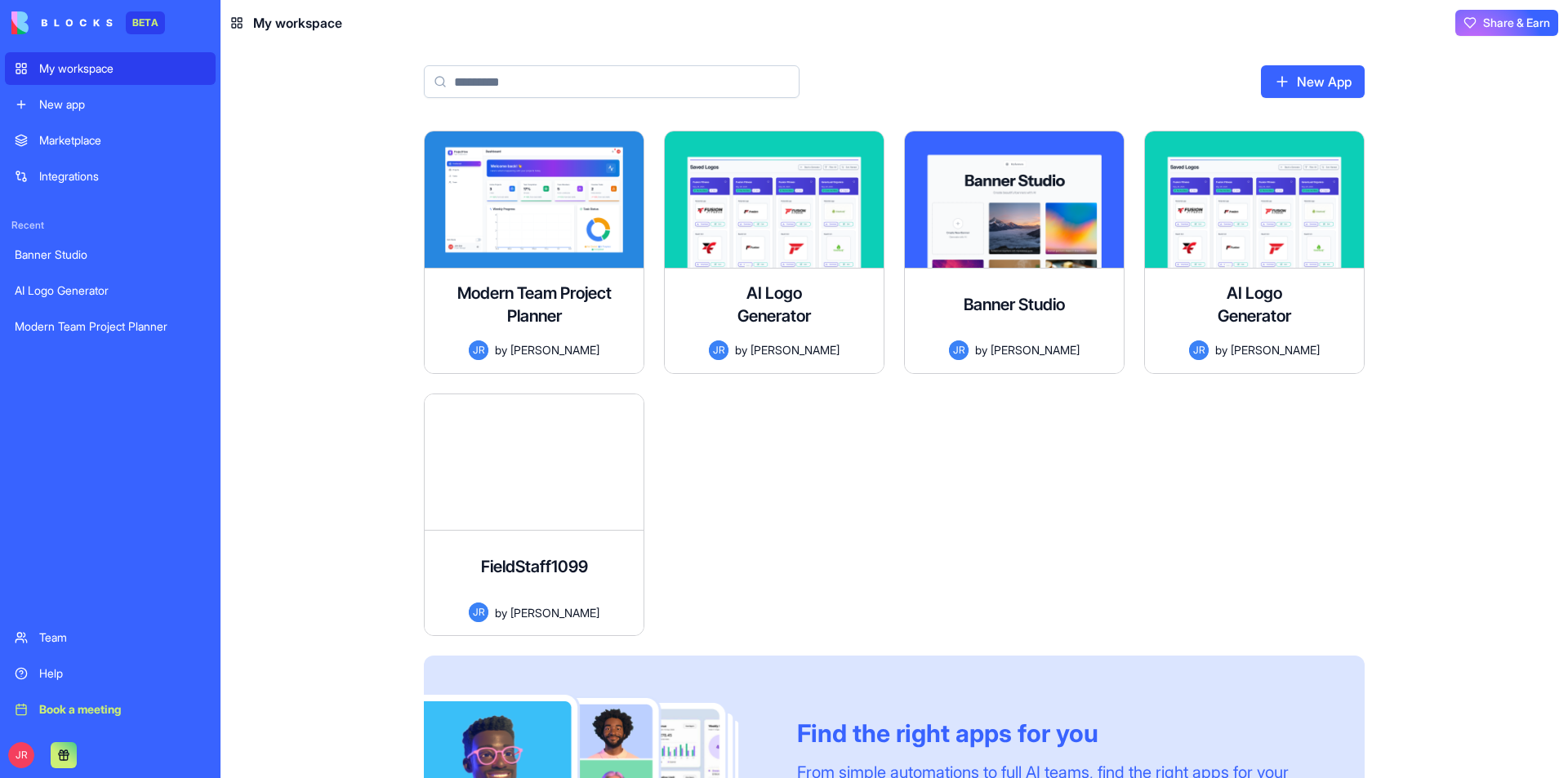
click at [91, 72] on div "My workspace" at bounding box center [122, 69] width 167 height 17
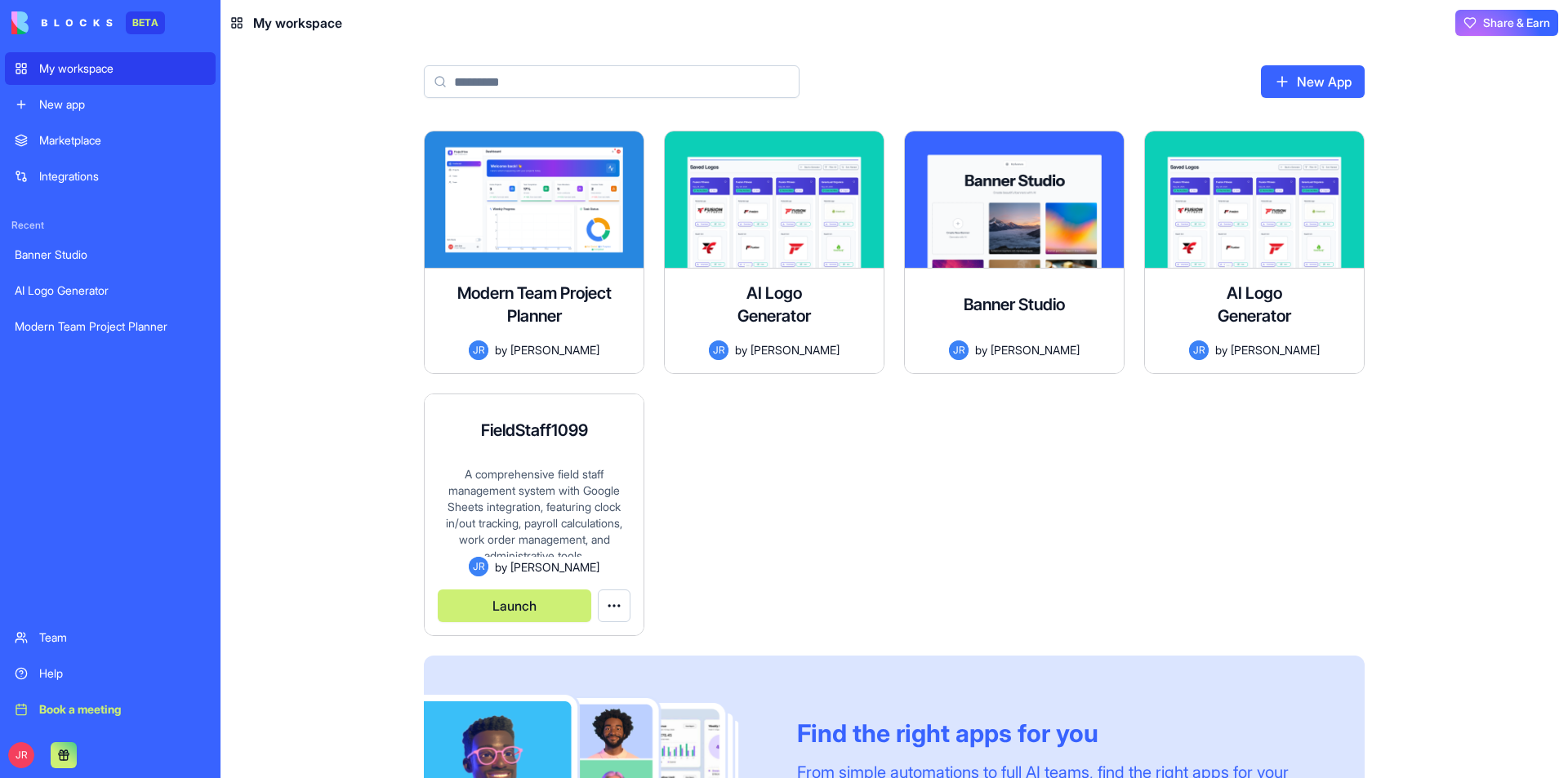
click at [520, 596] on button "Launch" at bounding box center [515, 605] width 153 height 33
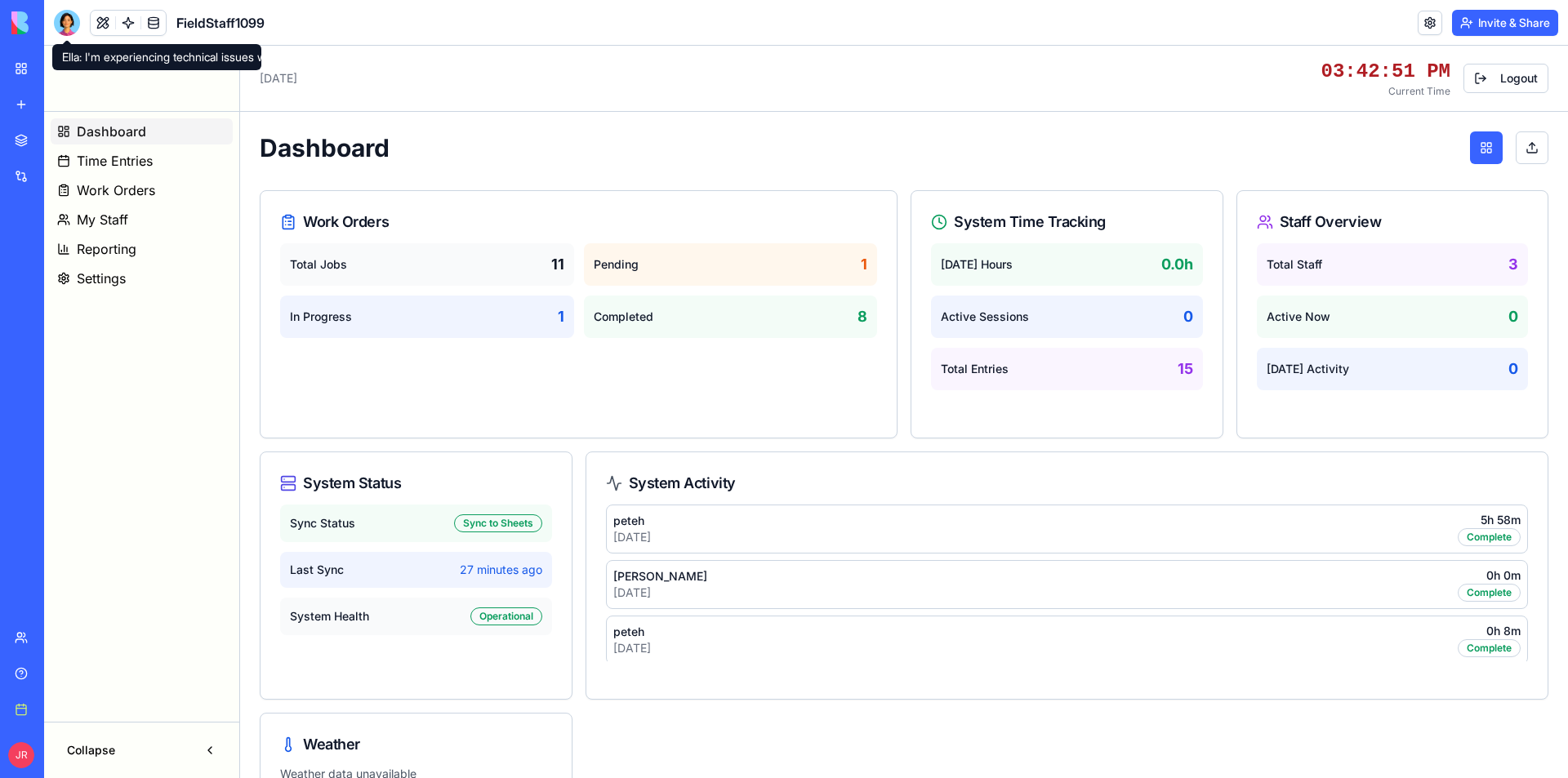
click at [63, 21] on div at bounding box center [67, 23] width 26 height 26
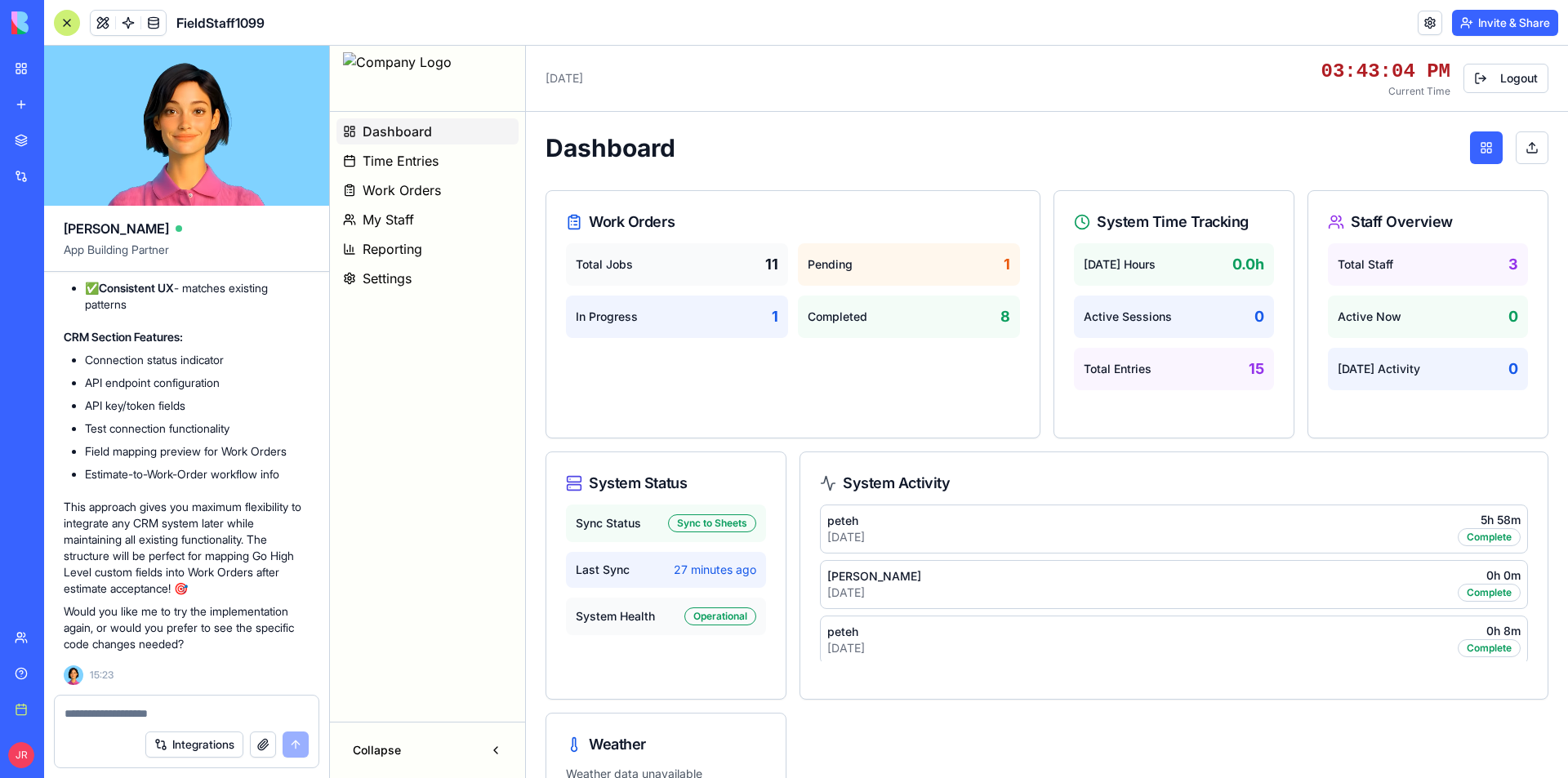
scroll to position [335446, 0]
click at [103, 19] on button at bounding box center [103, 23] width 25 height 25
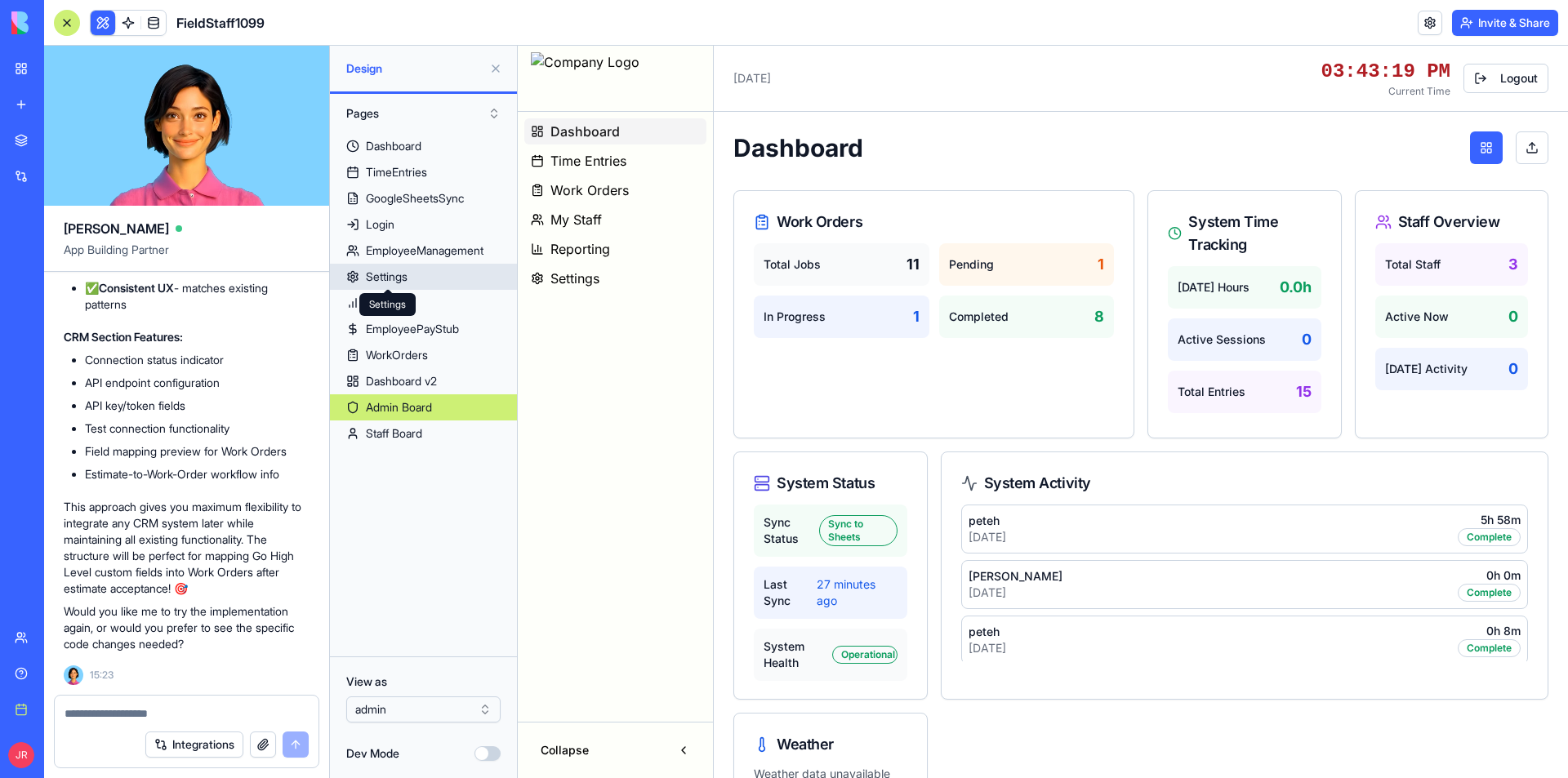
click at [394, 283] on div "Settings" at bounding box center [386, 277] width 41 height 17
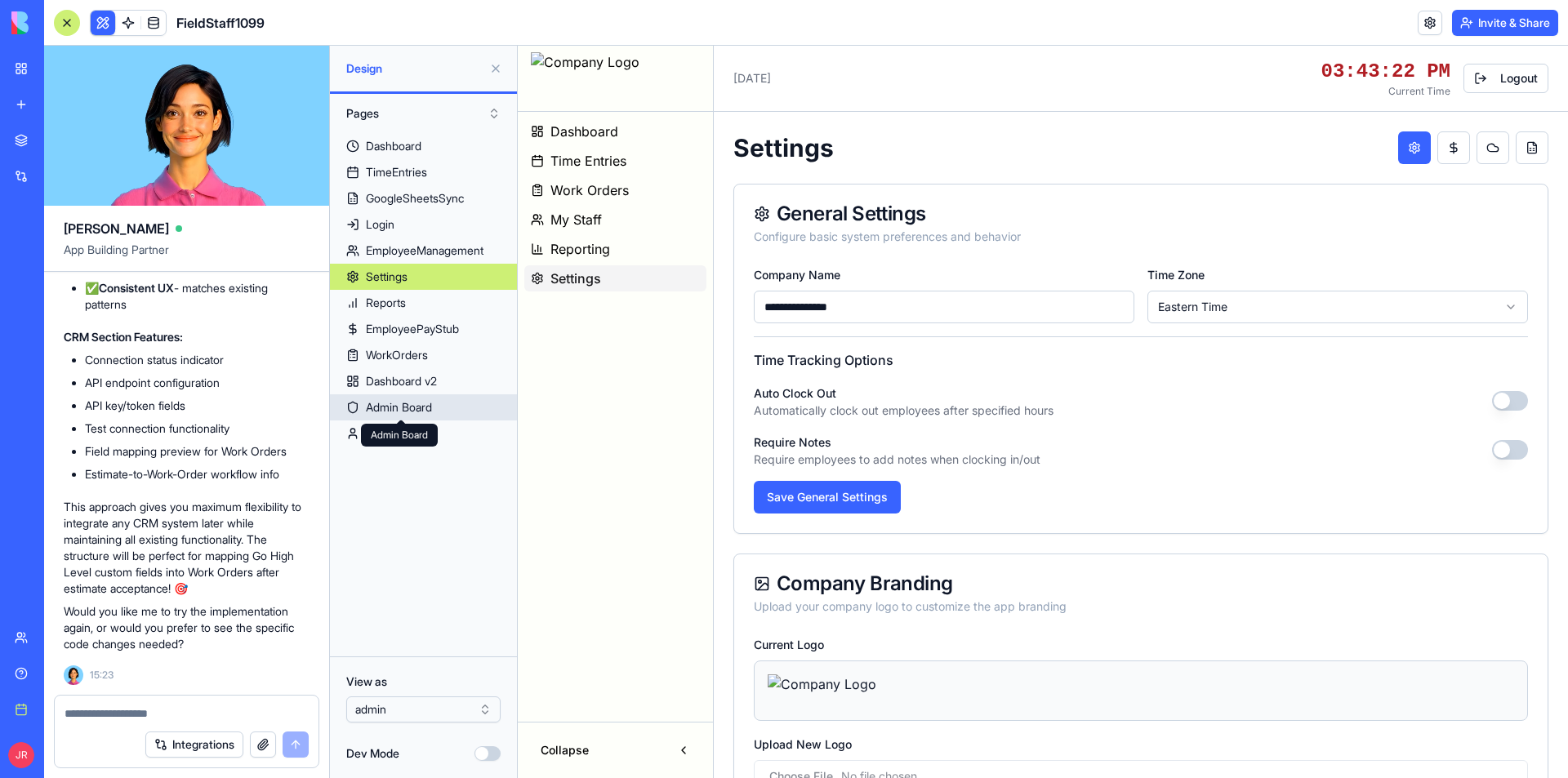
click at [411, 406] on div "Admin Board" at bounding box center [398, 407] width 66 height 17
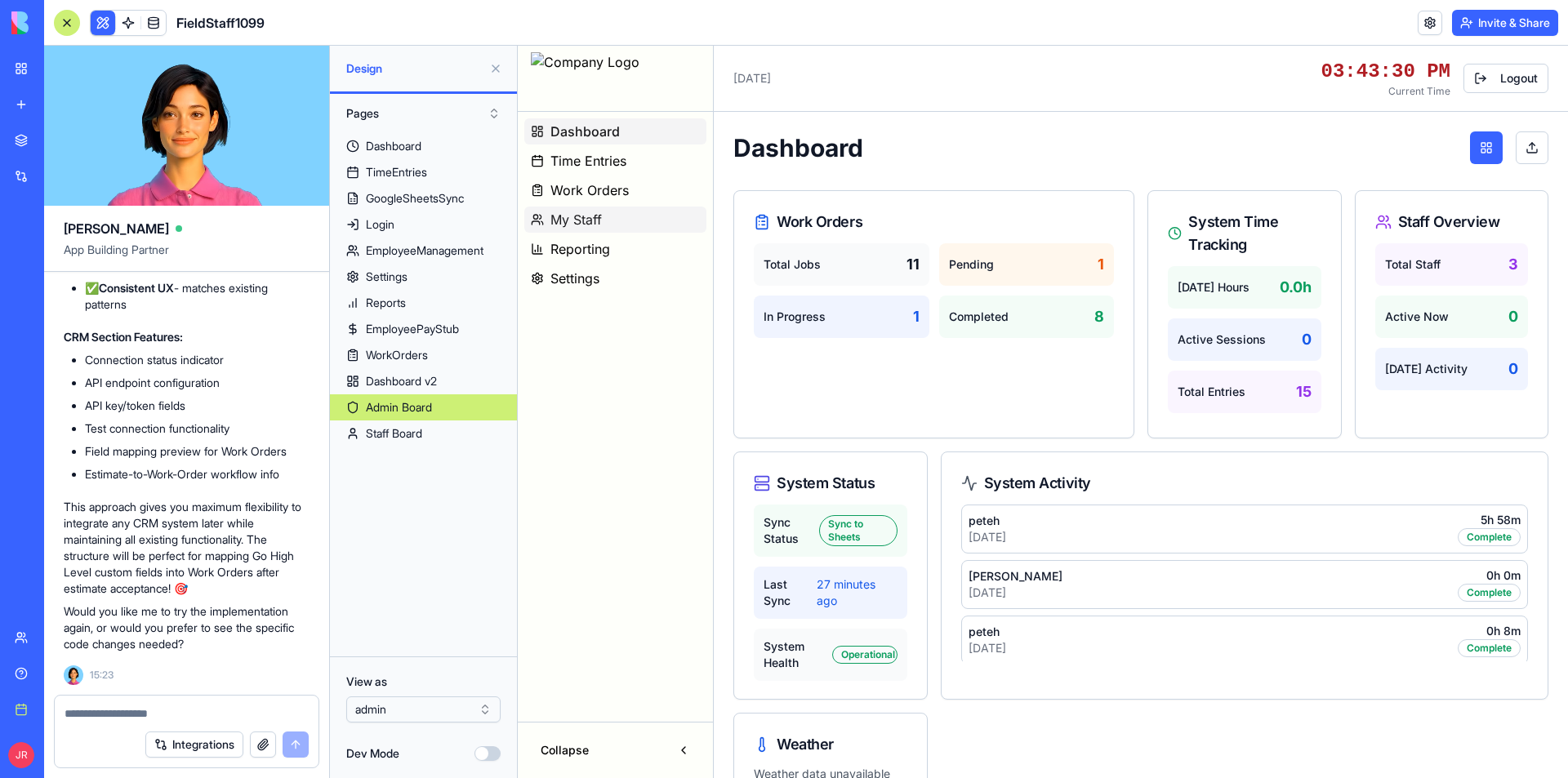
click at [590, 217] on span "My Staff" at bounding box center [576, 219] width 51 height 19
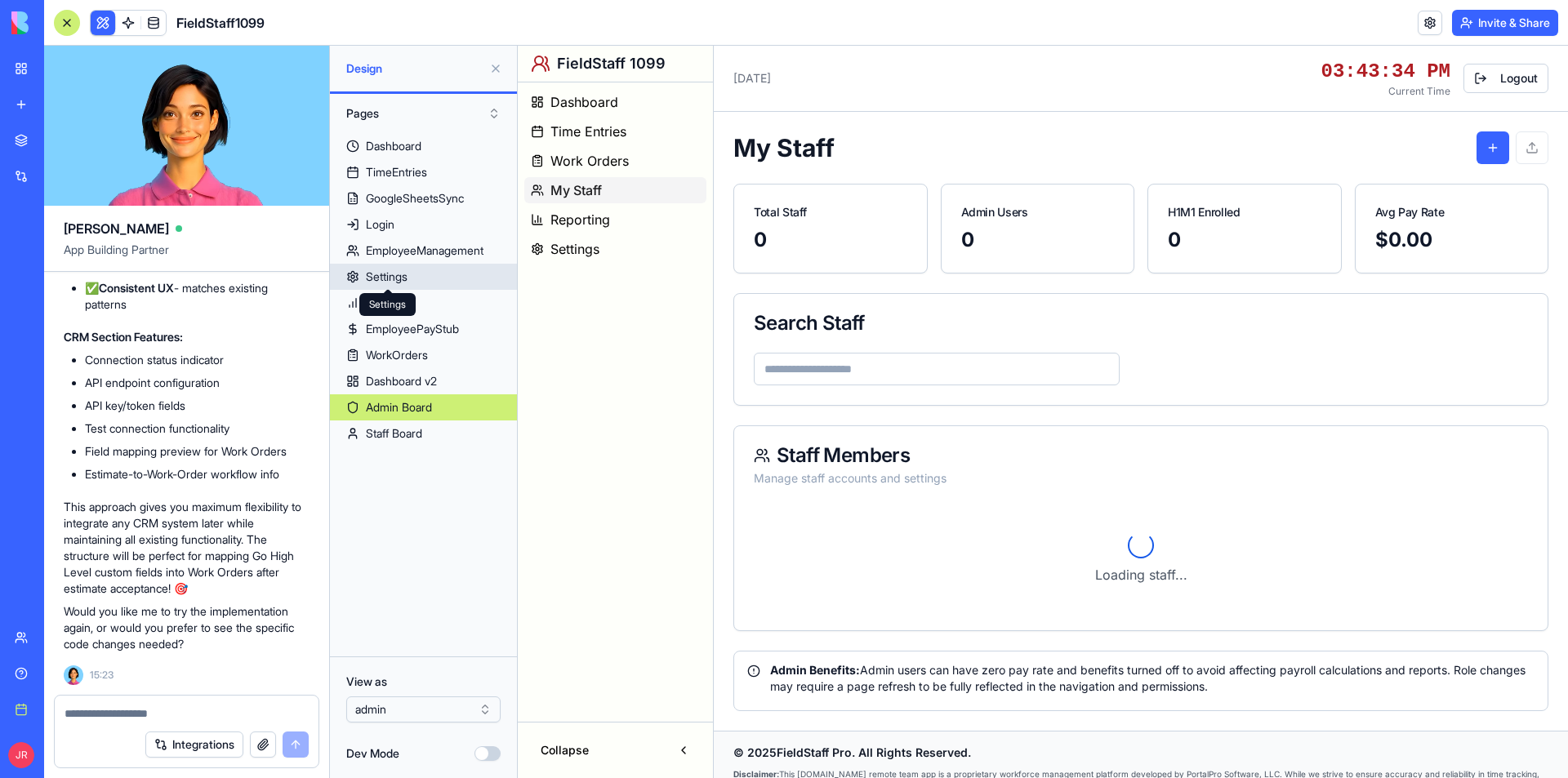
click at [405, 277] on div "Settings" at bounding box center [386, 277] width 41 height 17
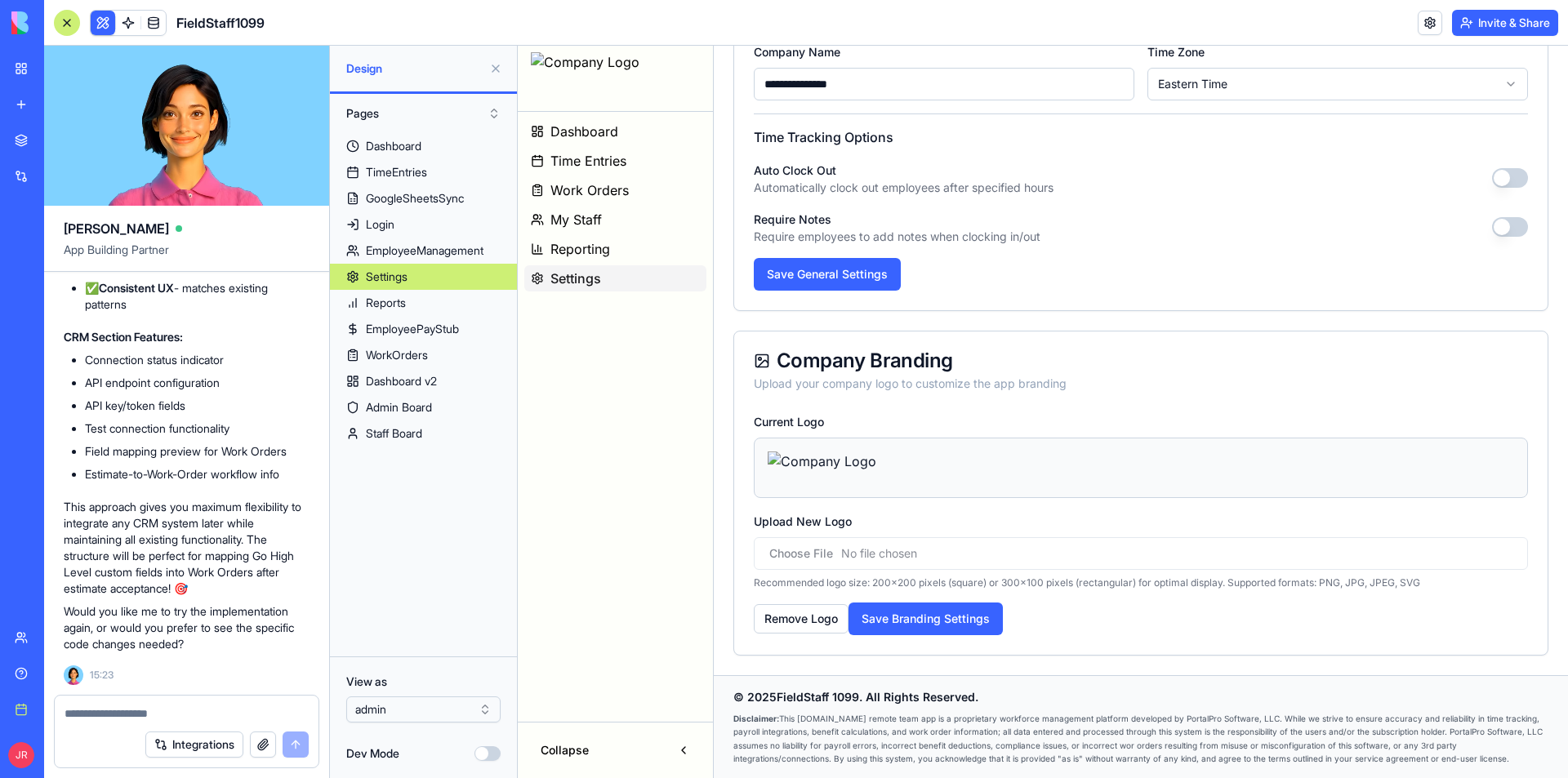
scroll to position [335609, 0]
click at [485, 749] on button "Dev Mode" at bounding box center [487, 753] width 26 height 15
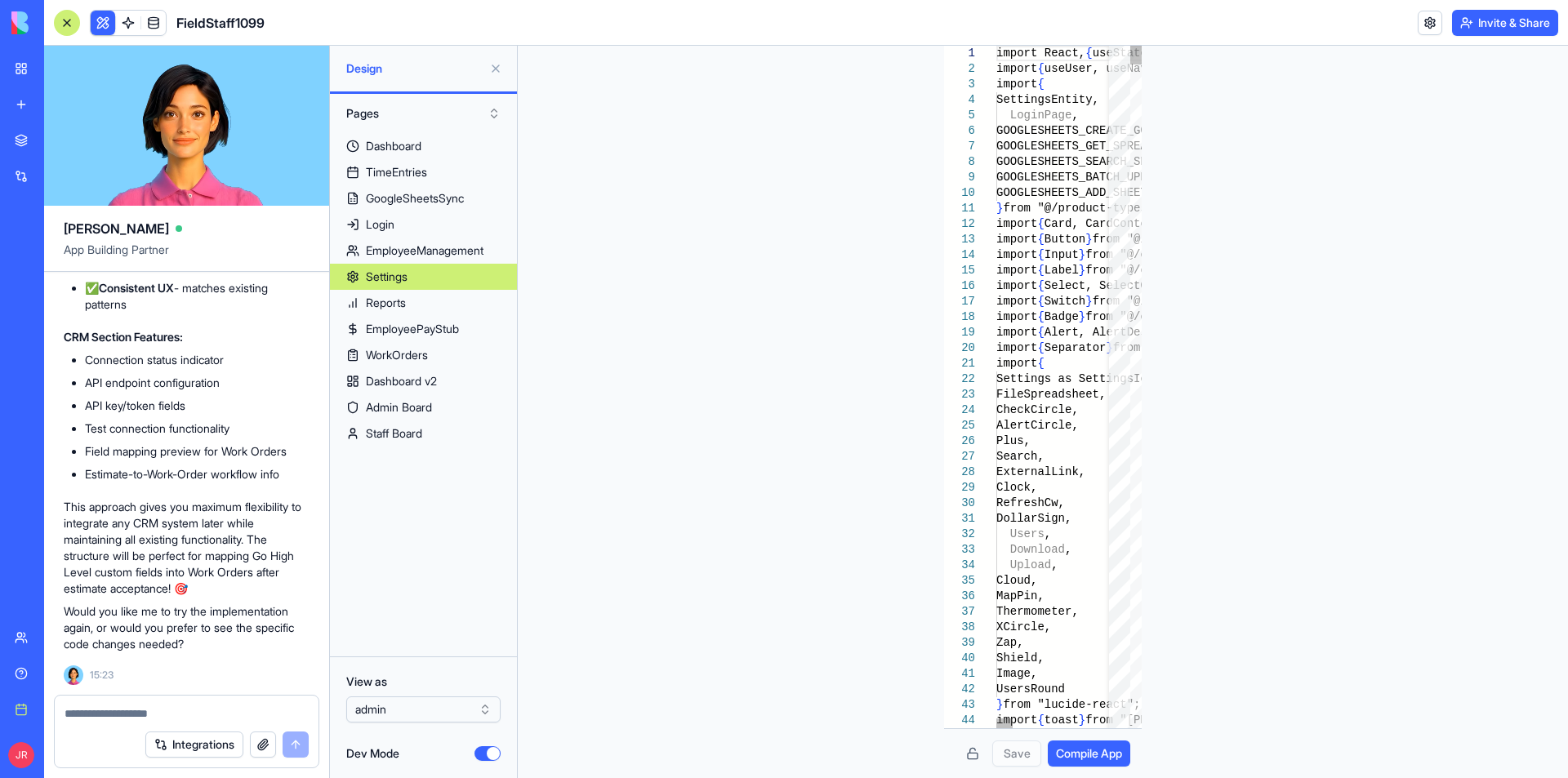
click at [1379, 289] on div "1 2 3 4 5 6 7 8 9 10 11 12 13 14 15 16 17 18 19 20 21 22 23 24 25 26 27 28 29 3…" at bounding box center [1043, 411] width 1051 height 732
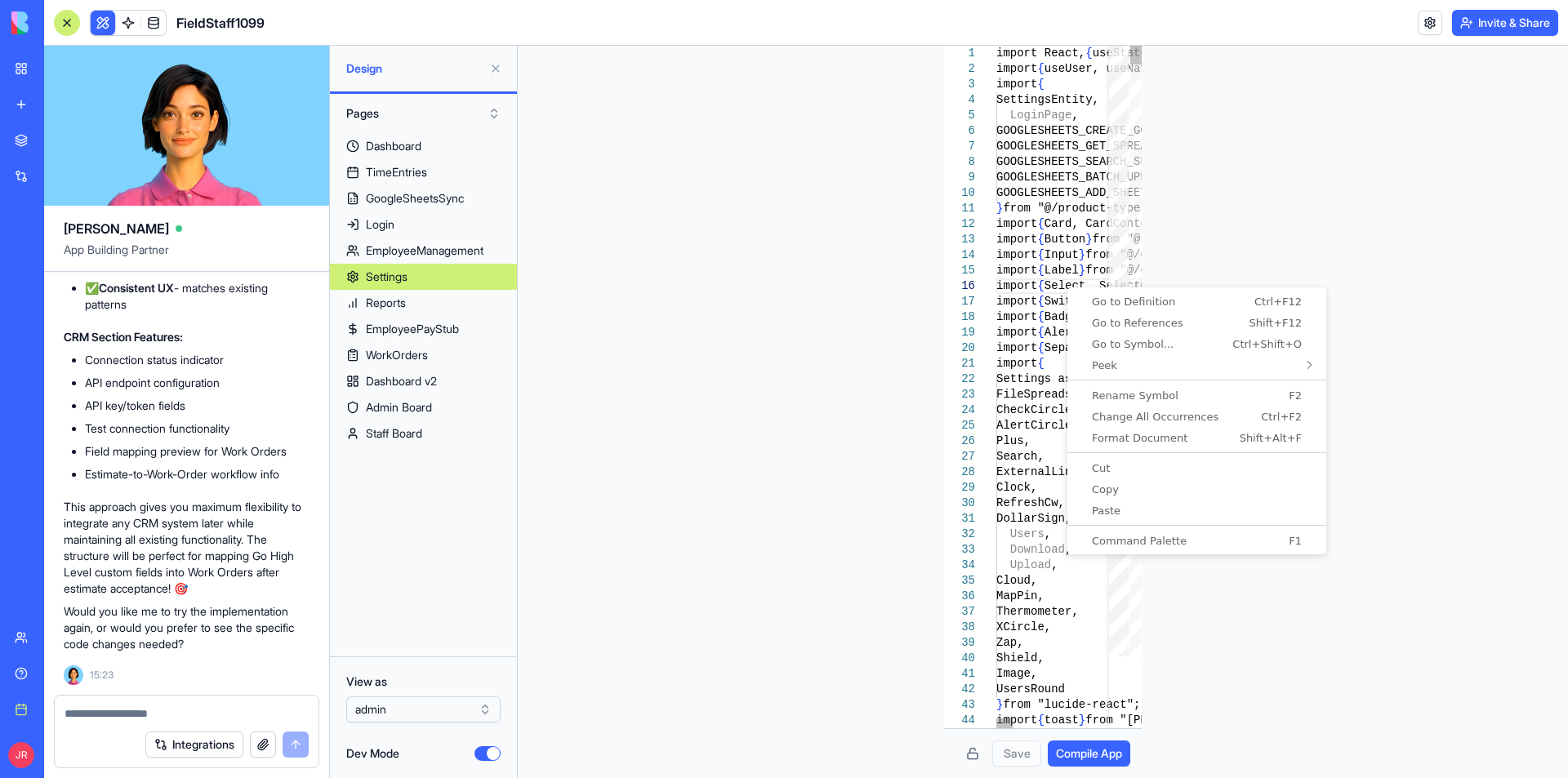
type textarea "**********"
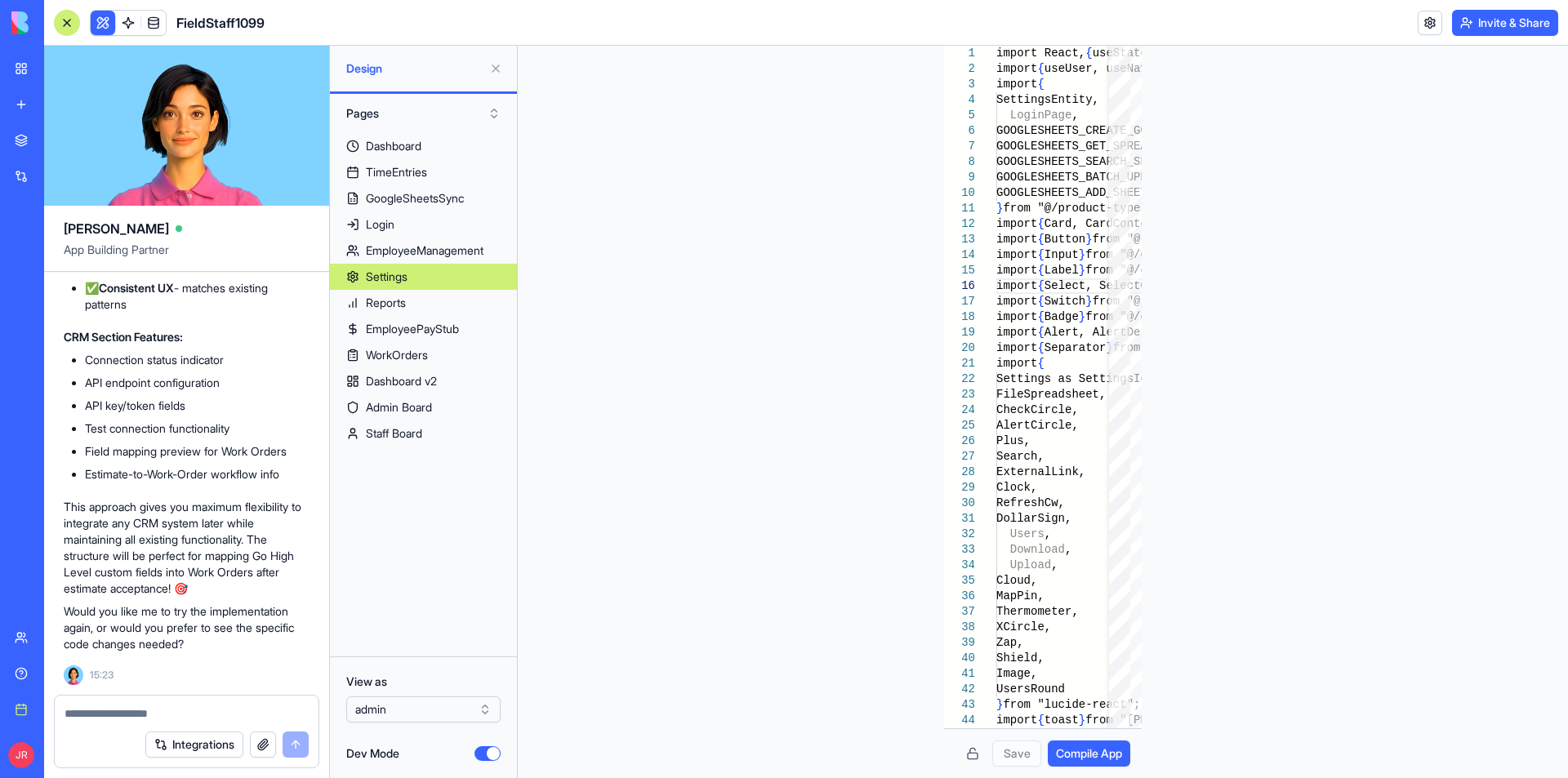
scroll to position [336181, 0]
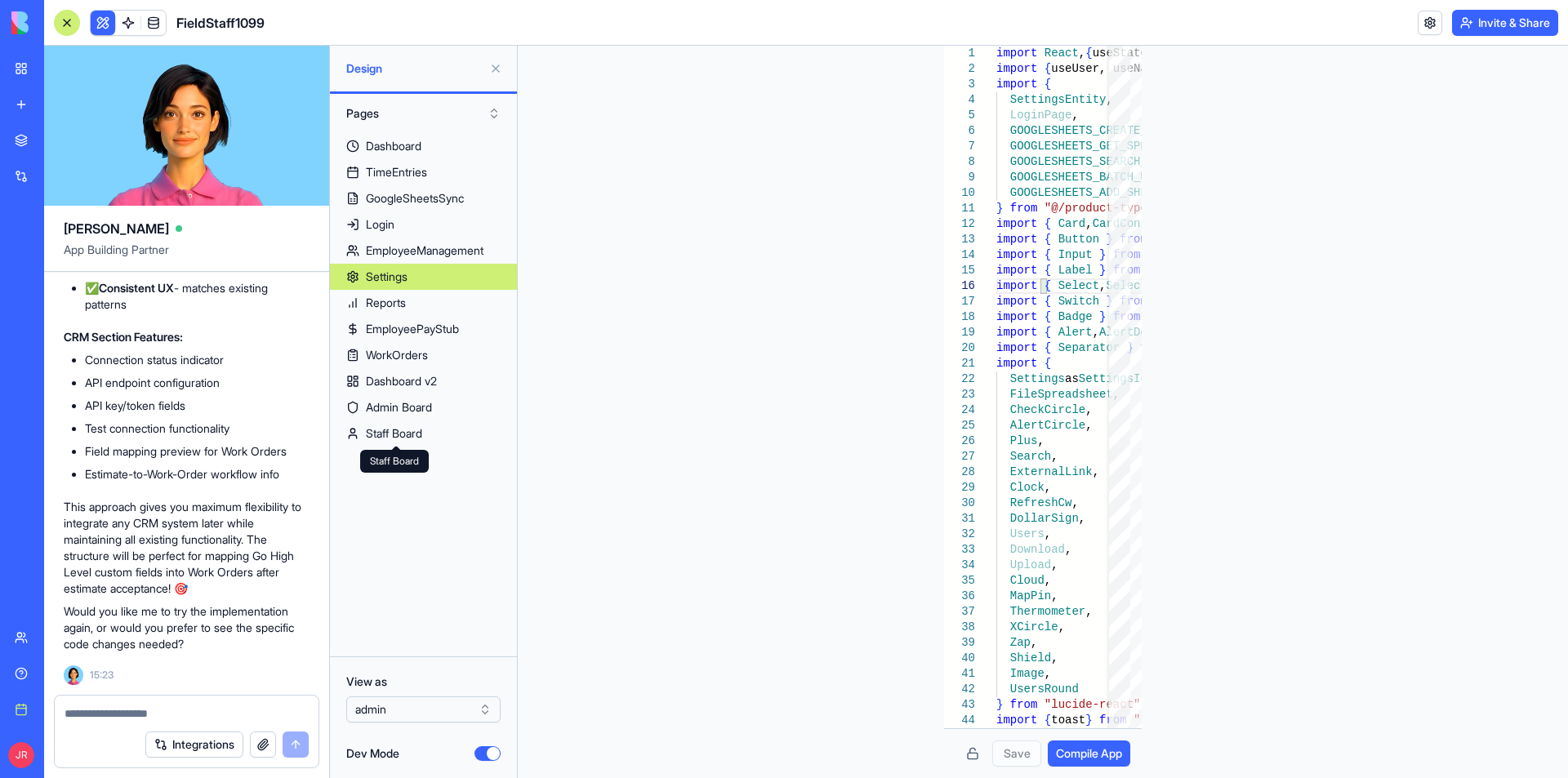
click at [33, 68] on link "My workspace" at bounding box center [38, 68] width 65 height 33
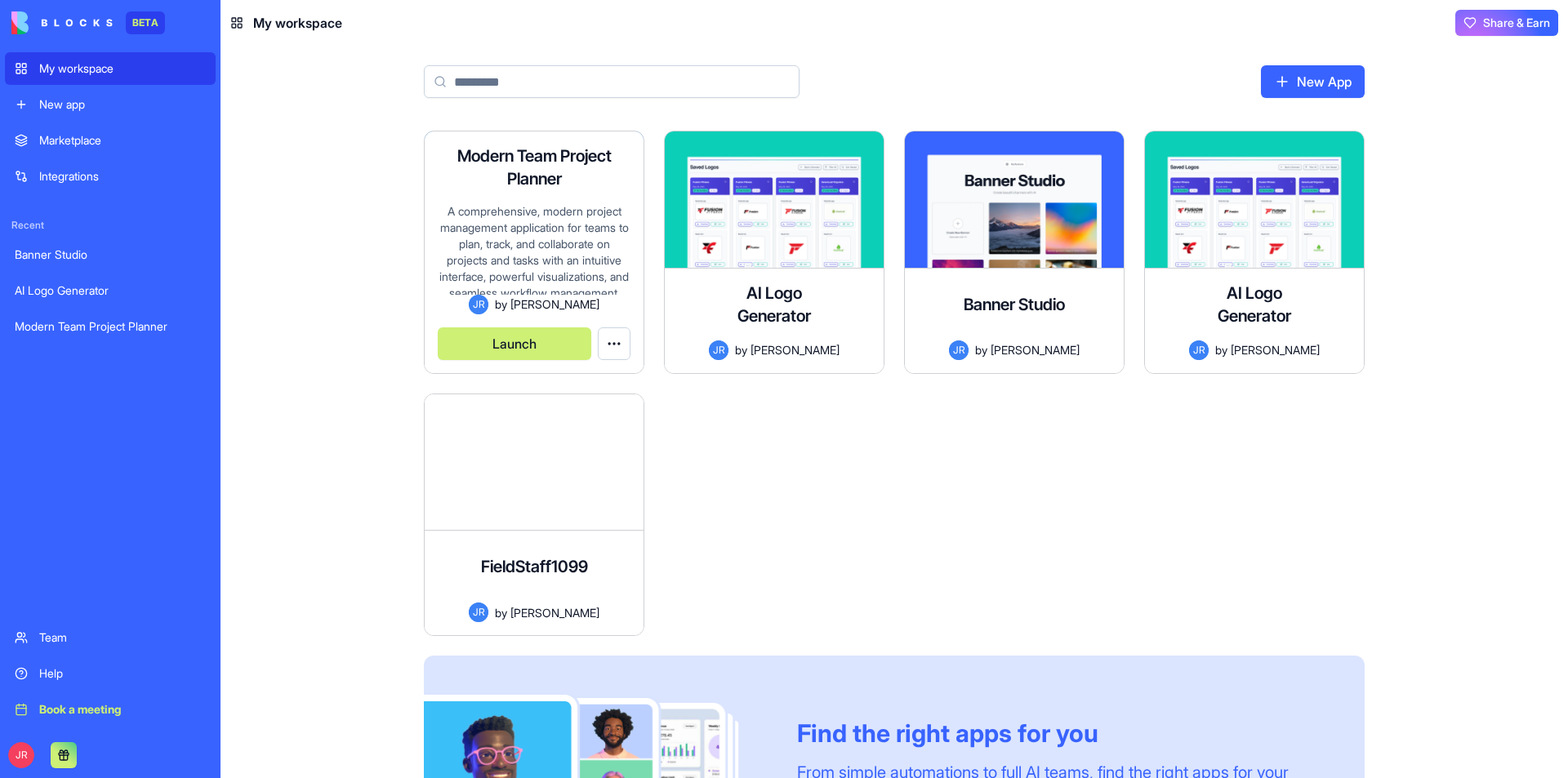
click at [537, 365] on div "Modern Team Project Planner A comprehensive, modern project management applicat…" at bounding box center [534, 252] width 219 height 241
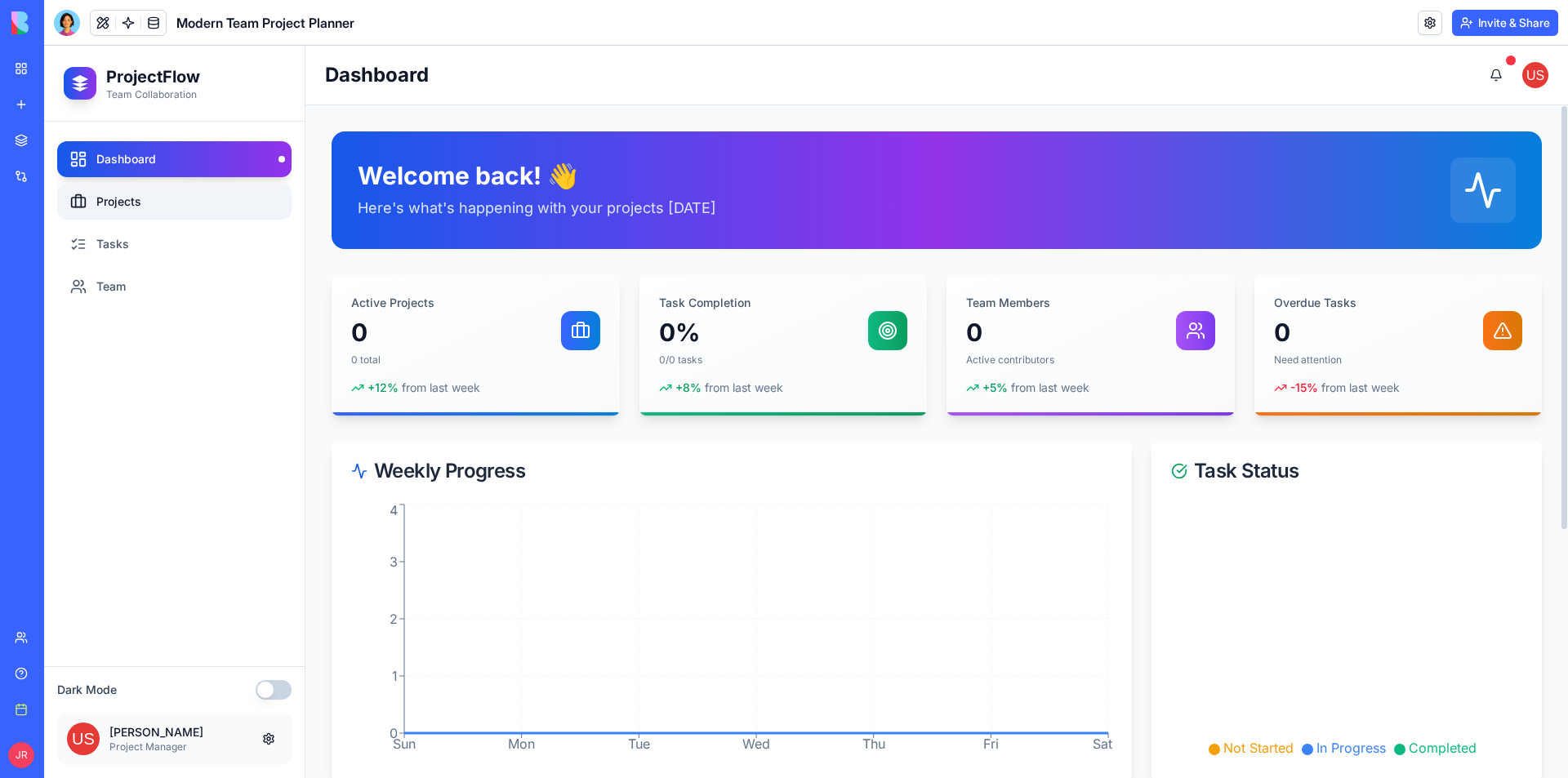
click at [165, 203] on link "Projects" at bounding box center [175, 201] width 234 height 36
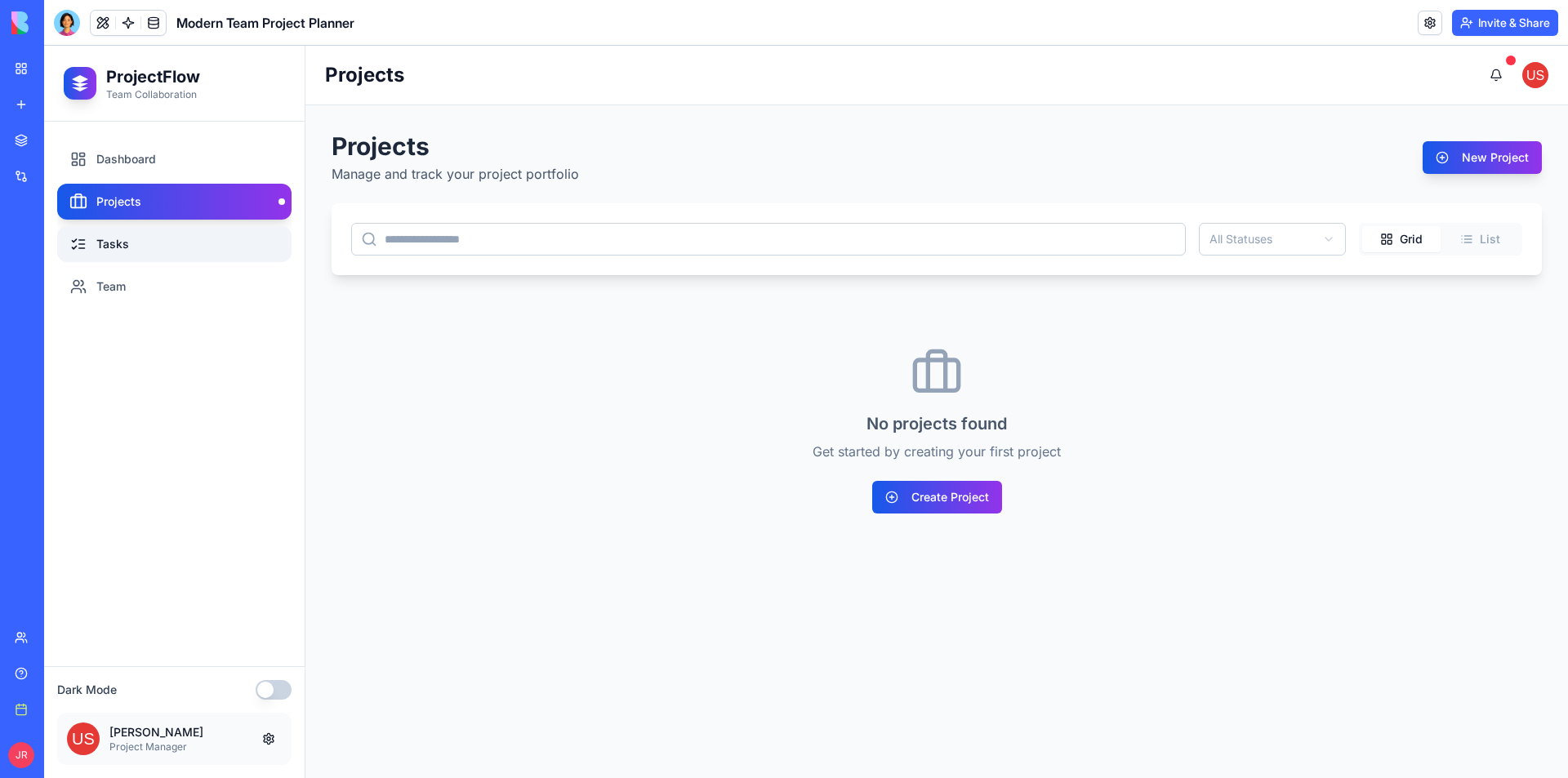
click at [160, 247] on link "Tasks" at bounding box center [175, 244] width 234 height 36
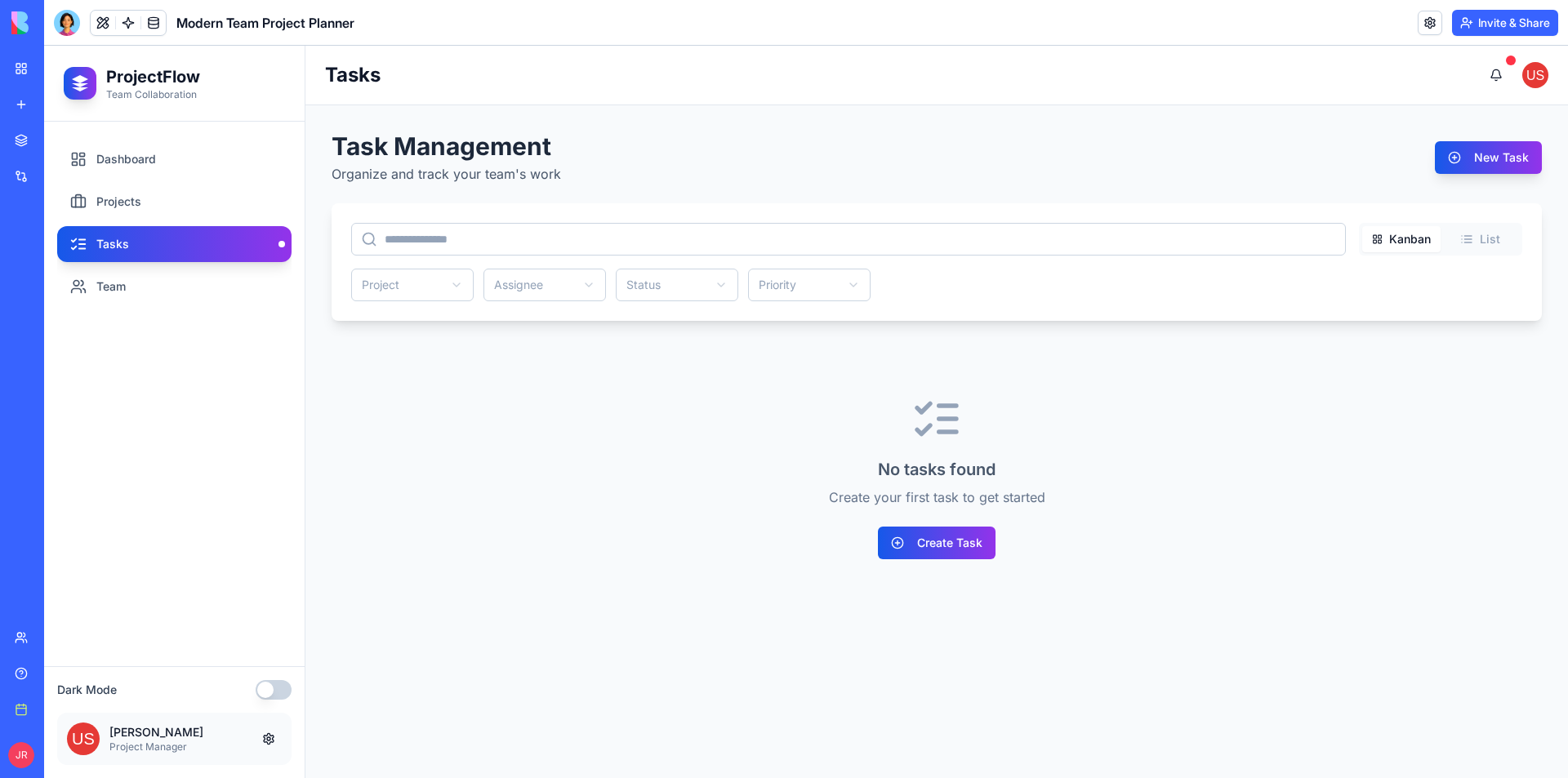
click at [271, 743] on button at bounding box center [269, 739] width 26 height 26
click at [117, 285] on link "Team" at bounding box center [175, 286] width 234 height 36
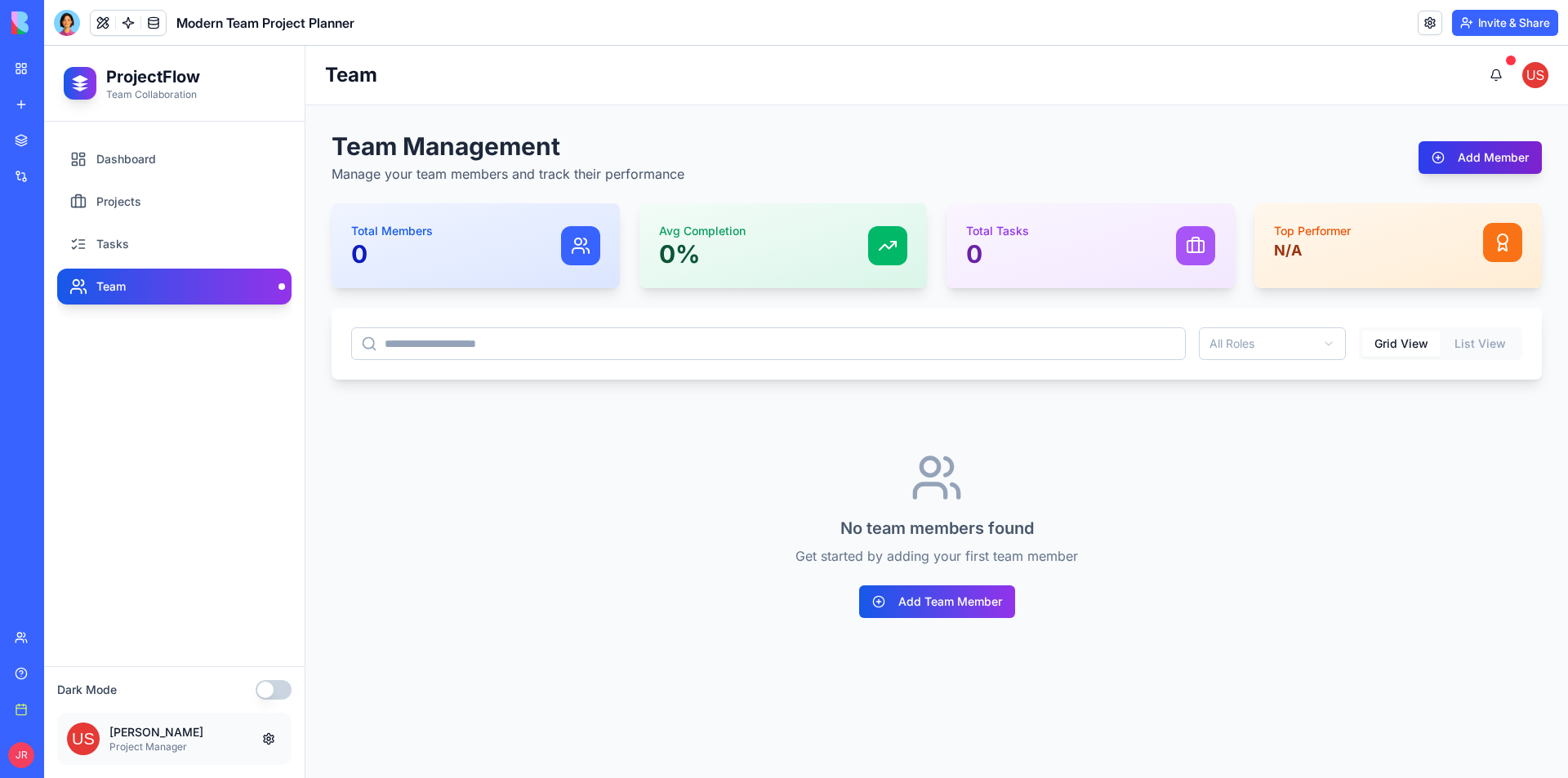
click at [1479, 167] on button "Add Member" at bounding box center [1481, 157] width 123 height 33
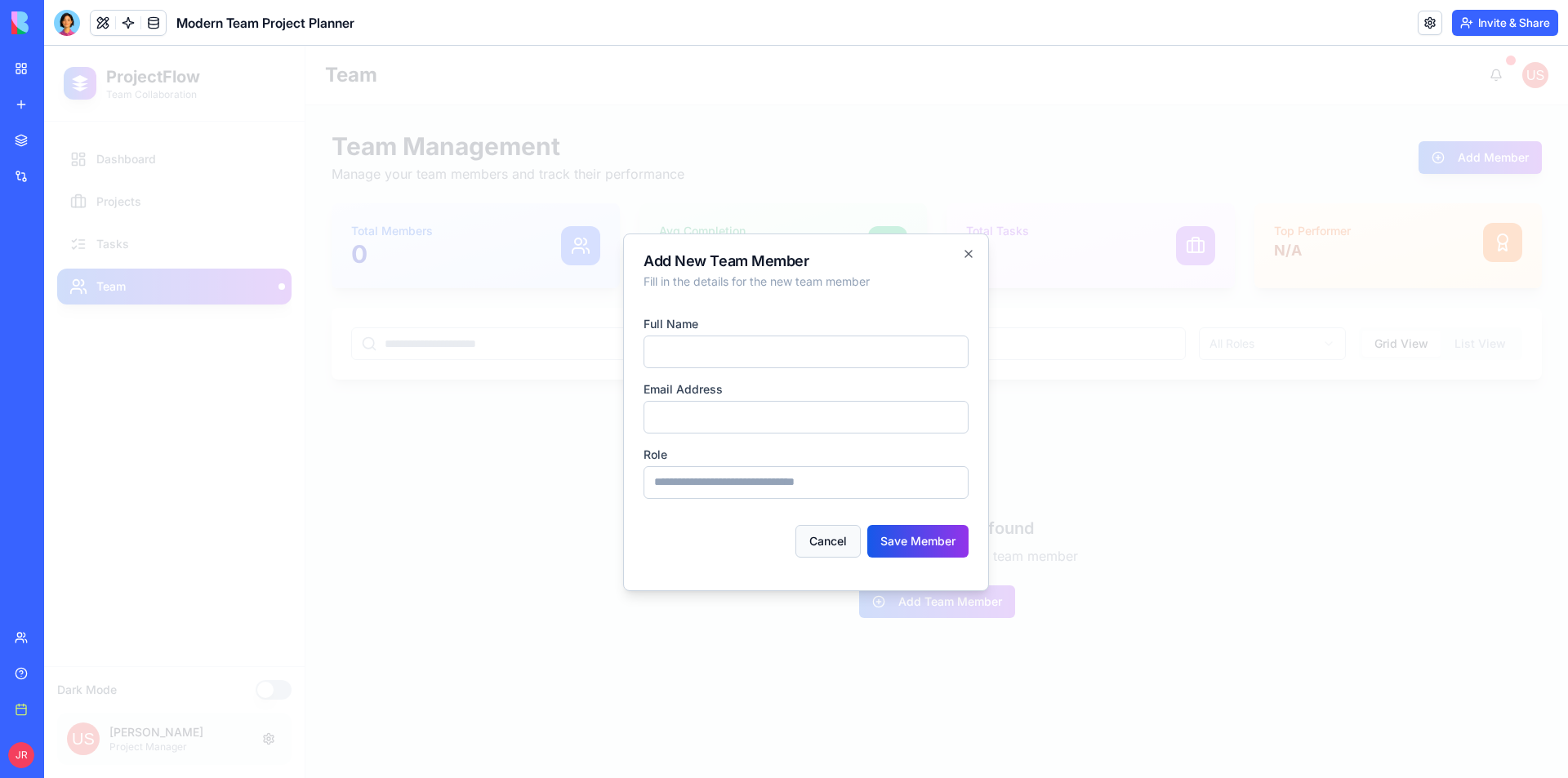
click at [835, 539] on button "Cancel" at bounding box center [829, 541] width 65 height 33
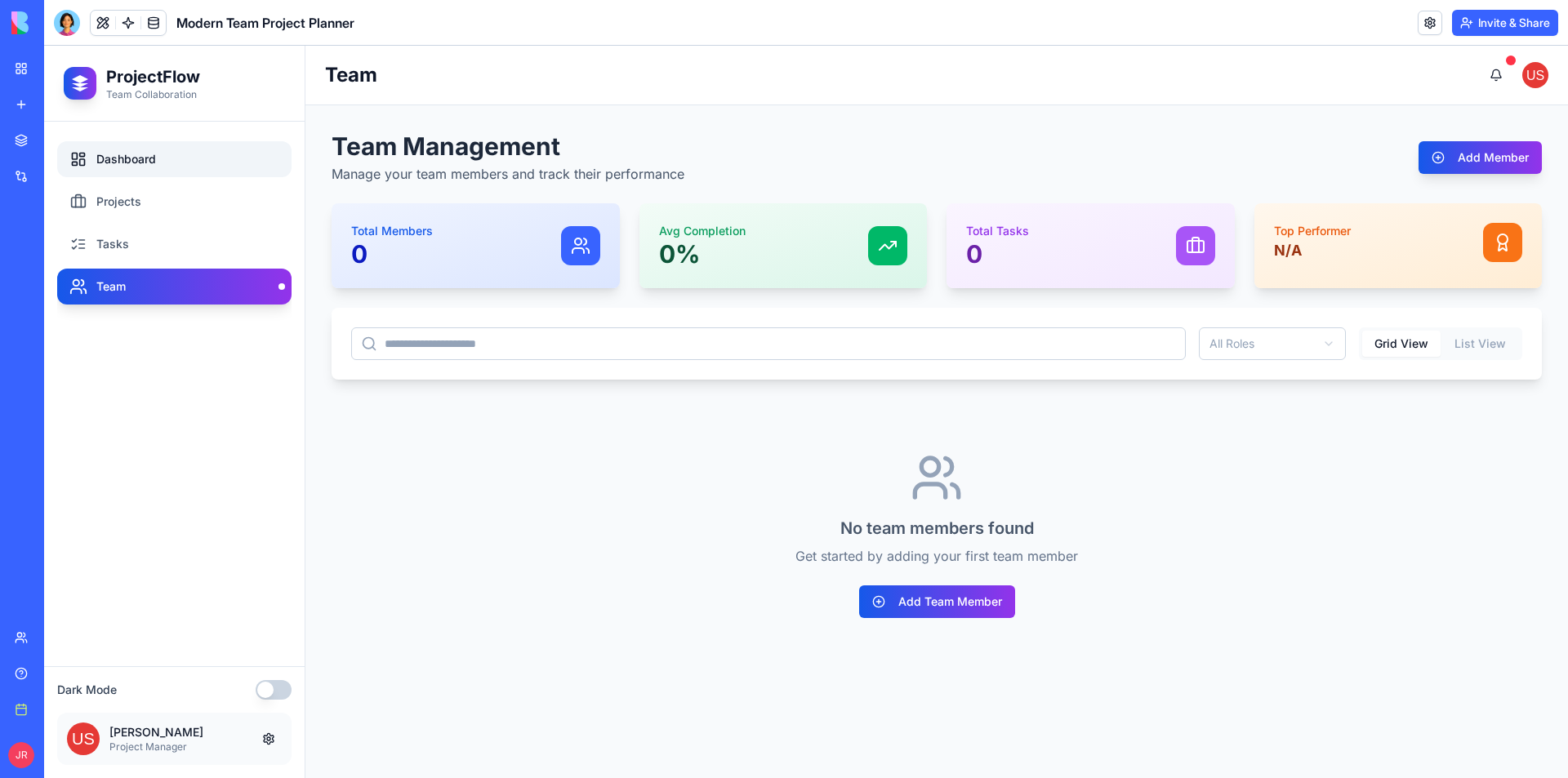
click at [204, 163] on link "Dashboard" at bounding box center [175, 159] width 234 height 36
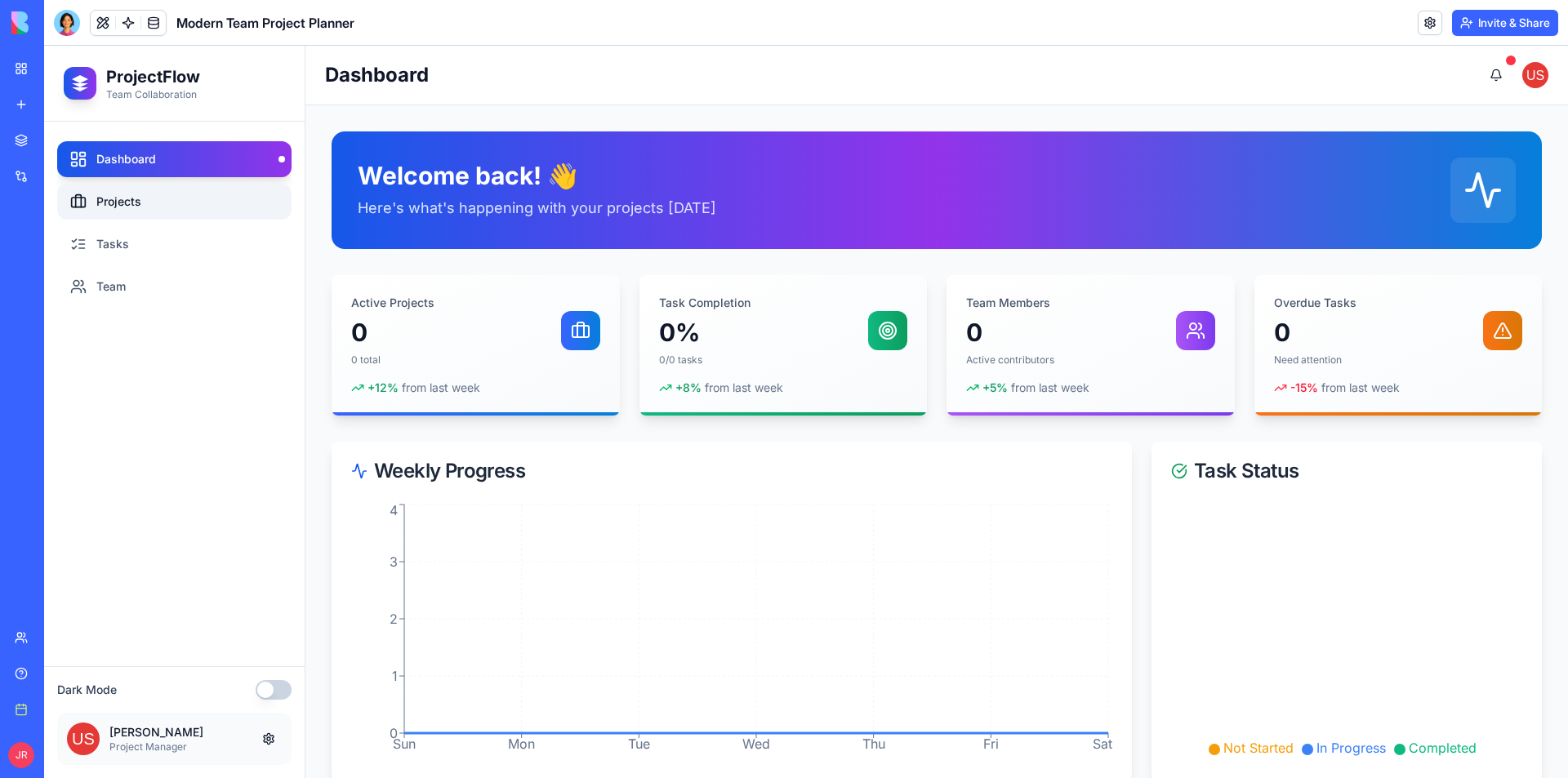
click at [116, 201] on link "Projects" at bounding box center [175, 201] width 234 height 36
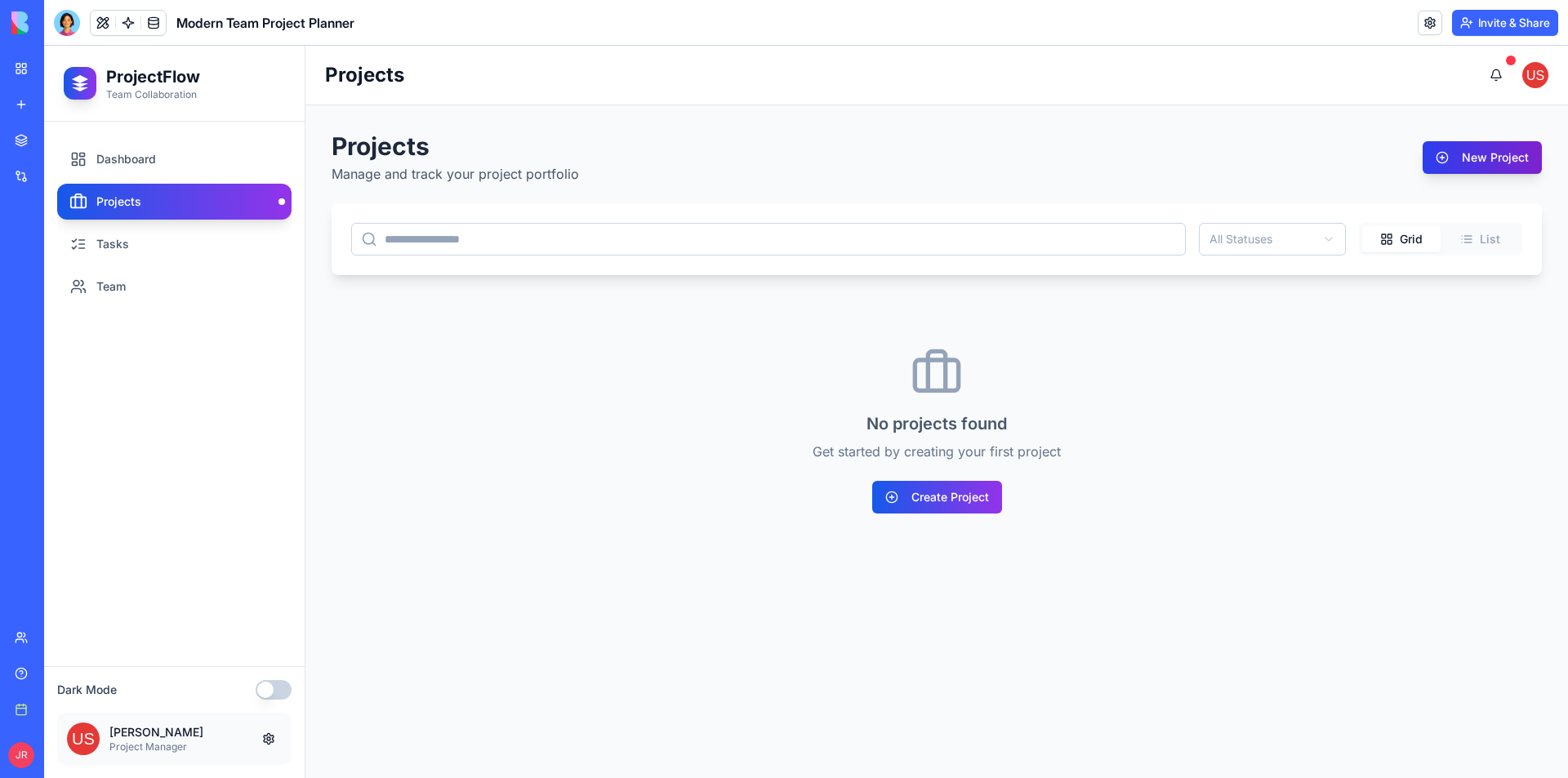
click at [1512, 153] on button "New Project" at bounding box center [1482, 157] width 119 height 33
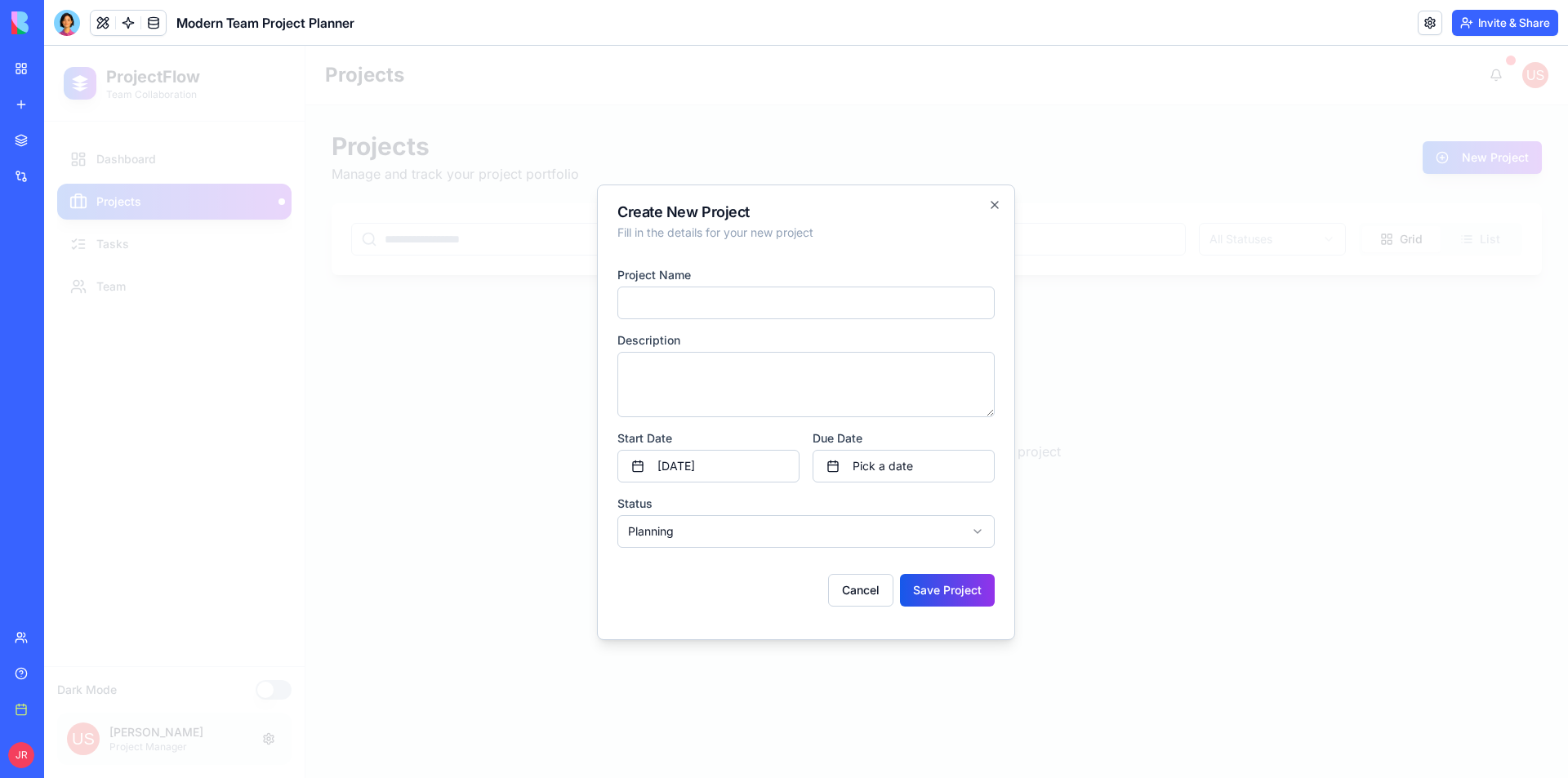
click at [694, 529] on body "**********" at bounding box center [806, 411] width 1524 height 732
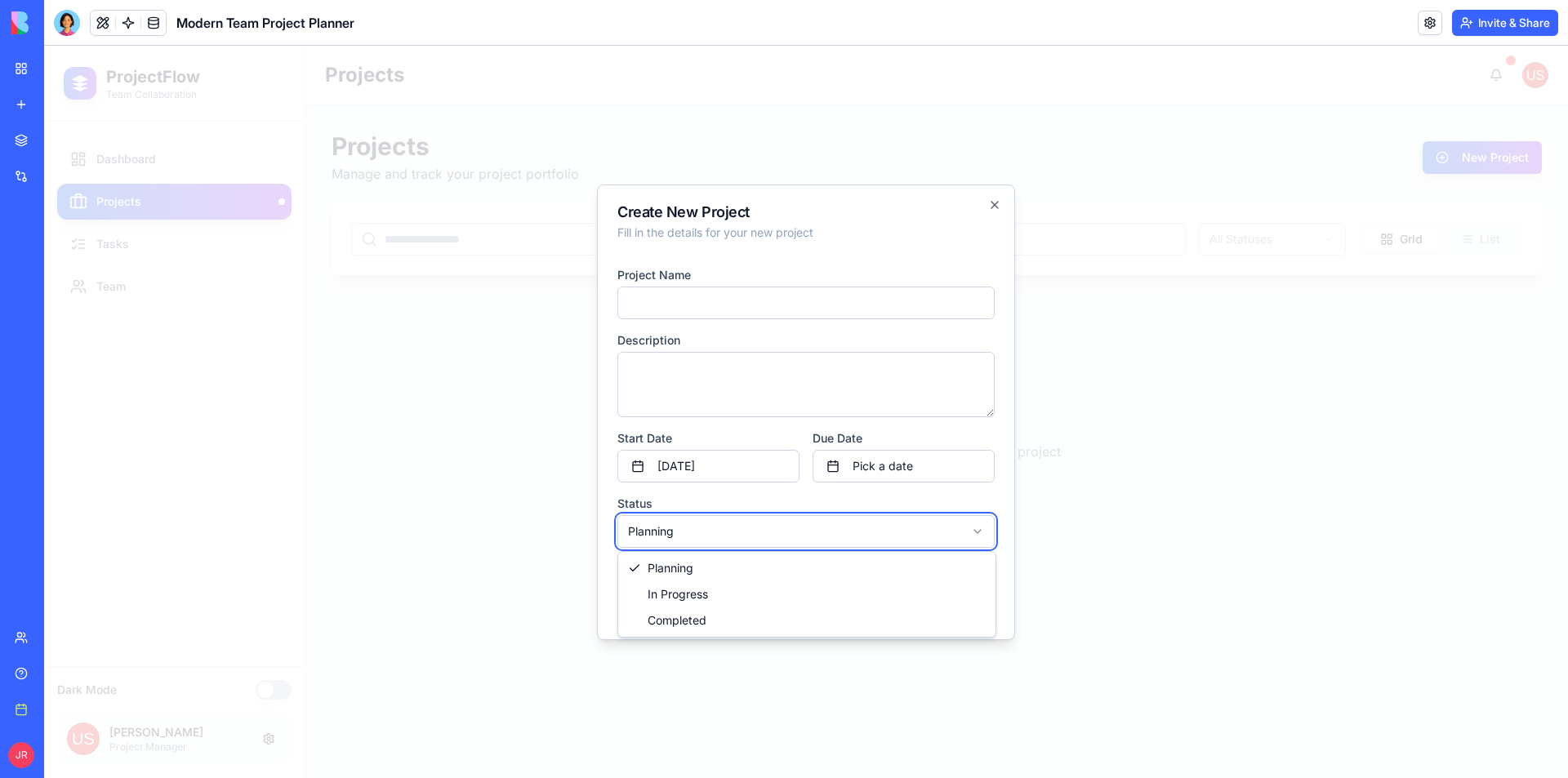
click at [694, 529] on body "**********" at bounding box center [806, 411] width 1524 height 732
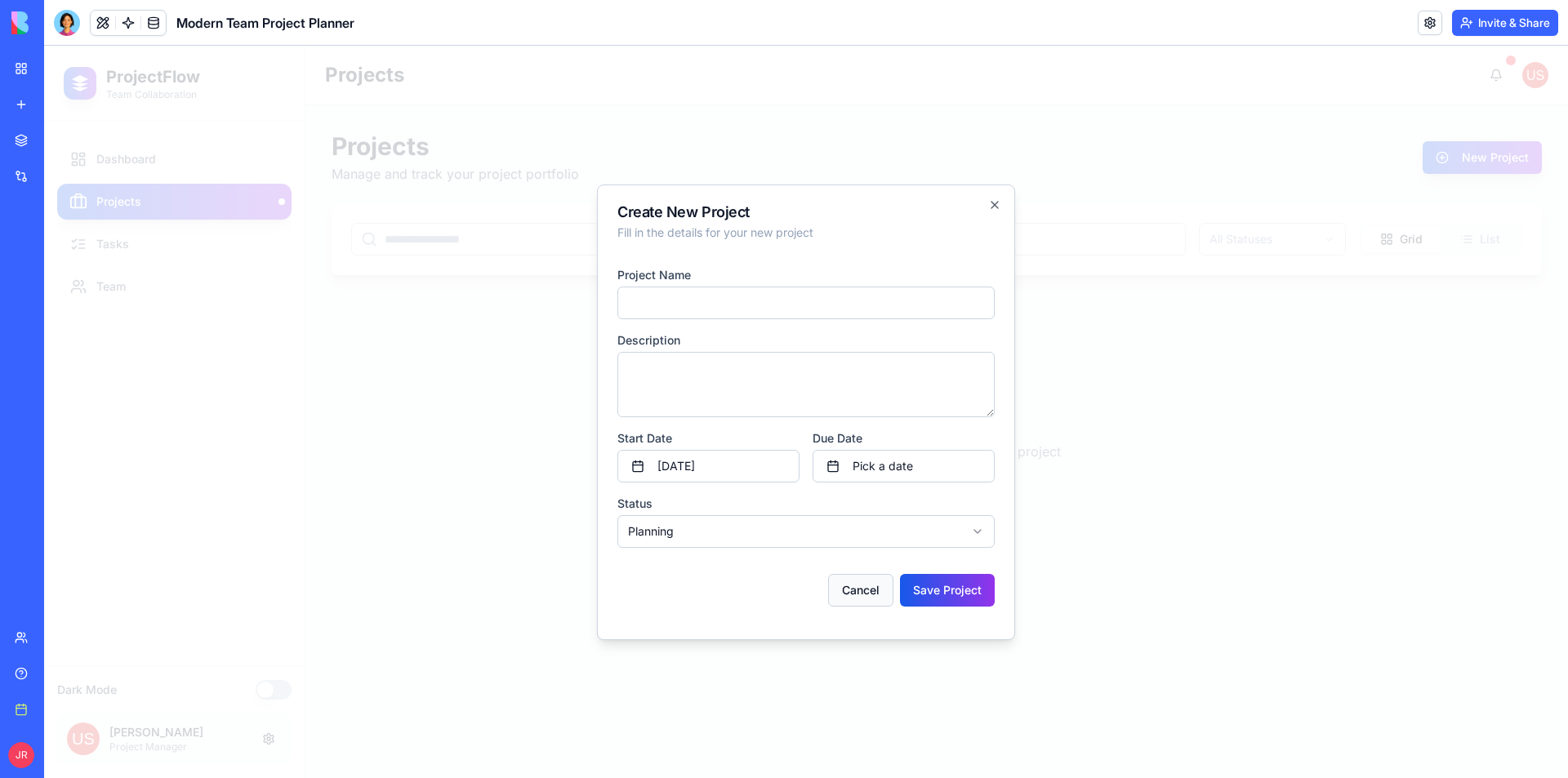
click at [851, 576] on button "Cancel" at bounding box center [861, 589] width 65 height 33
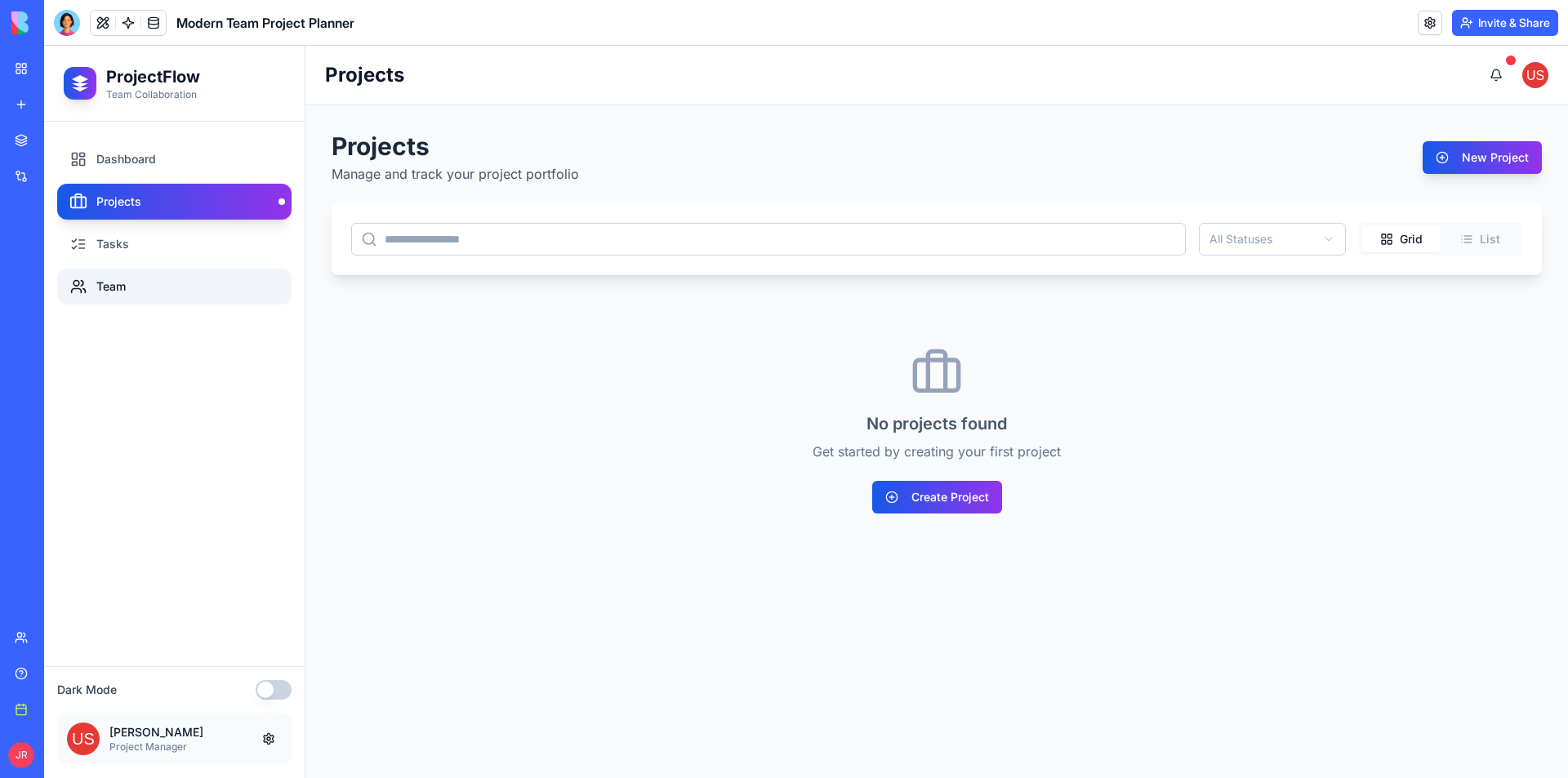
click at [130, 284] on link "Team" at bounding box center [175, 286] width 234 height 36
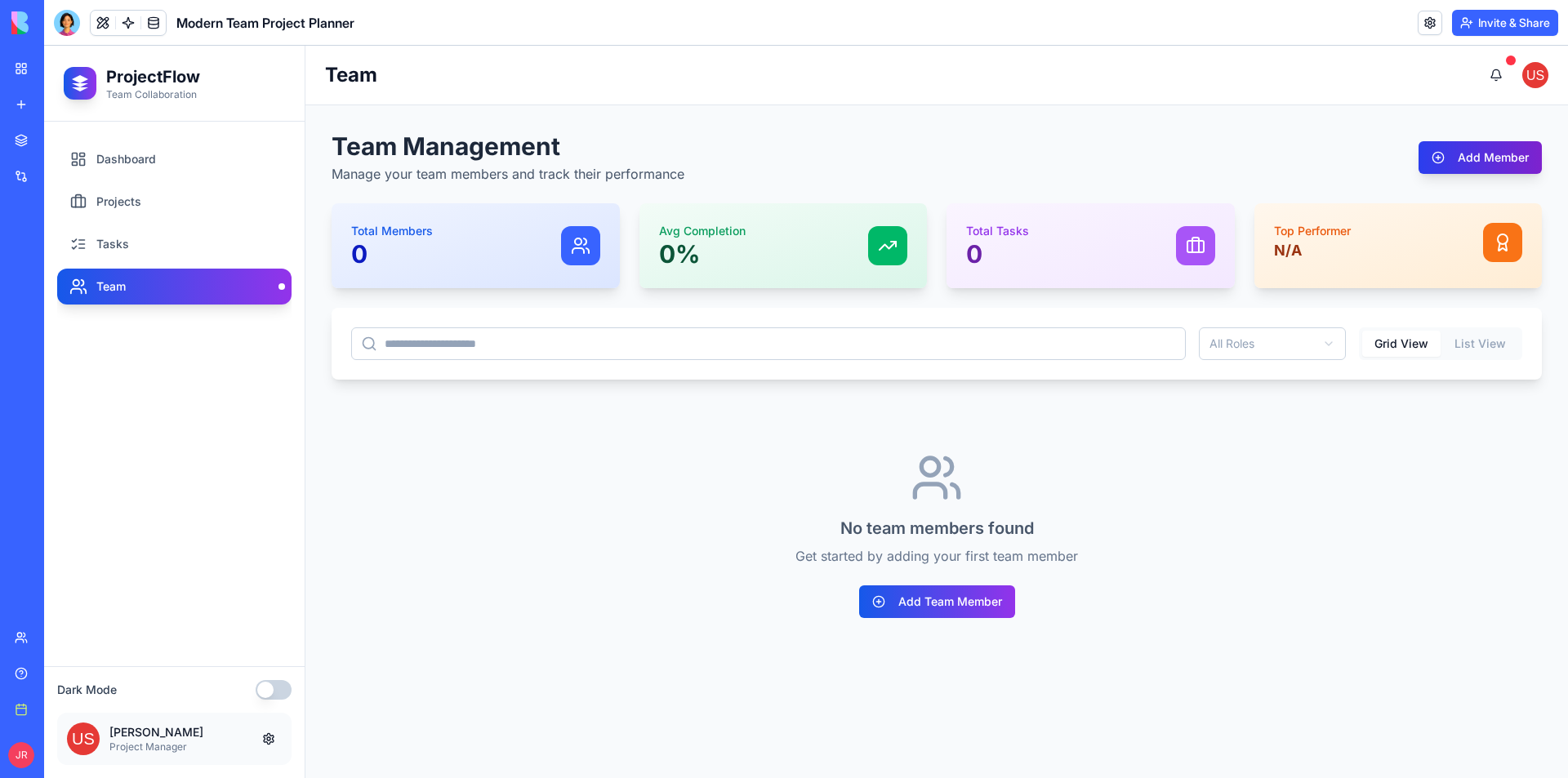
click at [1485, 156] on button "Add Member" at bounding box center [1481, 157] width 123 height 33
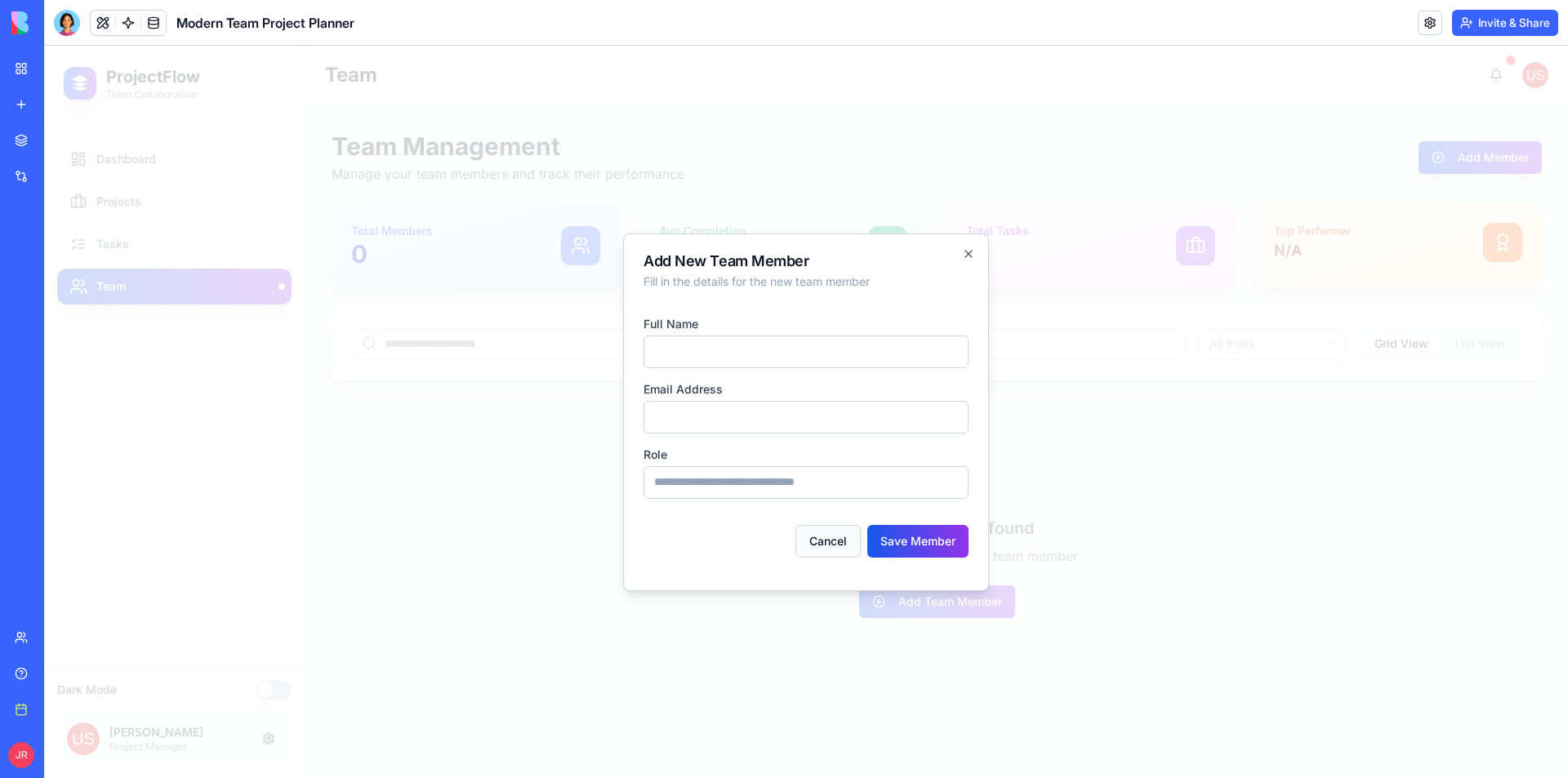
click at [831, 539] on button "Cancel" at bounding box center [829, 541] width 65 height 33
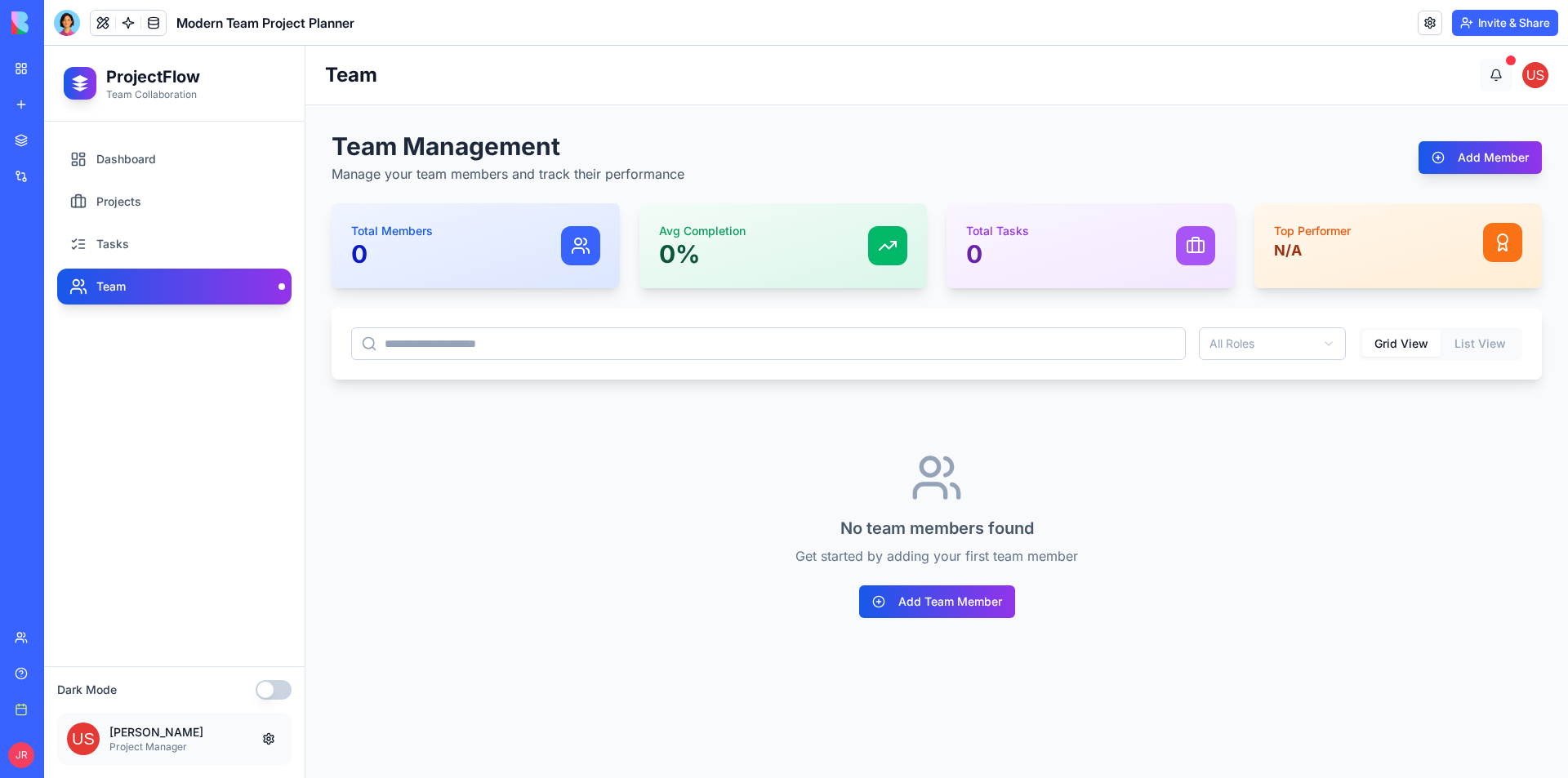
click at [1493, 72] on button at bounding box center [1496, 75] width 33 height 33
click at [1512, 61] on span at bounding box center [1511, 60] width 10 height 10
click at [1495, 70] on button at bounding box center [1496, 75] width 33 height 33
click at [1531, 79] on img at bounding box center [1535, 75] width 26 height 26
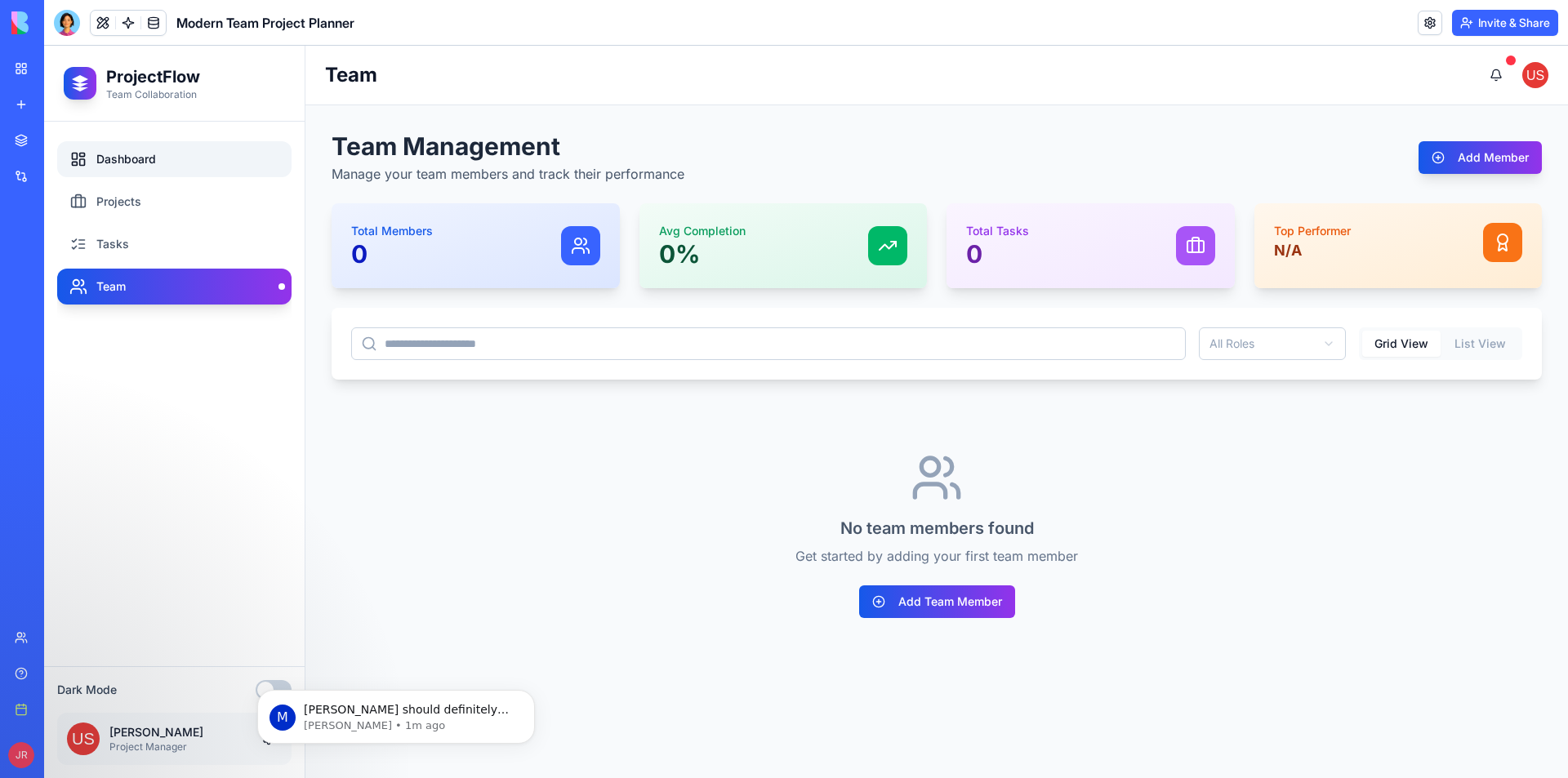
click at [146, 160] on link "Dashboard" at bounding box center [175, 159] width 234 height 36
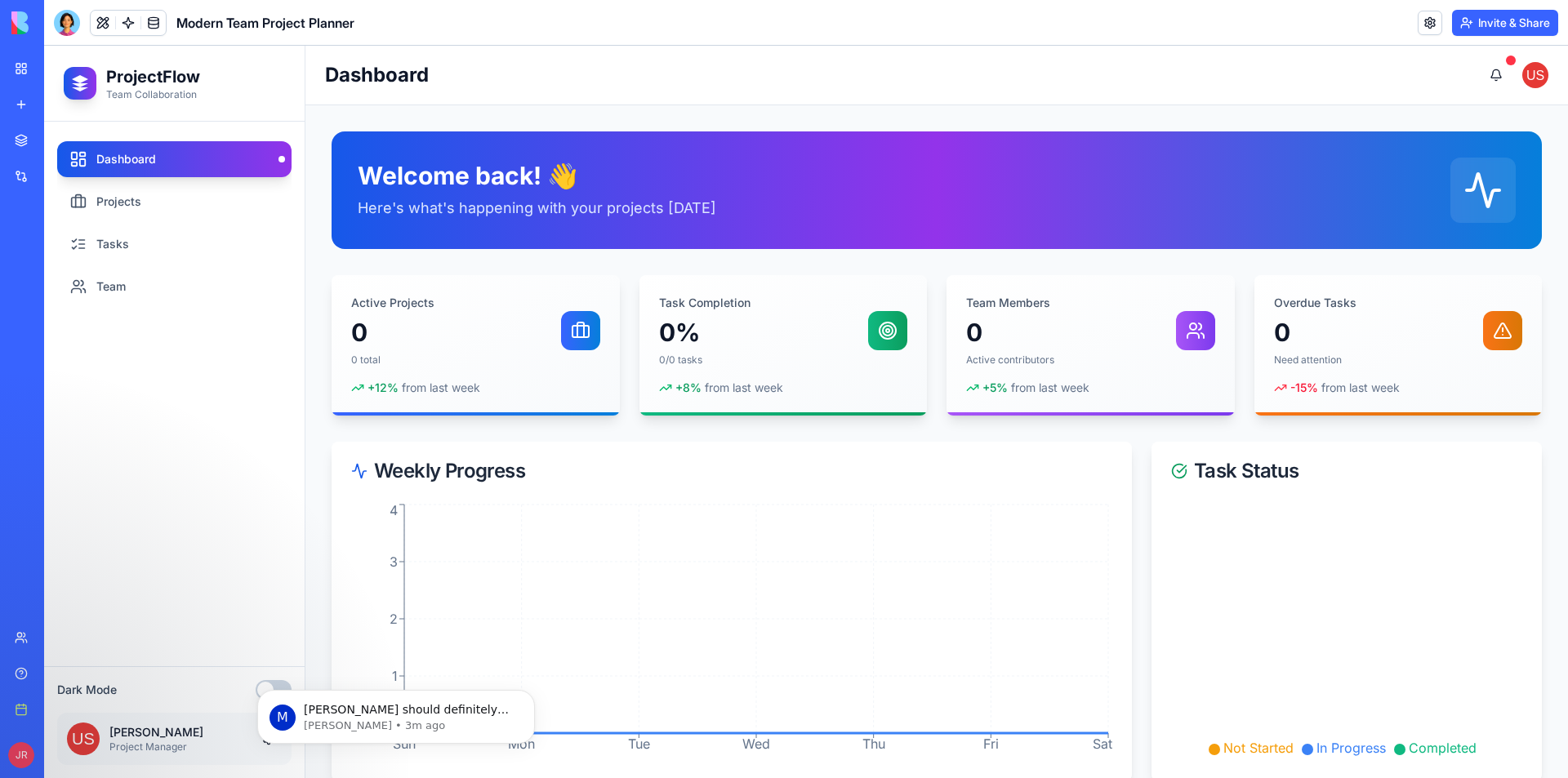
click at [21, 66] on link "My workspace" at bounding box center [38, 68] width 65 height 33
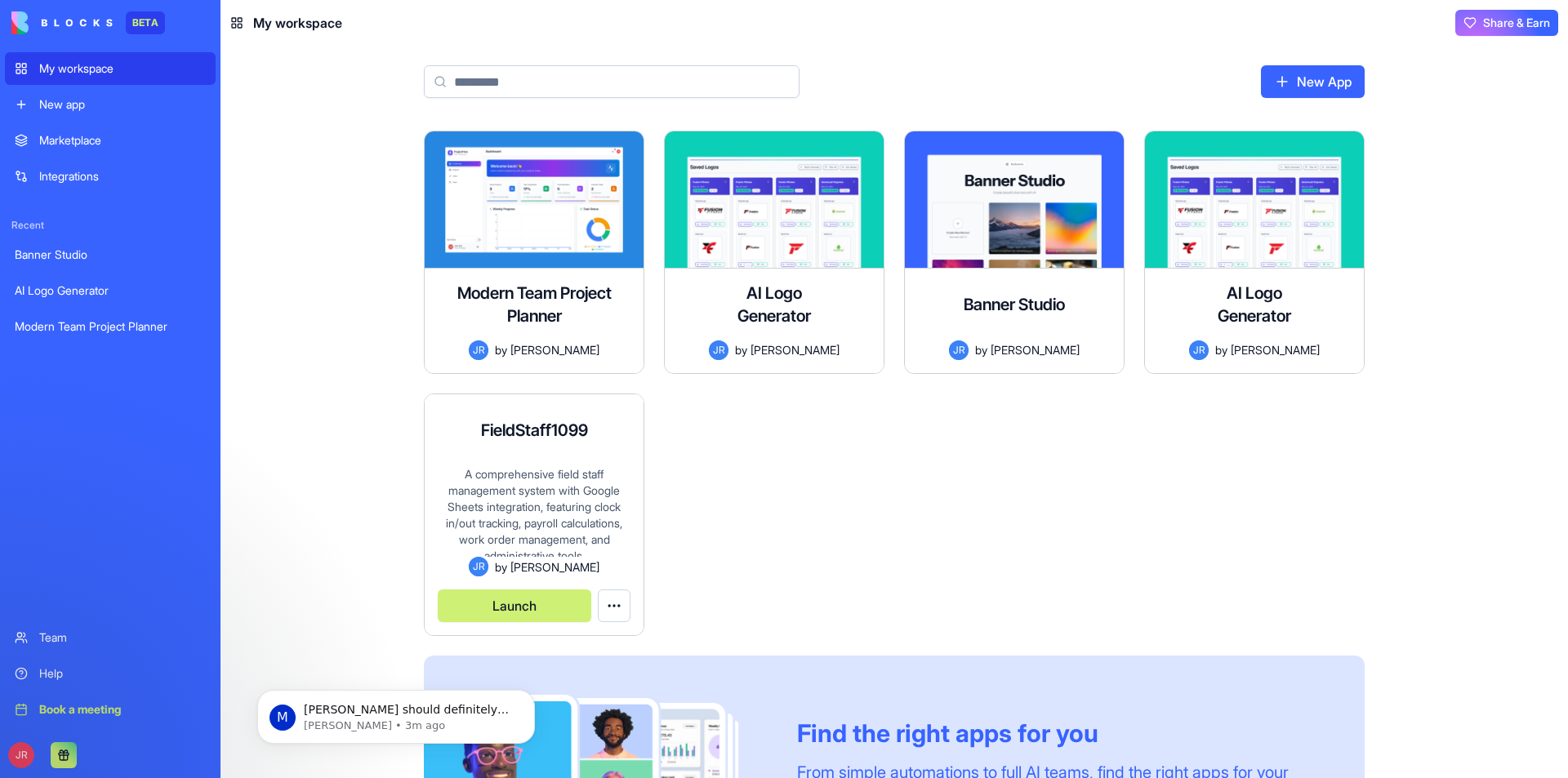
click at [527, 612] on button "Launch" at bounding box center [515, 605] width 153 height 33
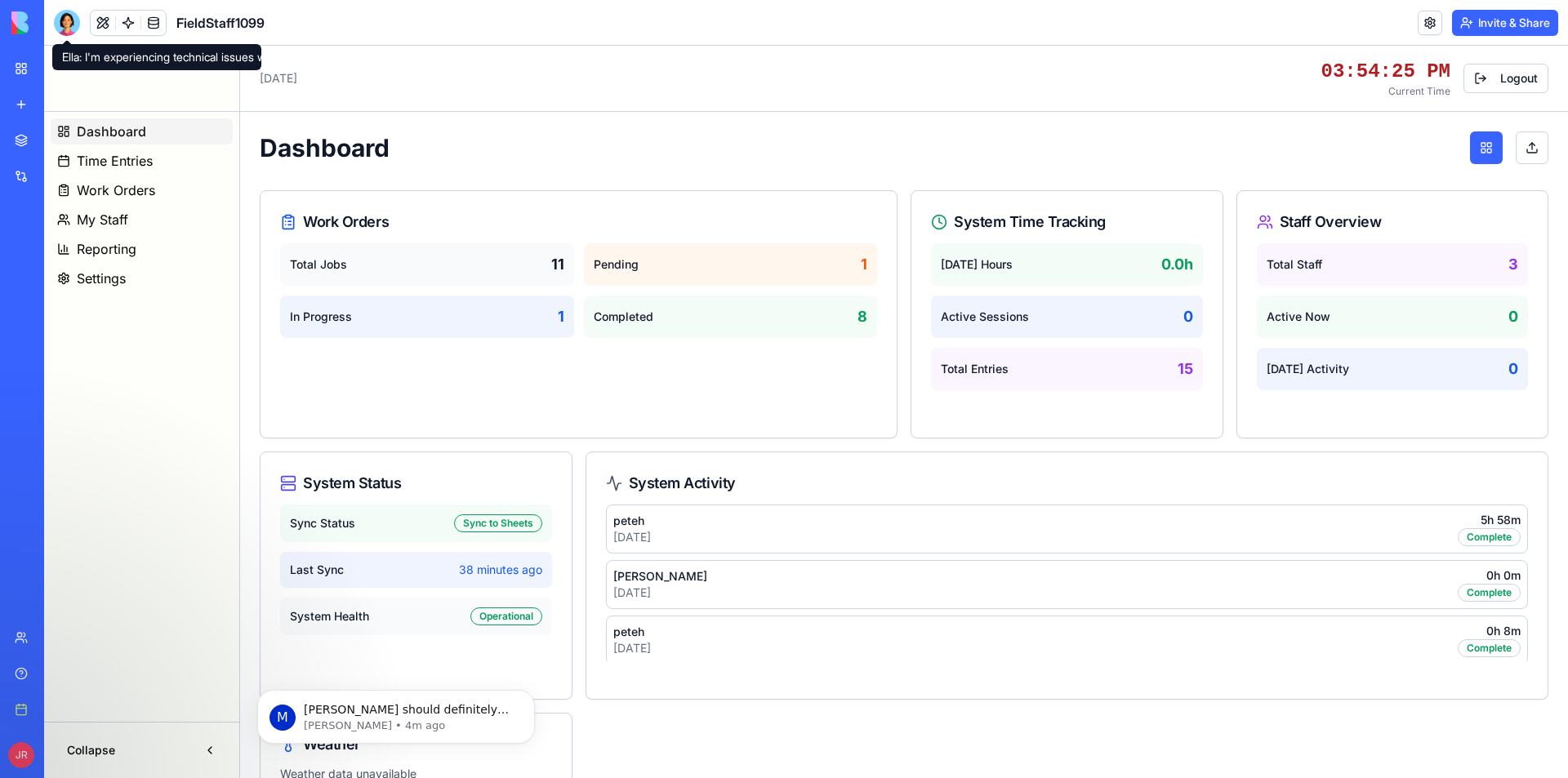
click at [63, 22] on div at bounding box center [67, 23] width 26 height 26
click at [100, 19] on button at bounding box center [103, 23] width 25 height 25
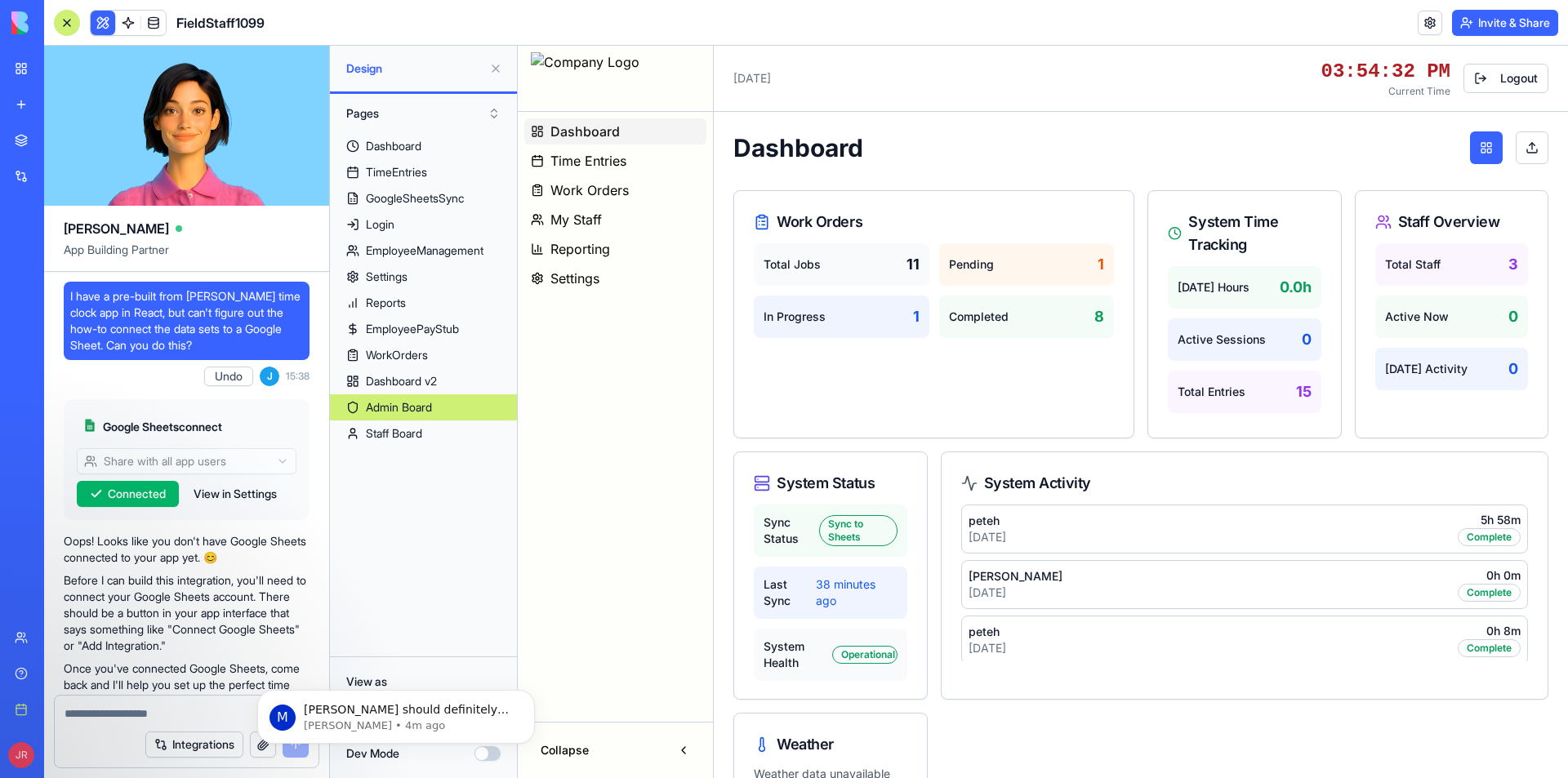
scroll to position [336181, 0]
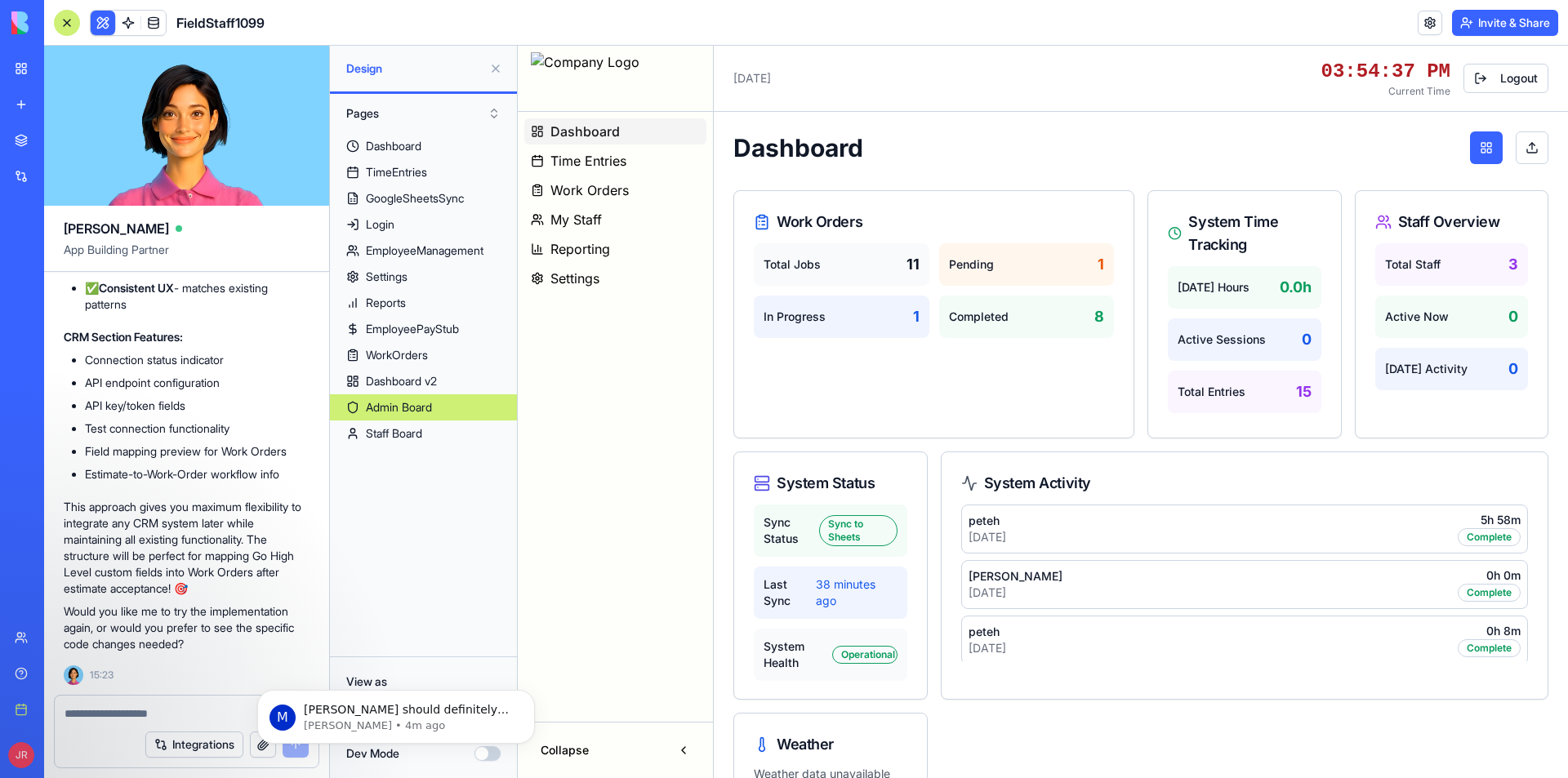
click at [150, 711] on textarea at bounding box center [186, 714] width 244 height 17
type textarea "**********"
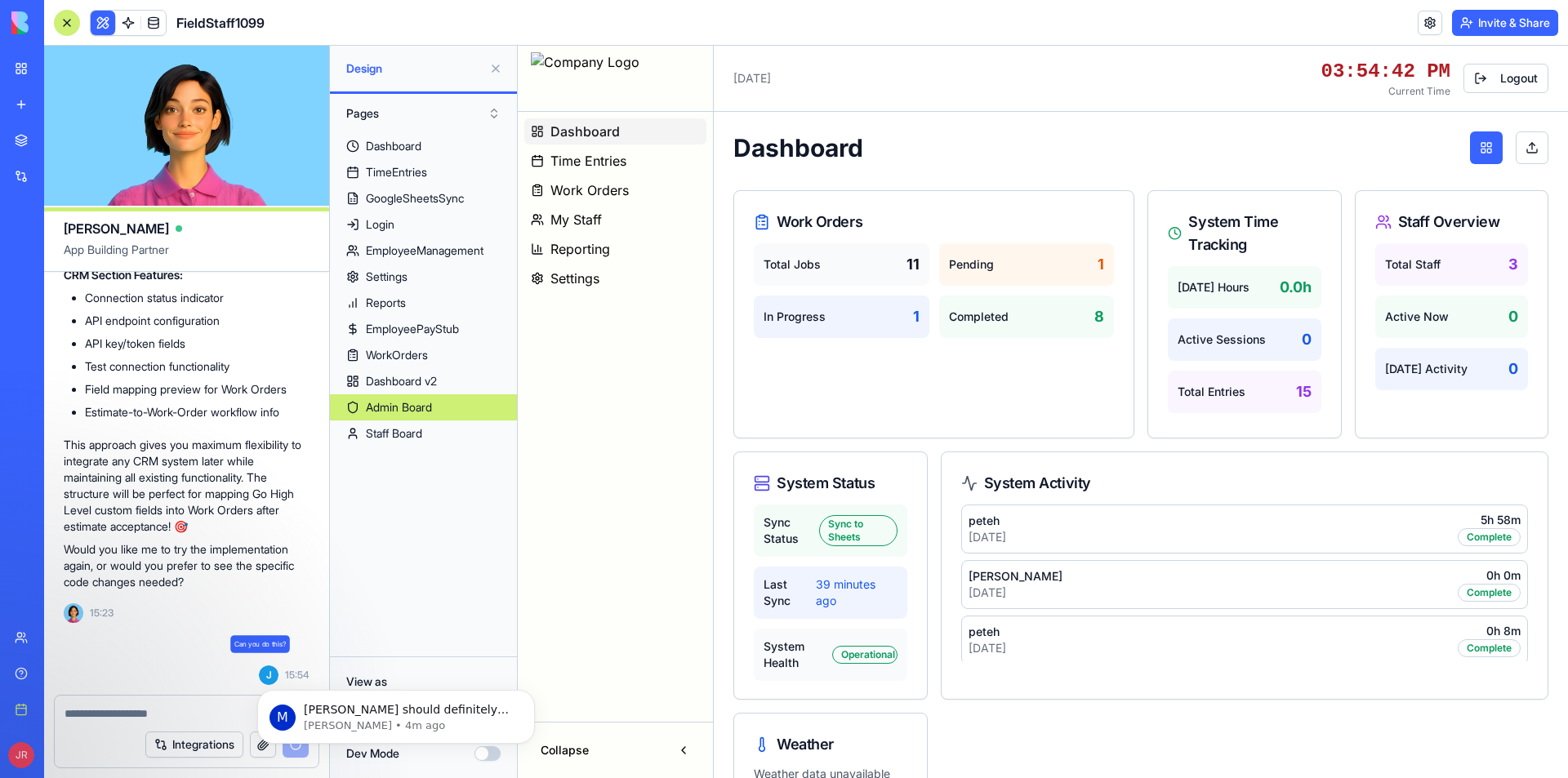
scroll to position [336242, 0]
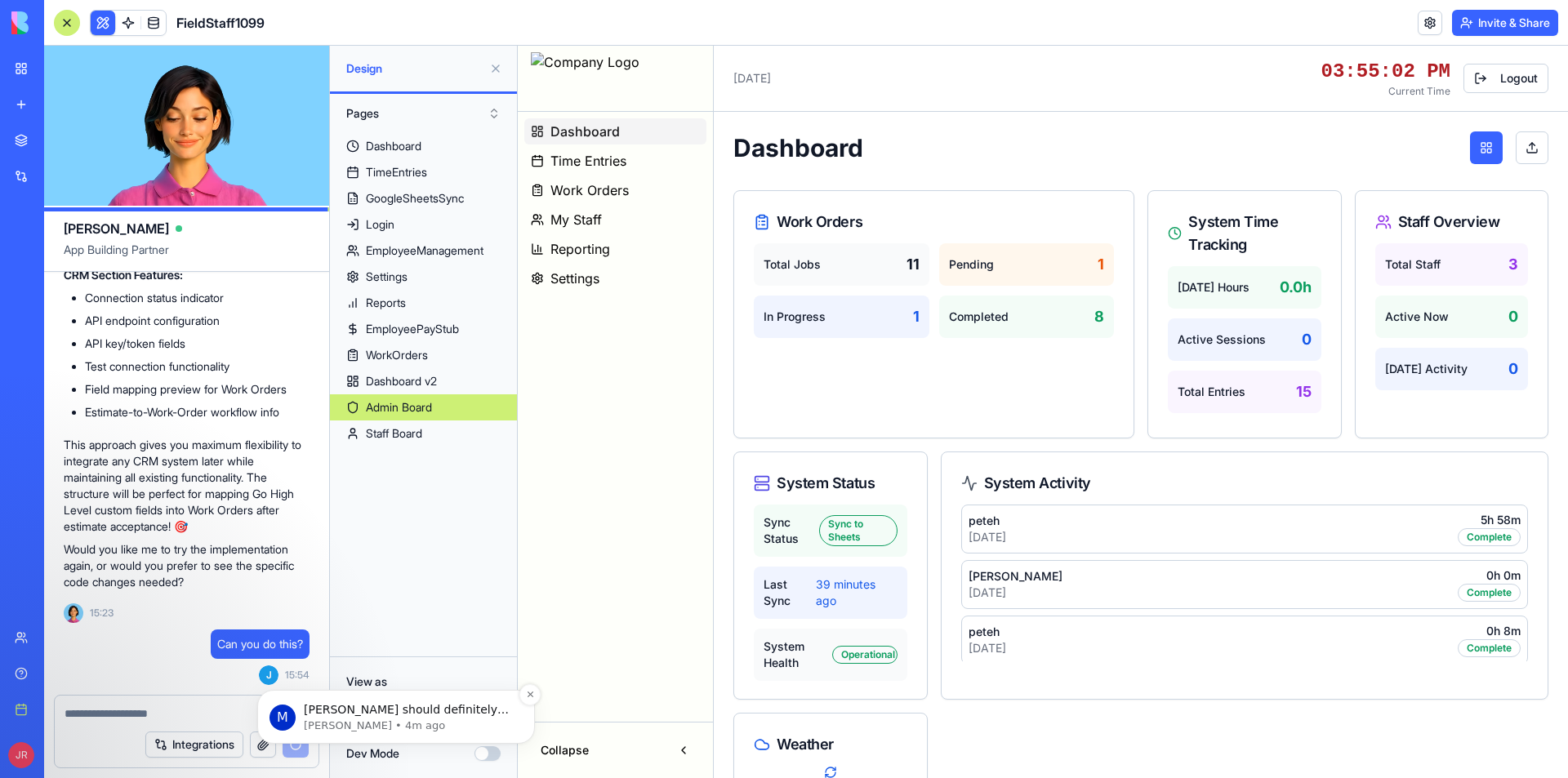
click at [433, 715] on p "[PERSON_NAME] should definitely not ask you to code! I checked, and the issue h…" at bounding box center [409, 710] width 211 height 17
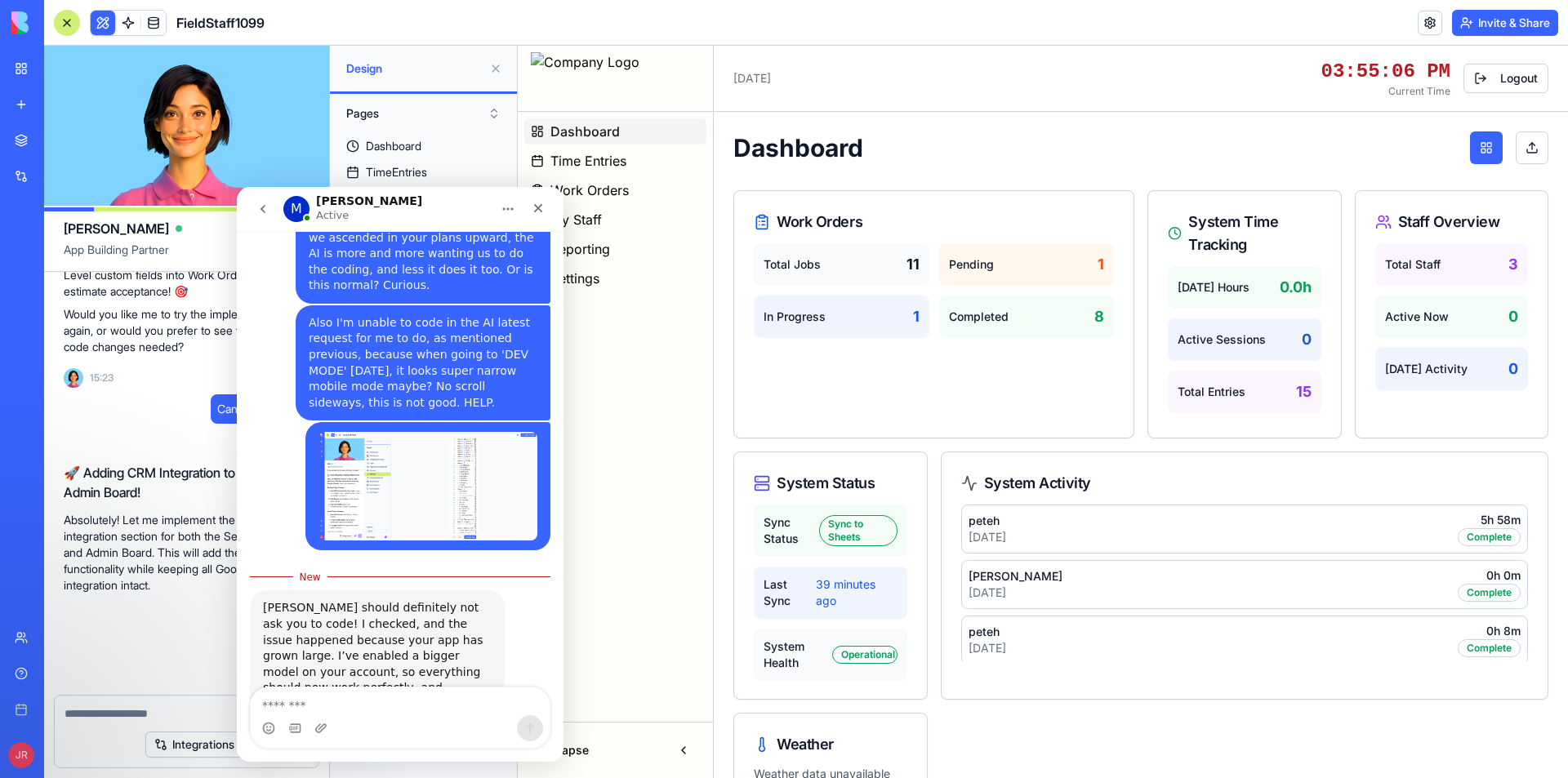
scroll to position [336478, 0]
click at [537, 212] on icon "Close" at bounding box center [538, 208] width 13 height 13
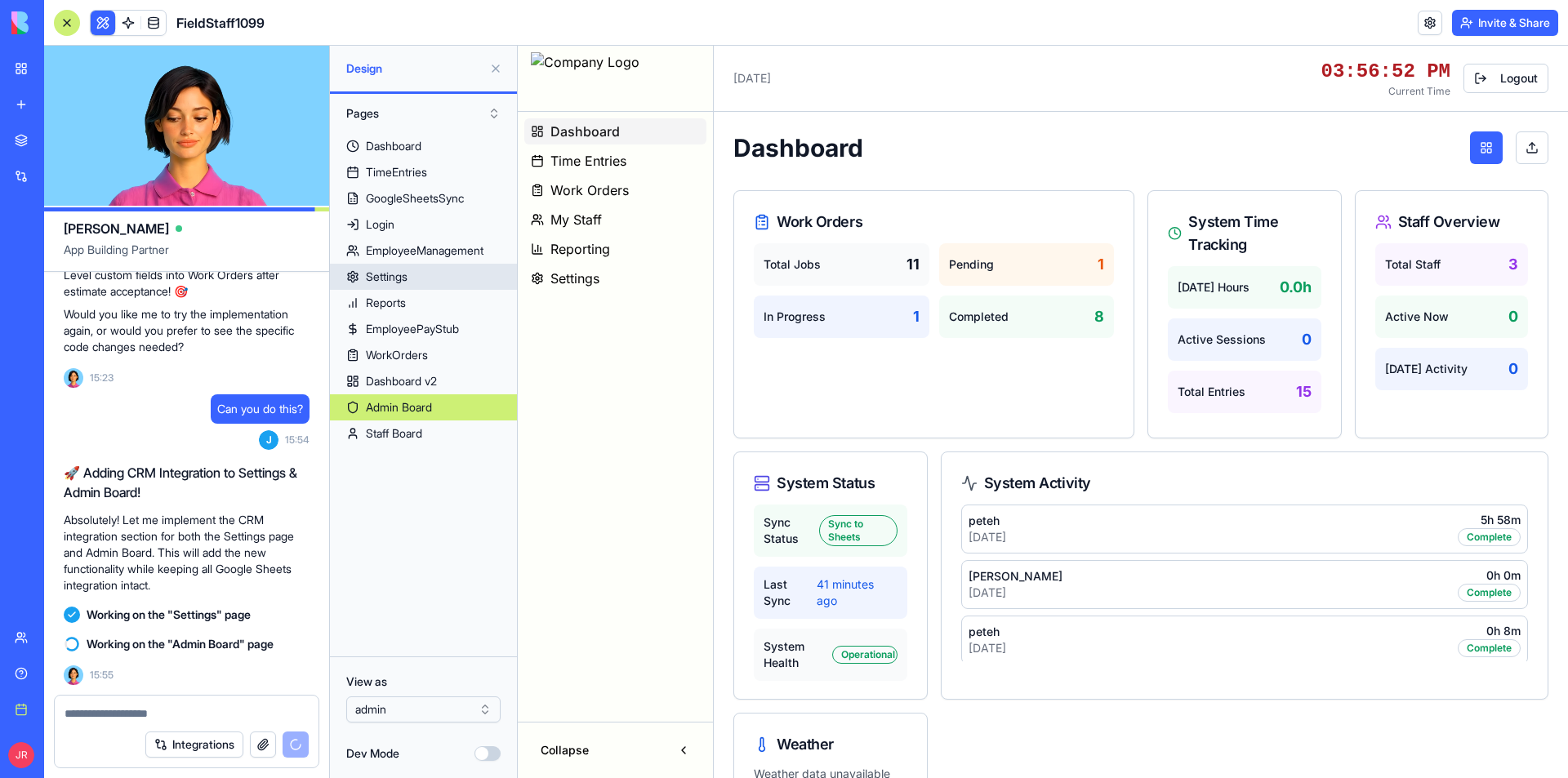
click at [417, 274] on link "Settings" at bounding box center [423, 277] width 187 height 26
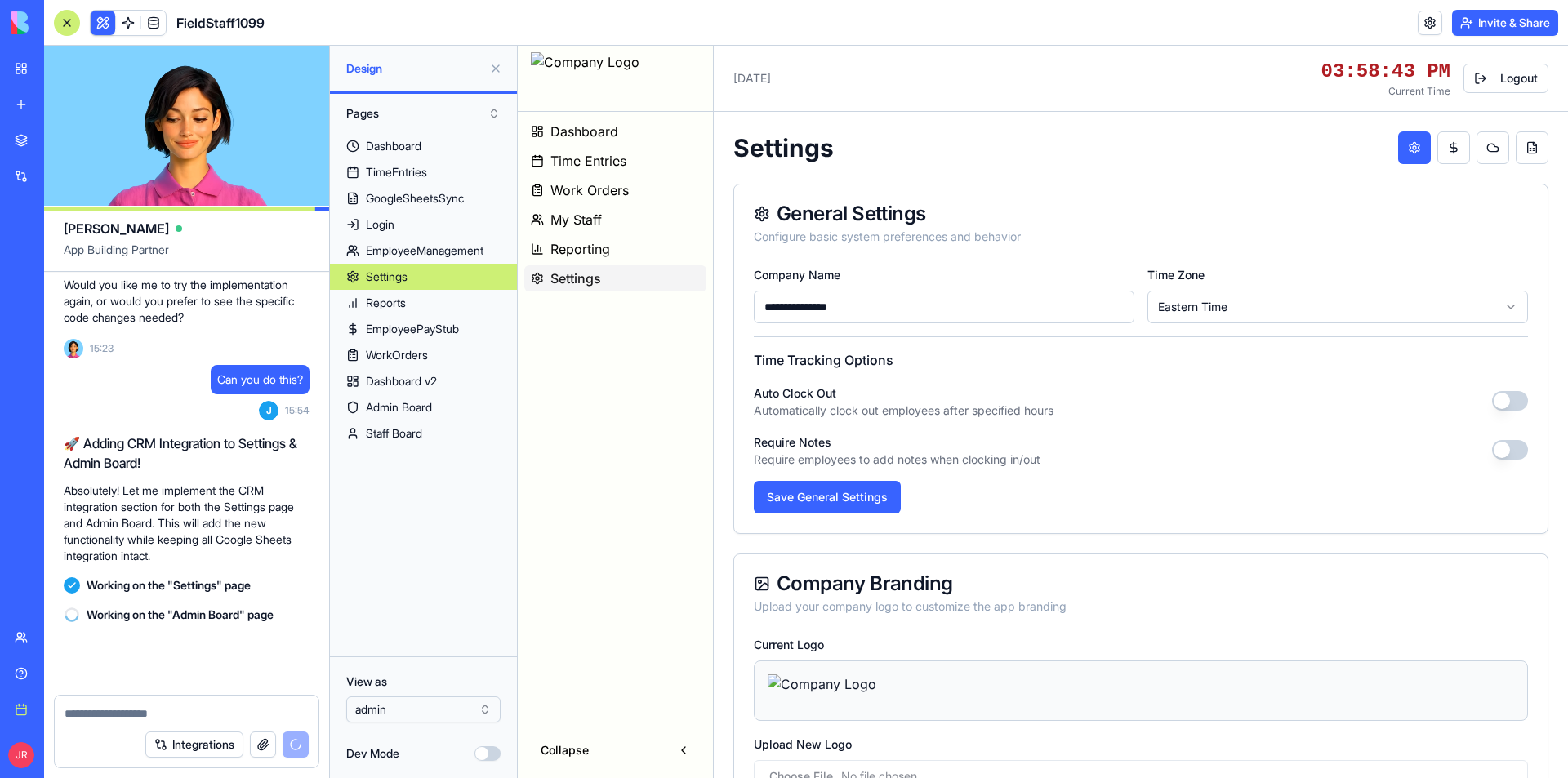
scroll to position [336507, 0]
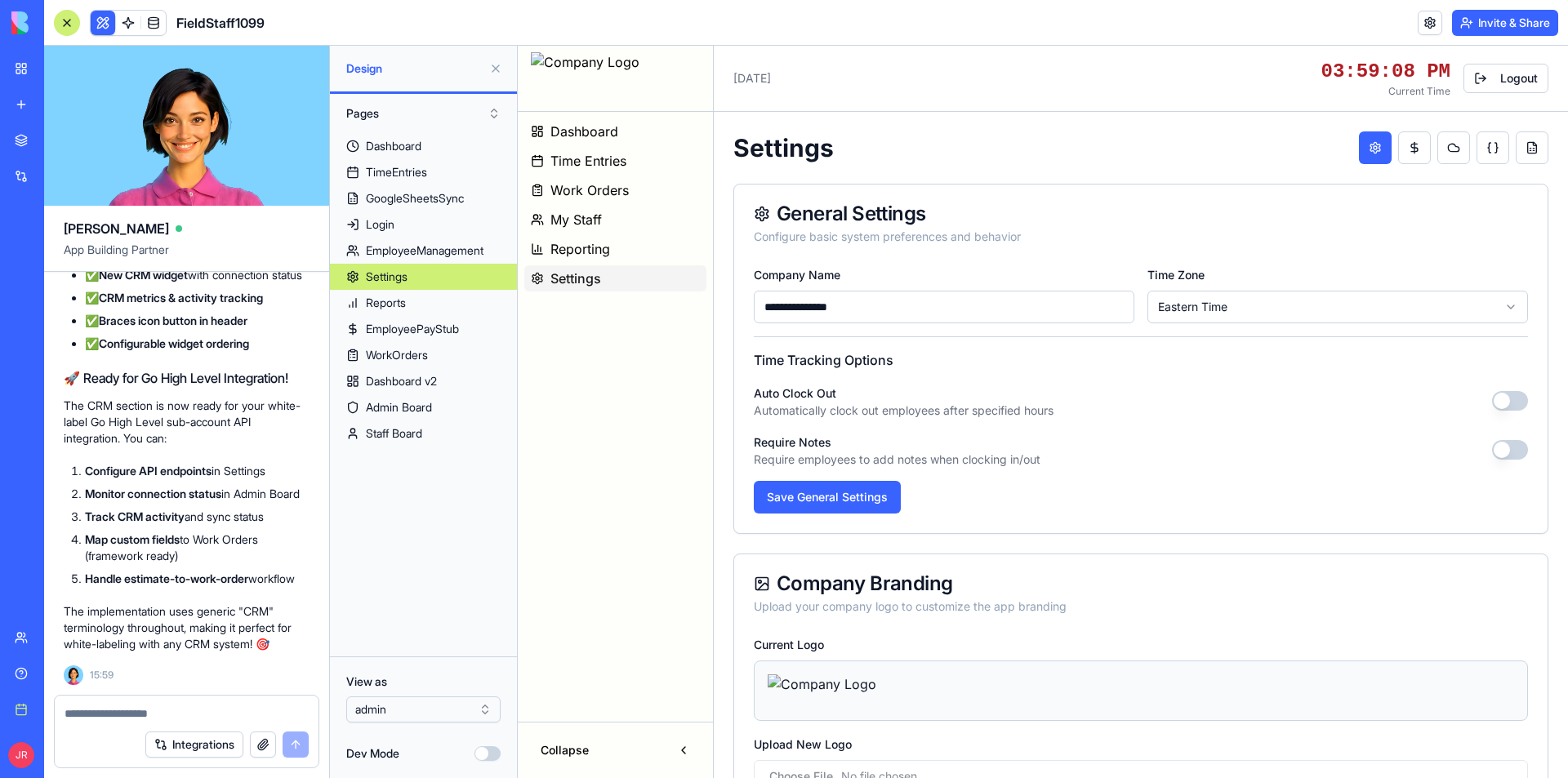
scroll to position [337239, 0]
click at [595, 137] on span "Dashboard" at bounding box center [584, 131] width 68 height 19
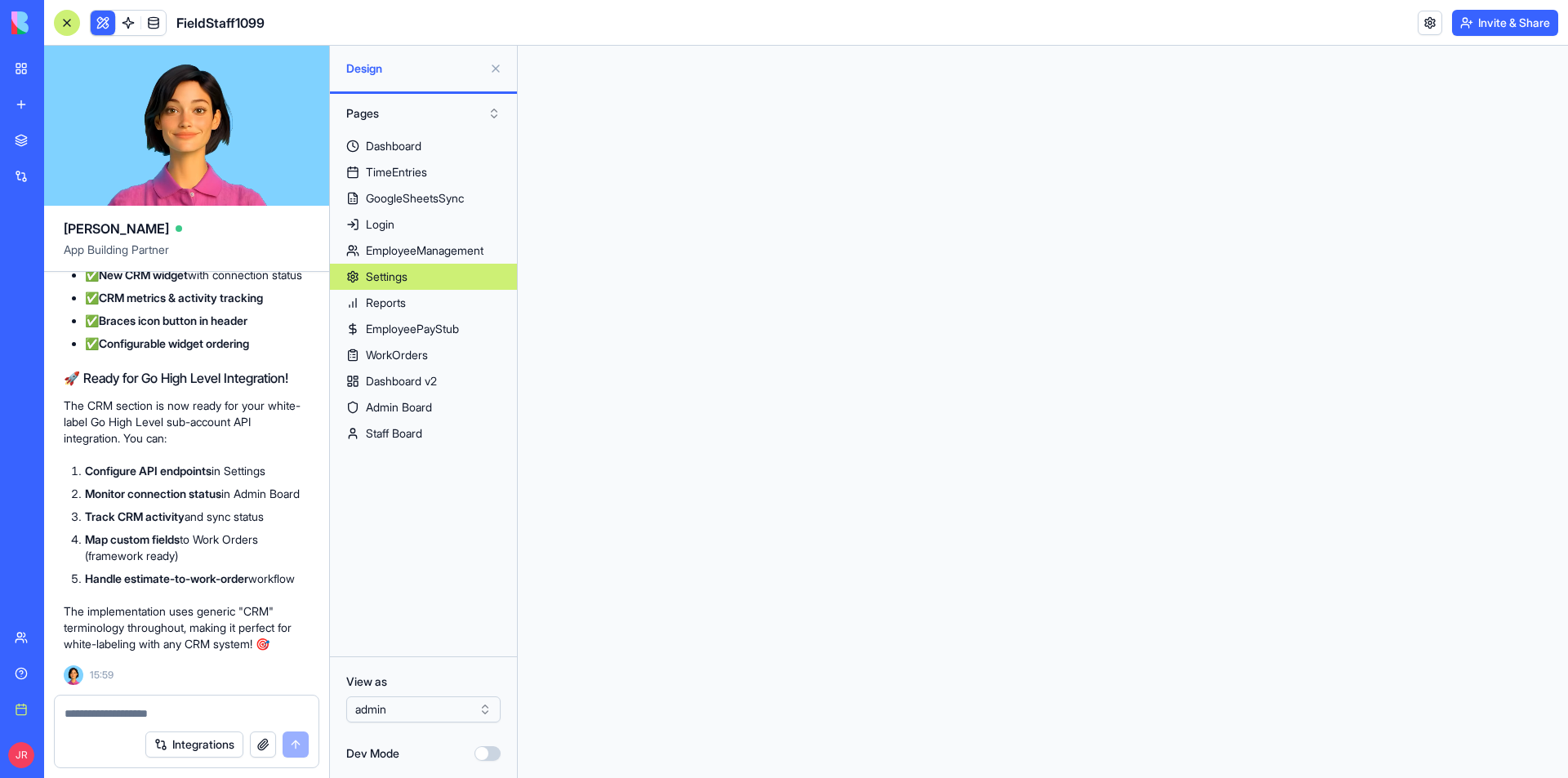
scroll to position [0, 0]
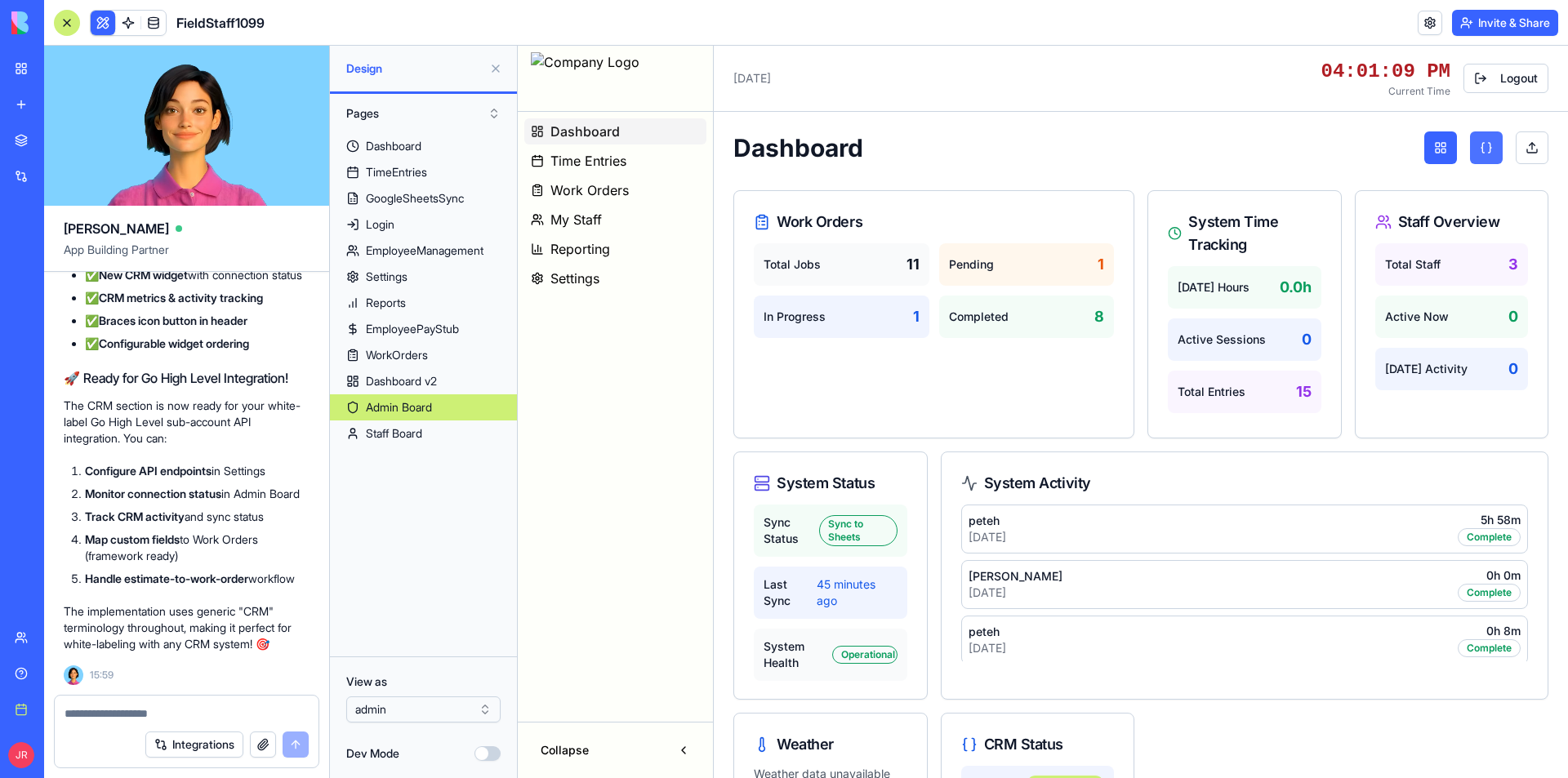
click at [1475, 152] on button at bounding box center [1486, 147] width 33 height 33
click at [1482, 144] on button at bounding box center [1486, 147] width 33 height 33
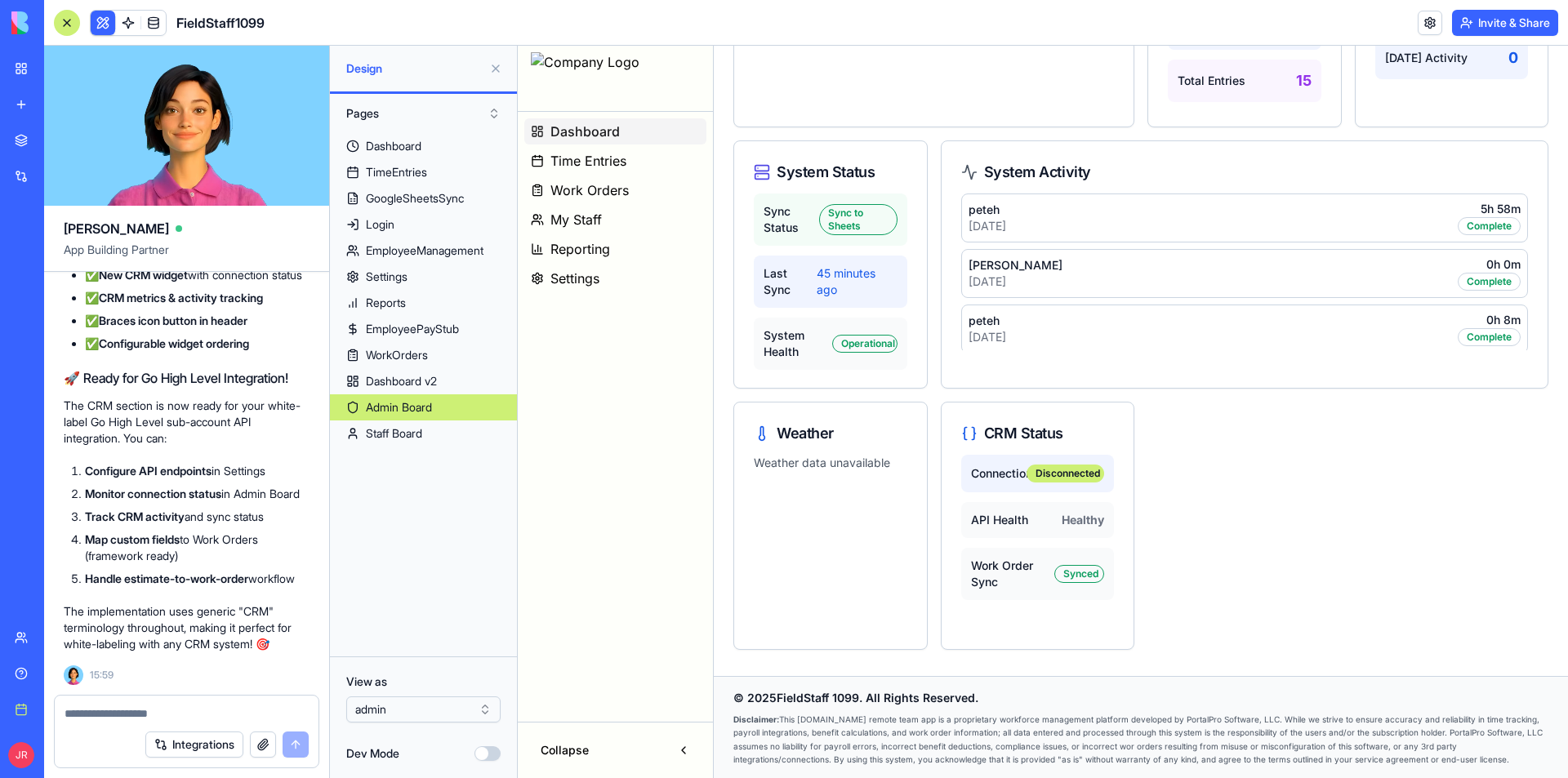
scroll to position [312, 0]
click at [411, 280] on link "Settings" at bounding box center [423, 277] width 187 height 26
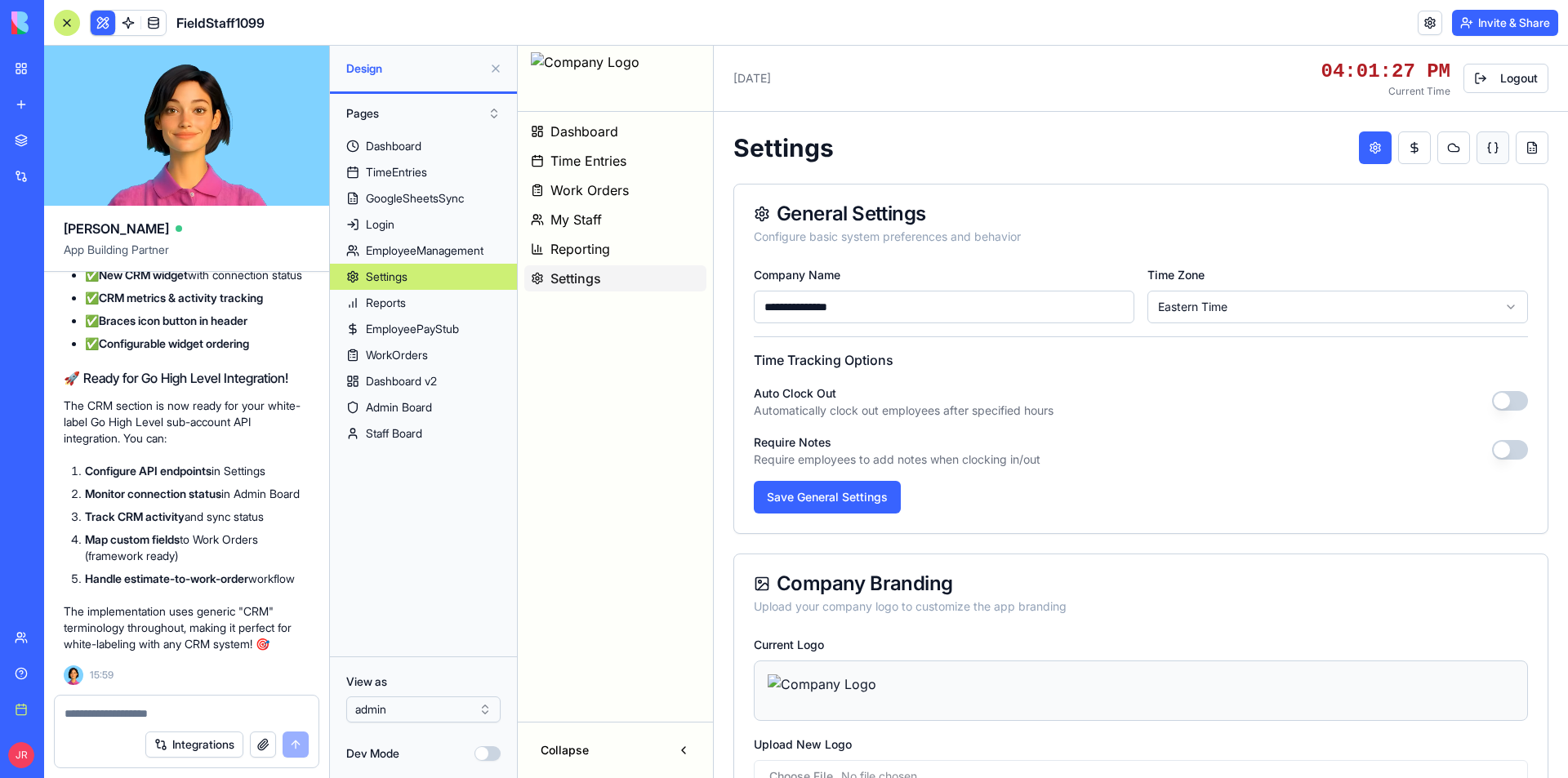
click at [1478, 145] on button at bounding box center [1492, 147] width 33 height 33
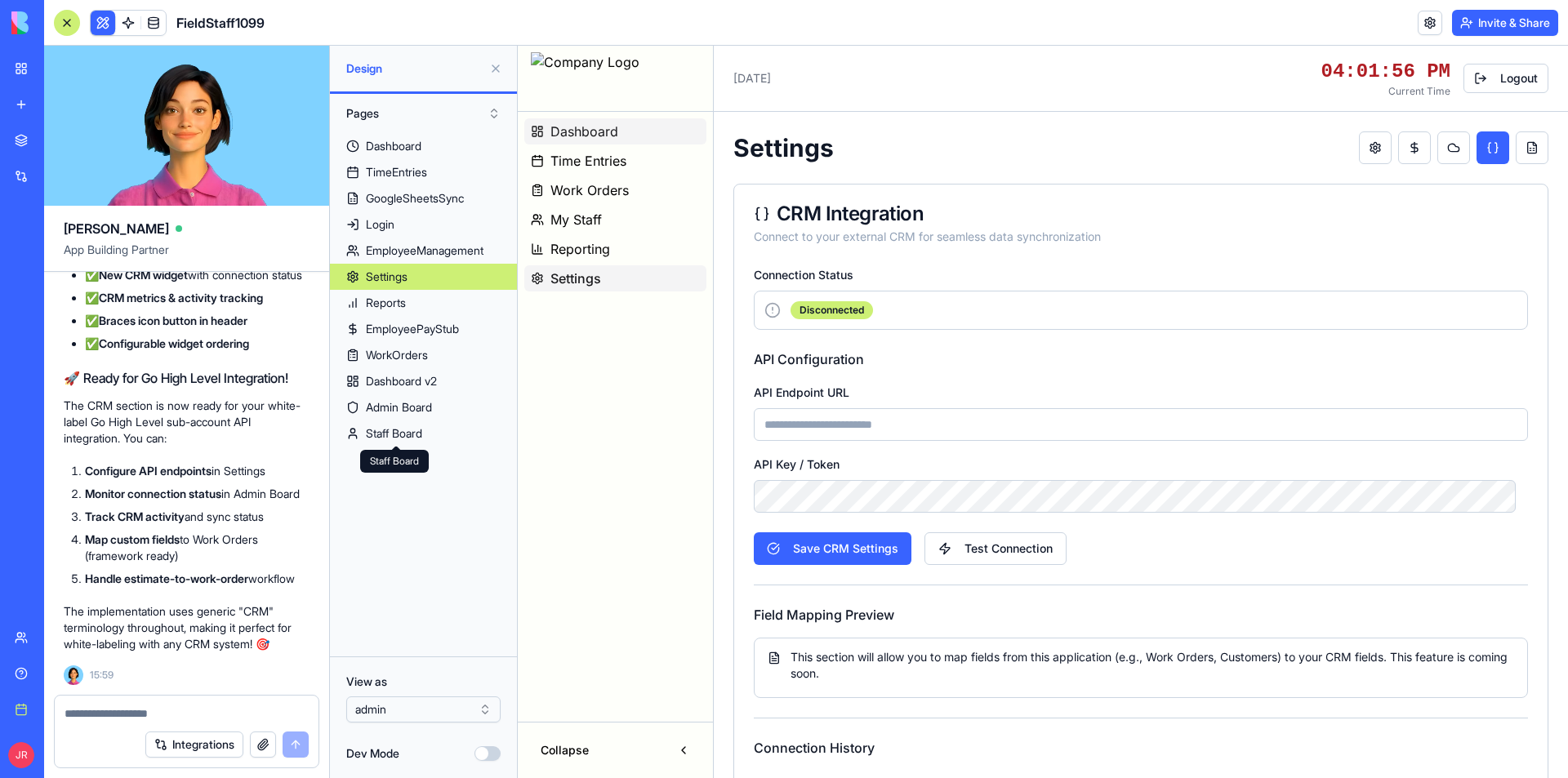
click at [621, 133] on button "Dashboard" at bounding box center [615, 131] width 182 height 26
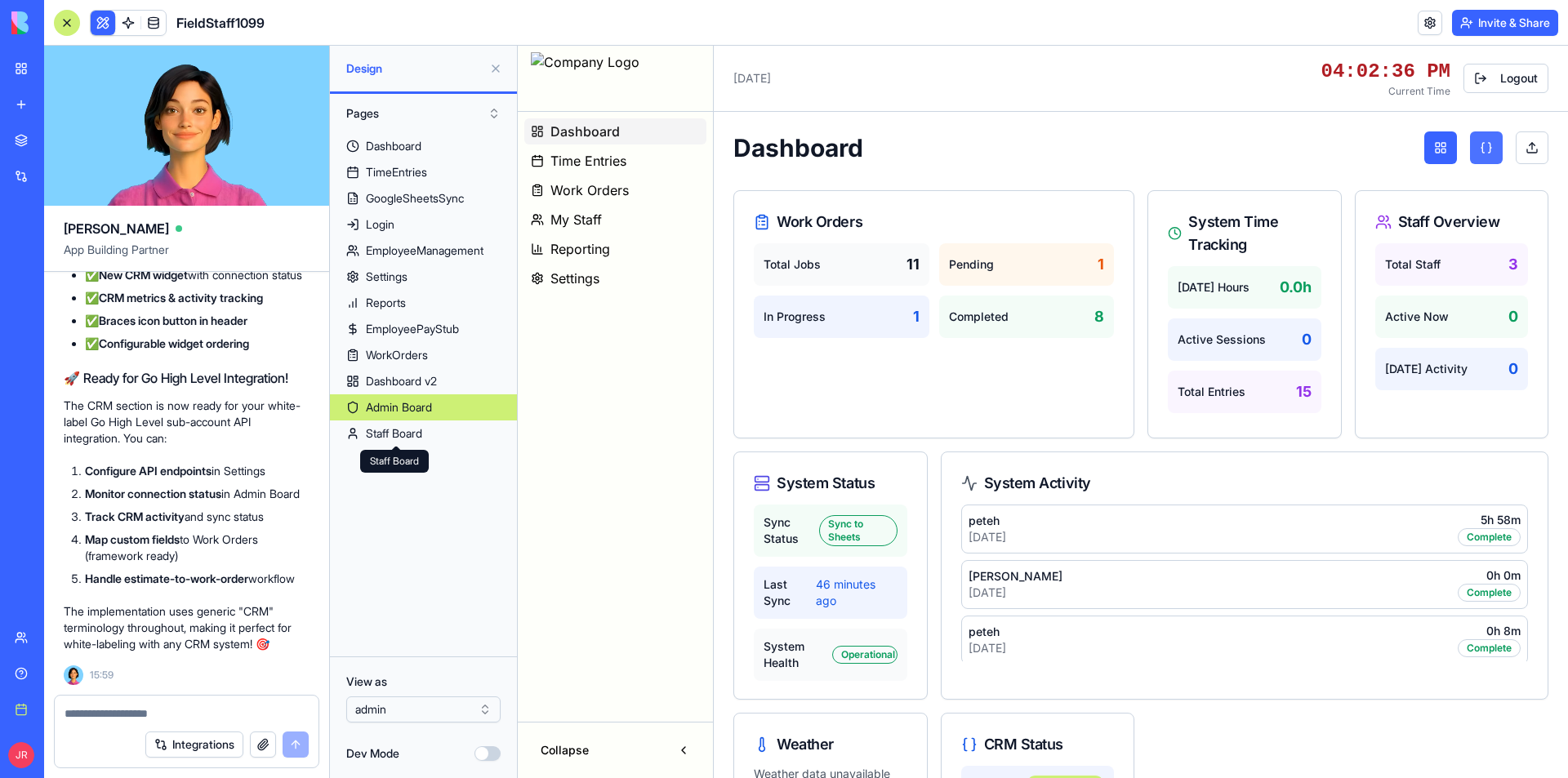
click at [1472, 154] on button at bounding box center [1486, 147] width 33 height 33
click at [250, 703] on div at bounding box center [186, 708] width 264 height 26
click at [262, 715] on textarea at bounding box center [186, 714] width 244 height 17
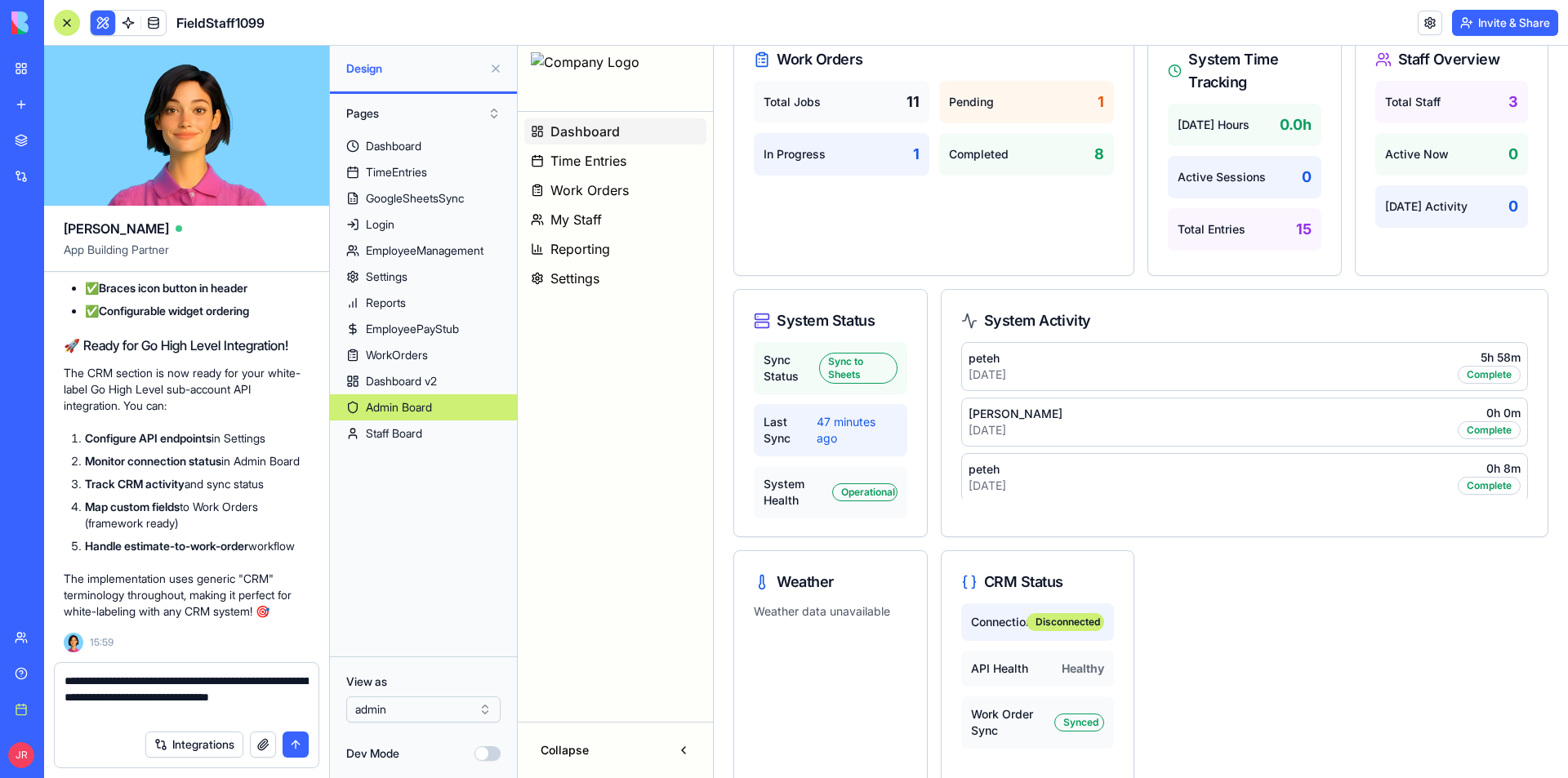
scroll to position [163, 0]
click at [204, 710] on textarea "**********" at bounding box center [186, 698] width 244 height 49
type textarea "**********"
click at [487, 752] on button "Dev Mode" at bounding box center [487, 753] width 26 height 15
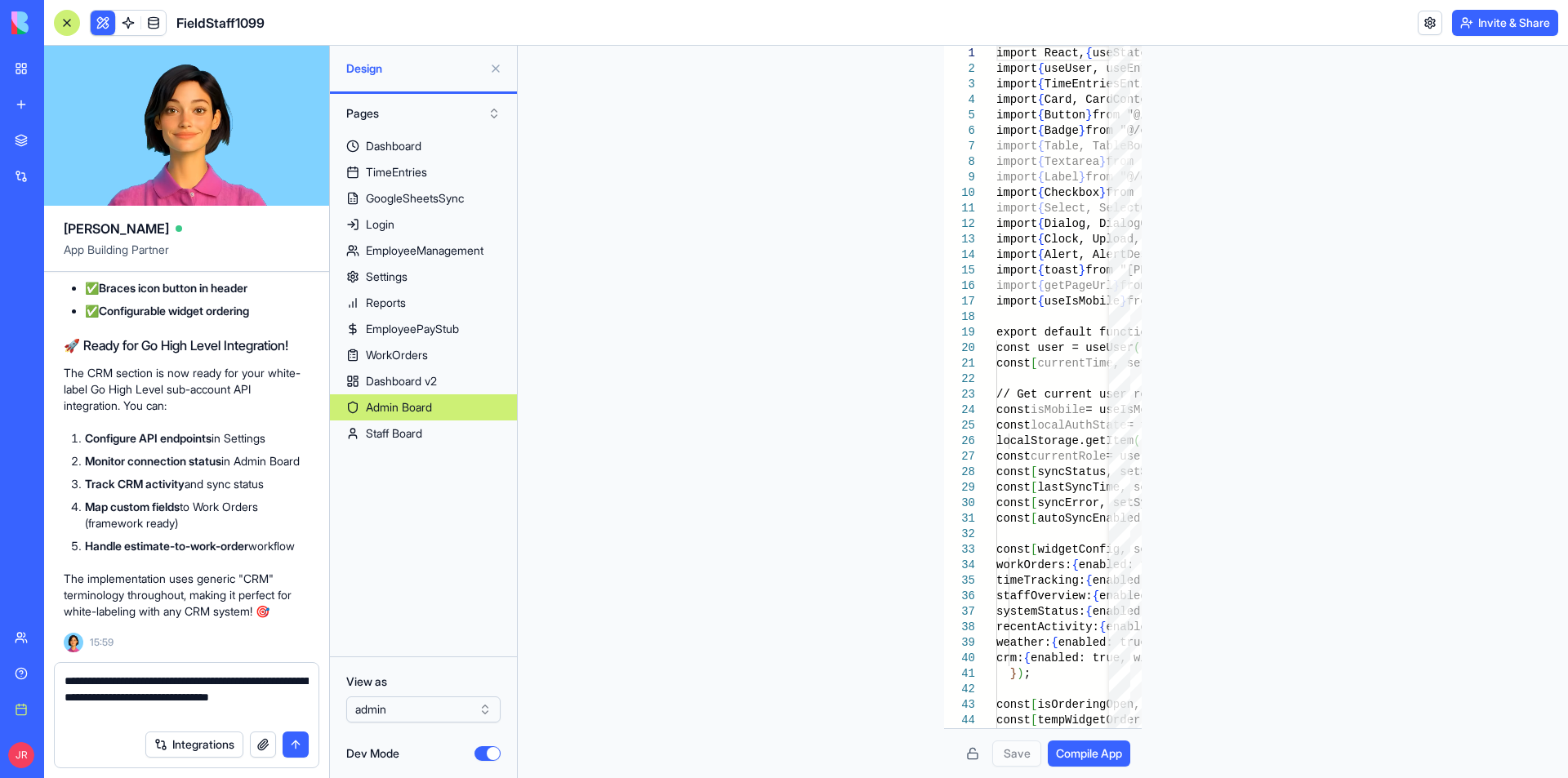
click at [300, 743] on button "submit" at bounding box center [296, 745] width 26 height 26
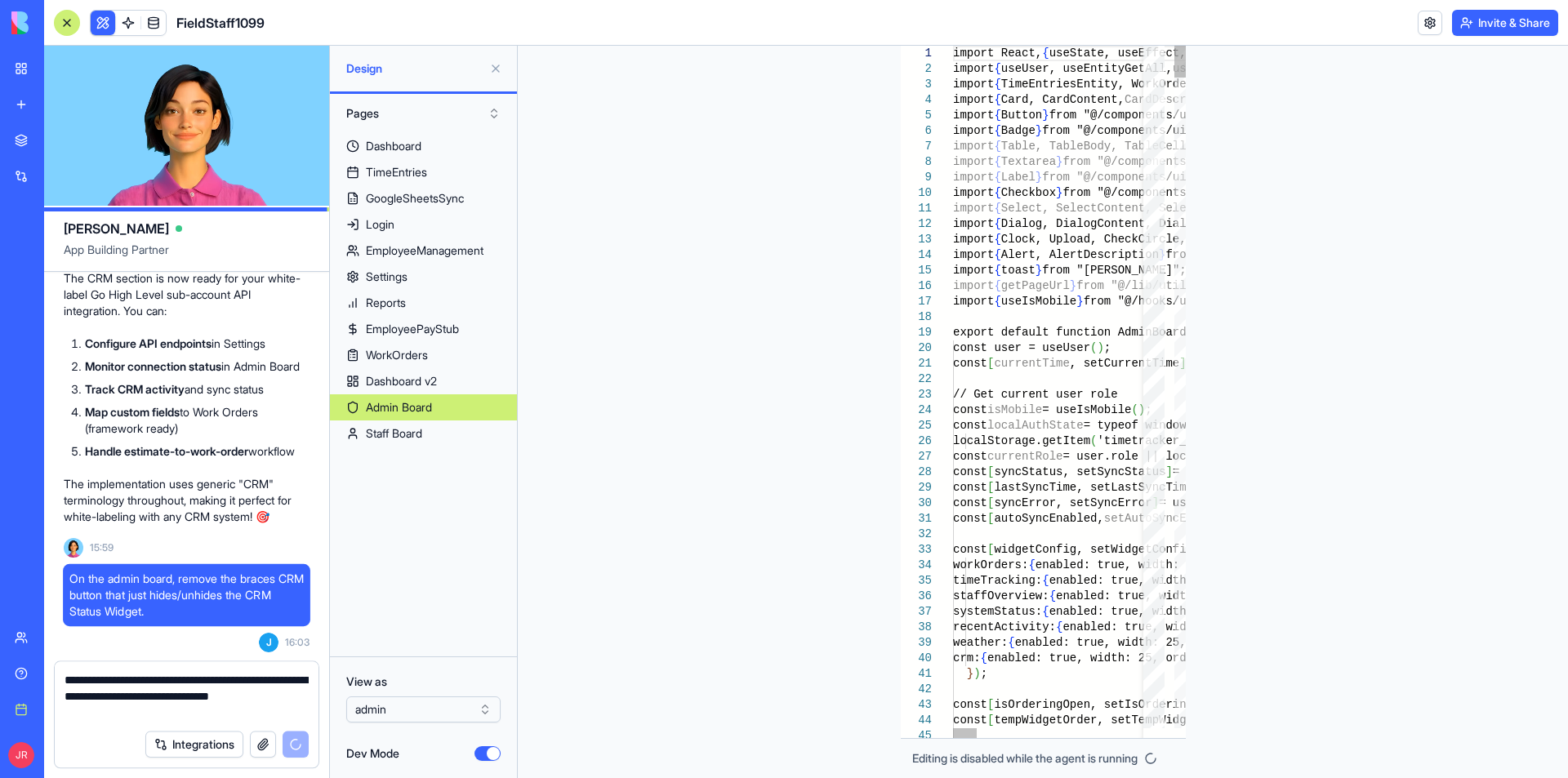
scroll to position [337333, 0]
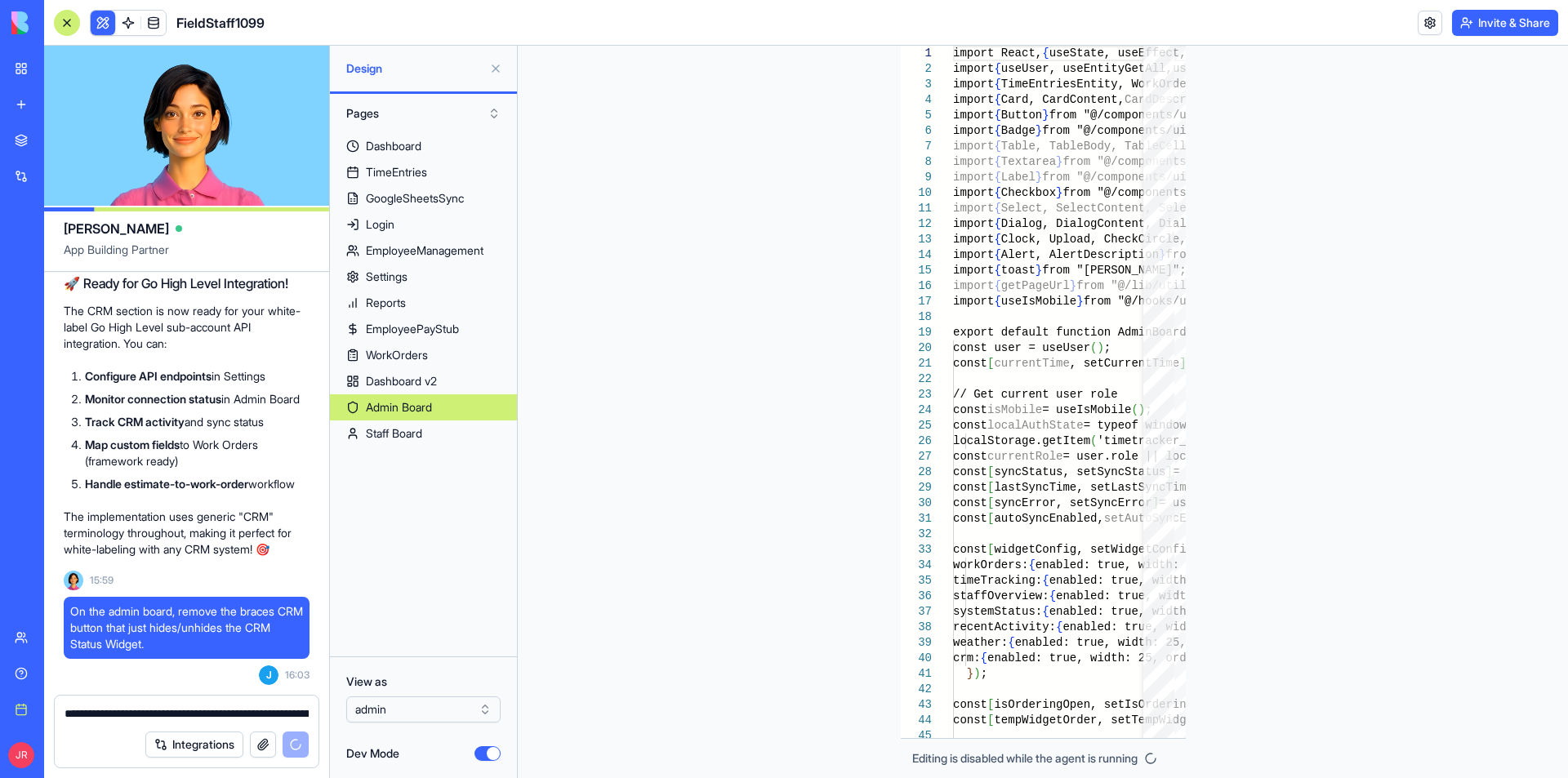
click at [484, 758] on button "Dev Mode" at bounding box center [487, 753] width 26 height 15
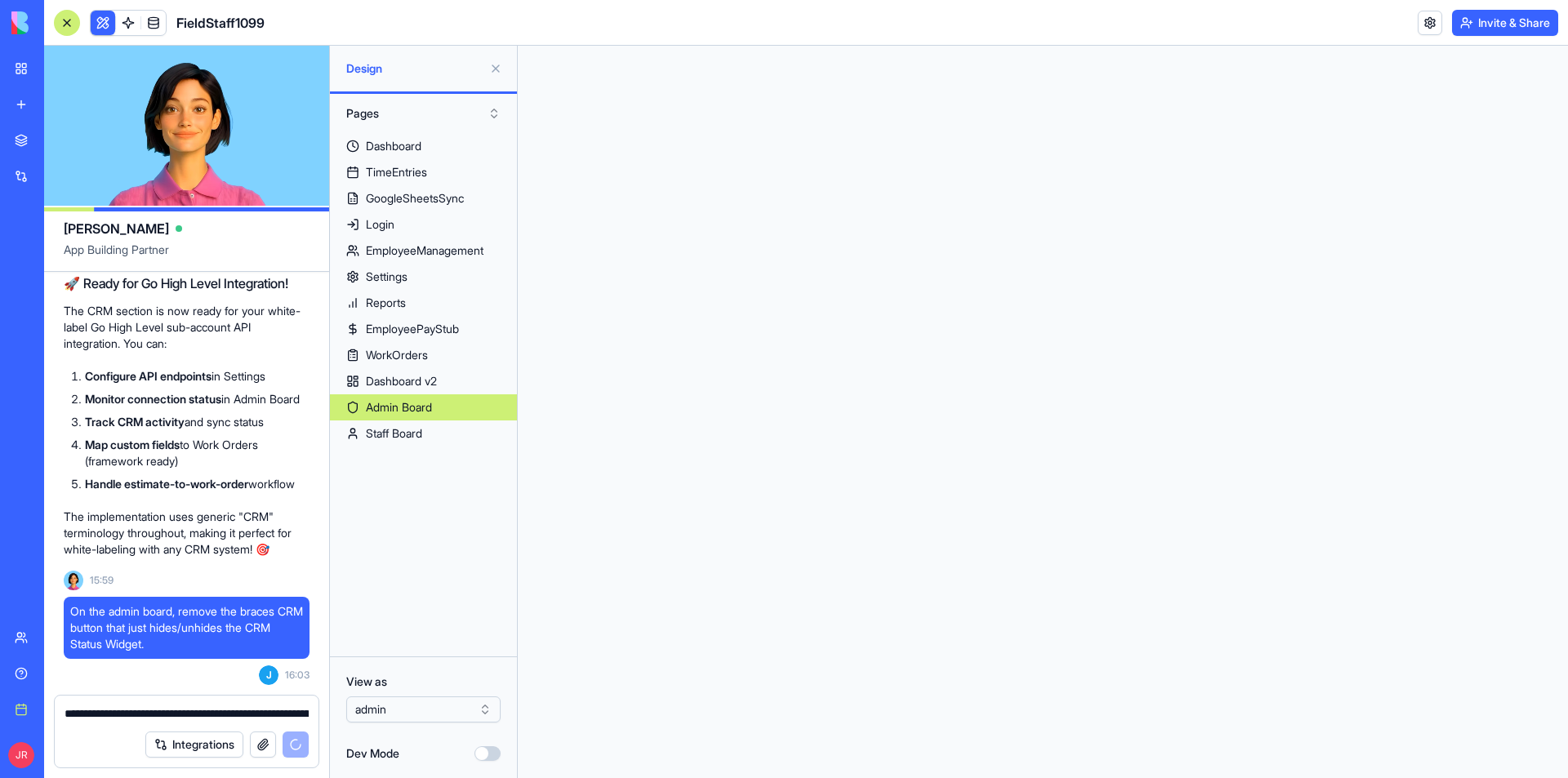
scroll to position [0, 0]
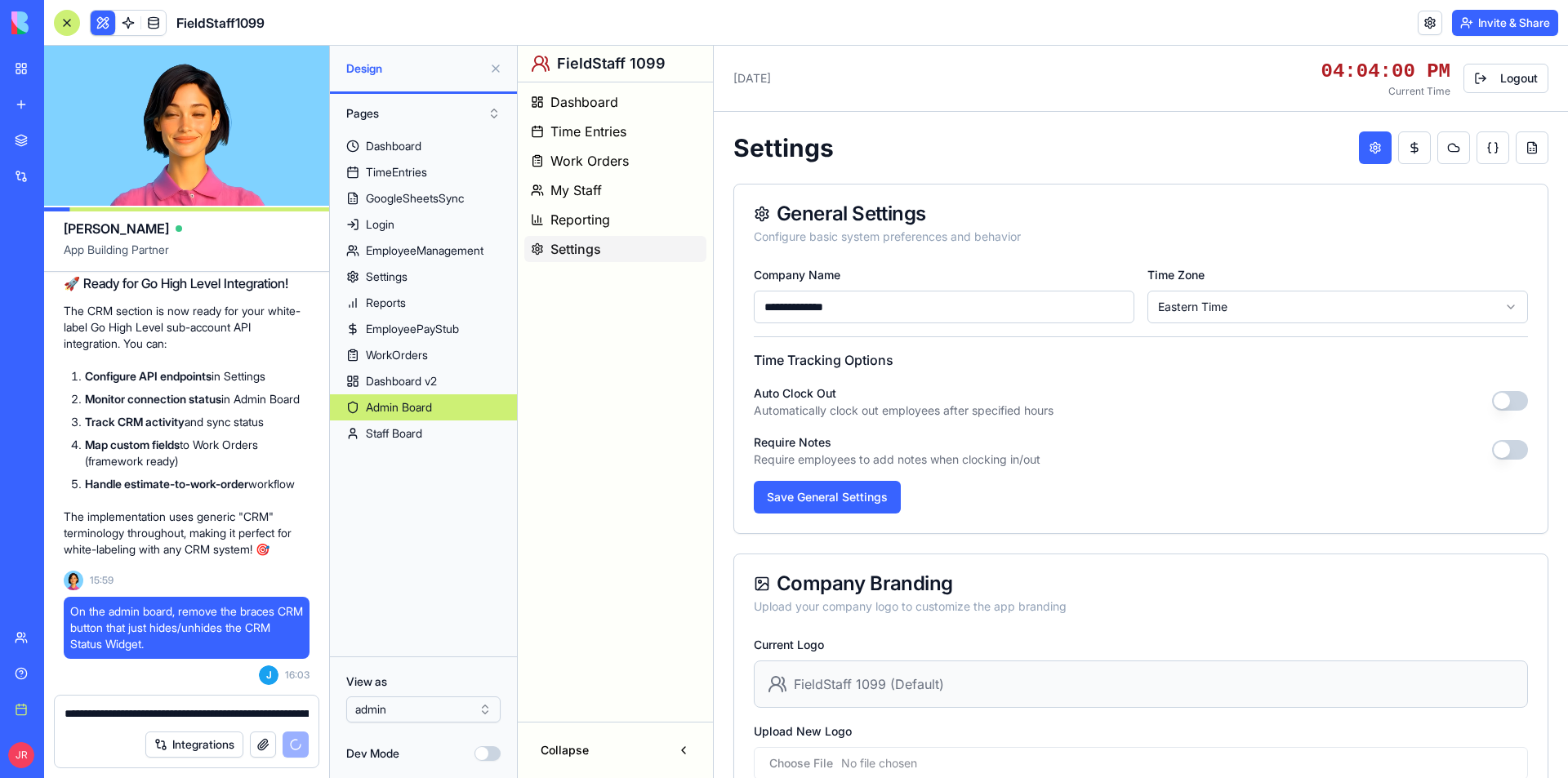
type input "**********"
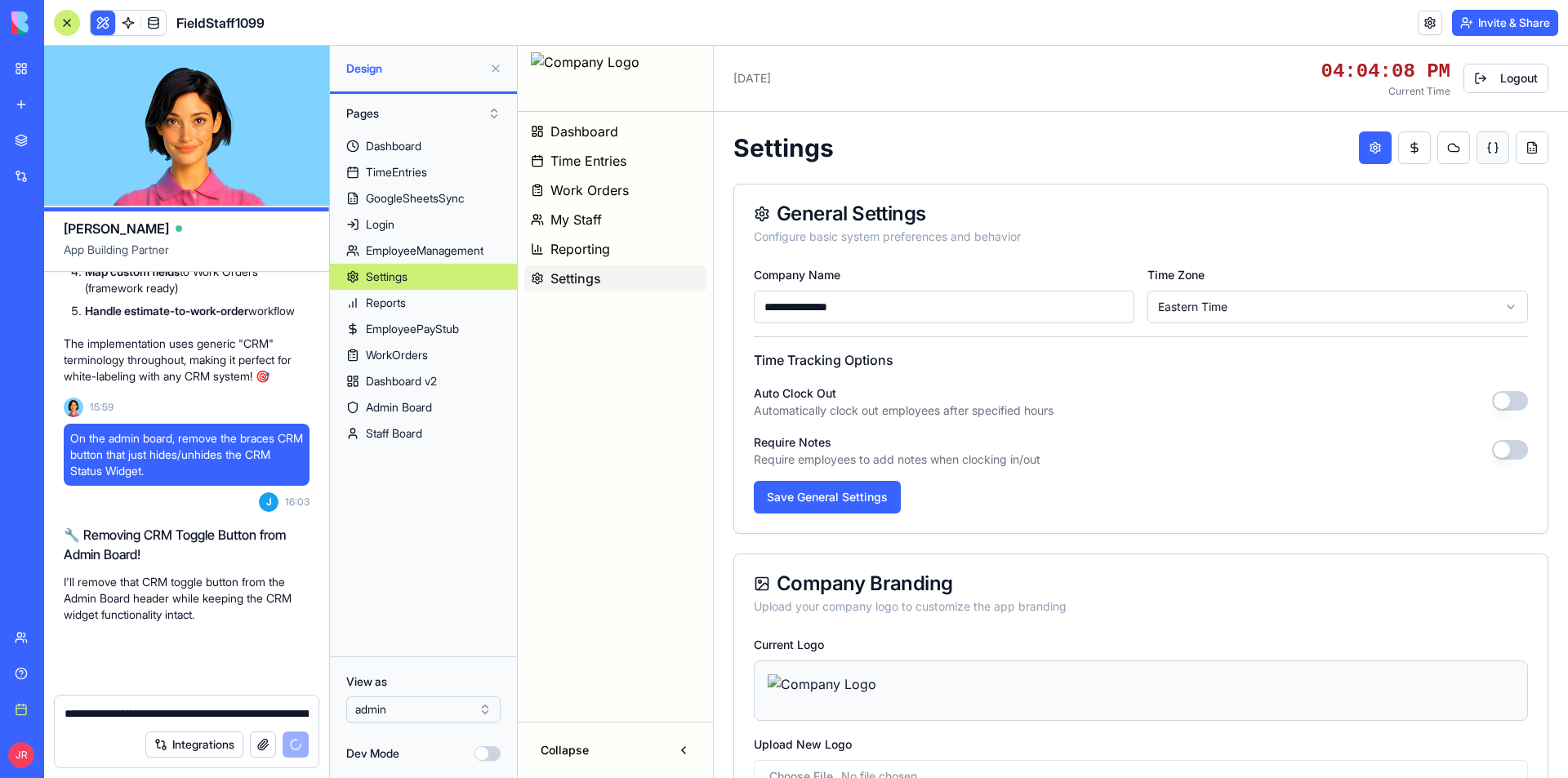
scroll to position [337507, 0]
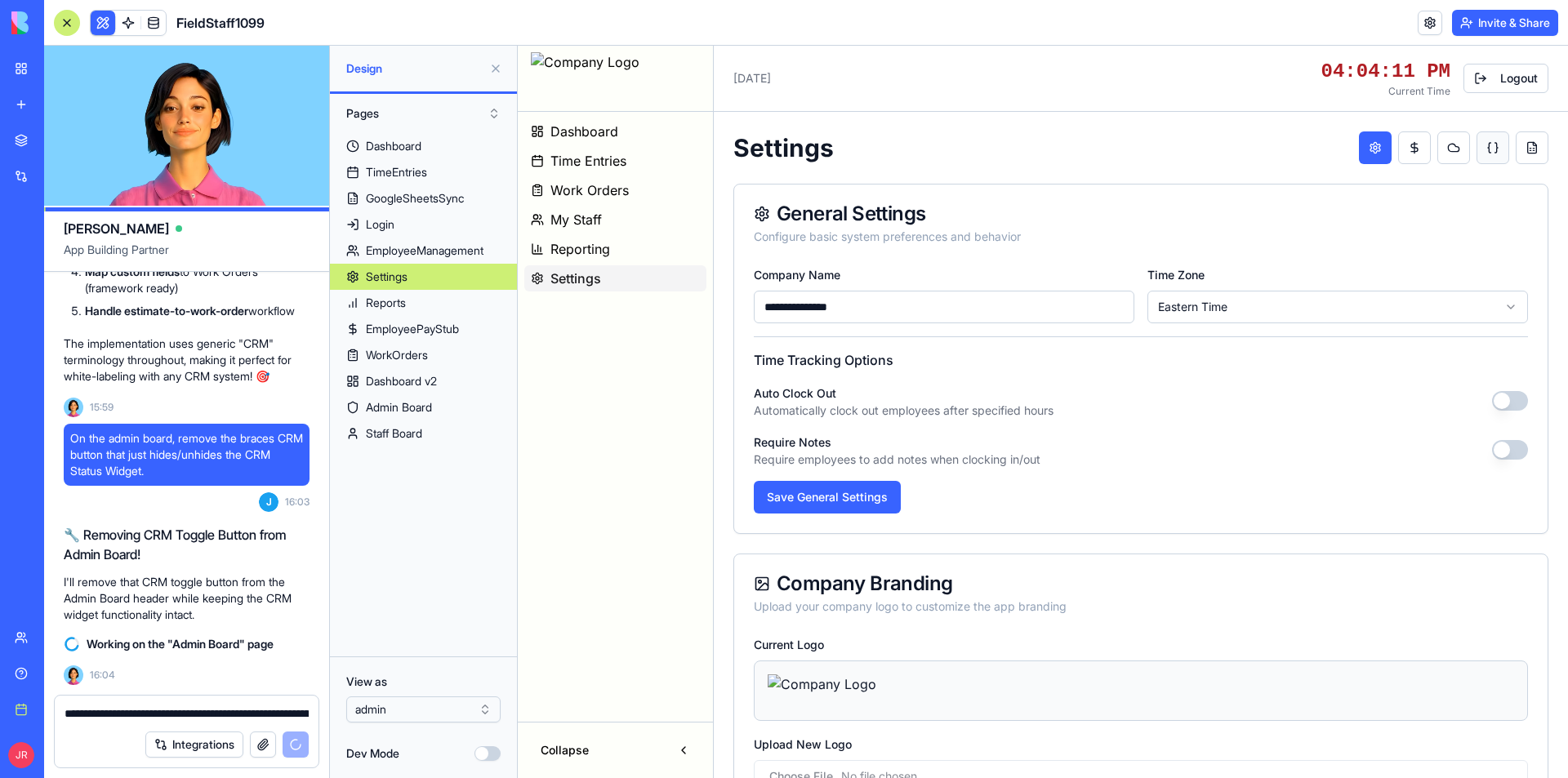
click at [1484, 153] on button at bounding box center [1492, 147] width 33 height 33
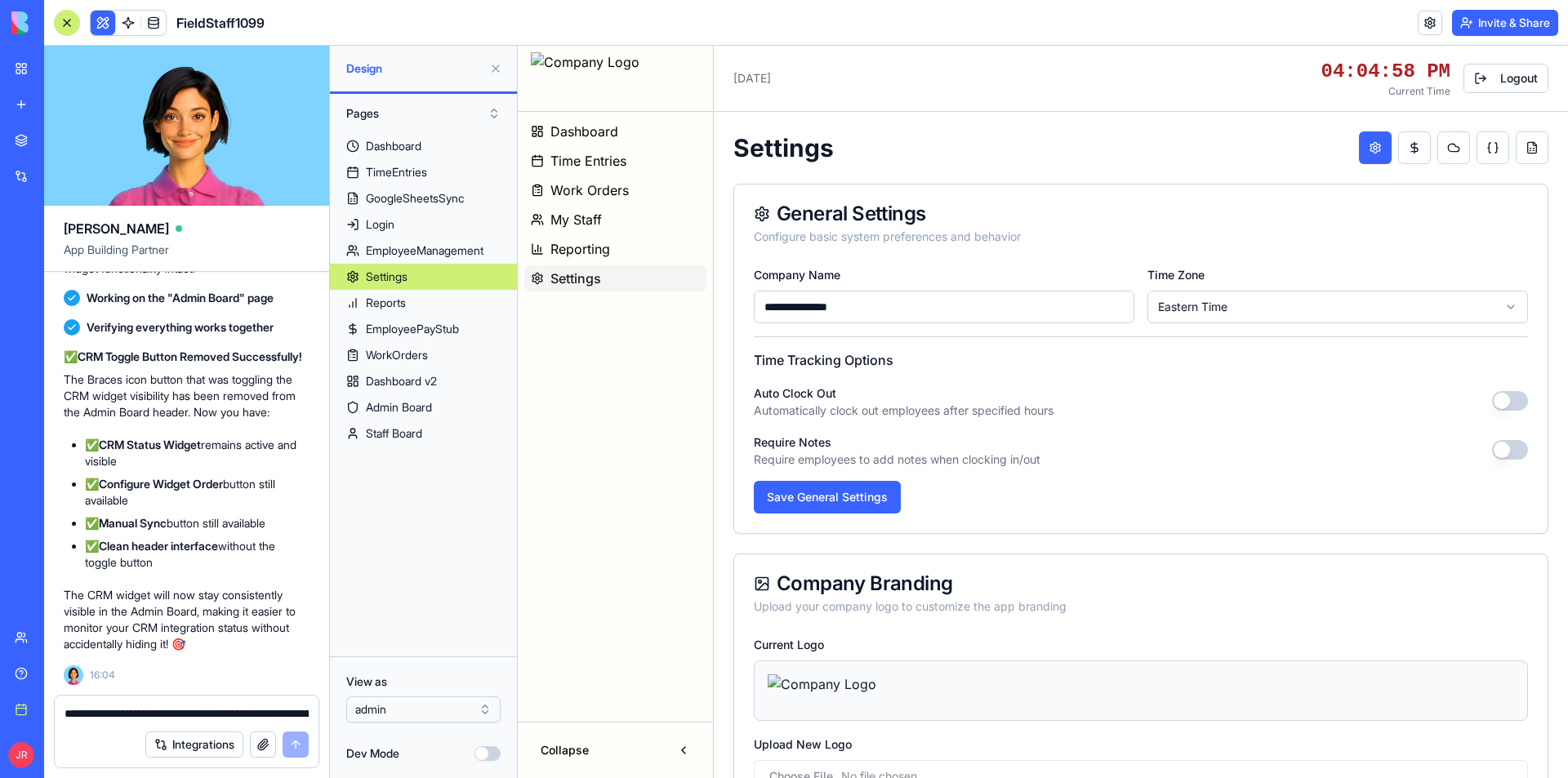
scroll to position [337869, 0]
click at [437, 407] on link "Admin Board" at bounding box center [423, 408] width 187 height 26
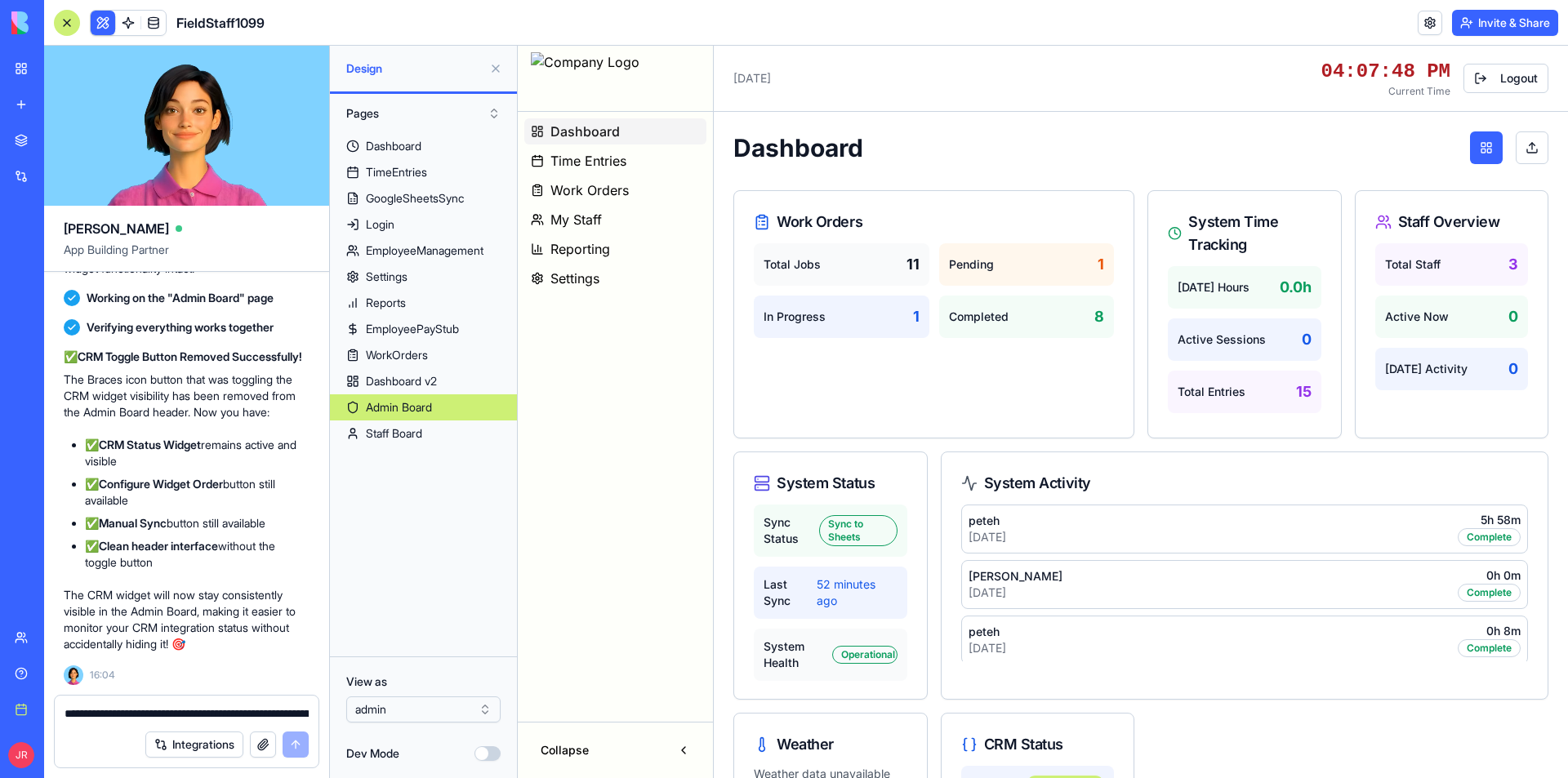
scroll to position [312, 0]
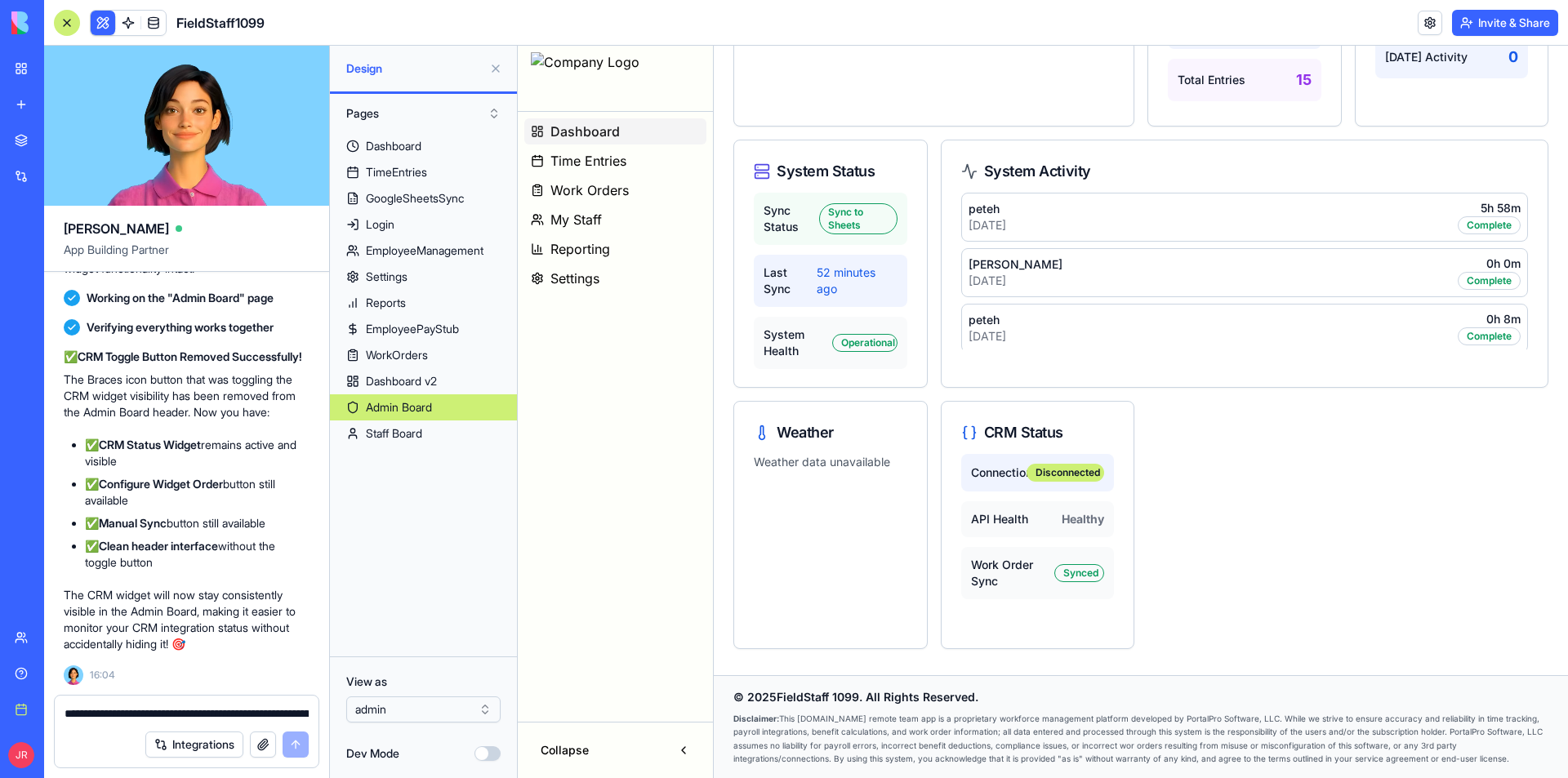
click at [487, 754] on button "Dev Mode" at bounding box center [487, 753] width 26 height 15
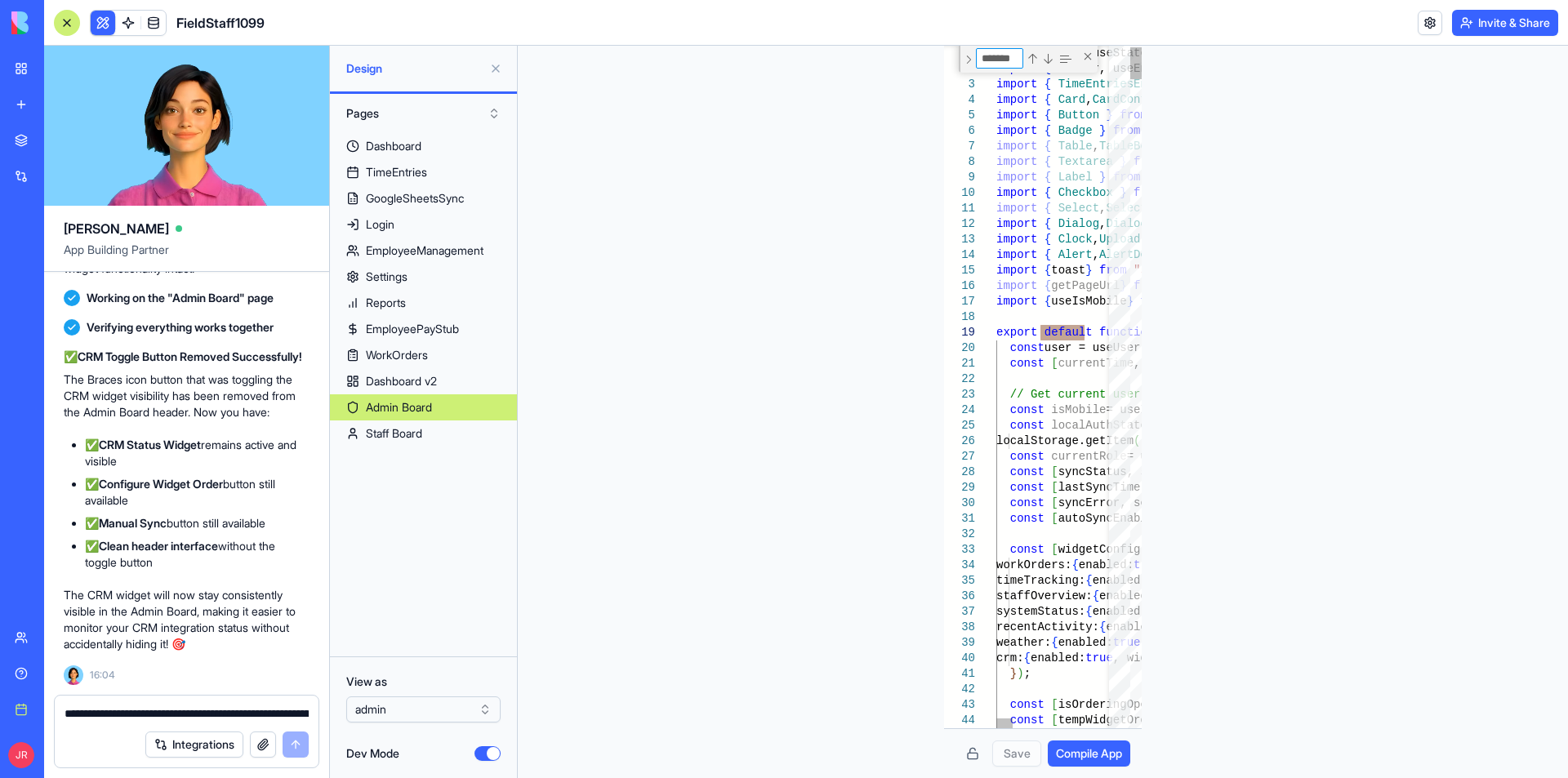
type textarea "**********"
type textarea "*"
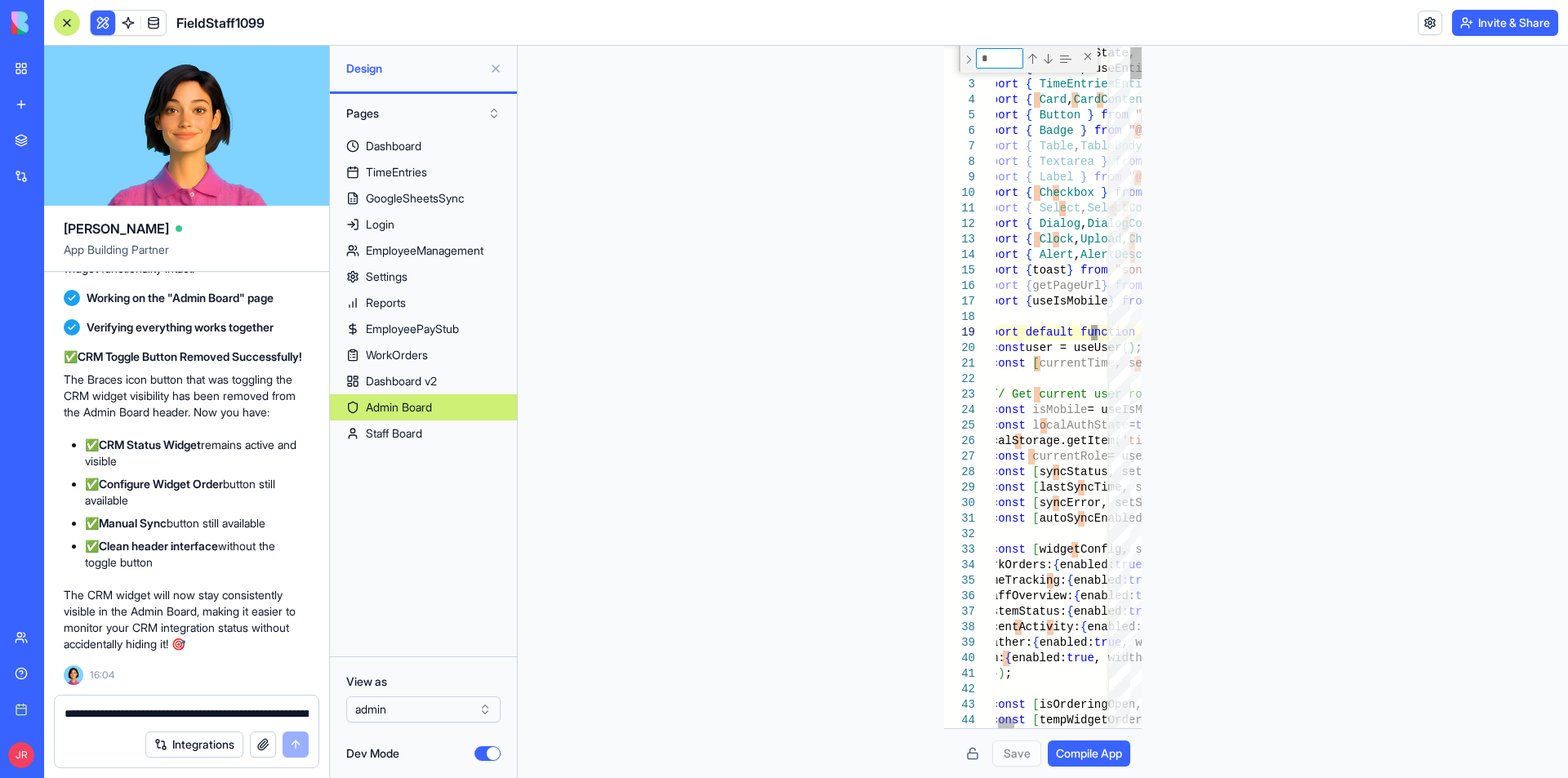
type textarea "**********"
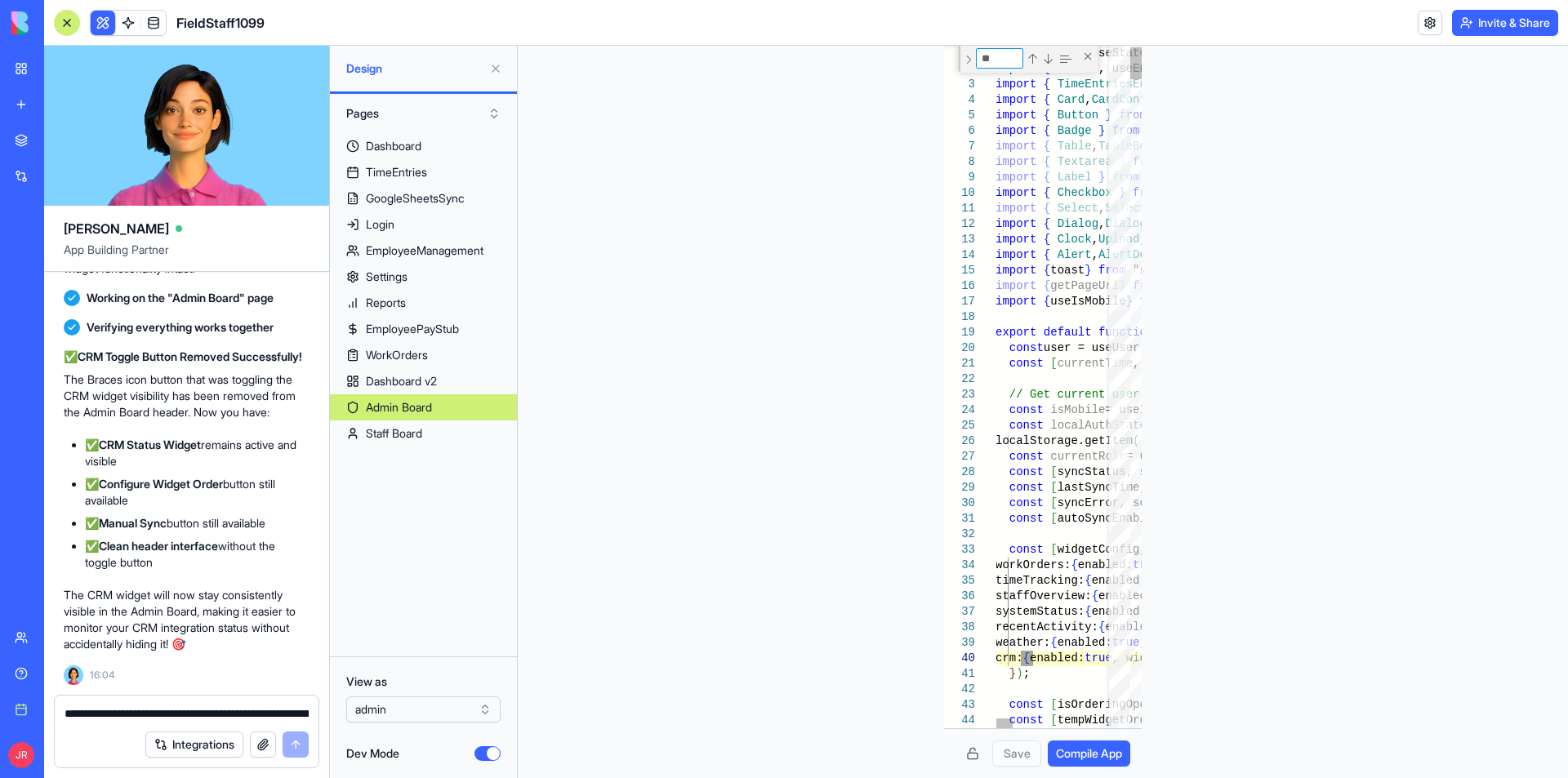
type textarea "***"
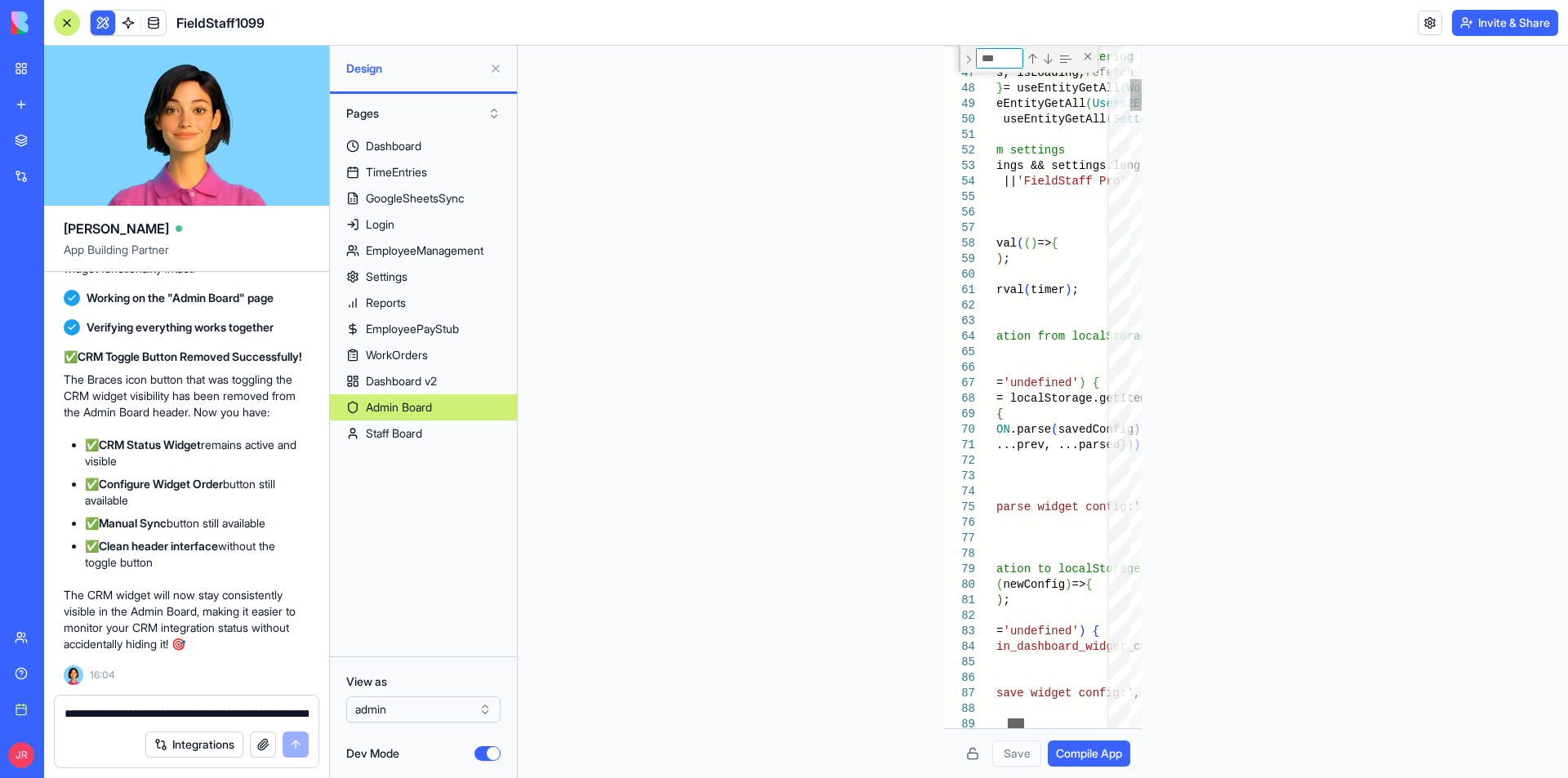
click at [1012, 720] on div at bounding box center [1015, 722] width 17 height 10
click at [479, 754] on button "Dev Mode" at bounding box center [487, 753] width 26 height 15
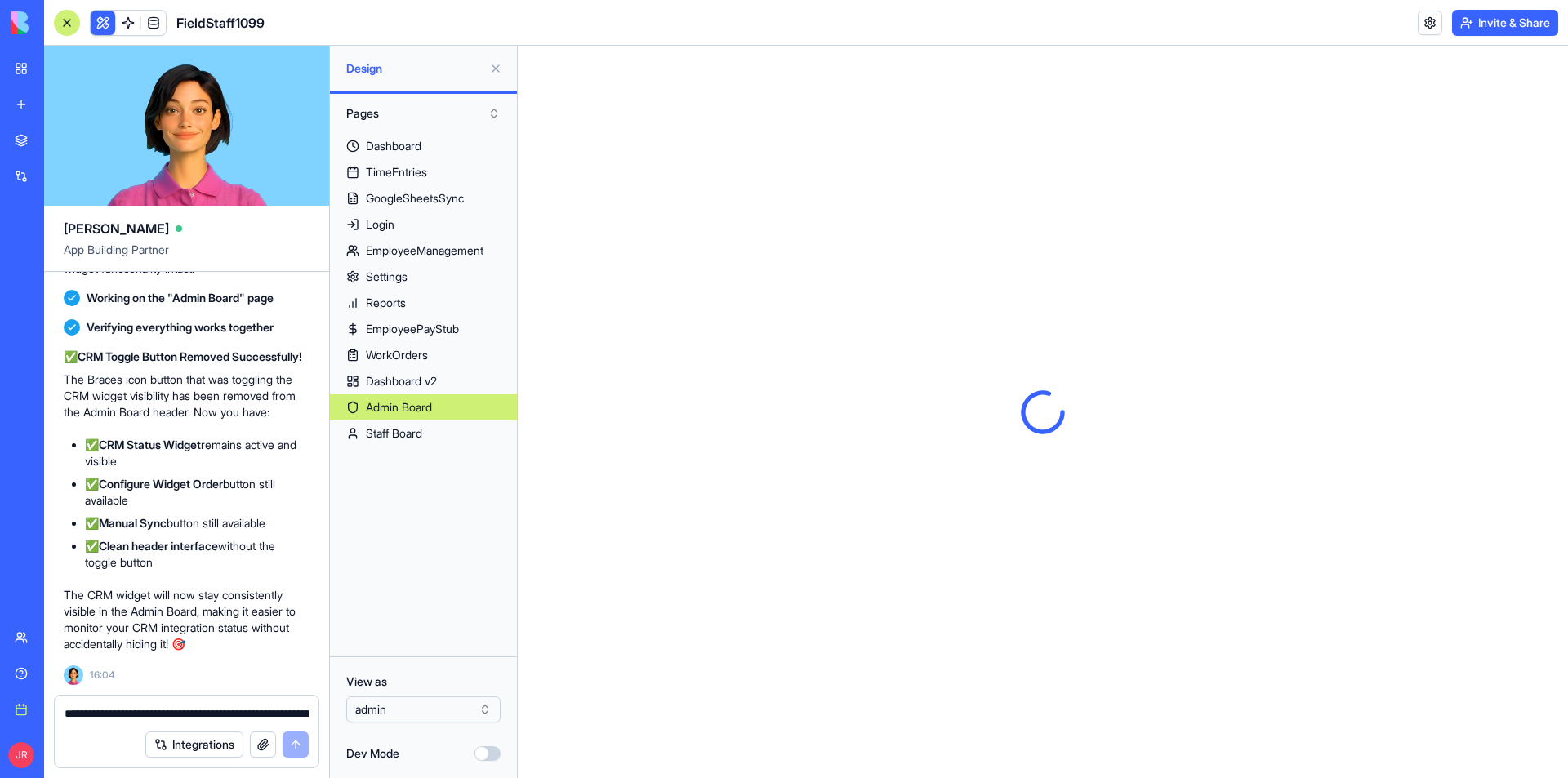
scroll to position [0, 0]
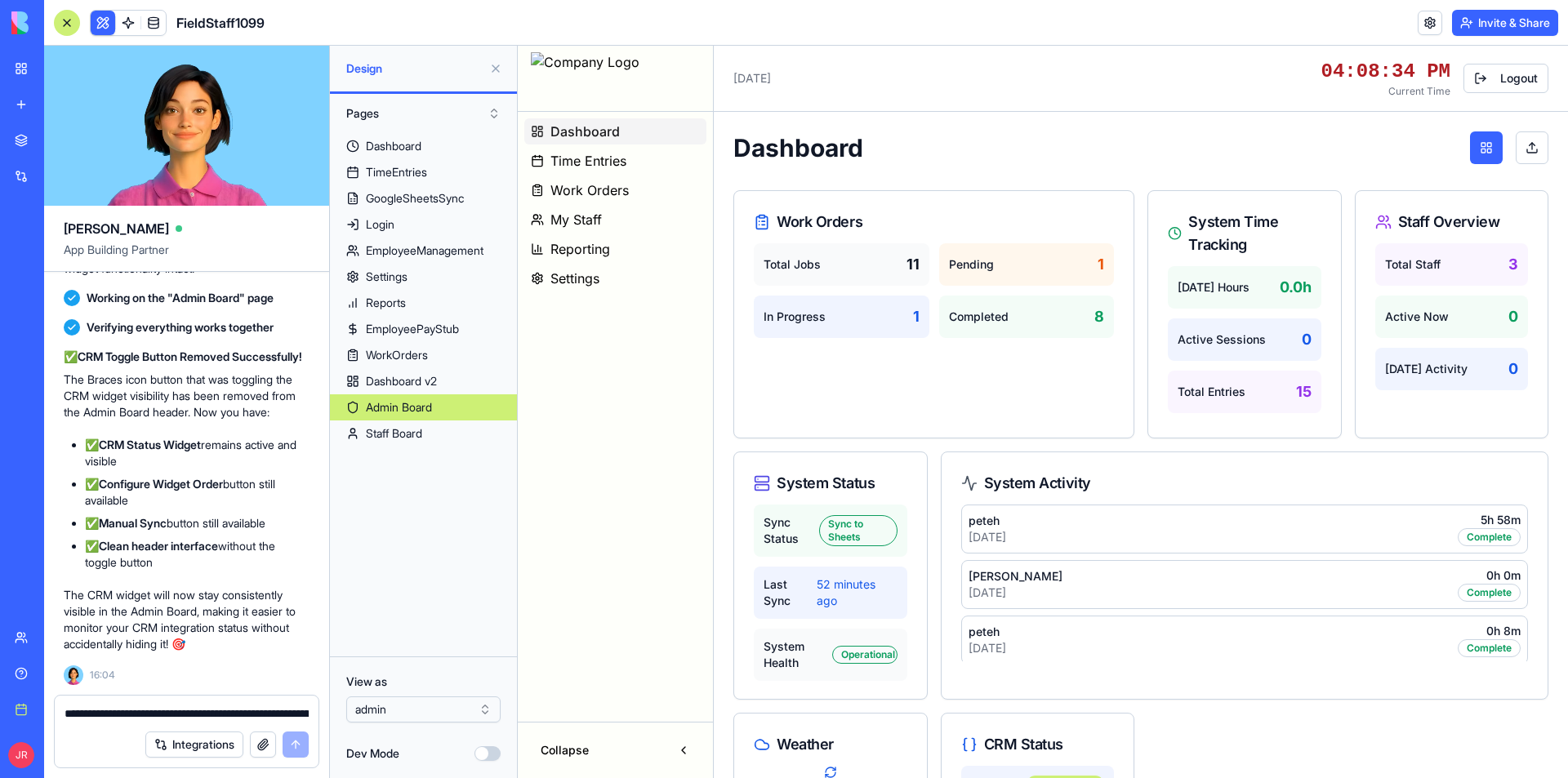
click at [482, 754] on button "Dev Mode" at bounding box center [487, 753] width 26 height 15
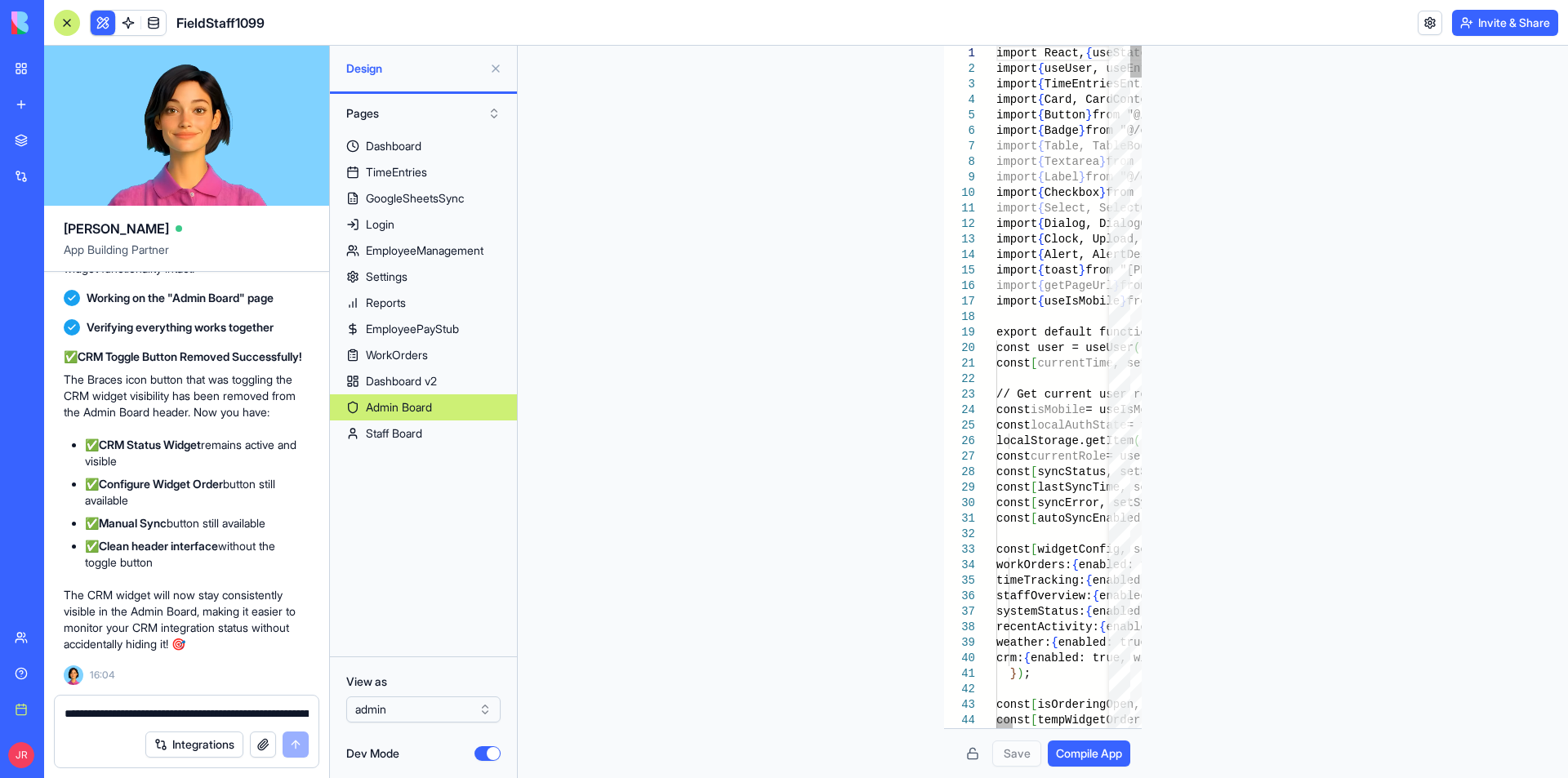
type textarea "**********"
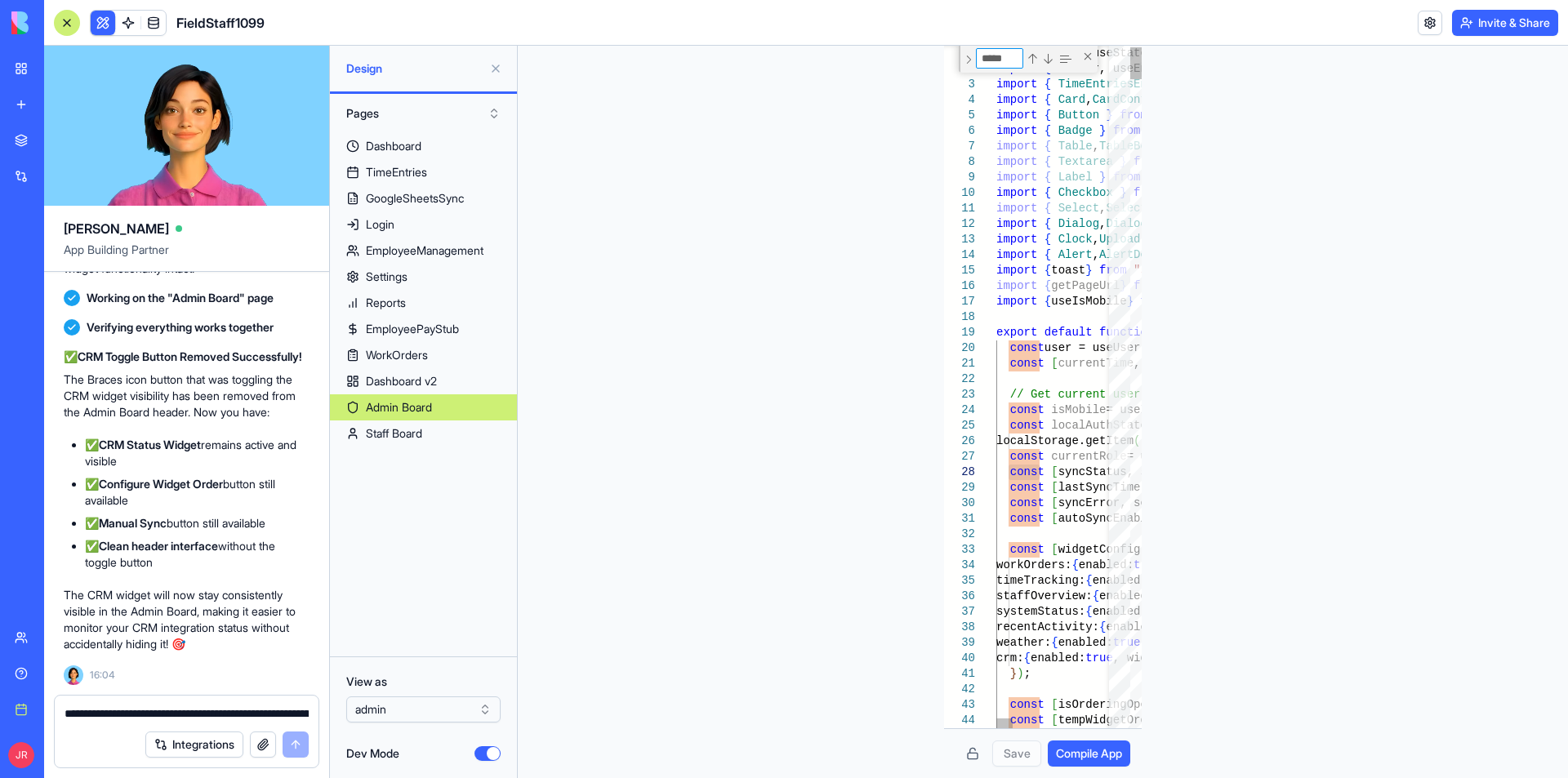
type textarea "*"
type textarea "**********"
type textarea "***"
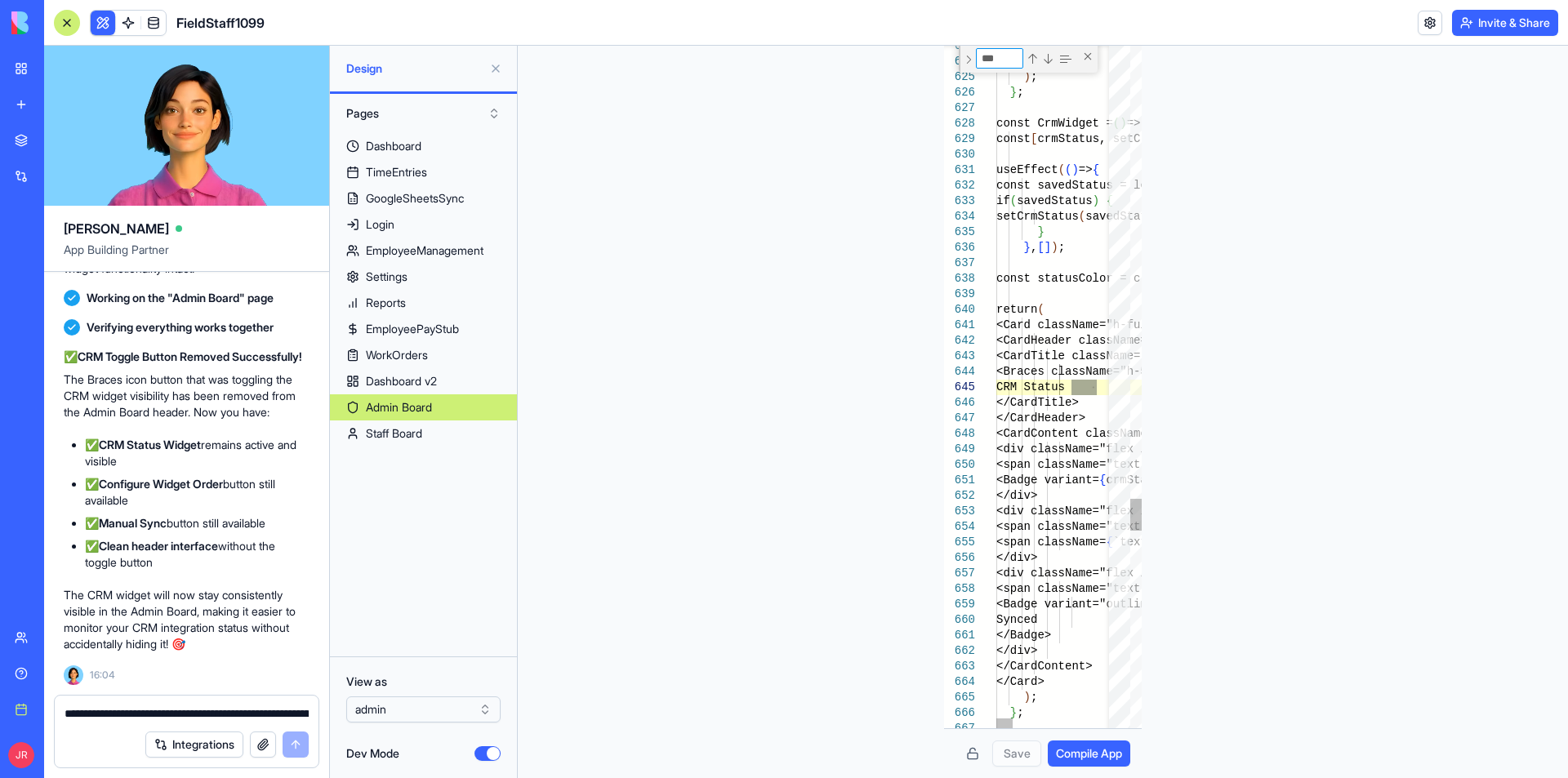
type textarea "**********"
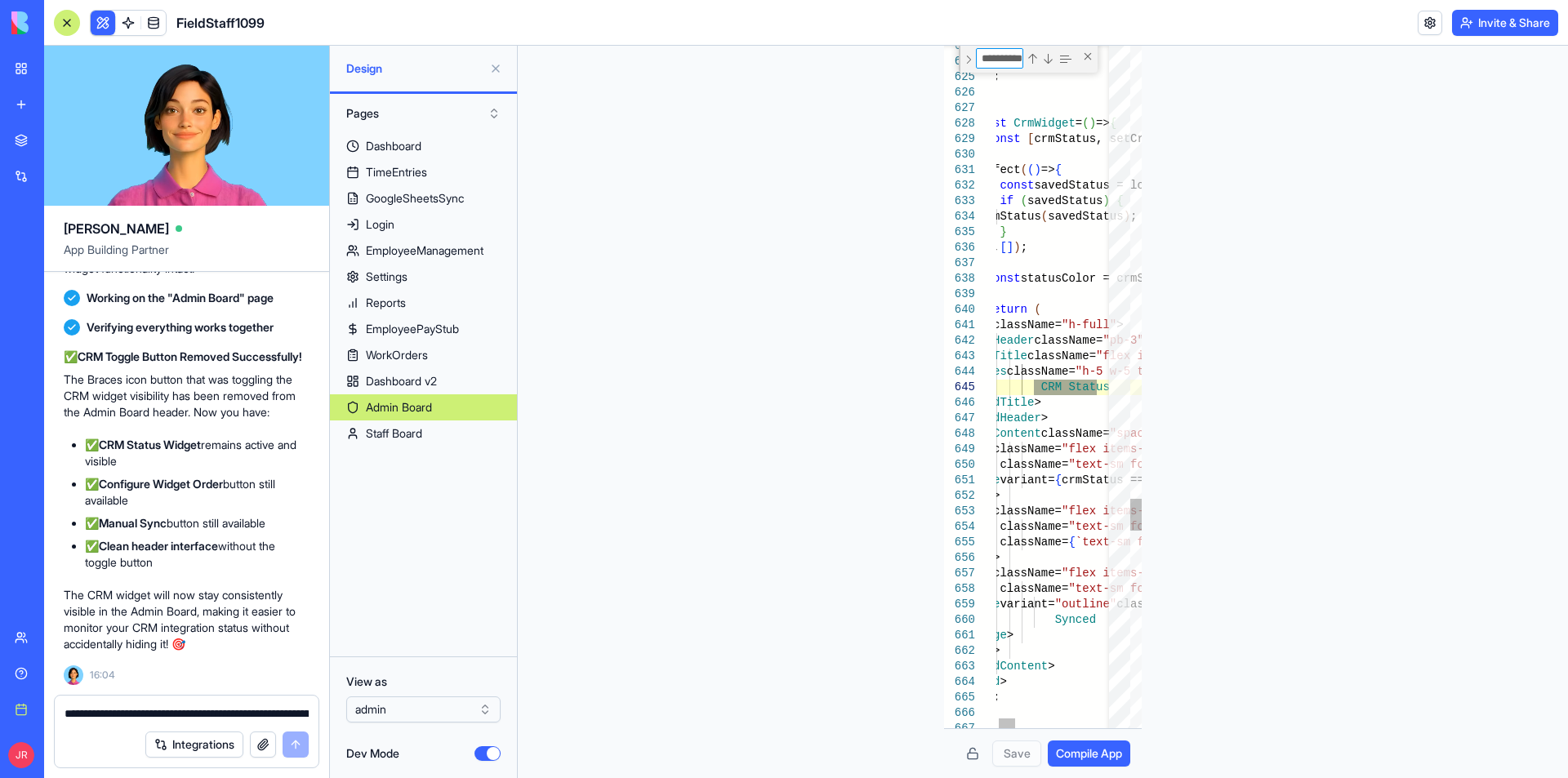
scroll to position [0, 7]
type textarea "**********"
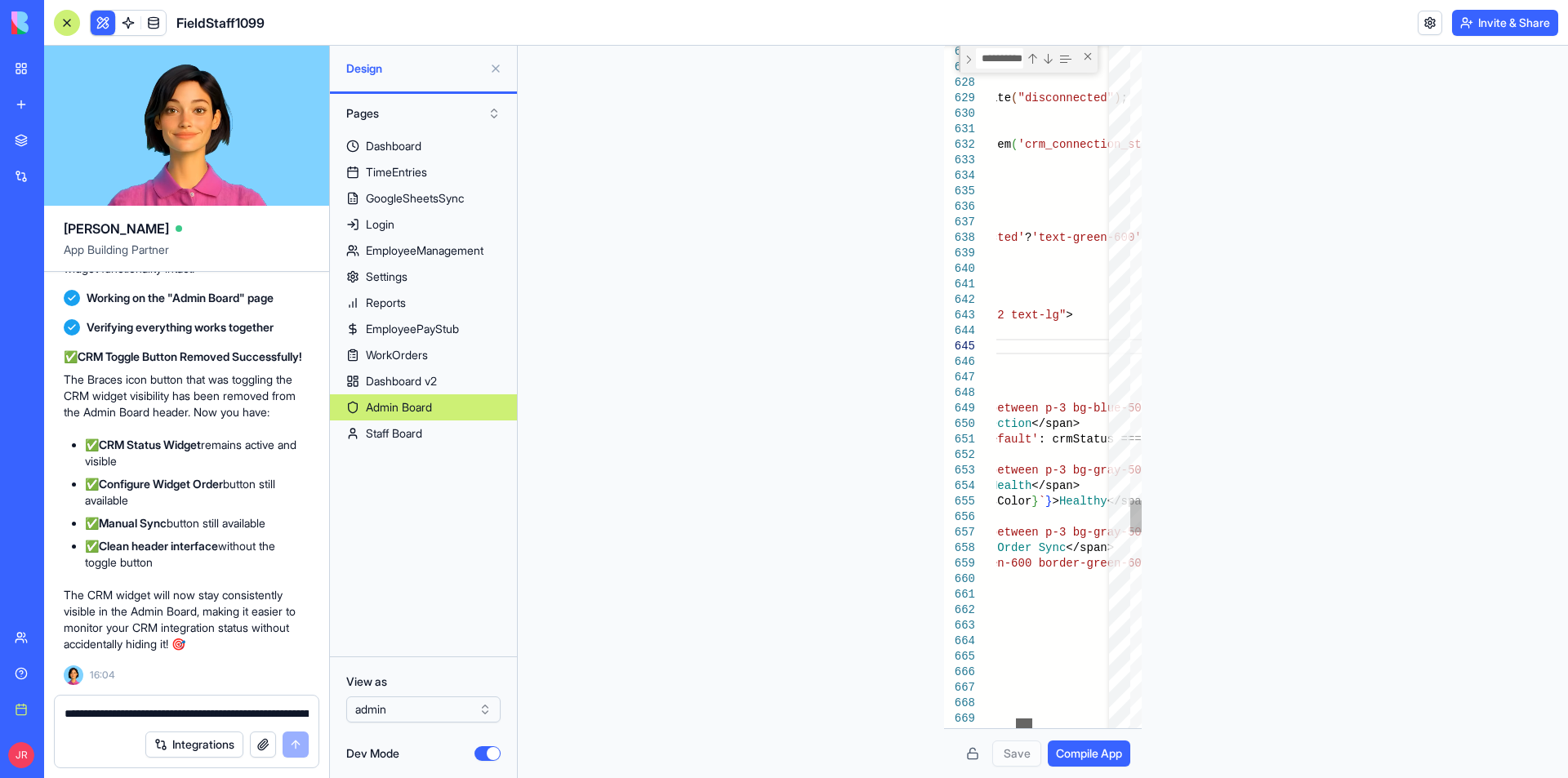
click at [1022, 719] on div at bounding box center [1024, 722] width 17 height 10
type textarea "**********"
click at [993, 752] on button "Save" at bounding box center [1017, 753] width 49 height 26
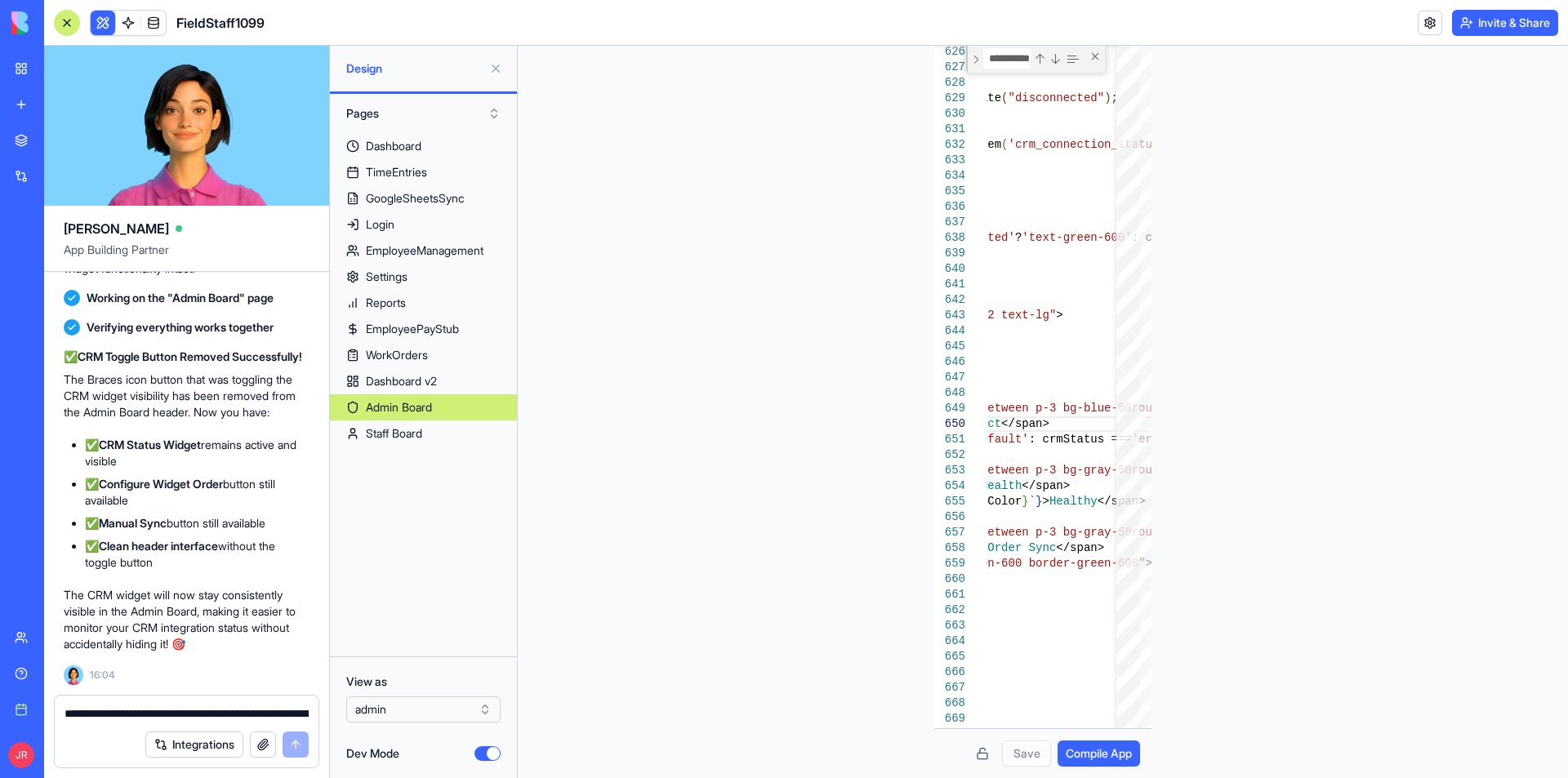
click at [1086, 752] on span "Compile App" at bounding box center [1098, 753] width 66 height 17
click at [484, 752] on button "Dev Mode" at bounding box center [487, 753] width 26 height 15
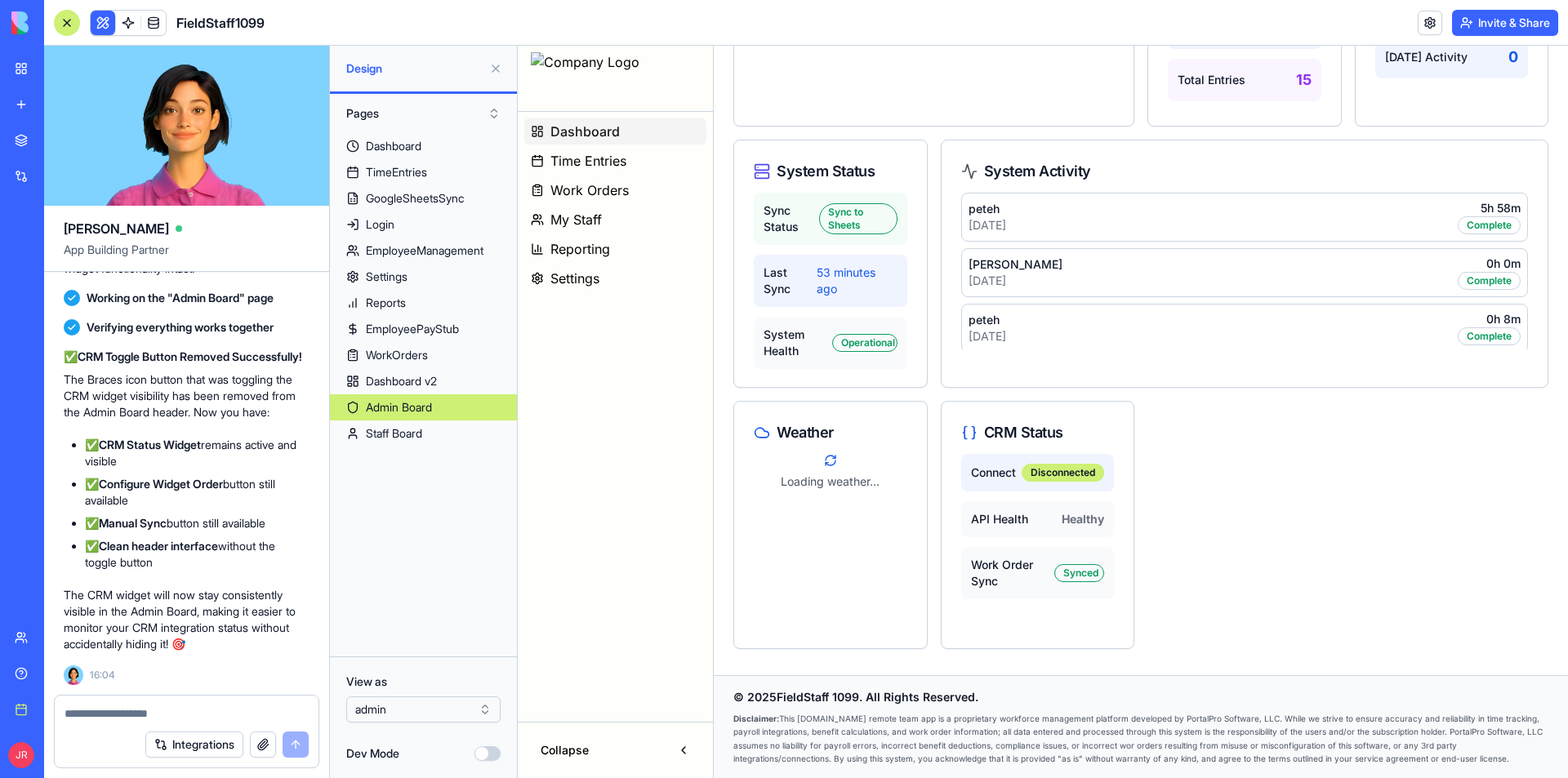
scroll to position [0, 0]
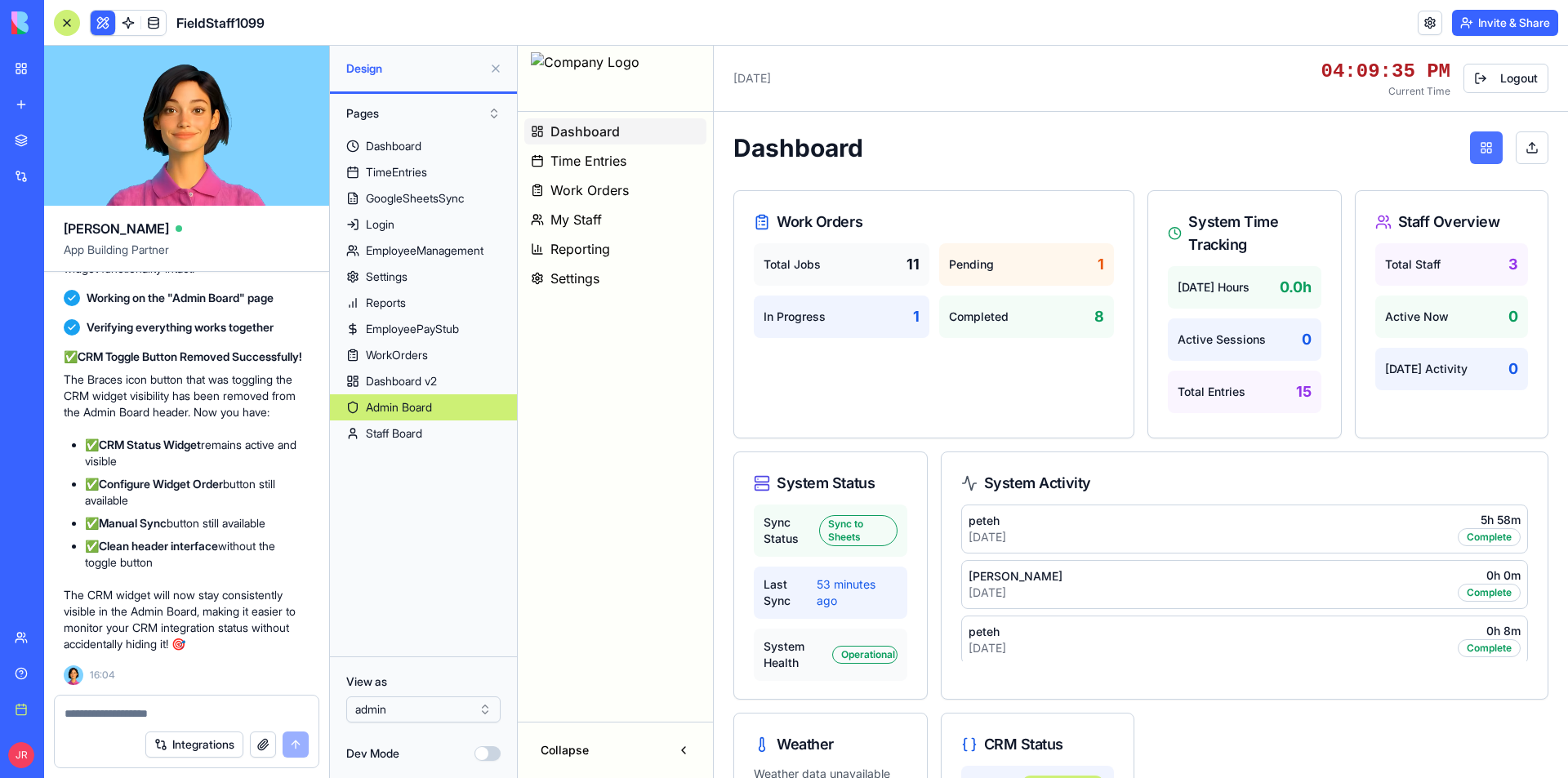
click at [1475, 151] on button at bounding box center [1486, 147] width 33 height 33
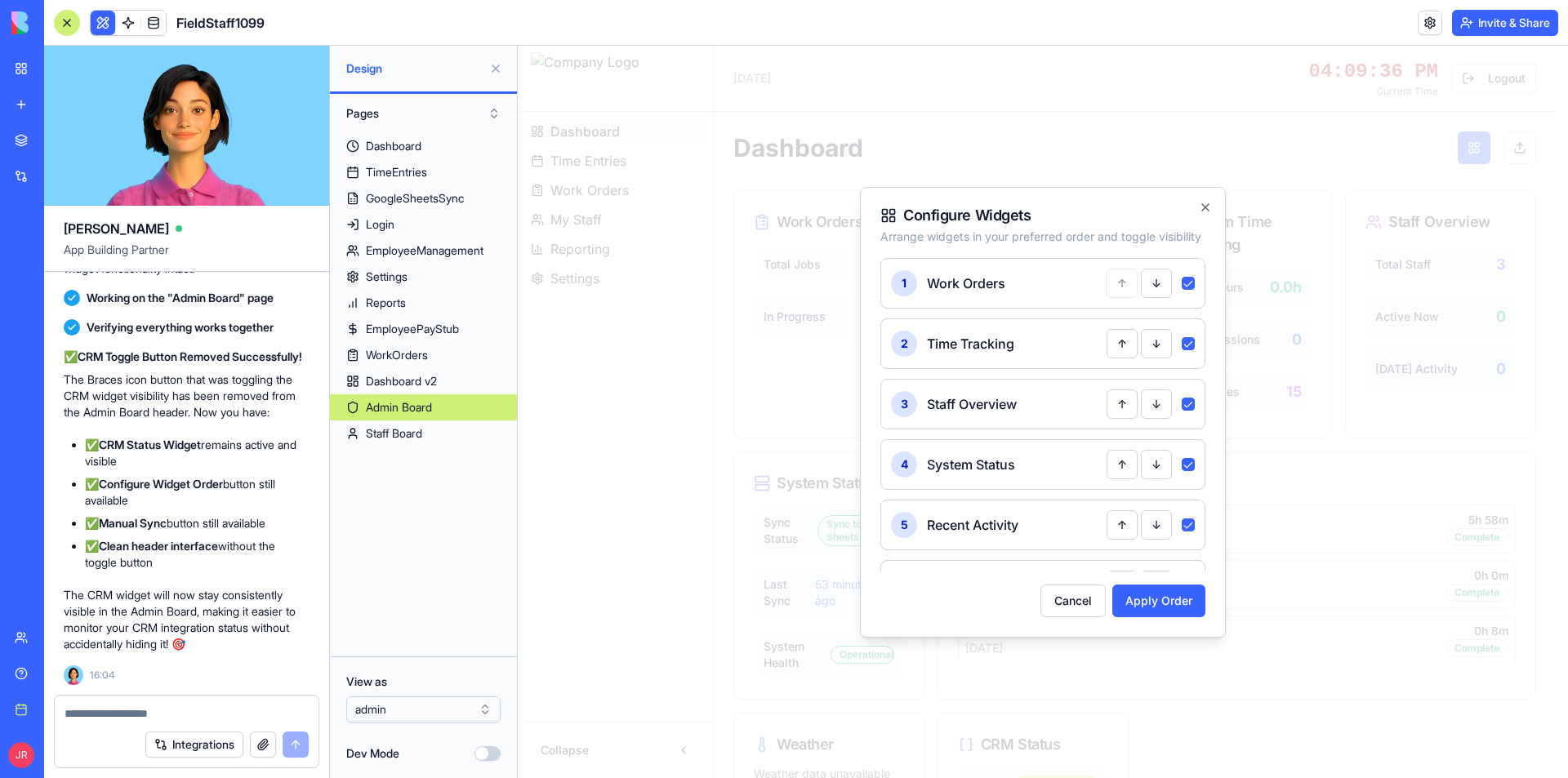
scroll to position [100, 0]
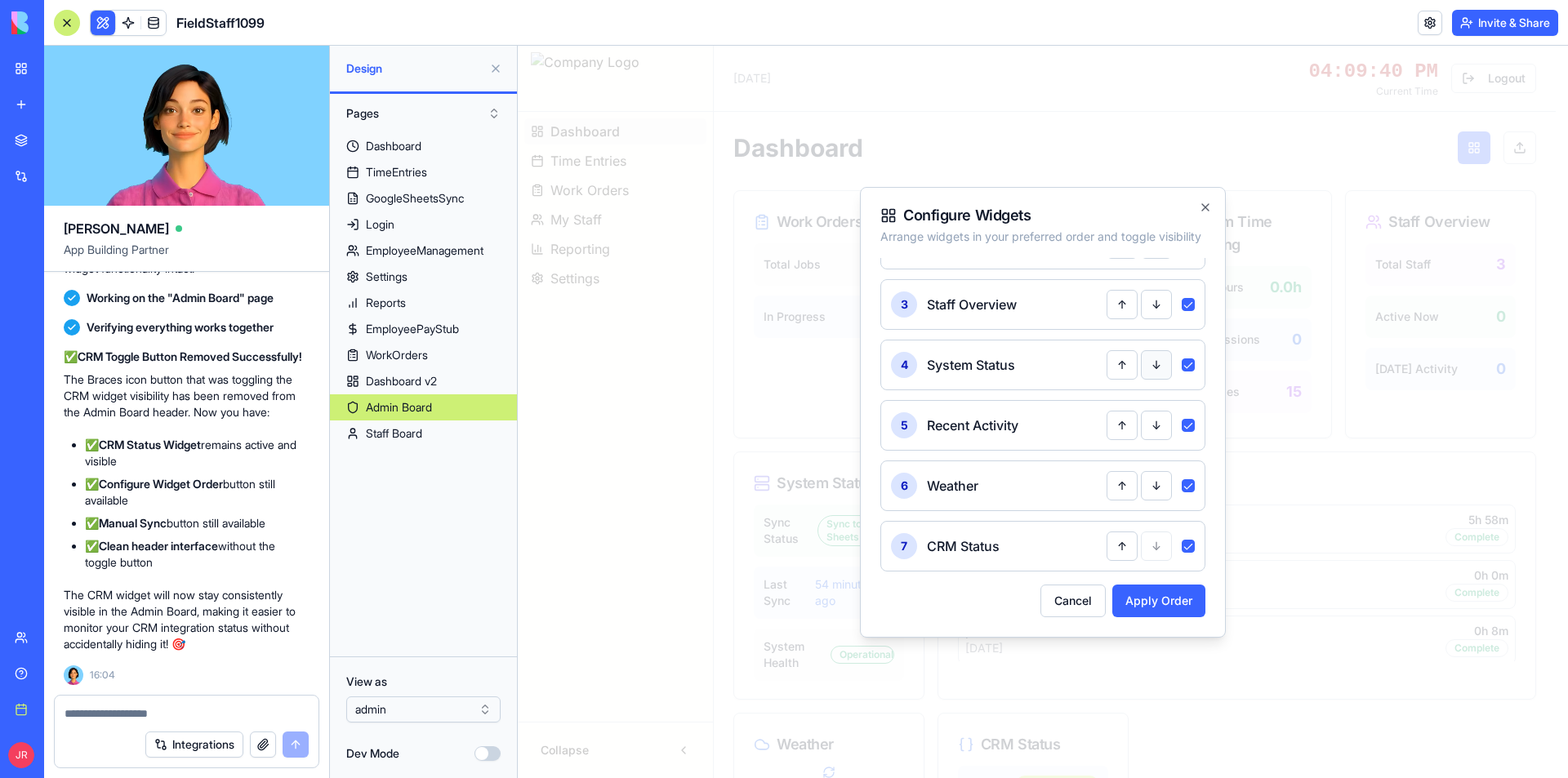
click at [1147, 370] on button "↓" at bounding box center [1156, 365] width 31 height 29
click at [1144, 424] on button "↓" at bounding box center [1156, 425] width 31 height 29
click at [1107, 543] on button "↑" at bounding box center [1122, 545] width 31 height 29
click at [1109, 428] on button "↑" at bounding box center [1122, 425] width 31 height 29
click at [1141, 606] on button "Apply Order" at bounding box center [1159, 600] width 93 height 33
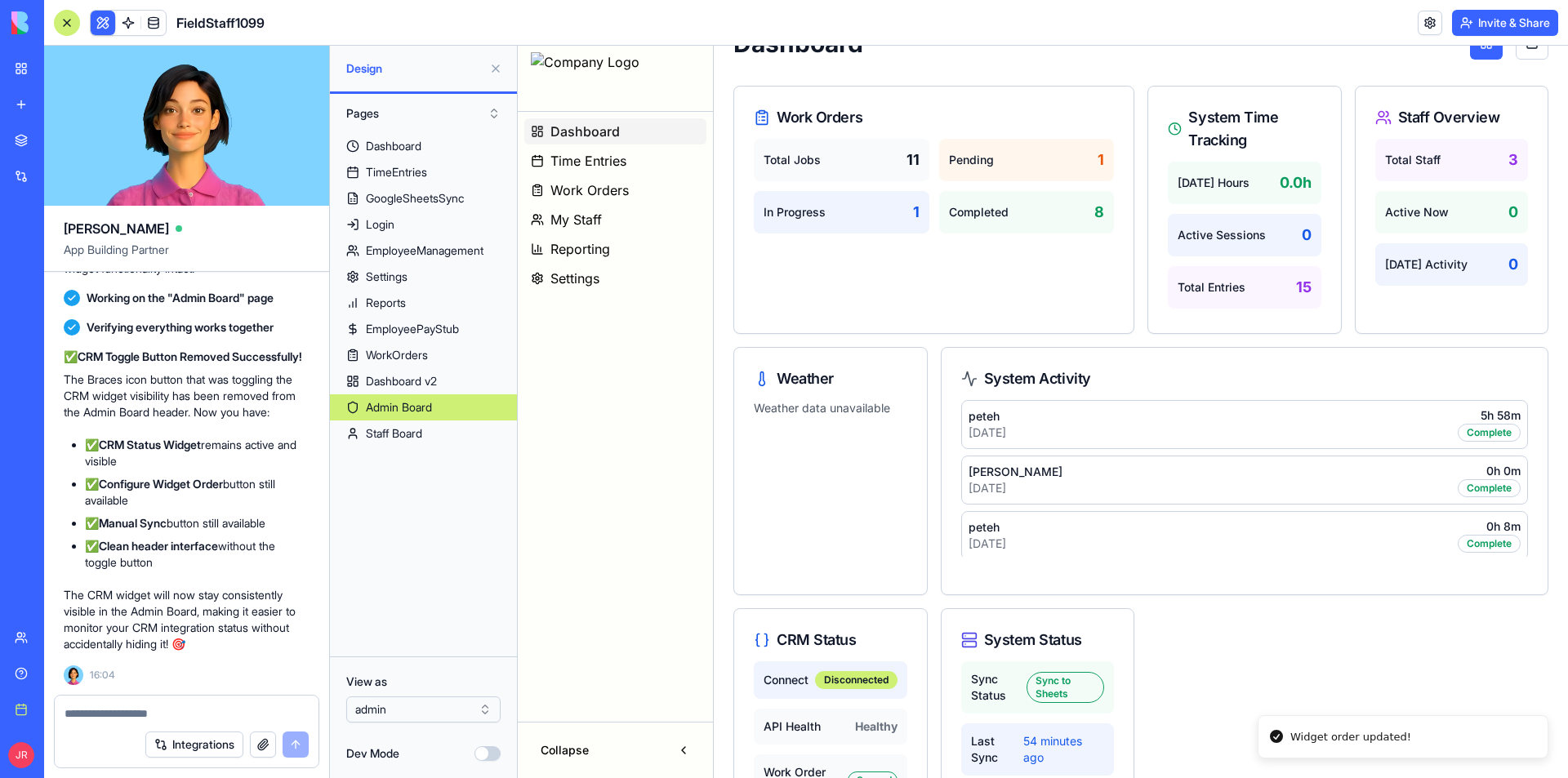
scroll to position [67, 0]
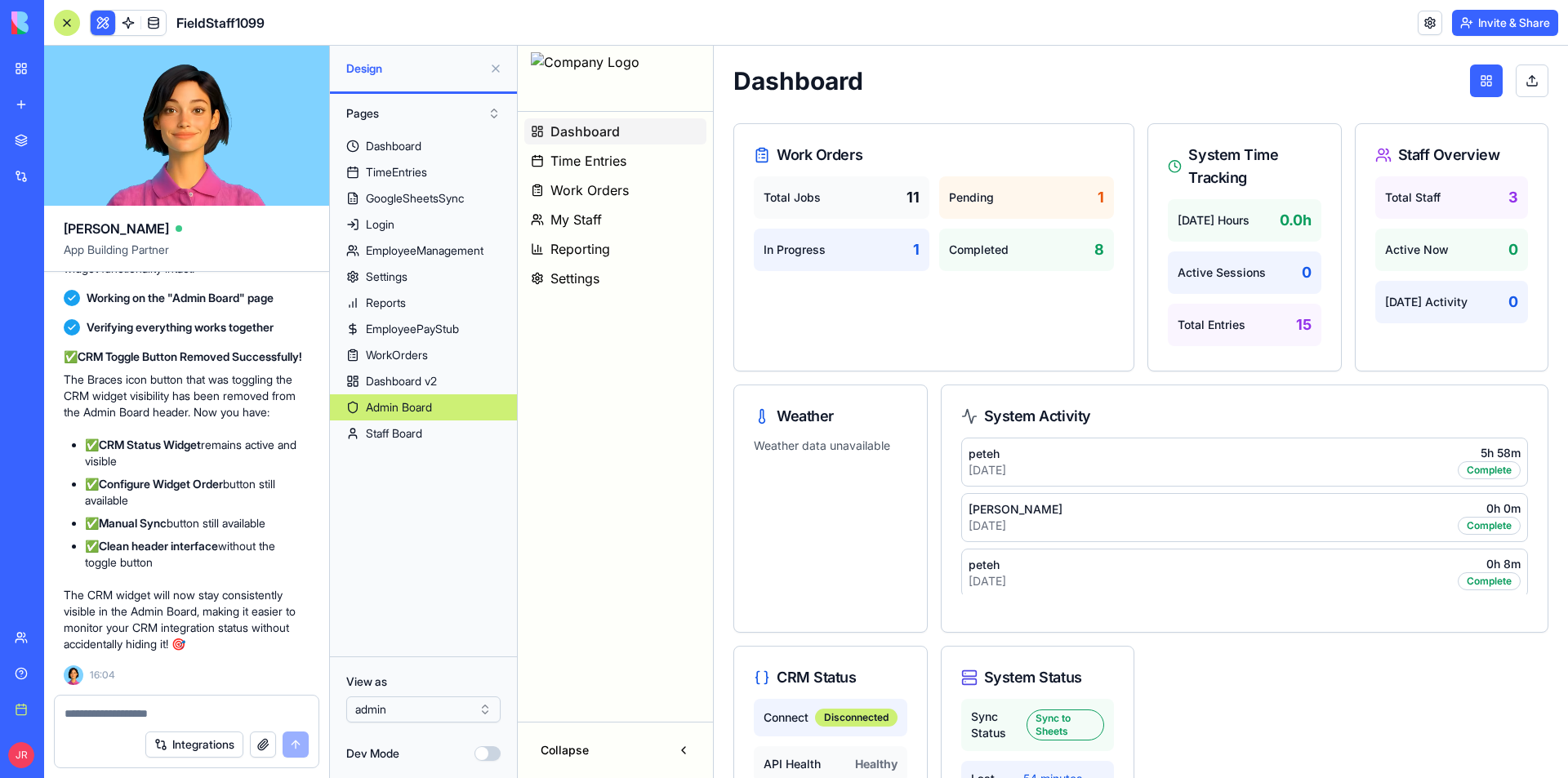
click at [491, 751] on button "Dev Mode" at bounding box center [487, 753] width 26 height 15
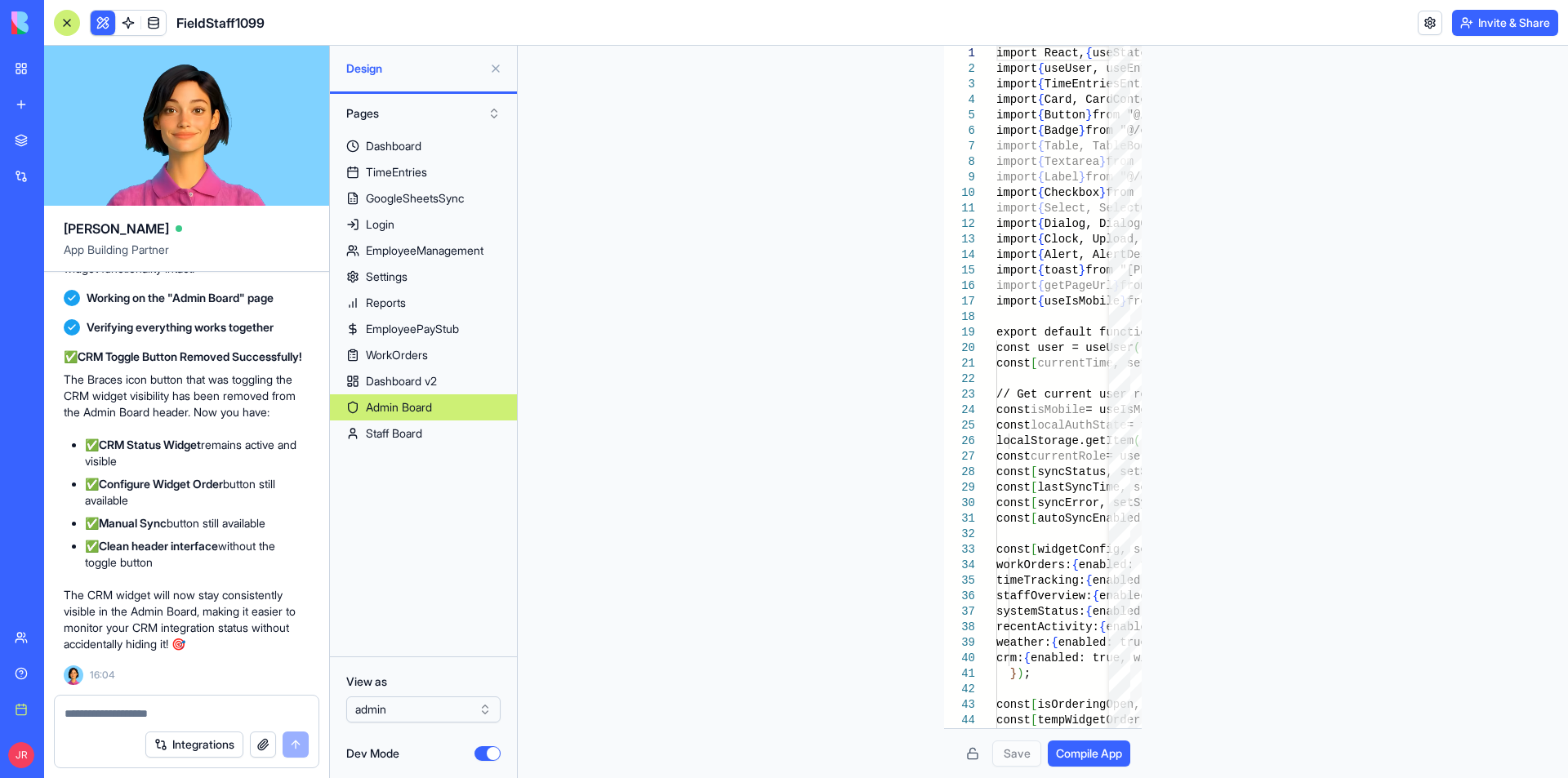
click at [58, 21] on div at bounding box center [67, 23] width 26 height 26
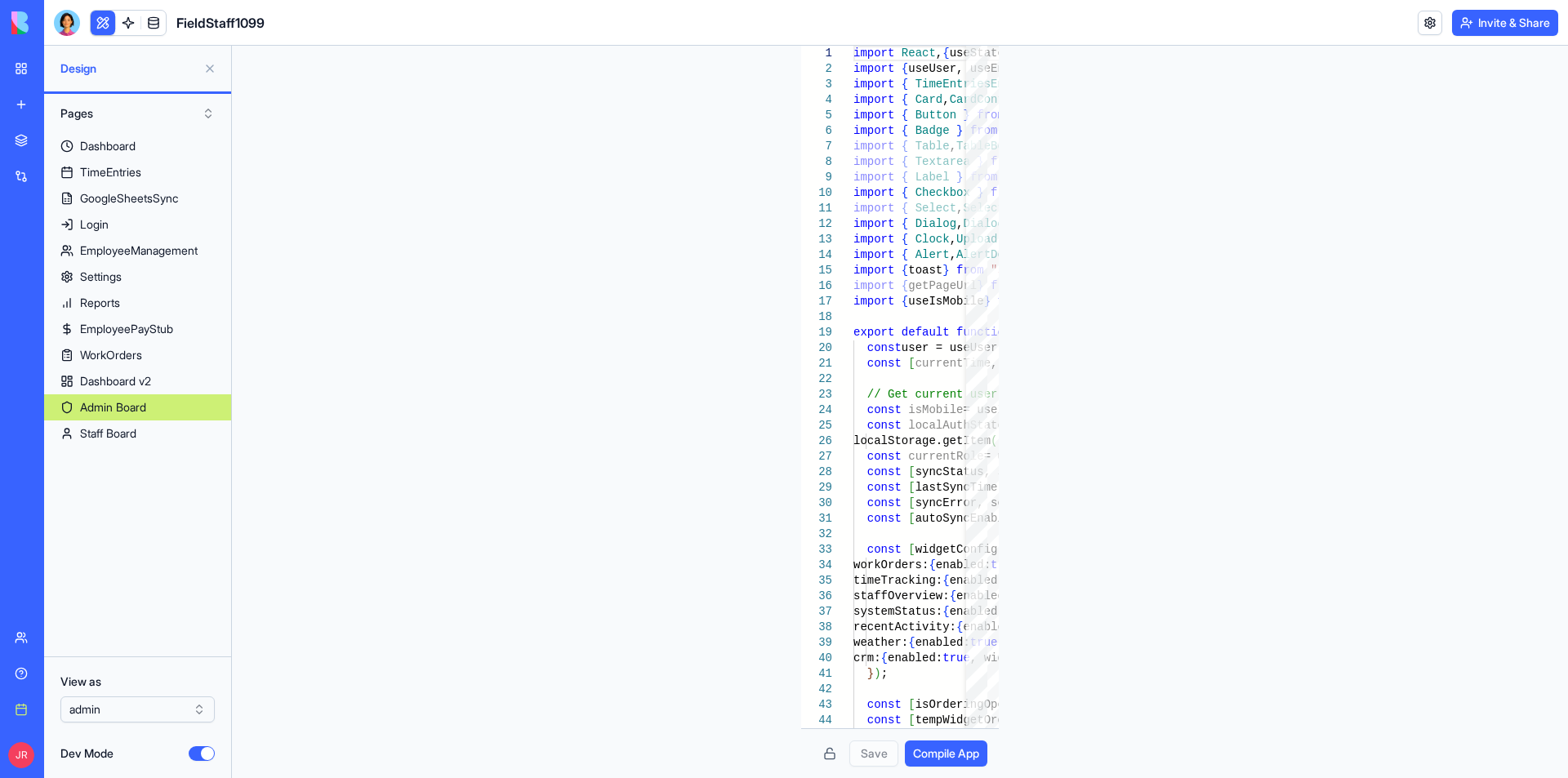
click at [204, 752] on button "Dev Mode" at bounding box center [202, 753] width 26 height 15
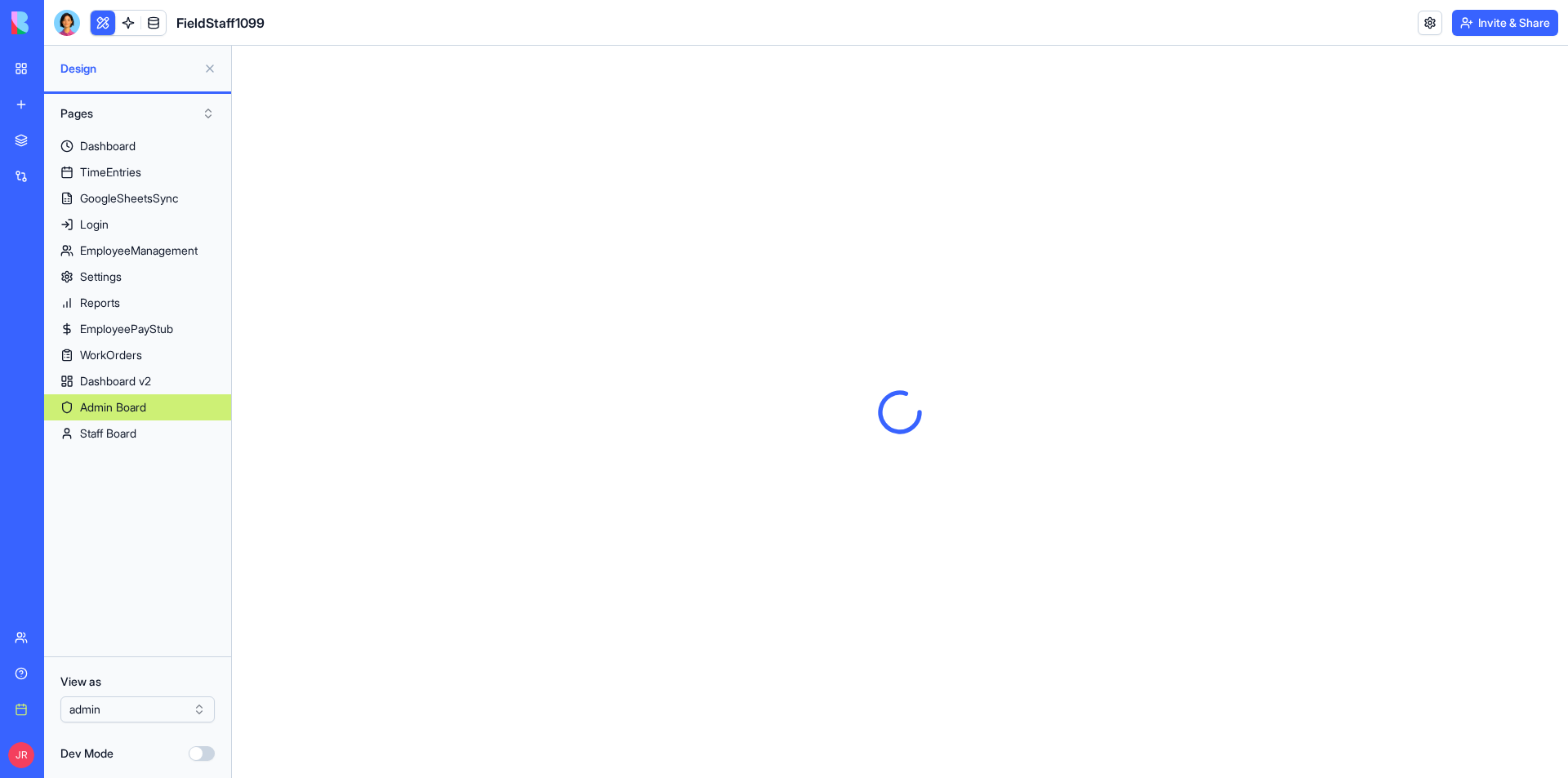
scroll to position [0, 0]
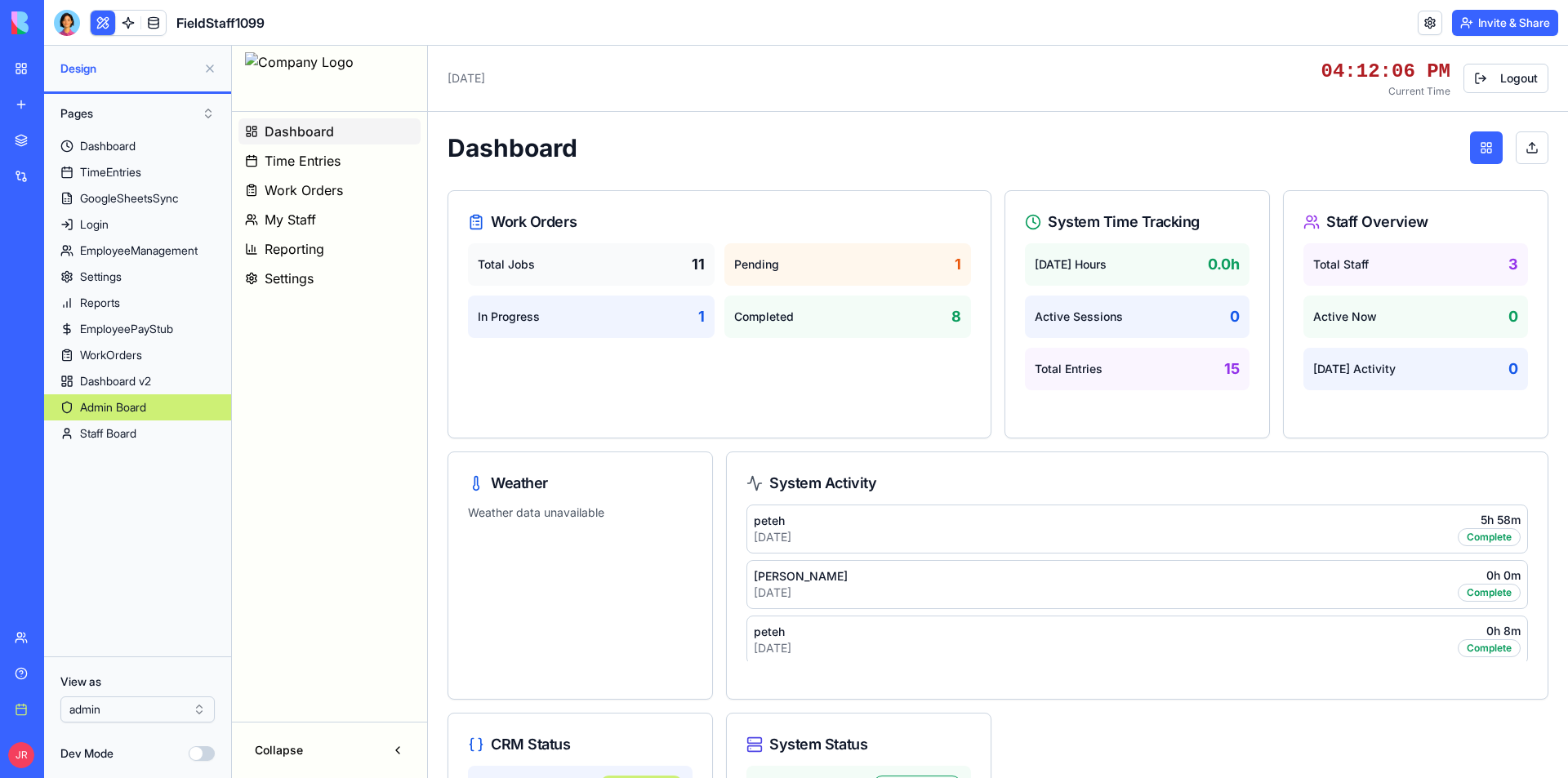
click at [1497, 21] on button "Invite & Share" at bounding box center [1505, 23] width 106 height 26
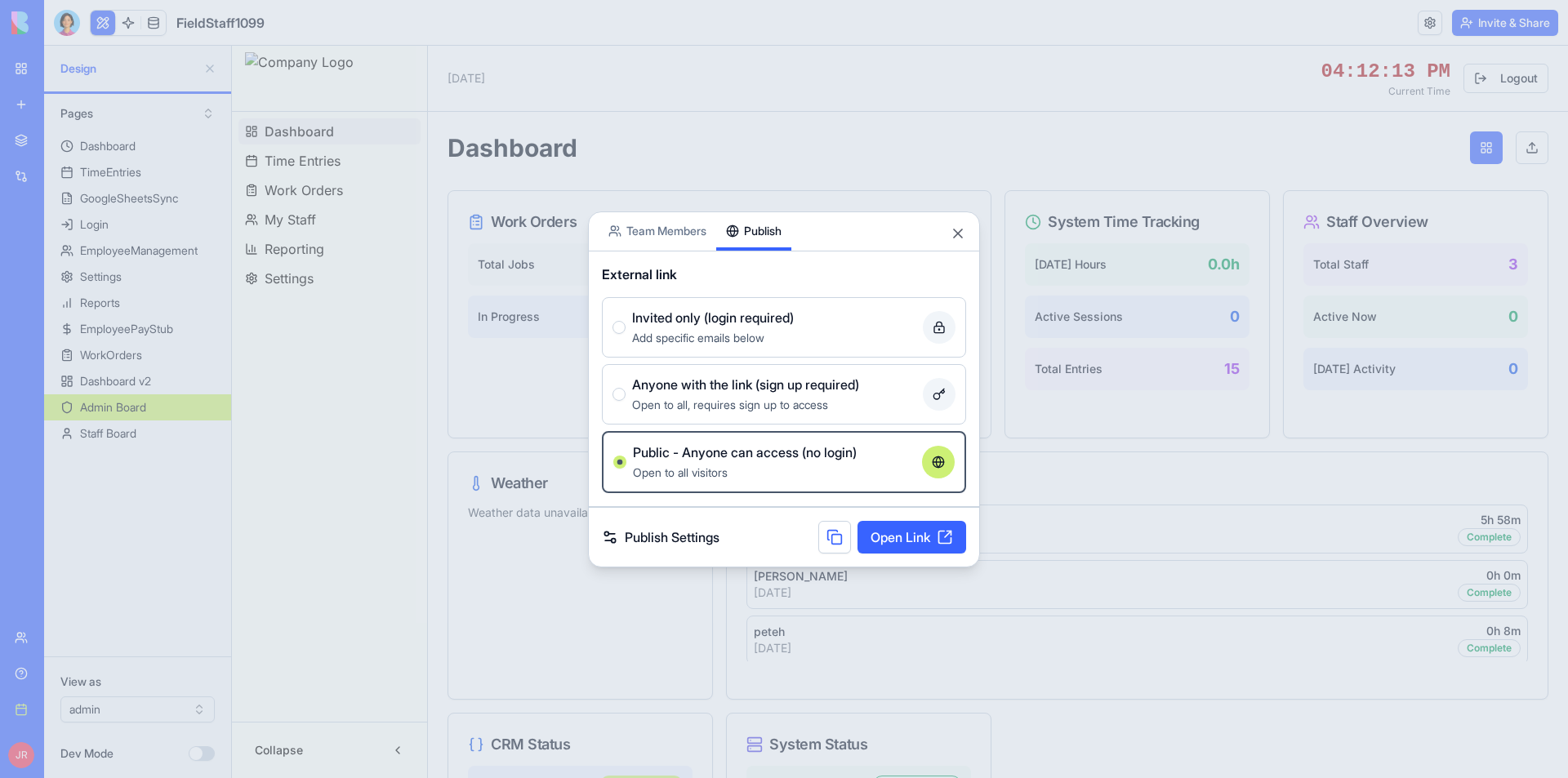
click at [772, 235] on button "Publish" at bounding box center [754, 232] width 75 height 39
click at [705, 533] on link "Publish Settings" at bounding box center [660, 537] width 117 height 19
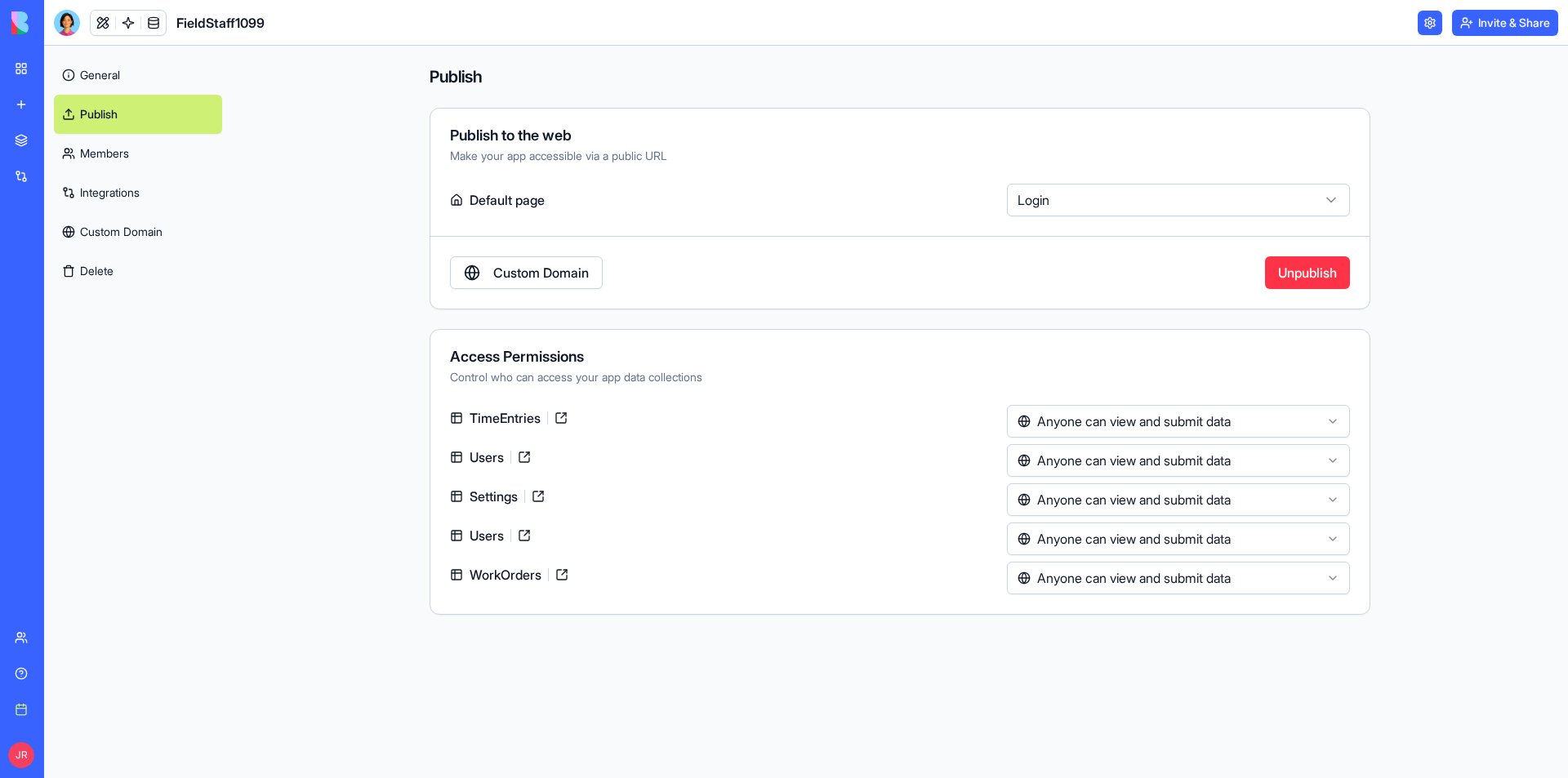
click at [1475, 26] on button "Invite & Share" at bounding box center [1505, 23] width 106 height 26
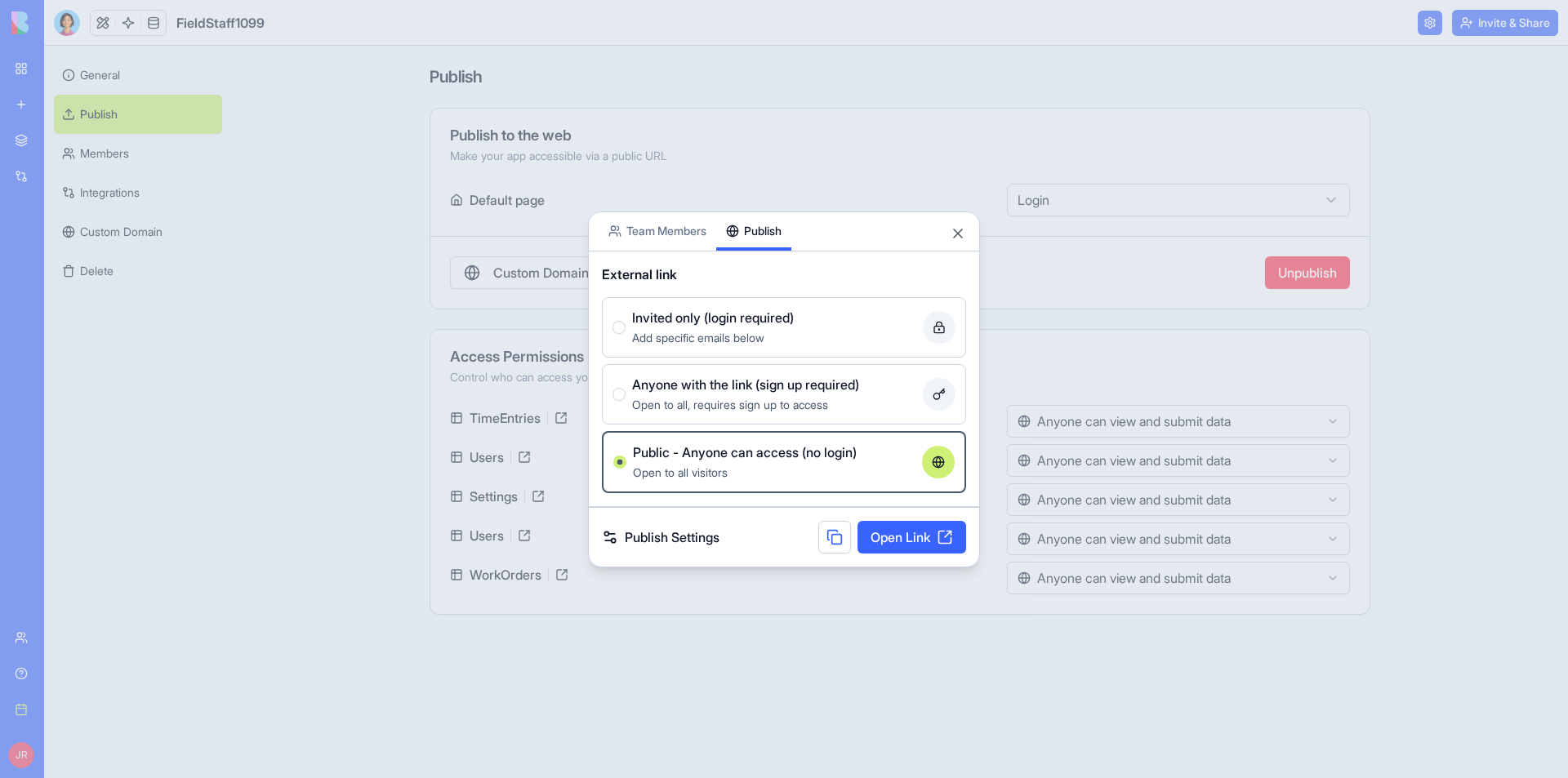
click at [824, 545] on button at bounding box center [834, 537] width 33 height 33
click at [955, 228] on button "Close" at bounding box center [958, 233] width 17 height 17
